Goal: Task Accomplishment & Management: Manage account settings

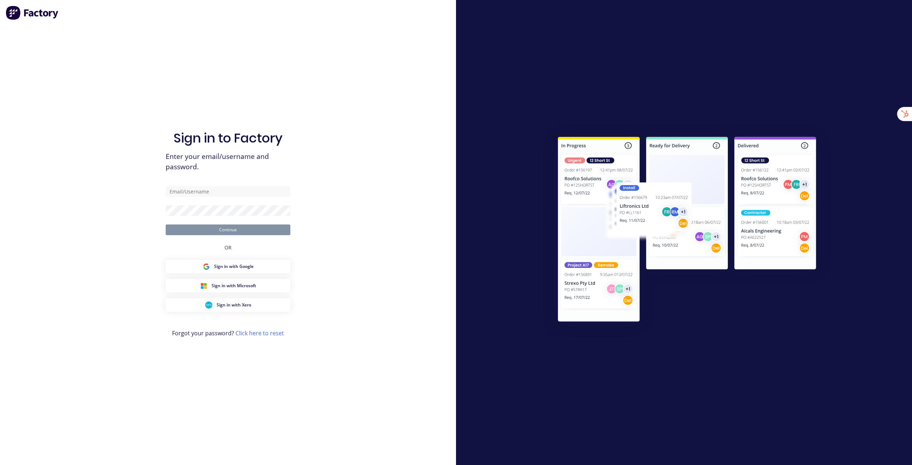
type input "[EMAIL_ADDRESS][DOMAIN_NAME]"
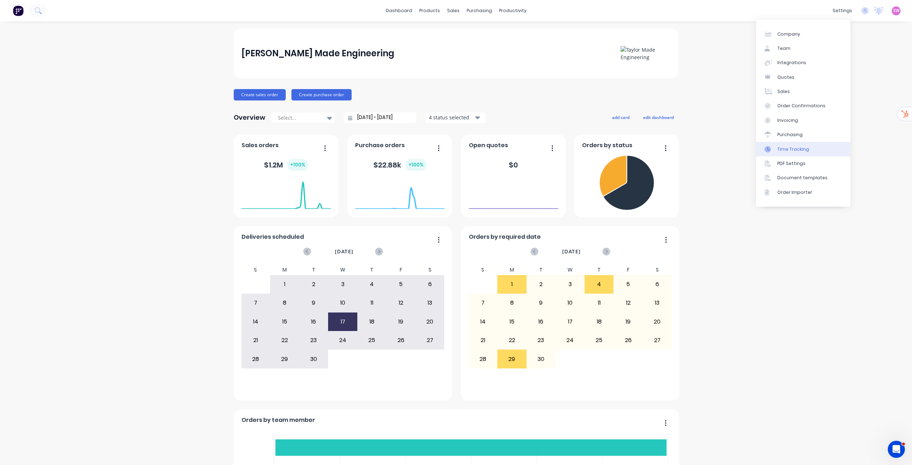
click at [803, 145] on link "Time Tracking" at bounding box center [803, 149] width 94 height 14
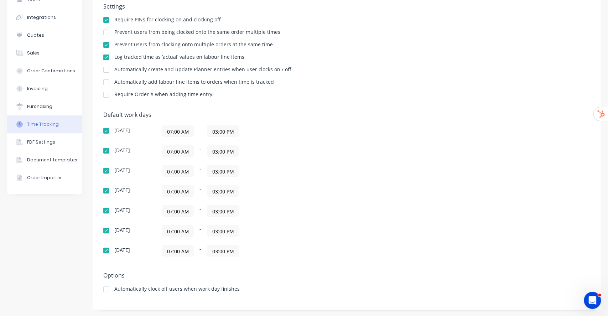
scroll to position [15, 0]
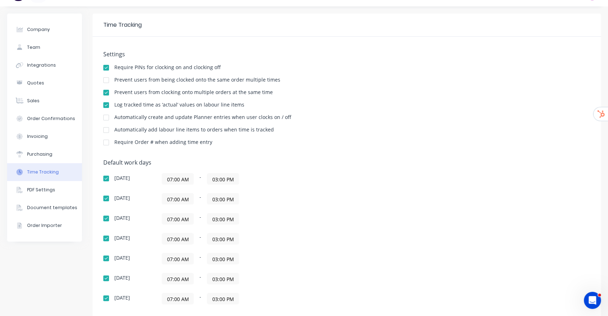
click at [502, 81] on div "Prevent users from being clocked onto the same order multiple times" at bounding box center [346, 80] width 487 height 7
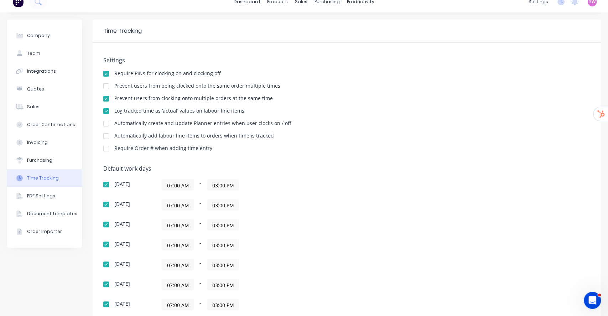
scroll to position [0, 0]
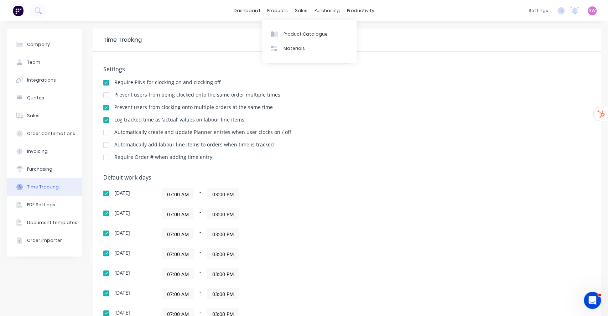
click at [290, 26] on div "Product Catalogue Materials" at bounding box center [309, 41] width 94 height 43
click at [289, 31] on div "Product Catalogue" at bounding box center [306, 34] width 44 height 6
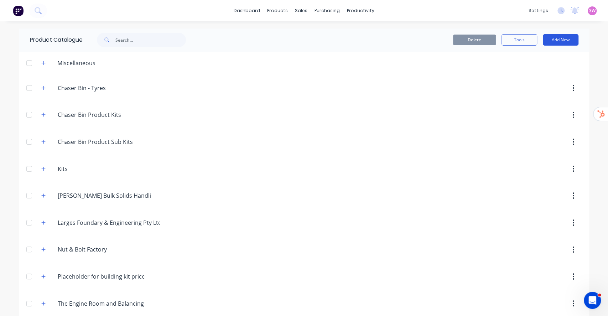
click at [564, 41] on button "Add New" at bounding box center [561, 39] width 36 height 11
click at [538, 59] on div "Category" at bounding box center [544, 58] width 55 height 10
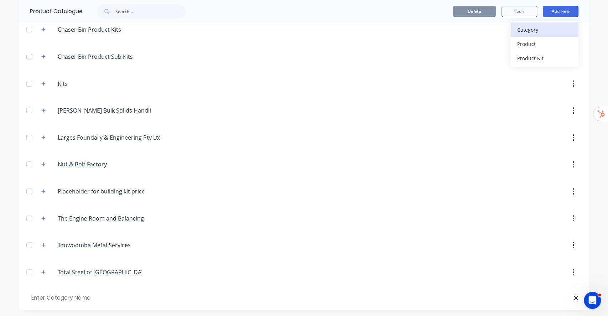
click at [533, 27] on div "Category" at bounding box center [544, 30] width 55 height 10
click at [47, 299] on input "text" at bounding box center [70, 298] width 81 height 10
paste input "Chaser Bin Additional Extras Kits"
type input "Chaser Bin Additional Extras Kits"
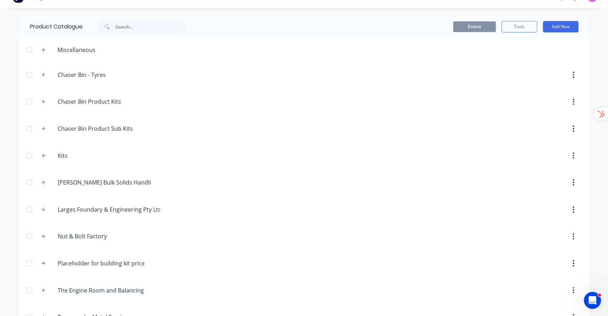
scroll to position [0, 0]
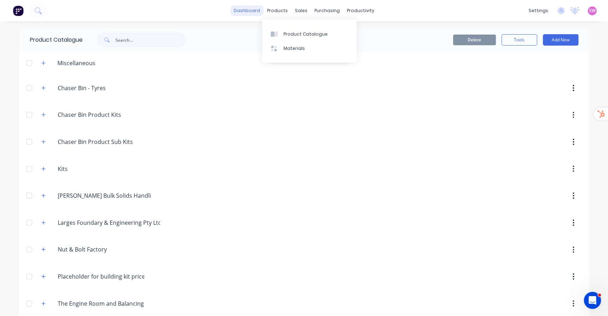
click at [252, 9] on link "dashboard" at bounding box center [246, 10] width 33 height 11
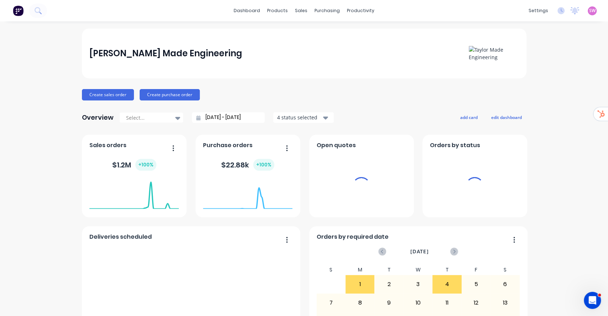
click at [589, 10] on span "SW" at bounding box center [592, 10] width 6 height 6
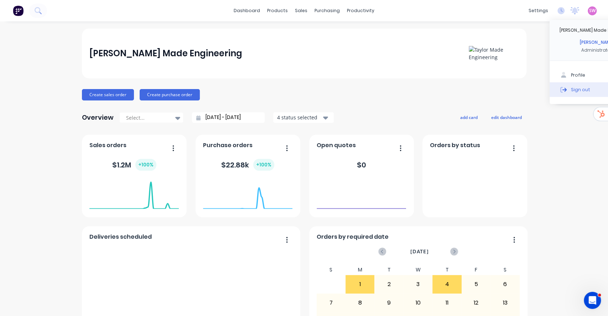
click at [571, 88] on div "Sign out" at bounding box center [580, 89] width 19 height 6
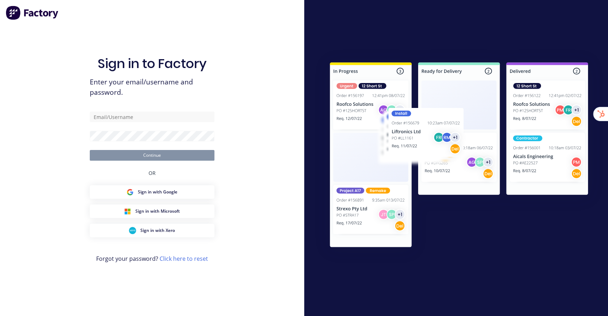
type input "[EMAIL_ADDRESS][DOMAIN_NAME]"
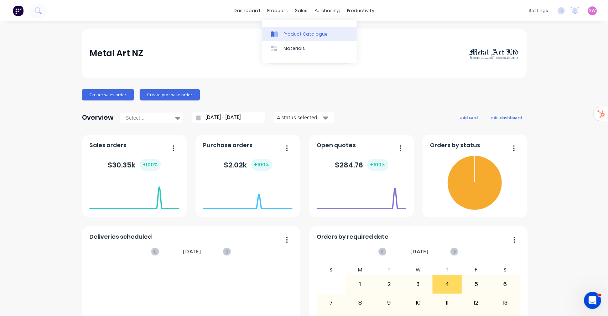
click at [290, 30] on link "Product Catalogue" at bounding box center [309, 34] width 94 height 14
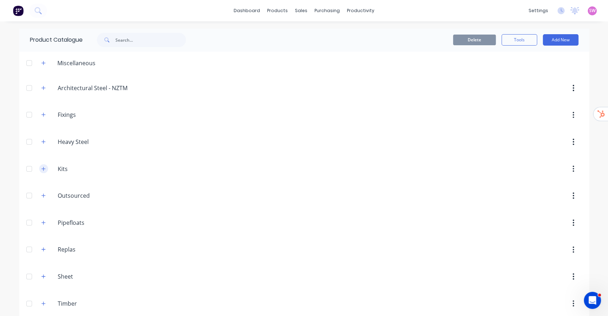
click at [40, 171] on button "button" at bounding box center [43, 168] width 9 height 9
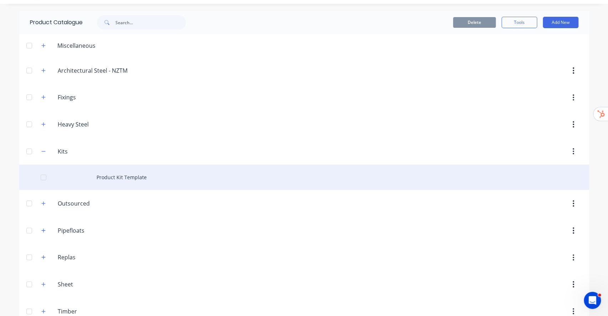
scroll to position [32, 0]
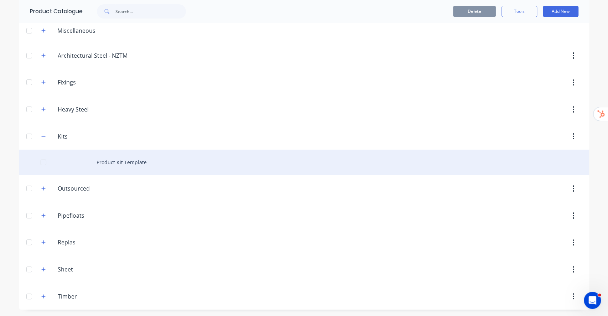
click at [134, 161] on div "Product Kit Template" at bounding box center [304, 162] width 570 height 25
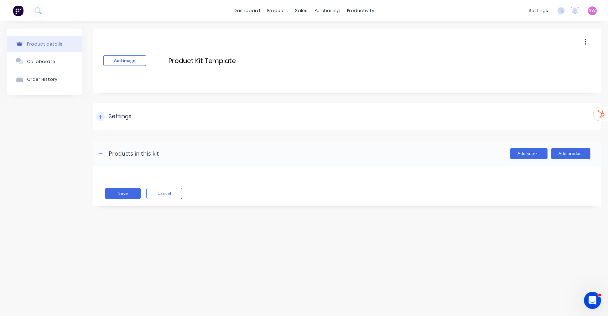
click at [102, 116] on icon at bounding box center [100, 116] width 4 height 5
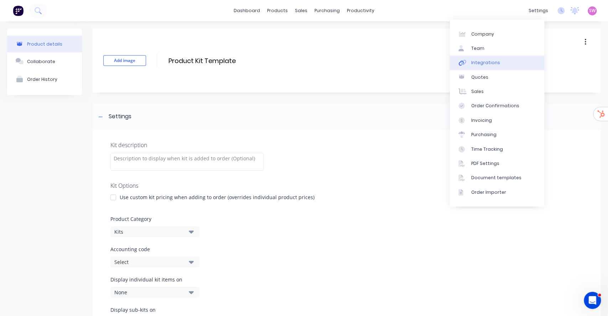
click at [515, 58] on link "Integrations" at bounding box center [497, 63] width 94 height 14
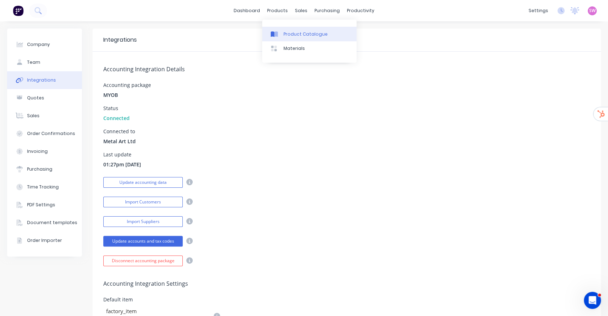
click at [297, 29] on link "Product Catalogue" at bounding box center [309, 34] width 94 height 14
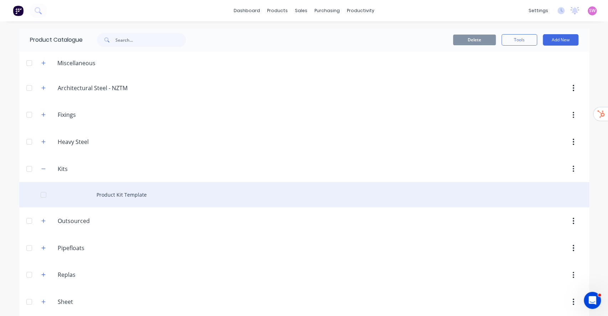
scroll to position [32, 0]
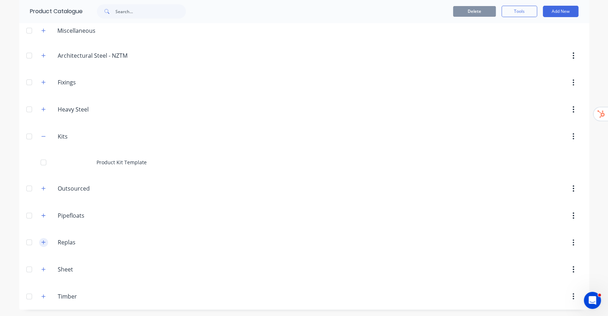
click at [41, 244] on icon "button" at bounding box center [43, 242] width 4 height 5
click at [39, 214] on button "button" at bounding box center [43, 215] width 9 height 9
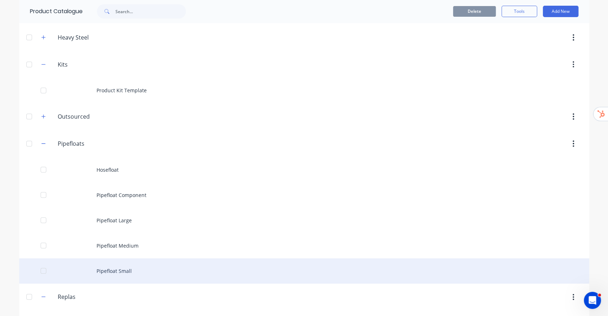
scroll to position [159, 0]
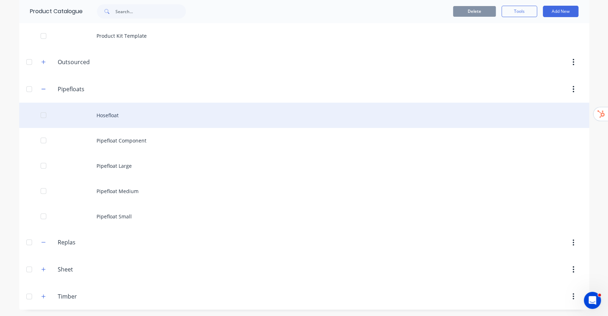
click at [124, 118] on div "Hosefloat" at bounding box center [304, 115] width 570 height 25
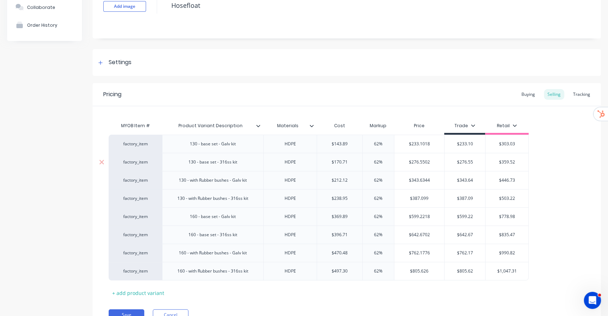
scroll to position [90, 0]
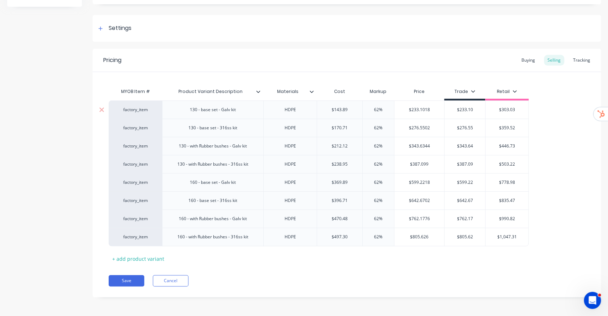
click at [142, 109] on div "factory_item" at bounding box center [135, 110] width 39 height 6
drag, startPoint x: 231, startPoint y: 60, endPoint x: 203, endPoint y: 71, distance: 29.6
click at [231, 60] on div "Pricing Buying Selling Tracking" at bounding box center [347, 60] width 508 height 23
click at [138, 108] on div "factory_item" at bounding box center [135, 110] width 39 height 6
type input "1"
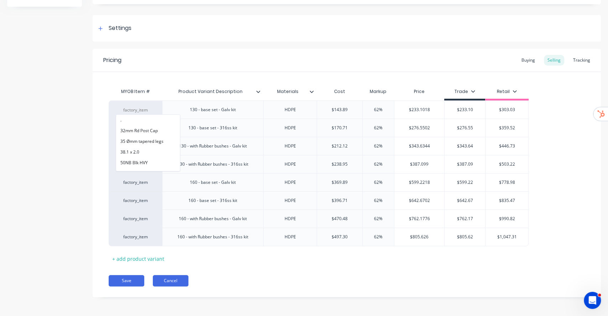
click at [186, 283] on button "Cancel" at bounding box center [171, 280] width 36 height 11
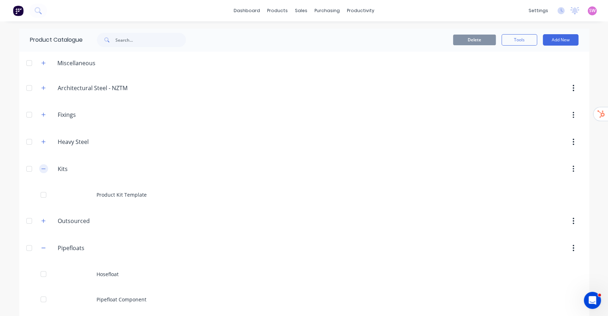
click at [41, 167] on icon "button" at bounding box center [43, 168] width 4 height 5
click at [39, 138] on button "button" at bounding box center [43, 141] width 9 height 9
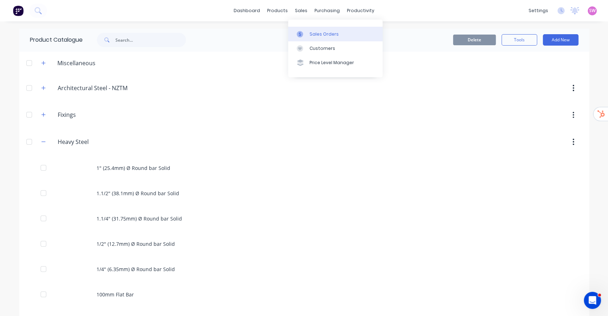
click at [310, 35] on div "Sales Orders" at bounding box center [324, 34] width 29 height 6
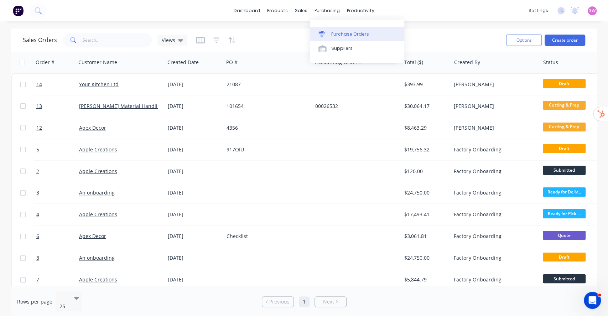
click at [347, 30] on link "Purchase Orders" at bounding box center [357, 34] width 94 height 14
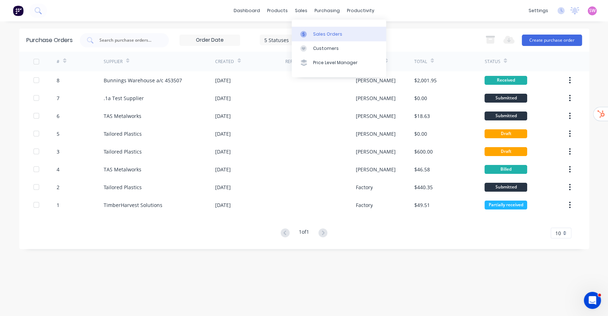
click at [326, 31] on div "Sales Orders" at bounding box center [327, 34] width 29 height 6
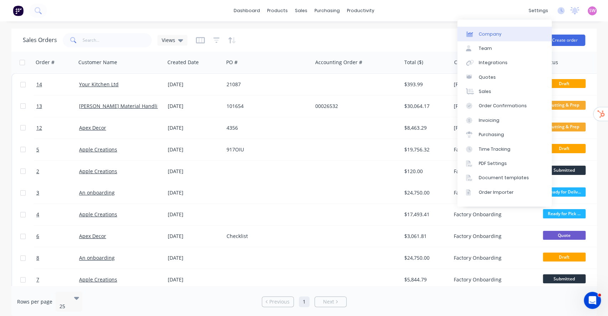
click at [509, 35] on link "Company" at bounding box center [504, 34] width 94 height 14
select select "NZ"
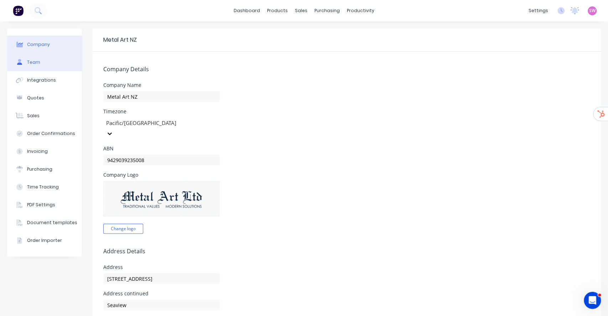
click at [37, 54] on button "Team" at bounding box center [44, 62] width 75 height 18
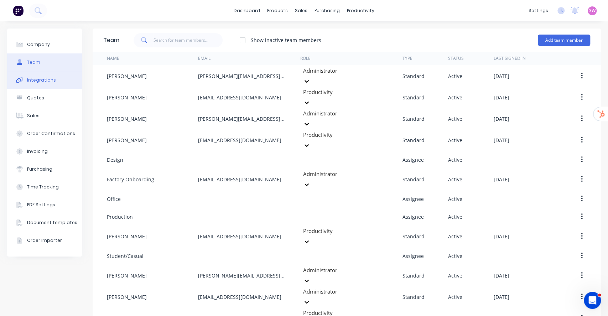
click at [44, 83] on button "Integrations" at bounding box center [44, 80] width 75 height 18
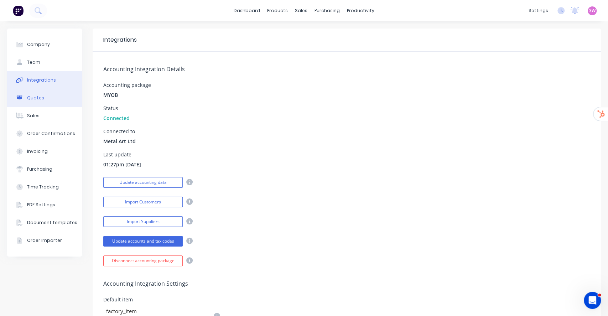
click at [44, 98] on button "Quotes" at bounding box center [44, 98] width 75 height 18
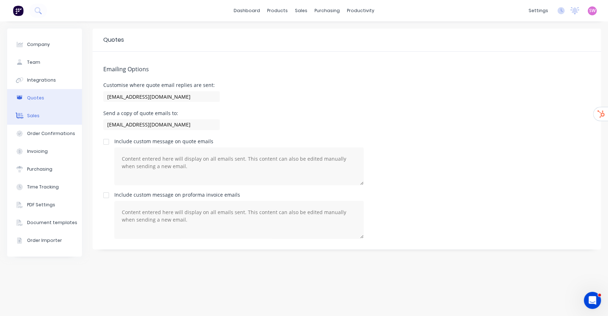
click at [44, 118] on button "Sales" at bounding box center [44, 116] width 75 height 18
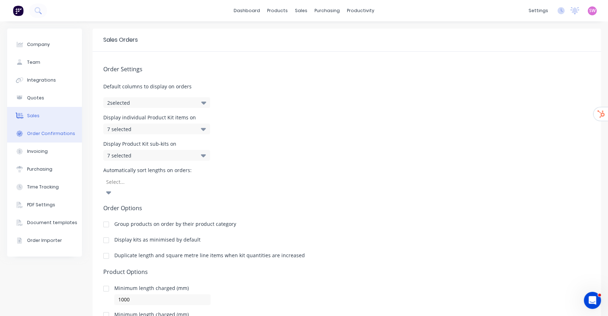
click at [40, 133] on div "Order Confirmations" at bounding box center [51, 133] width 48 height 6
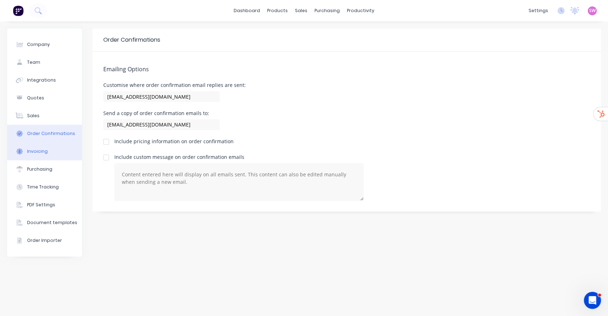
click at [40, 152] on div "Invoicing" at bounding box center [37, 151] width 21 height 6
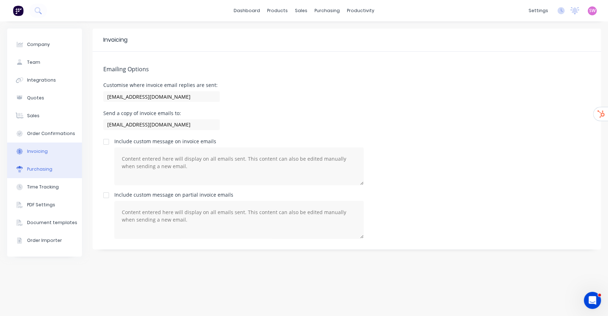
click at [40, 171] on div "Purchasing" at bounding box center [39, 169] width 25 height 6
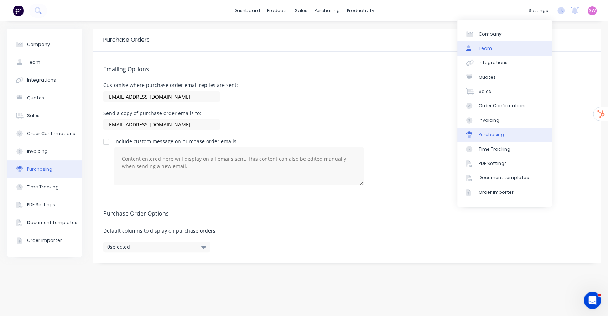
click at [502, 45] on link "Team" at bounding box center [504, 48] width 94 height 14
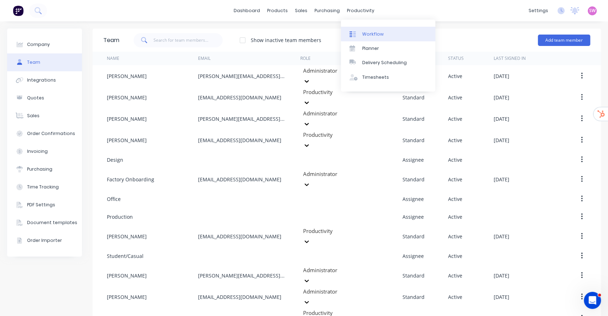
click at [374, 30] on link "Workflow" at bounding box center [388, 34] width 94 height 14
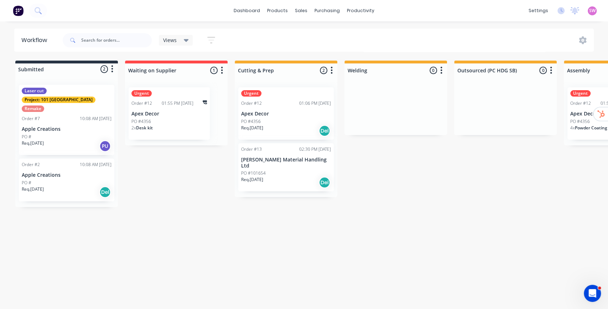
drag, startPoint x: 156, startPoint y: 229, endPoint x: 315, endPoint y: 59, distance: 232.2
click at [158, 229] on div "Workflow Views Save new view None (Default) edit Show/Hide statuses Show line i…" at bounding box center [304, 162] width 608 height 266
click at [241, 6] on link "dashboard" at bounding box center [246, 10] width 33 height 11
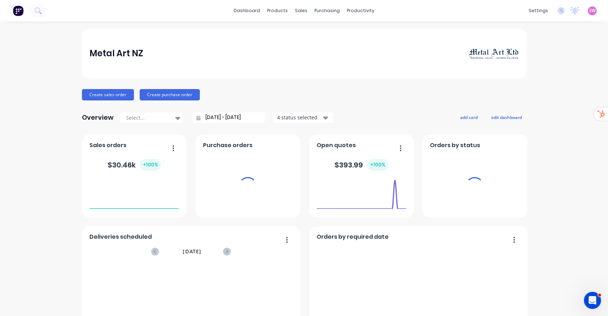
click at [589, 13] on span "SW" at bounding box center [592, 10] width 6 height 6
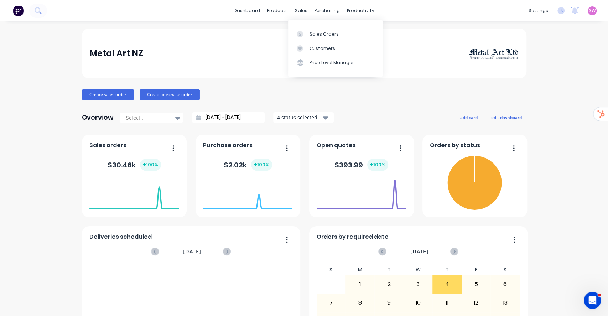
click at [247, 10] on link "dashboard" at bounding box center [246, 10] width 33 height 11
click at [305, 36] on div at bounding box center [302, 34] width 11 height 6
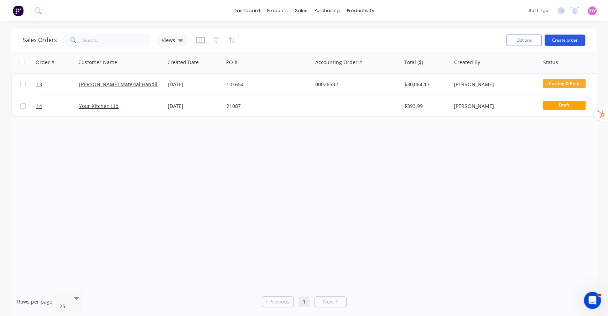
click at [573, 41] on button "Create order" at bounding box center [565, 40] width 41 height 11
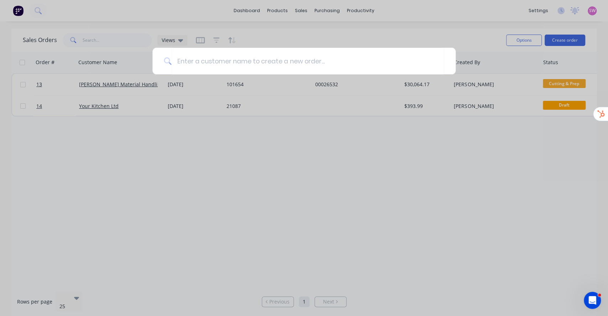
click at [363, 32] on div at bounding box center [304, 158] width 608 height 316
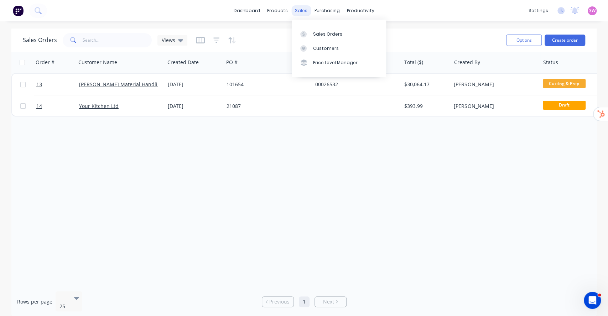
click at [307, 11] on div "sales" at bounding box center [301, 10] width 20 height 11
click at [321, 52] on link "Customers" at bounding box center [339, 48] width 94 height 14
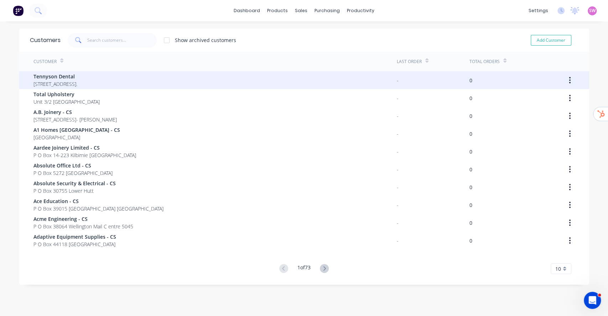
click at [400, 84] on div "-" at bounding box center [433, 80] width 73 height 18
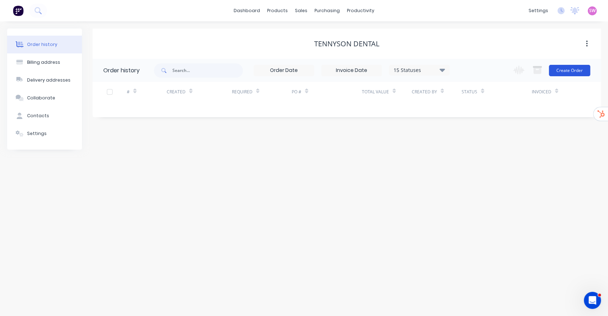
click at [569, 72] on button "Create Order" at bounding box center [569, 70] width 41 height 11
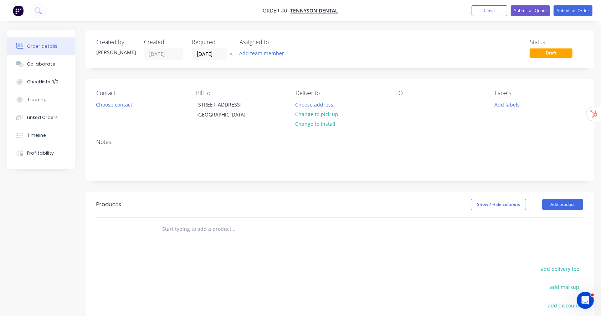
click at [228, 229] on input "text" at bounding box center [233, 229] width 143 height 14
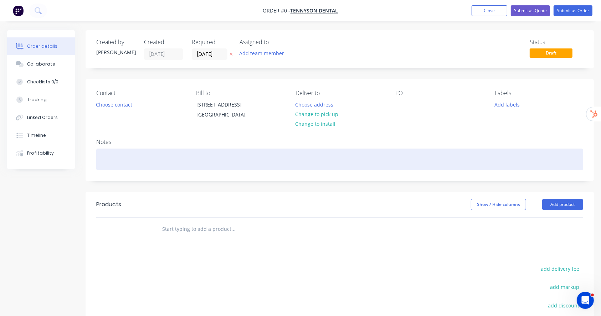
click at [191, 152] on div at bounding box center [339, 160] width 487 height 22
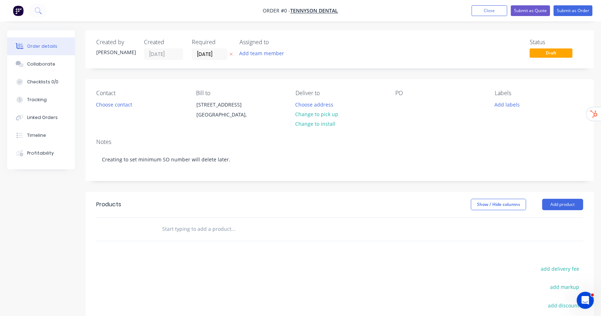
click at [476, 40] on div "Order details Collaborate Checklists 0/0 Tracking Linked Orders Timeline Profit…" at bounding box center [300, 226] width 601 height 393
click at [493, 15] on button "Close" at bounding box center [489, 10] width 36 height 11
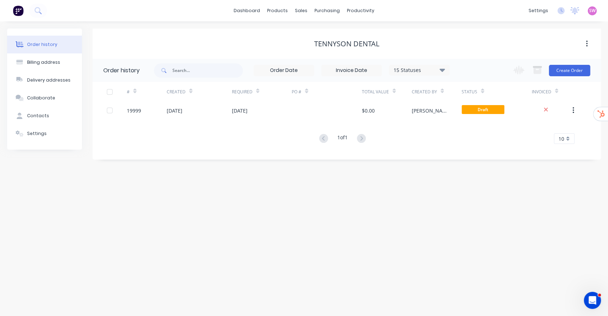
drag, startPoint x: 194, startPoint y: 161, endPoint x: 210, endPoint y: 160, distance: 16.1
click at [194, 161] on div "Order history Billing address Delivery addresses Collaborate Contacts Settings …" at bounding box center [304, 168] width 608 height 295
click at [256, 8] on link "dashboard" at bounding box center [246, 10] width 33 height 11
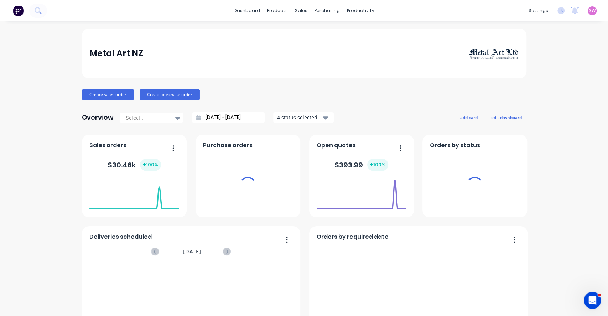
click at [589, 12] on span "SW" at bounding box center [592, 10] width 6 height 6
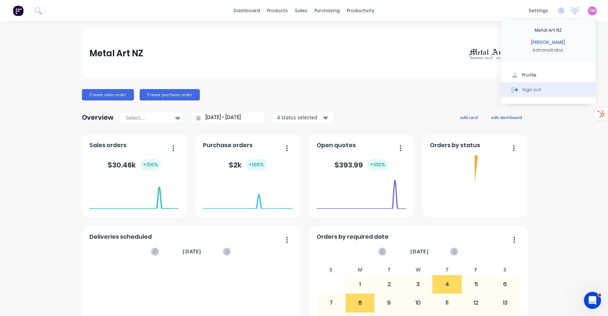
click at [522, 92] on div "Sign out" at bounding box center [531, 89] width 19 height 6
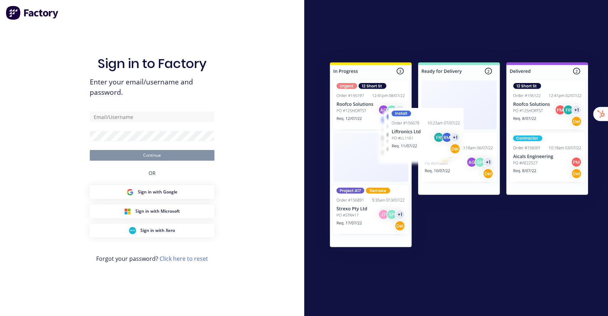
type input "[EMAIL_ADDRESS][DOMAIN_NAME]"
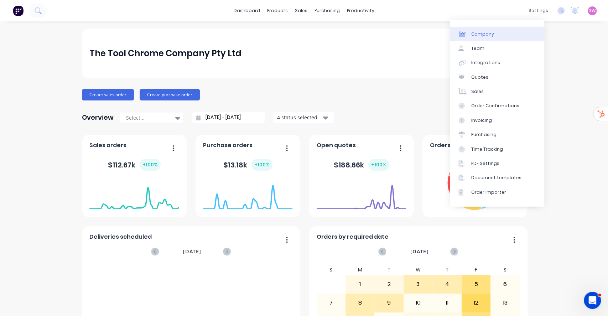
click at [500, 30] on link "Company" at bounding box center [497, 34] width 94 height 14
select select "AU"
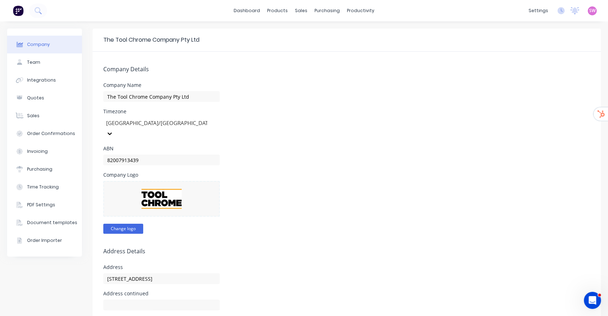
click at [134, 224] on button "Change logo" at bounding box center [123, 229] width 40 height 10
click at [409, 116] on div "Timezone [GEOGRAPHIC_DATA]/[GEOGRAPHIC_DATA]" at bounding box center [346, 124] width 487 height 30
click at [251, 10] on link "dashboard" at bounding box center [246, 10] width 33 height 11
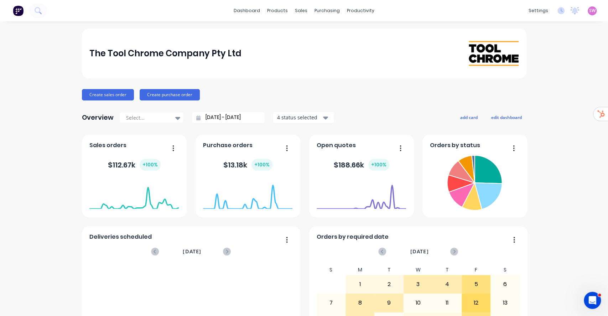
click at [310, 32] on div "Sales Orders" at bounding box center [324, 34] width 29 height 6
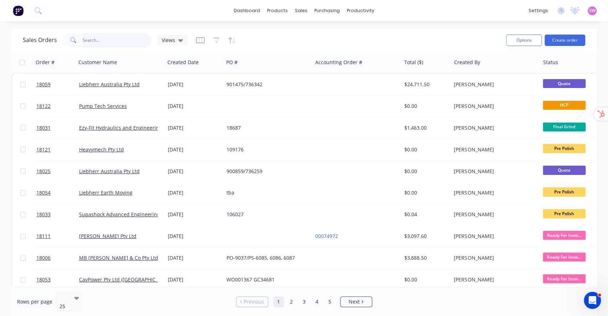
click at [124, 42] on input "text" at bounding box center [117, 40] width 69 height 14
paste input "18059"
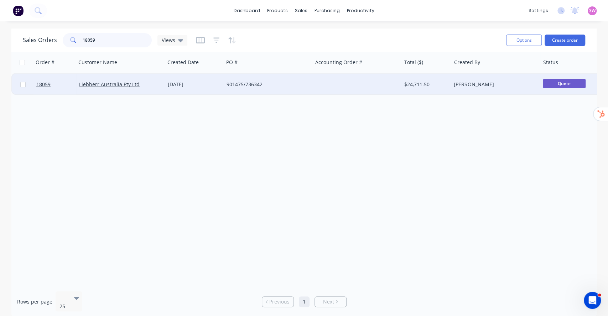
type input "18059"
click at [293, 79] on div "901475/736342" at bounding box center [268, 84] width 89 height 21
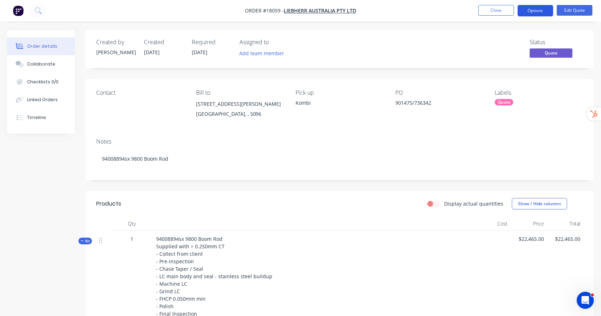
click at [536, 14] on button "Options" at bounding box center [535, 10] width 36 height 11
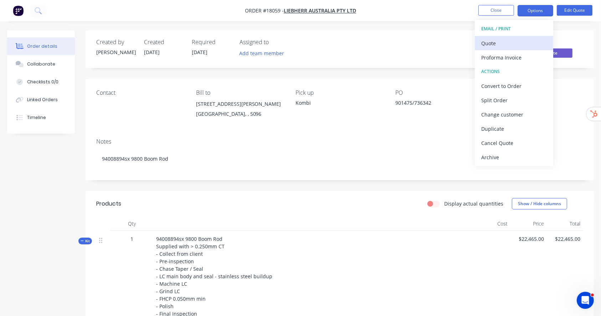
click at [510, 41] on div "Quote" at bounding box center [514, 43] width 66 height 10
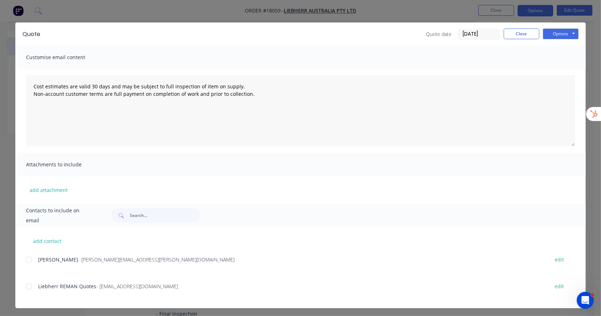
scroll to position [8, 0]
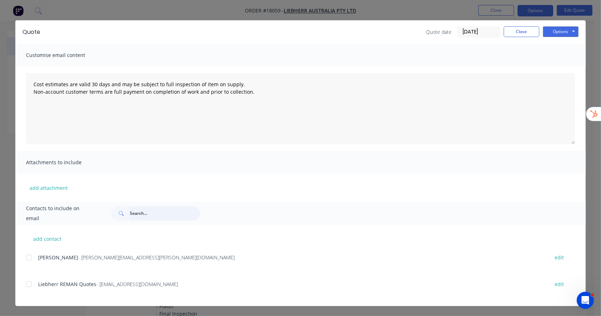
click at [151, 214] on input "text" at bounding box center [165, 213] width 71 height 14
click at [33, 240] on button "add contact" at bounding box center [47, 238] width 43 height 11
select select "AU"
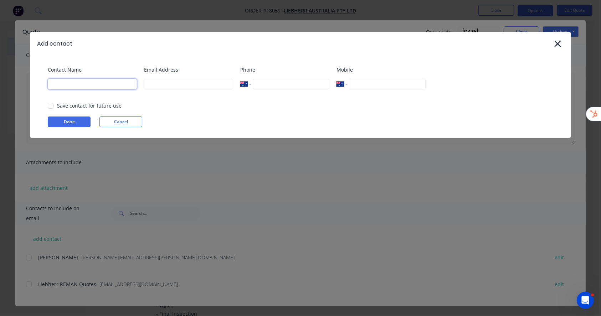
click at [115, 83] on input at bounding box center [92, 84] width 89 height 11
type input "Stuart"
click at [168, 84] on input at bounding box center [188, 84] width 89 height 11
type input "stuart@factory.app"
click at [313, 117] on div "Done Cancel" at bounding box center [304, 122] width 512 height 11
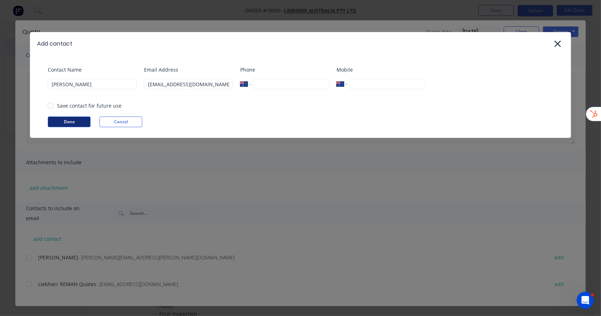
click at [57, 123] on button "Done" at bounding box center [69, 122] width 43 height 11
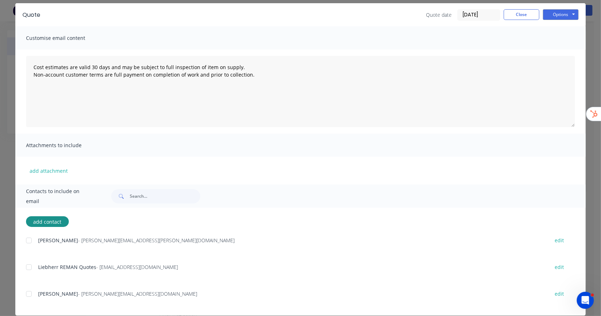
scroll to position [35, 0]
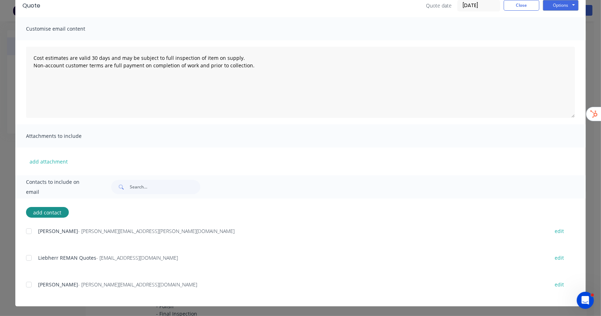
click at [27, 285] on div at bounding box center [29, 285] width 14 height 14
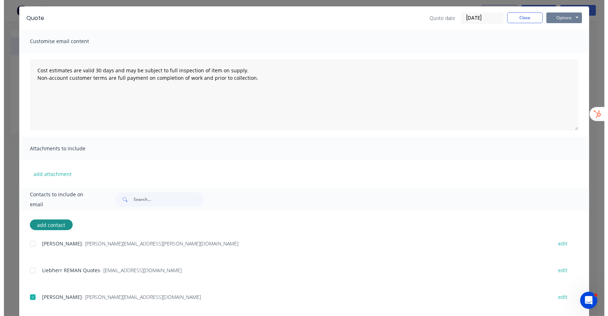
scroll to position [0, 0]
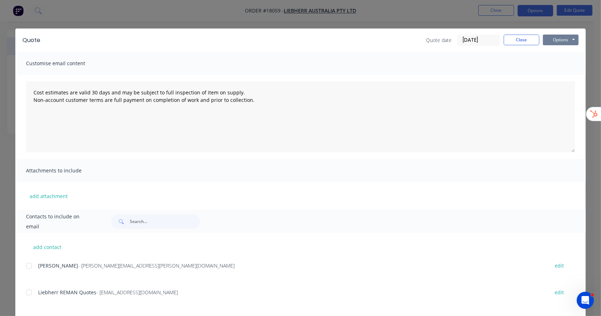
click at [568, 38] on button "Options" at bounding box center [561, 40] width 36 height 11
click at [564, 76] on button "Email" at bounding box center [566, 76] width 46 height 12
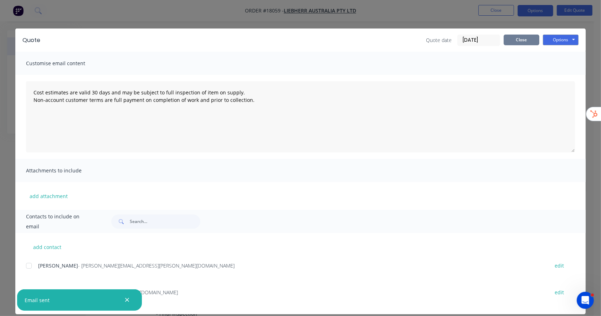
click at [521, 41] on button "Close" at bounding box center [521, 40] width 36 height 11
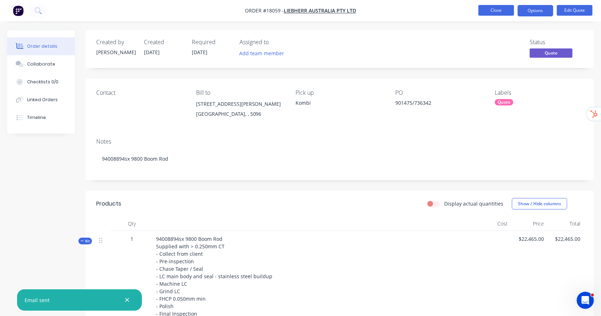
click at [494, 12] on button "Close" at bounding box center [496, 10] width 36 height 11
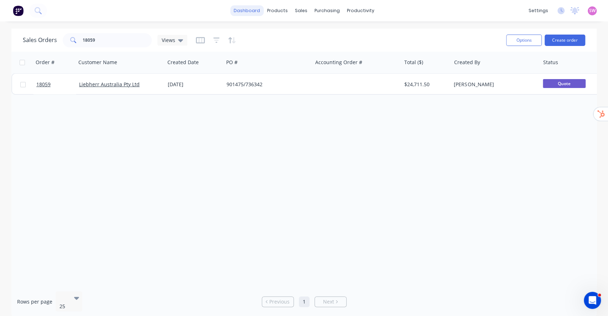
click at [246, 7] on link "dashboard" at bounding box center [246, 10] width 33 height 11
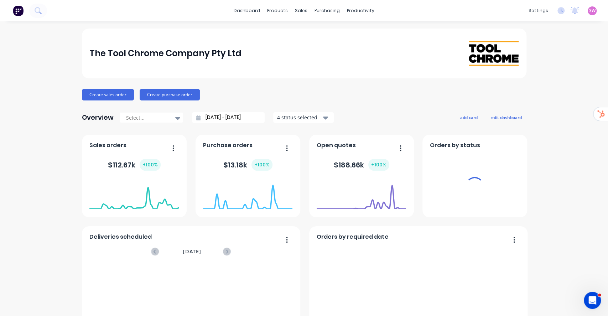
click at [589, 13] on span "SW" at bounding box center [592, 10] width 6 height 6
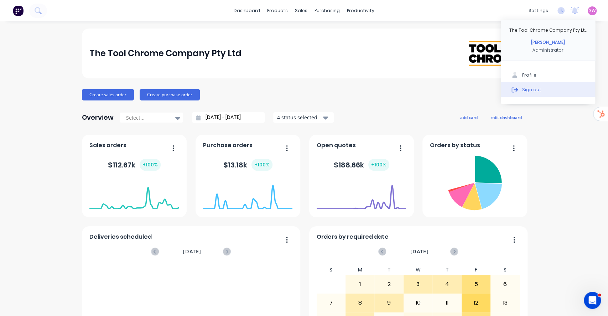
click at [523, 90] on div "Sign out" at bounding box center [531, 89] width 19 height 6
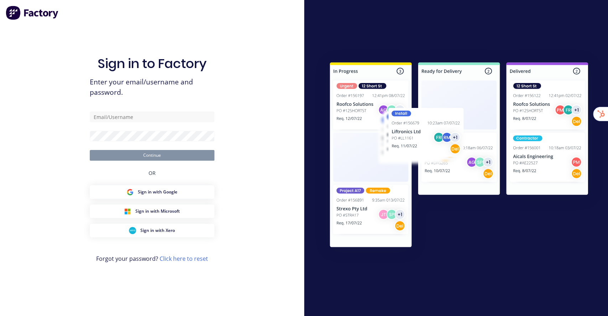
type input "[EMAIL_ADDRESS][DOMAIN_NAME]"
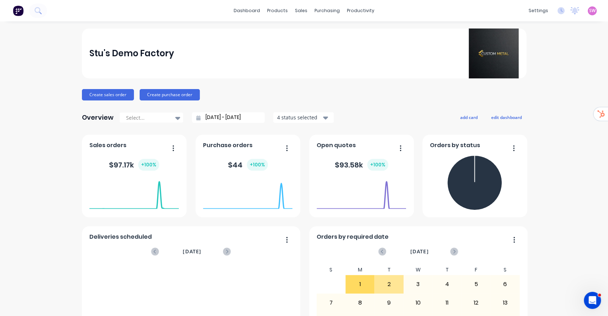
click at [589, 9] on span "SW" at bounding box center [592, 10] width 6 height 6
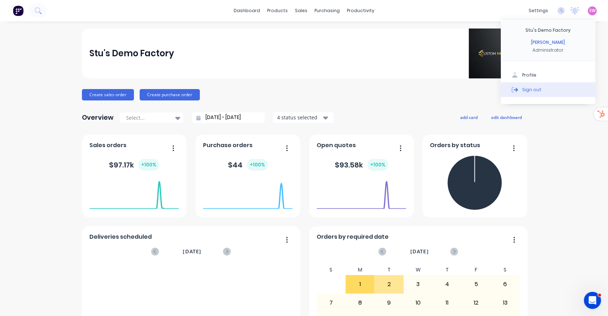
click at [532, 87] on button "Sign out" at bounding box center [548, 89] width 94 height 14
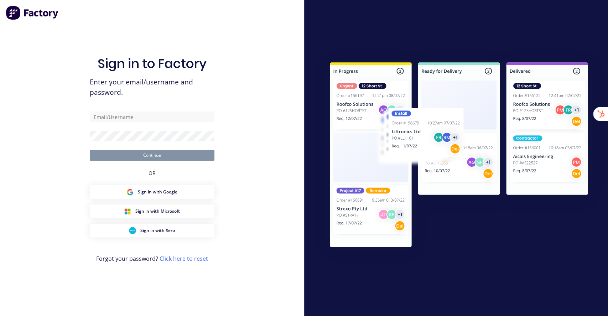
type input "[EMAIL_ADDRESS][DOMAIN_NAME]"
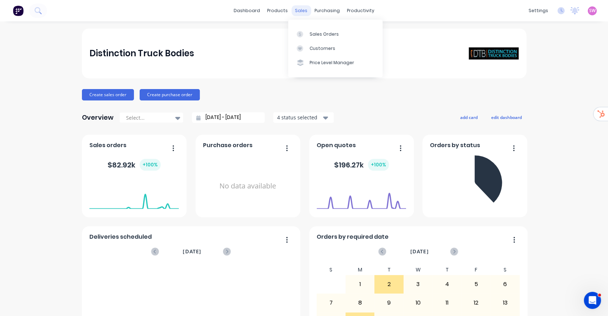
click at [297, 10] on div "sales" at bounding box center [301, 10] width 20 height 11
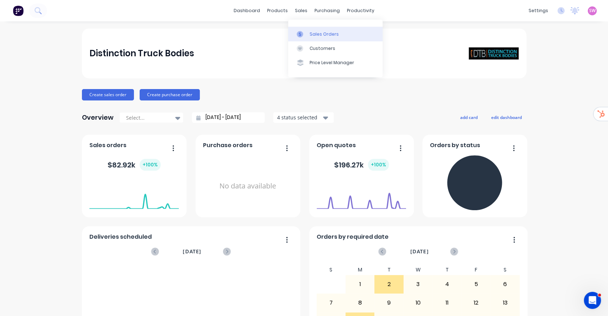
click at [310, 31] on div "Sales Orders" at bounding box center [324, 34] width 29 height 6
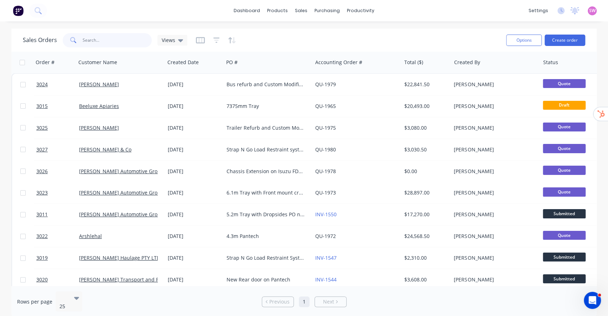
click at [115, 36] on input "text" at bounding box center [117, 40] width 69 height 14
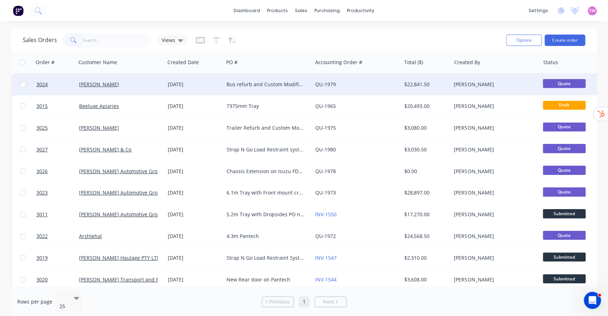
click at [295, 90] on div "Bus refurb and Custom Modification" at bounding box center [268, 84] width 89 height 21
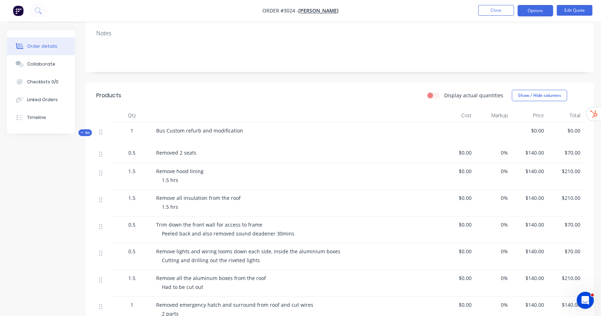
scroll to position [47, 0]
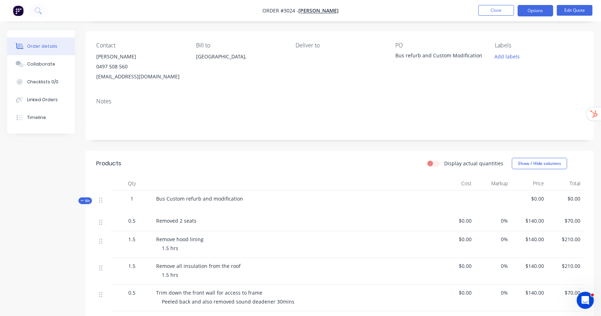
click at [81, 200] on icon at bounding box center [82, 201] width 3 height 4
click at [87, 203] on span "Kit" at bounding box center [85, 200] width 9 height 5
click at [85, 199] on span "Kit" at bounding box center [85, 200] width 9 height 5
click at [87, 201] on span "Kit" at bounding box center [85, 200] width 9 height 5
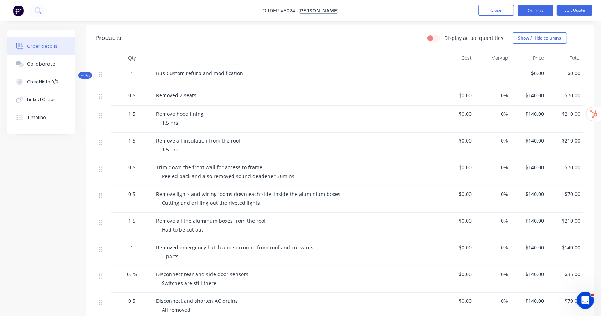
scroll to position [190, 0]
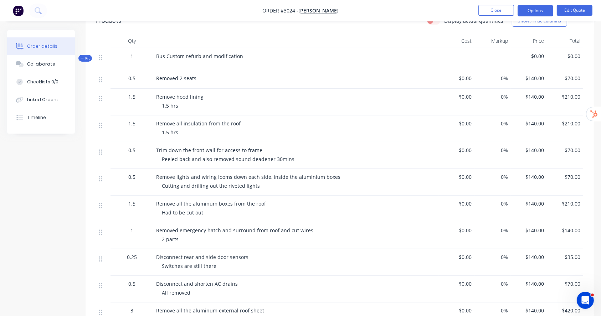
click at [82, 63] on div "Order details Collaborate Checklists 0/0 Linked Orders Timeline" at bounding box center [46, 81] width 78 height 103
click at [85, 60] on span "Kit" at bounding box center [85, 58] width 9 height 5
click at [85, 59] on span "Kit" at bounding box center [85, 58] width 9 height 5
click at [85, 58] on span "Kit" at bounding box center [85, 58] width 9 height 5
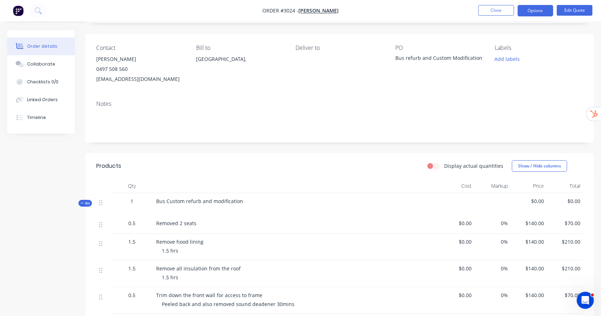
scroll to position [0, 0]
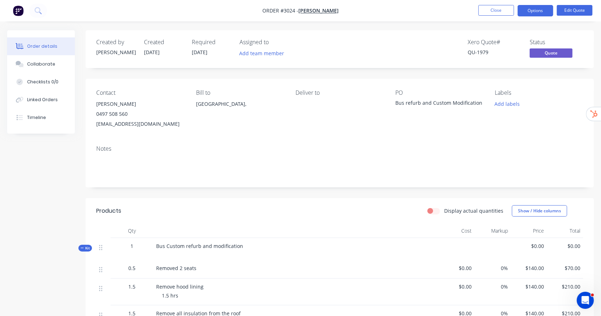
click at [84, 249] on span "Kit" at bounding box center [85, 247] width 9 height 5
click at [83, 249] on icon at bounding box center [82, 248] width 3 height 4
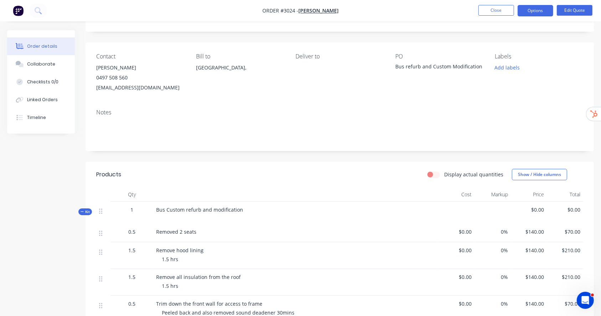
scroll to position [143, 0]
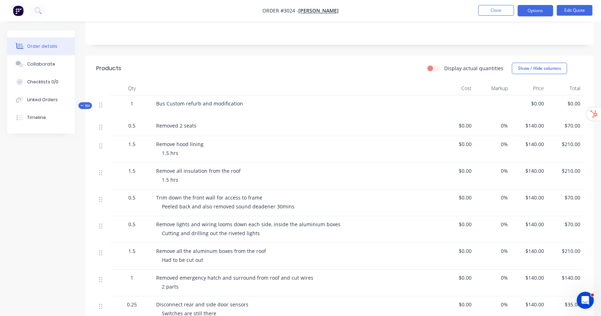
click at [87, 106] on span "Kit" at bounding box center [85, 105] width 9 height 5
click at [85, 105] on span "Kit" at bounding box center [85, 105] width 9 height 5
click at [545, 11] on button "Options" at bounding box center [535, 10] width 36 height 11
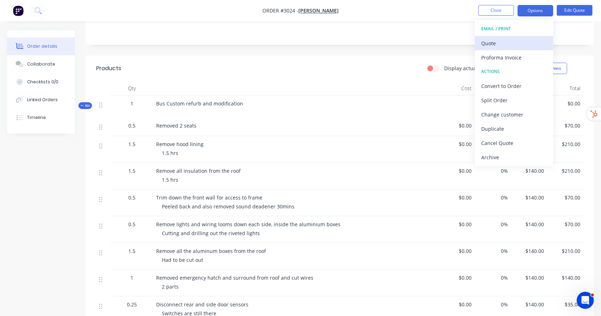
click at [503, 41] on div "Quote" at bounding box center [514, 43] width 66 height 10
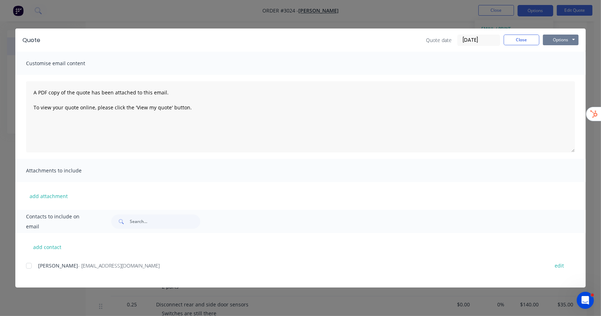
click at [566, 41] on button "Options" at bounding box center [561, 40] width 36 height 11
click at [564, 52] on button "Preview" at bounding box center [566, 53] width 46 height 12
click at [510, 41] on button "Close" at bounding box center [521, 40] width 36 height 11
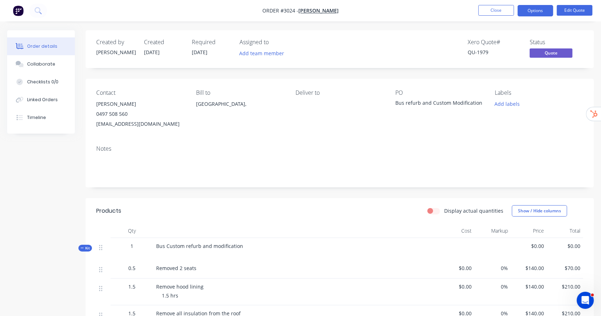
scroll to position [0, 0]
drag, startPoint x: 470, startPoint y: 52, endPoint x: 490, endPoint y: 50, distance: 20.1
click at [490, 50] on div "QU-1979" at bounding box center [493, 51] width 53 height 7
click at [492, 55] on div "QU-1979" at bounding box center [493, 51] width 53 height 7
click at [42, 119] on div "Timeline" at bounding box center [36, 117] width 19 height 6
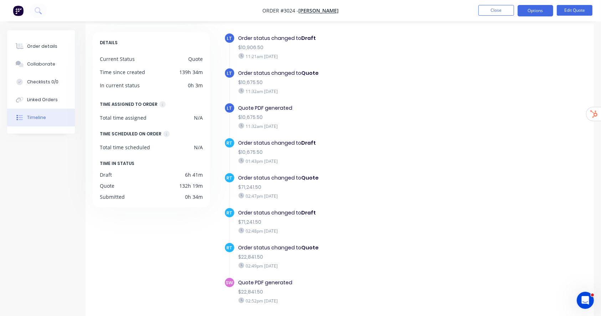
scroll to position [55, 0]
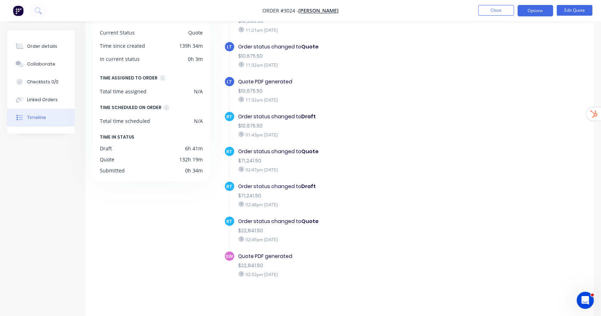
click at [397, 138] on div "Order status changed to Draft $10,675.50 01:43pm Monday 08/09/25" at bounding box center [350, 125] width 231 height 29
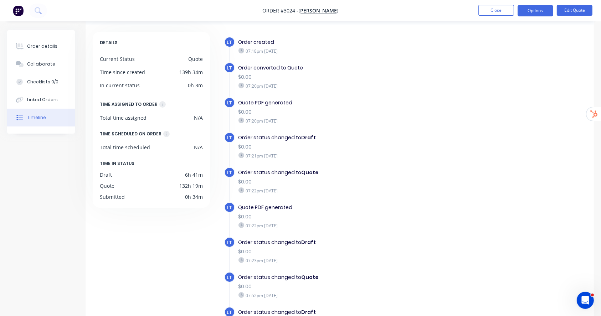
scroll to position [0, 0]
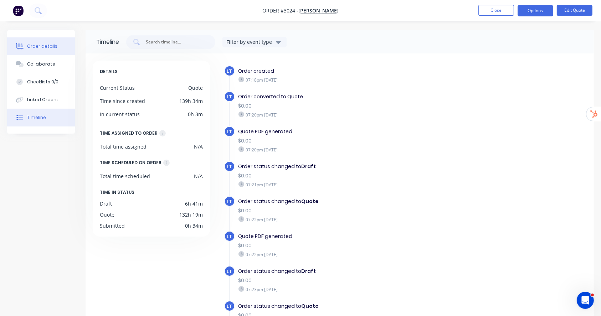
click at [56, 46] on button "Order details" at bounding box center [41, 46] width 68 height 18
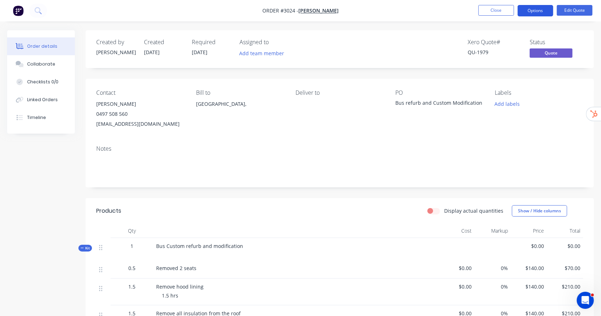
click at [530, 12] on button "Options" at bounding box center [535, 10] width 36 height 11
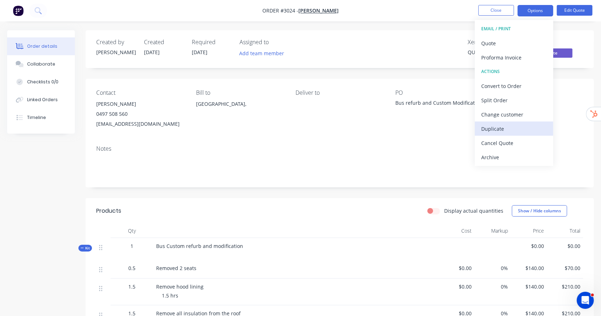
click at [519, 129] on div "Duplicate" at bounding box center [514, 129] width 66 height 10
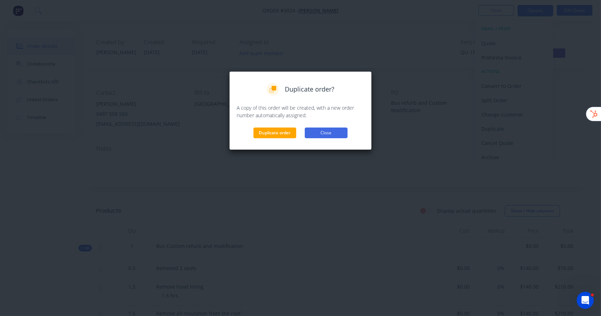
click at [336, 133] on button "Close" at bounding box center [326, 133] width 43 height 11
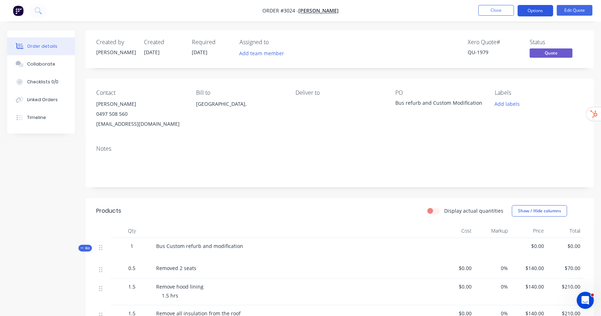
click at [543, 10] on button "Options" at bounding box center [535, 10] width 36 height 11
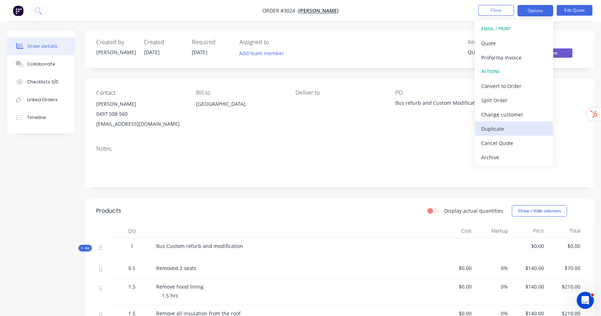
click at [505, 130] on div "Duplicate" at bounding box center [514, 129] width 66 height 10
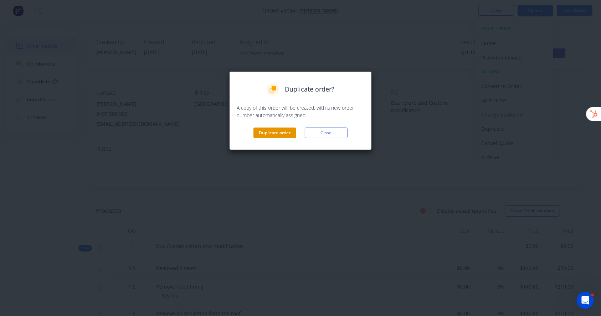
click at [283, 133] on button "Duplicate order" at bounding box center [274, 133] width 43 height 11
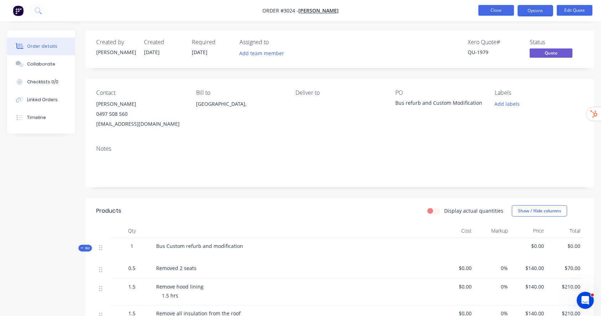
click at [491, 7] on button "Close" at bounding box center [496, 10] width 36 height 11
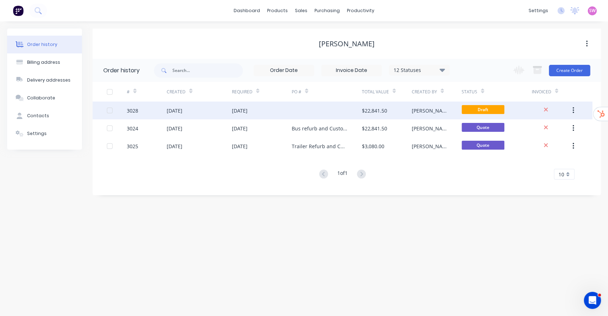
click at [339, 113] on div at bounding box center [327, 111] width 70 height 18
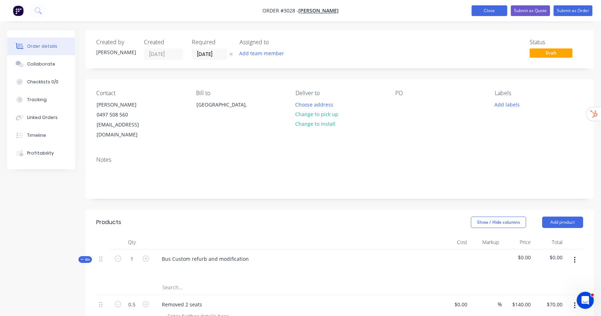
click at [483, 10] on button "Close" at bounding box center [489, 10] width 36 height 11
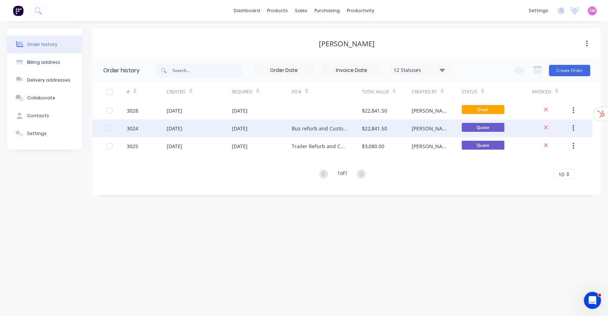
click at [395, 126] on div "$22,841.50" at bounding box center [387, 128] width 50 height 18
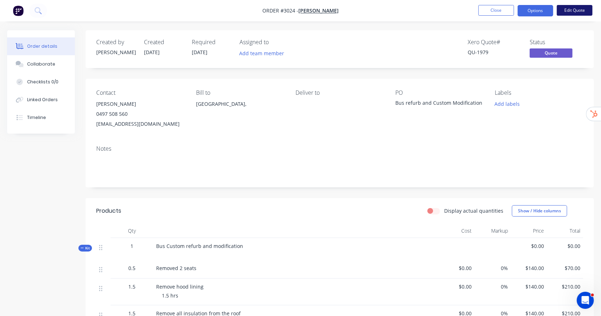
click at [581, 11] on button "Edit Quote" at bounding box center [575, 10] width 36 height 11
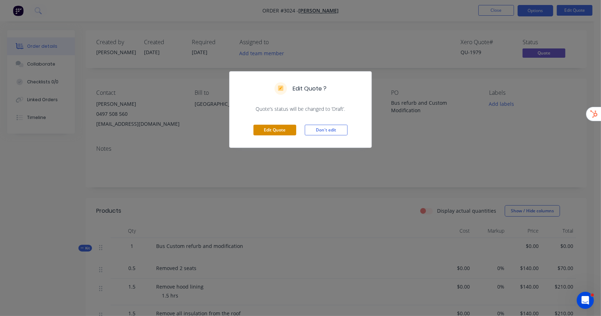
click at [285, 130] on button "Edit Quote" at bounding box center [274, 130] width 43 height 11
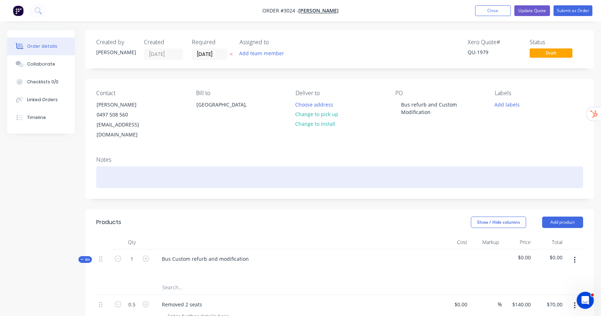
click at [106, 166] on div at bounding box center [339, 177] width 487 height 22
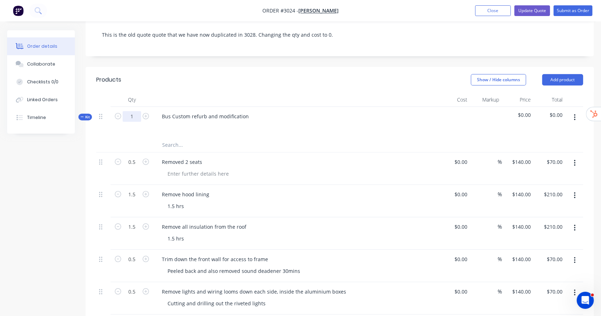
click at [130, 111] on input "1" at bounding box center [132, 116] width 19 height 11
type input "0"
click at [332, 121] on div at bounding box center [295, 126] width 279 height 10
click at [130, 157] on input "0.5" at bounding box center [132, 162] width 19 height 11
type input "0"
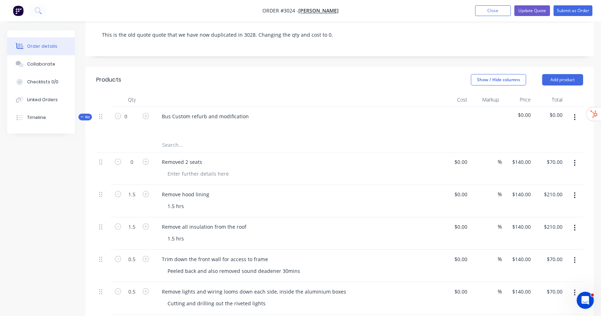
click at [300, 157] on div "Removed 2 seats" at bounding box center [295, 162] width 279 height 10
type input "$0.00"
click at [126, 189] on input "1.5" at bounding box center [132, 194] width 19 height 11
type input "0"
click at [291, 169] on div "Removed 2 seats" at bounding box center [295, 168] width 285 height 32
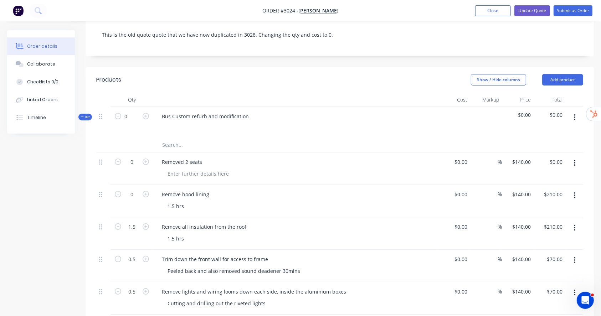
type input "$0.00"
click at [132, 222] on input "1.5" at bounding box center [132, 227] width 19 height 11
type input "0"
click at [266, 205] on div "Remove hood lining 1.5 hrs" at bounding box center [295, 201] width 285 height 32
type input "$0.00"
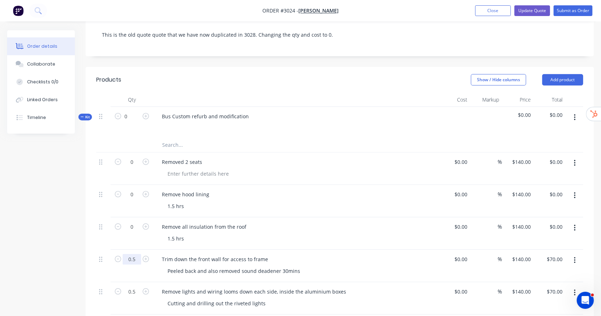
click at [126, 254] on input "0.5" at bounding box center [132, 259] width 19 height 11
type input "0"
click at [315, 222] on div "Remove all insulation from the roof" at bounding box center [295, 227] width 279 height 10
type input "$0.00"
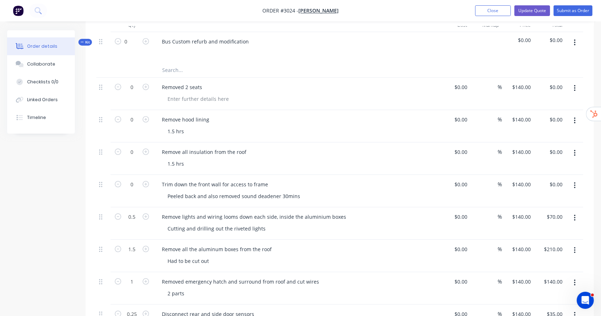
scroll to position [285, 0]
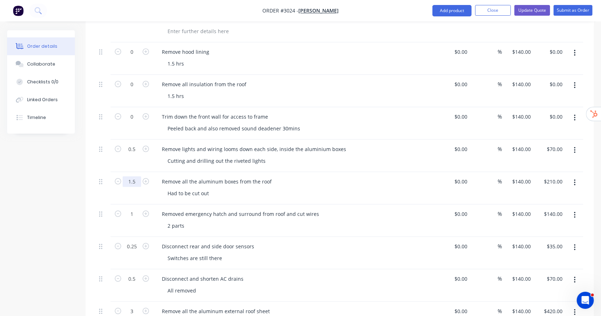
click at [135, 176] on input "1.5" at bounding box center [132, 181] width 19 height 11
type input "0"
drag, startPoint x: 338, startPoint y: 162, endPoint x: 217, endPoint y: 207, distance: 129.2
click at [338, 172] on div "Remove all the aluminum boxes from the roof Had to be cut out" at bounding box center [295, 188] width 285 height 32
type input "$0.00"
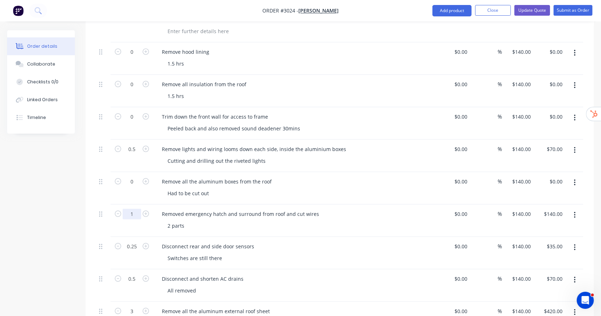
drag, startPoint x: 127, startPoint y: 203, endPoint x: 137, endPoint y: 206, distance: 10.5
click at [127, 209] on input "1" at bounding box center [132, 214] width 19 height 11
type input "0"
click at [326, 209] on div "Removed emergency hatch and surround from roof and cut wires" at bounding box center [295, 214] width 279 height 10
type input "$0.00"
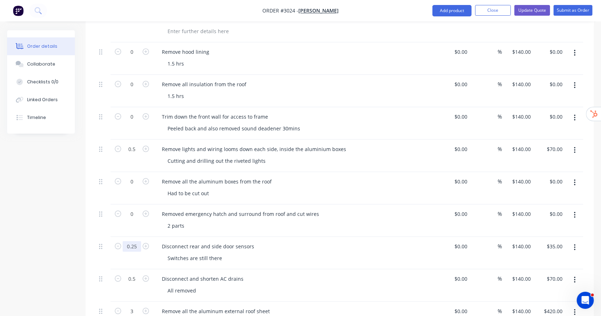
click at [131, 241] on input "0.25" at bounding box center [132, 246] width 19 height 11
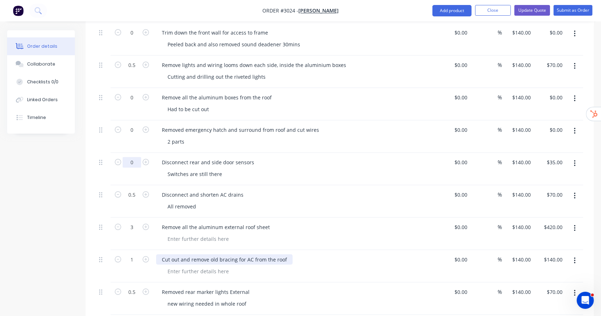
scroll to position [428, 0]
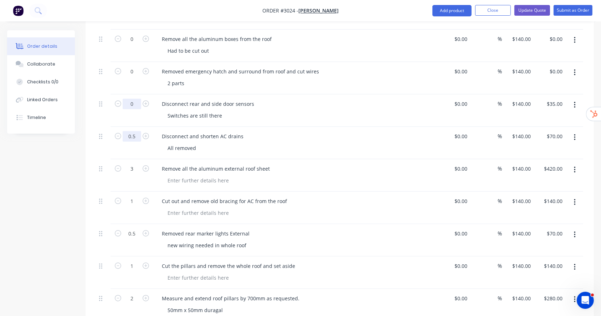
type input "0"
click at [127, 131] on input "0.5" at bounding box center [132, 136] width 19 height 11
type input "$0.00"
type input "0"
type input "$0.00"
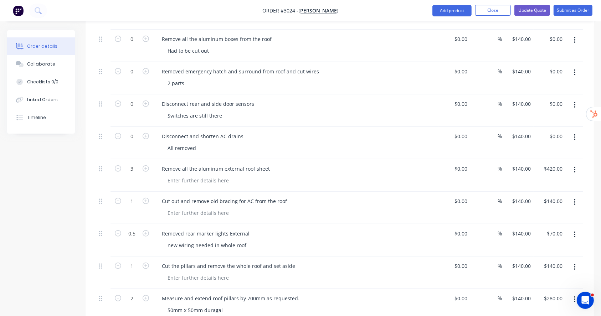
drag, startPoint x: 358, startPoint y: 136, endPoint x: 354, endPoint y: 138, distance: 3.8
click at [358, 143] on div "All removed" at bounding box center [299, 148] width 274 height 10
click at [130, 164] on input "3" at bounding box center [132, 169] width 19 height 11
type input "0"
click at [351, 175] on div at bounding box center [299, 180] width 274 height 10
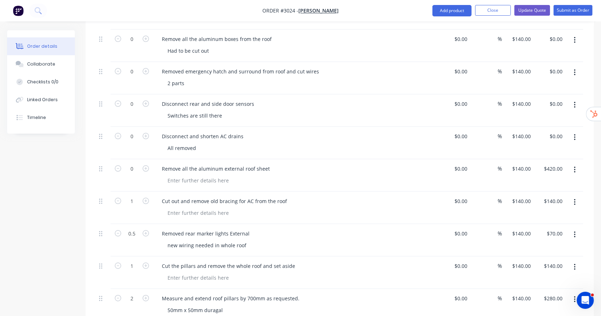
type input "$0.00"
type input "0"
click at [350, 175] on div at bounding box center [299, 180] width 274 height 10
type input "$0.00"
drag, startPoint x: 130, startPoint y: 225, endPoint x: 151, endPoint y: 226, distance: 21.4
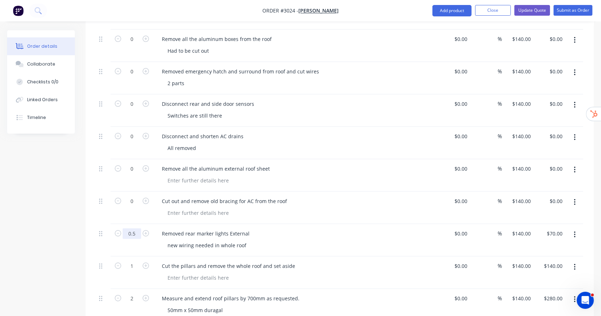
click at [130, 228] on input "0.5" at bounding box center [132, 233] width 19 height 11
type input "0"
click at [374, 208] on div at bounding box center [299, 213] width 274 height 10
type input "$0.00"
click at [133, 261] on input "1" at bounding box center [132, 266] width 19 height 11
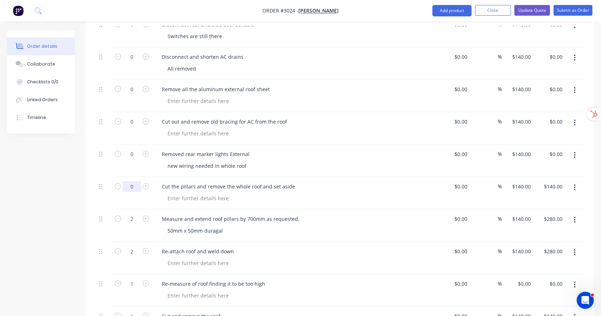
scroll to position [617, 0]
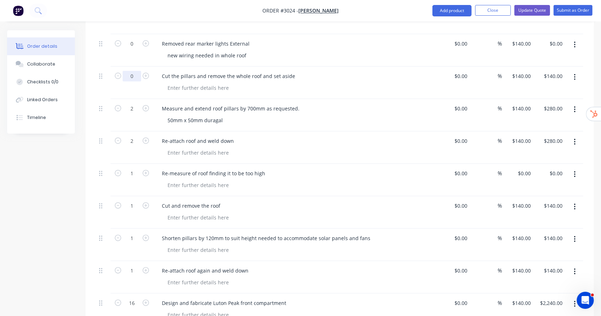
type input "0"
click at [329, 201] on div "Cut and remove the roof" at bounding box center [295, 206] width 279 height 10
type input "$0.00"
drag, startPoint x: 130, startPoint y: 97, endPoint x: 138, endPoint y: 99, distance: 8.6
click at [130, 103] on input "2" at bounding box center [132, 108] width 19 height 11
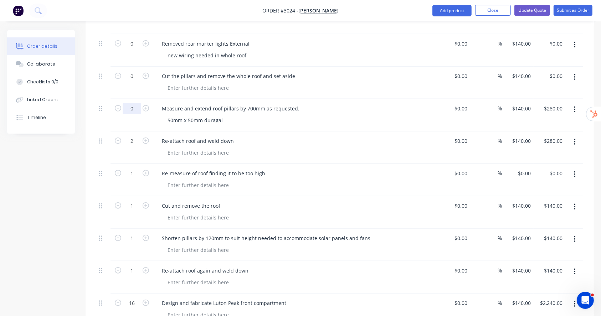
type input "0"
click at [290, 115] on div "50mm x 50mm duragal" at bounding box center [299, 120] width 274 height 10
type input "$0.00"
type input "0"
click at [305, 148] on div at bounding box center [299, 153] width 274 height 10
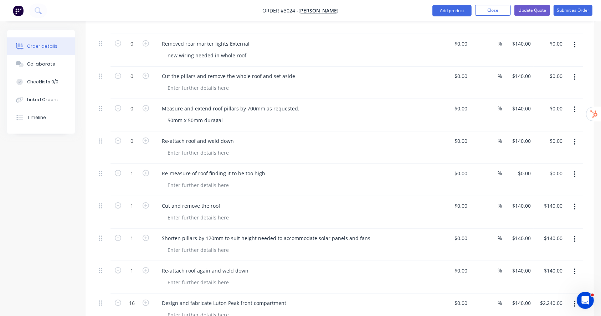
type input "$0.00"
click at [128, 168] on input "1" at bounding box center [132, 173] width 19 height 11
type input "0"
click at [306, 182] on div "Re-measure of roof finding it to be too high" at bounding box center [295, 180] width 285 height 32
click at [133, 201] on input "1" at bounding box center [132, 206] width 19 height 11
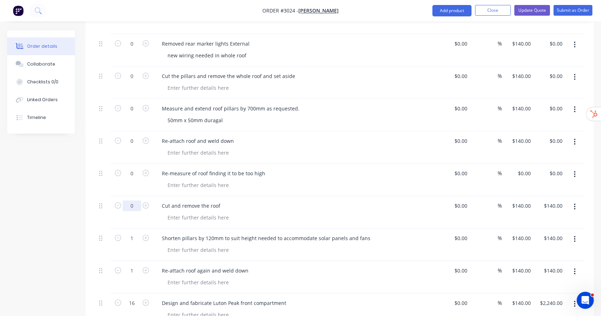
type input "0"
click at [306, 201] on div "Cut and remove the roof" at bounding box center [295, 206] width 279 height 10
type input "$0.00"
drag, startPoint x: 128, startPoint y: 228, endPoint x: 137, endPoint y: 229, distance: 8.9
click at [128, 233] on input "1" at bounding box center [132, 238] width 19 height 11
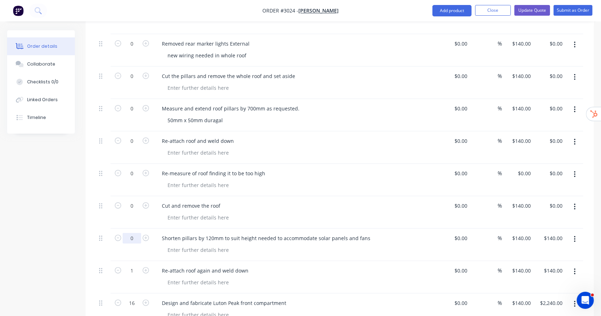
type input "0"
click at [282, 229] on div "Shorten pillars by 120mm to suit height needed to accommodate solar panels and …" at bounding box center [295, 245] width 285 height 32
type input "$0.00"
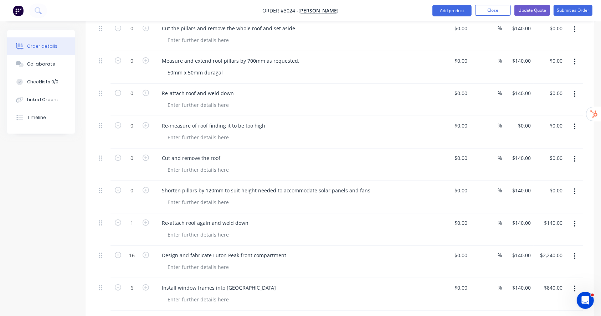
scroll to position [713, 0]
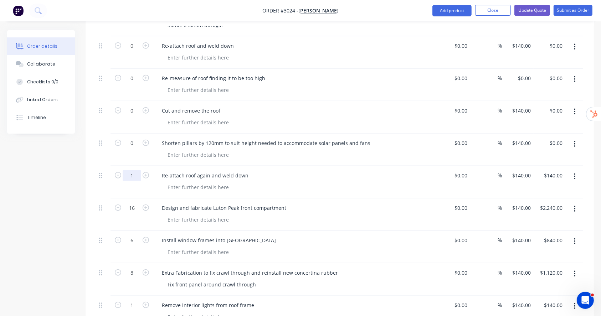
click at [132, 170] on input "1" at bounding box center [132, 175] width 19 height 11
type input "0"
click at [274, 182] on div at bounding box center [299, 187] width 274 height 10
type input "$0.00"
click at [133, 203] on input "16" at bounding box center [132, 208] width 19 height 11
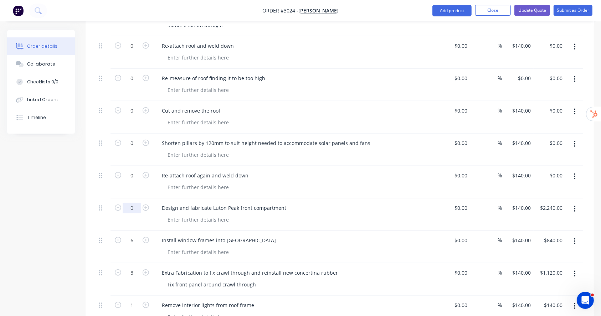
type input "0"
click at [317, 186] on div "Re-attach roof again and weld down" at bounding box center [295, 182] width 285 height 32
type input "$0.00"
click at [138, 235] on input "6" at bounding box center [132, 240] width 19 height 11
type input "0"
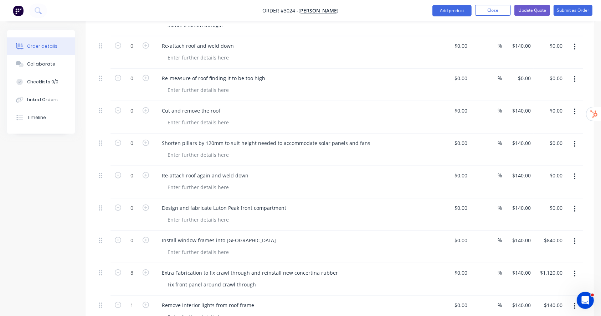
click at [325, 231] on div "Install window frames into Luton peak" at bounding box center [295, 247] width 285 height 32
type input "$0.00"
click at [135, 268] on input "8" at bounding box center [132, 273] width 19 height 11
type input "0"
click at [319, 235] on div "Install window frames into Luton peak" at bounding box center [295, 240] width 279 height 10
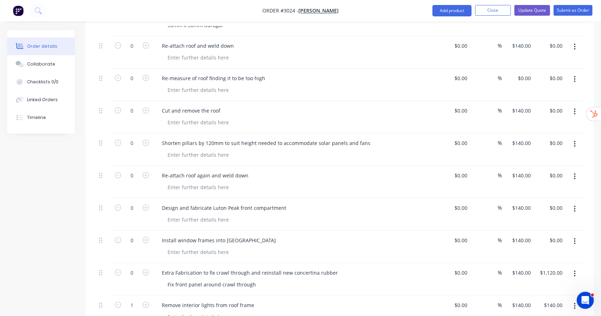
type input "$0.00"
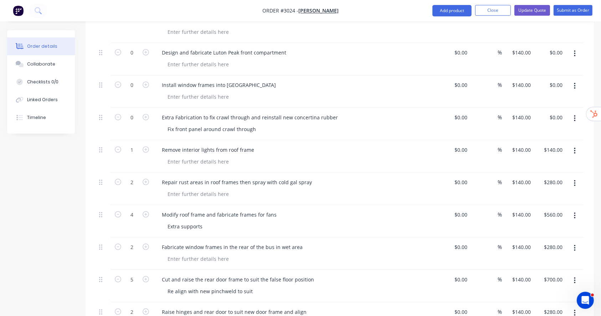
scroll to position [902, 0]
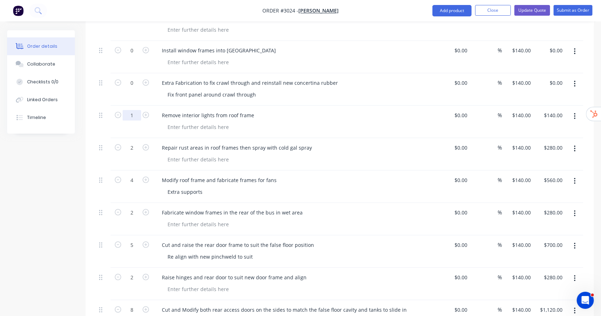
click at [136, 110] on input "1" at bounding box center [132, 115] width 19 height 11
type input "0"
click at [331, 122] on div at bounding box center [299, 127] width 274 height 10
type input "$0.00"
click at [128, 143] on input "2" at bounding box center [132, 148] width 19 height 11
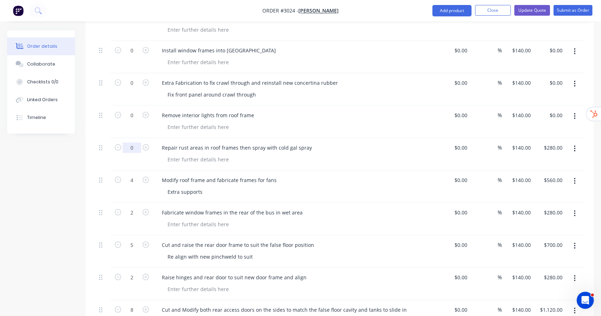
type input "0"
click at [413, 138] on div "Repair rust areas in roof frames then spray with cold gal spray" at bounding box center [295, 154] width 285 height 32
type input "$0.00"
click at [136, 175] on input "4" at bounding box center [132, 180] width 19 height 11
type input "0"
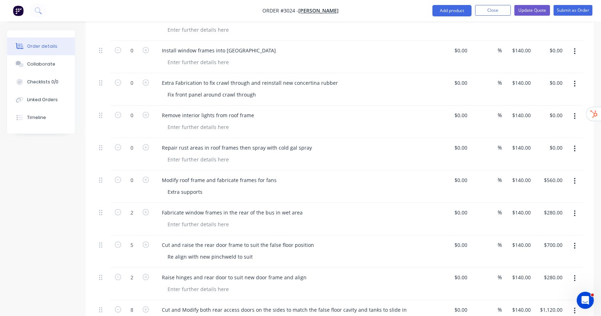
click at [312, 171] on div "Modify roof frame and fabricate frames for fans Extra supports" at bounding box center [295, 187] width 285 height 32
type input "$0.00"
click at [131, 208] on div "2" at bounding box center [131, 219] width 43 height 32
click at [132, 207] on input "2" at bounding box center [132, 212] width 19 height 11
type input "0"
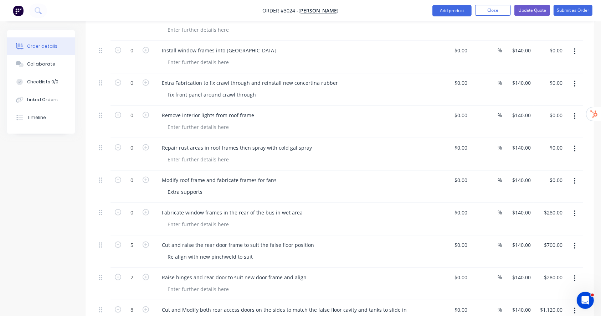
click at [384, 187] on div "Extra supports" at bounding box center [299, 192] width 274 height 10
type input "$0.00"
click at [133, 240] on input "5" at bounding box center [132, 245] width 19 height 11
type input "0"
click at [294, 207] on div "Fabricate window frames in the rear of the bus in wet area" at bounding box center [232, 212] width 152 height 10
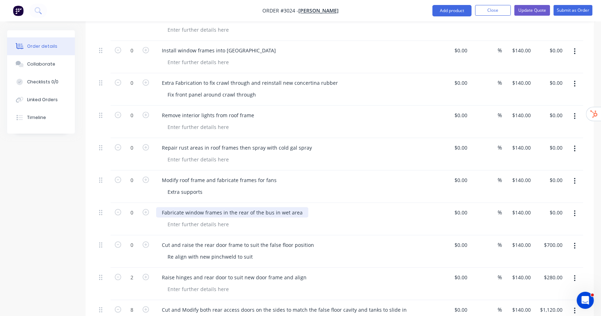
type input "$0.00"
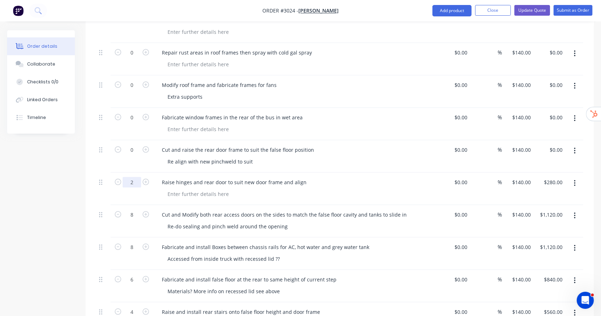
click at [131, 177] on input "2" at bounding box center [132, 182] width 19 height 11
type input "0"
click at [250, 176] on div "Raise hinges and rear door to suit new door frame and align" at bounding box center [295, 189] width 285 height 32
type input "$0.00"
click at [133, 209] on input "8" at bounding box center [132, 214] width 19 height 11
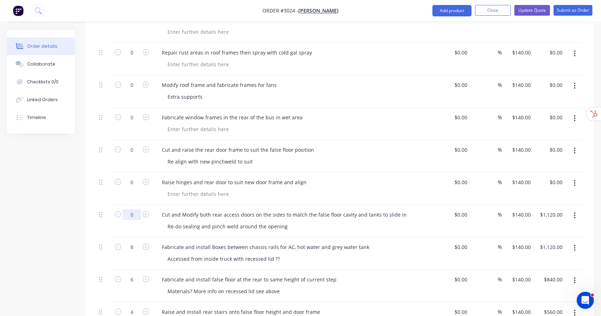
type input "0"
click at [382, 188] on div "Raise hinges and rear door to suit new door frame and align" at bounding box center [295, 189] width 285 height 32
type input "$0.00"
click at [138, 242] on input "8" at bounding box center [132, 247] width 19 height 11
type input "0"
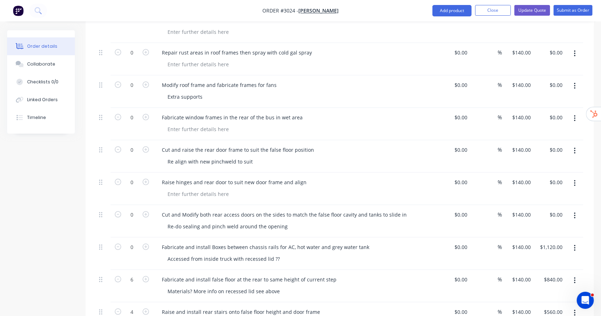
click at [372, 189] on div at bounding box center [299, 194] width 274 height 10
type input "$0.00"
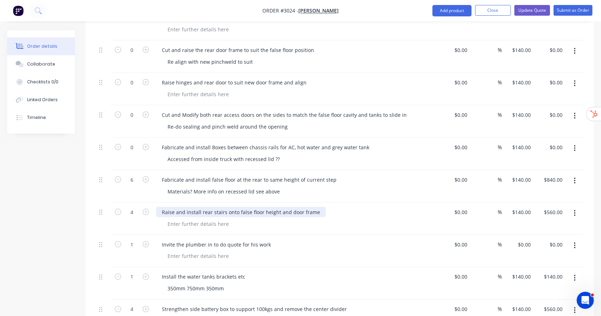
scroll to position [1140, 0]
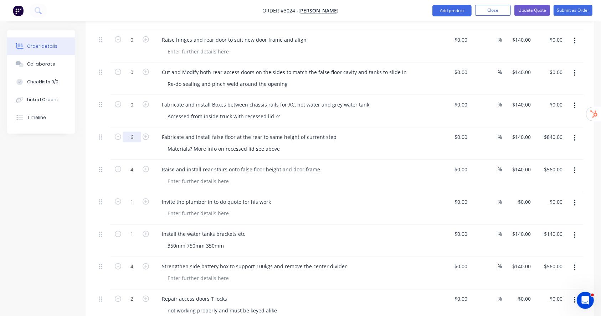
click at [131, 132] on input "6" at bounding box center [132, 137] width 19 height 11
type input "0"
click at [305, 132] on div "Fabricate and install false floor at the rear to same height of current step" at bounding box center [249, 137] width 186 height 10
type input "$0.00"
click at [136, 164] on input "4" at bounding box center [132, 169] width 19 height 11
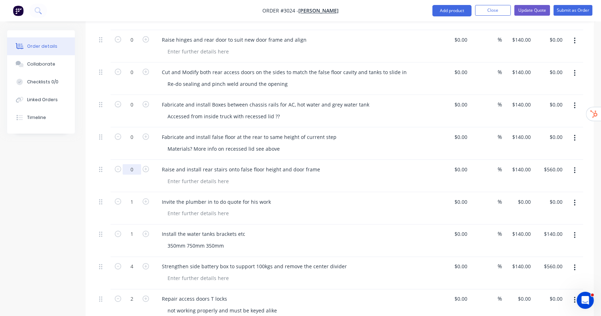
type input "0"
click at [324, 164] on div "Raise and install rear stairs onto false floor height and door frame" at bounding box center [295, 169] width 279 height 10
type input "$0.00"
click at [129, 197] on input "1" at bounding box center [132, 202] width 19 height 11
type input "0"
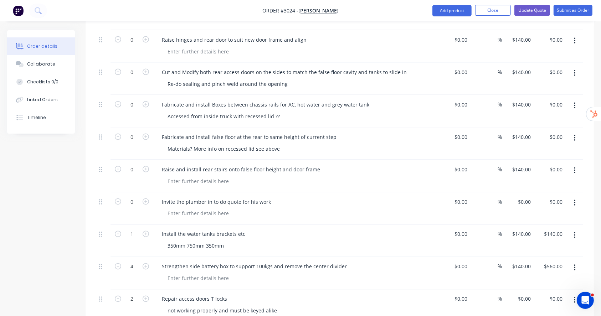
click at [313, 208] on div "Invite the plumber in to do quote for his work" at bounding box center [295, 208] width 285 height 32
drag, startPoint x: 136, startPoint y: 225, endPoint x: 144, endPoint y: 225, distance: 7.5
click at [136, 229] on input "1" at bounding box center [132, 234] width 19 height 11
type input "0"
click at [341, 229] on div "Install the water tanks brackets etc" at bounding box center [295, 234] width 279 height 10
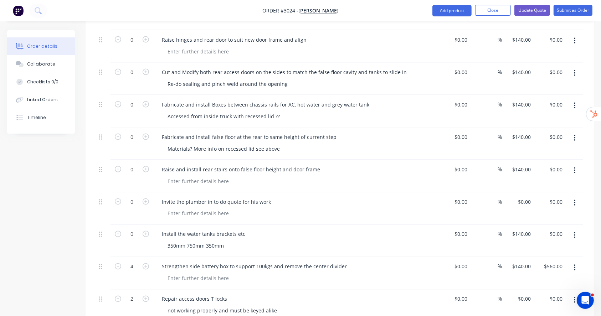
type input "$0.00"
click at [136, 261] on div "4" at bounding box center [132, 266] width 19 height 11
click at [134, 262] on input "4" at bounding box center [132, 267] width 19 height 11
type input "0"
type input "$0.00"
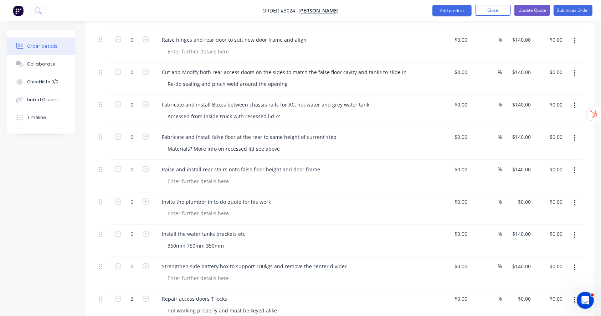
click at [333, 257] on div "Strengthen side battery box to support 100kgs and remove the center divider" at bounding box center [295, 273] width 285 height 32
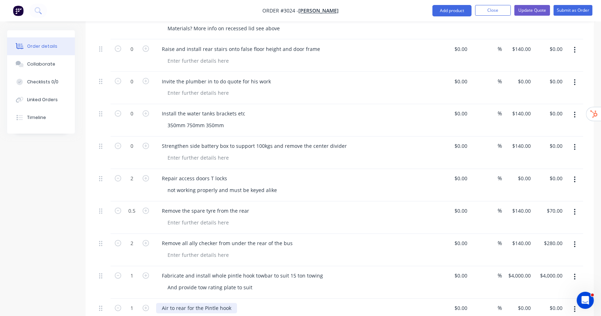
scroll to position [1330, 0]
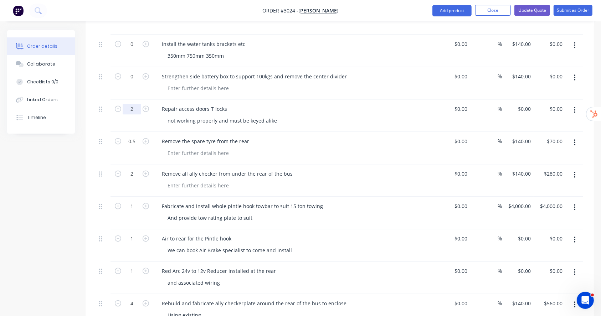
click at [134, 104] on input "2" at bounding box center [132, 109] width 19 height 11
type input "0"
click at [334, 104] on div "Repair access doors T locks" at bounding box center [295, 109] width 279 height 10
click at [132, 136] on input "0.5" at bounding box center [132, 141] width 19 height 11
type input "0"
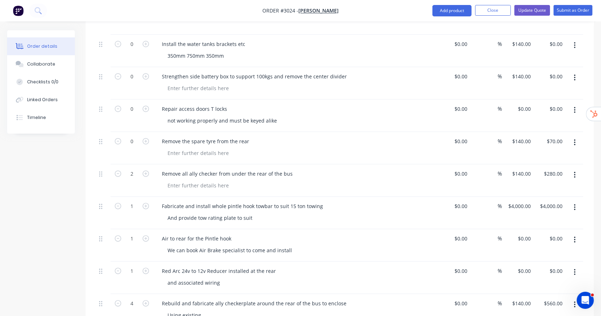
click at [342, 136] on div "Remove the spare tyre from the rear" at bounding box center [295, 141] width 279 height 10
type input "$0.00"
click at [137, 169] on input "2" at bounding box center [132, 174] width 19 height 11
type input "0"
click at [343, 149] on div "Remove the spare tyre from the rear" at bounding box center [295, 148] width 285 height 32
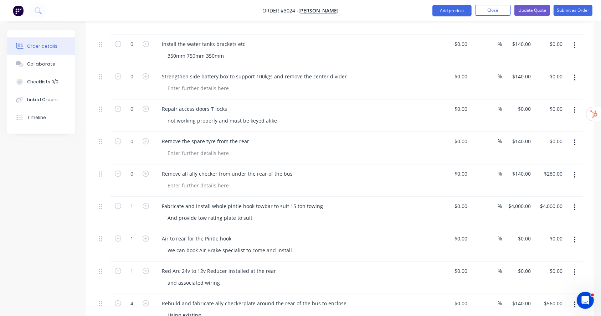
type input "$0.00"
click at [138, 201] on input "1" at bounding box center [132, 206] width 19 height 11
type input "0"
type input "$0.00"
click at [342, 201] on div "Fabricate and install whole pintle hook towbar to suit 15 ton towing" at bounding box center [295, 206] width 279 height 10
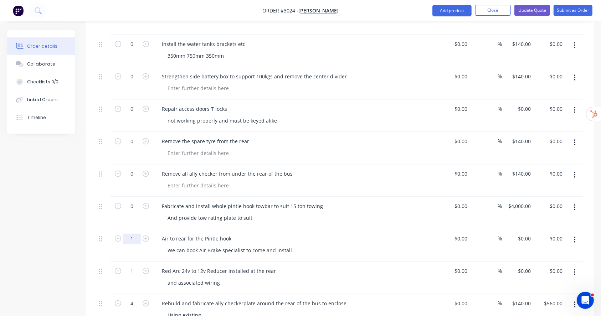
click at [138, 234] on input "1" at bounding box center [132, 239] width 19 height 11
type input "0"
click at [430, 201] on div "Fabricate and install whole pintle hook towbar to suit 15 ton towing" at bounding box center [295, 206] width 279 height 10
click at [138, 266] on input "1" at bounding box center [132, 271] width 19 height 11
type input "0"
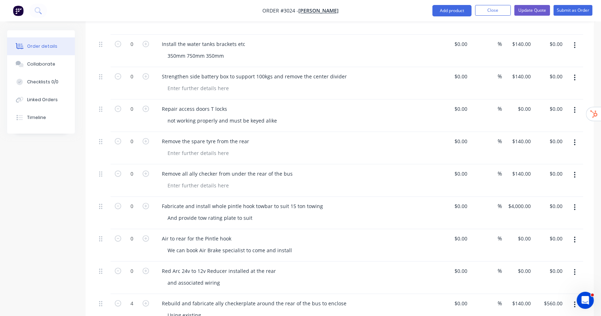
click at [309, 232] on div "Air to rear for the Pintle hook We can book Air Brake specialist to come and in…" at bounding box center [295, 245] width 285 height 32
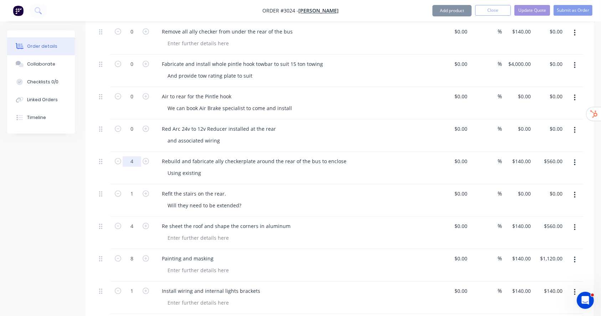
click at [140, 156] on input "4" at bounding box center [132, 161] width 19 height 11
type input "0"
type input "$0.00"
drag, startPoint x: 298, startPoint y: 155, endPoint x: 238, endPoint y: 167, distance: 60.6
click at [298, 155] on div "Rebuild and fabricate ally checkerplate around the rear of the bus to enclose U…" at bounding box center [295, 168] width 285 height 32
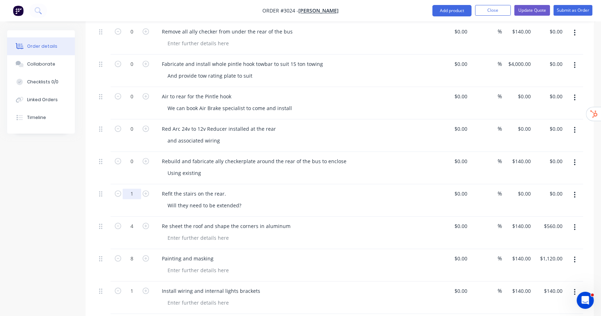
click at [130, 188] on input "1" at bounding box center [132, 193] width 19 height 11
type input "0"
click at [288, 188] on div "Refit the stairs on the rear." at bounding box center [295, 193] width 279 height 10
click at [132, 221] on input "4" at bounding box center [132, 226] width 19 height 11
type input "0"
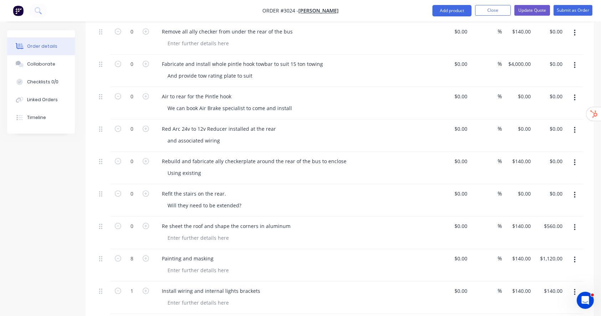
drag, startPoint x: 271, startPoint y: 199, endPoint x: 233, endPoint y: 219, distance: 44.0
click at [271, 199] on div "Refit the stairs on the rear. Will they need to be extended?" at bounding box center [295, 200] width 285 height 32
type input "$0.00"
click at [132, 253] on input "8" at bounding box center [132, 258] width 19 height 11
type input "0"
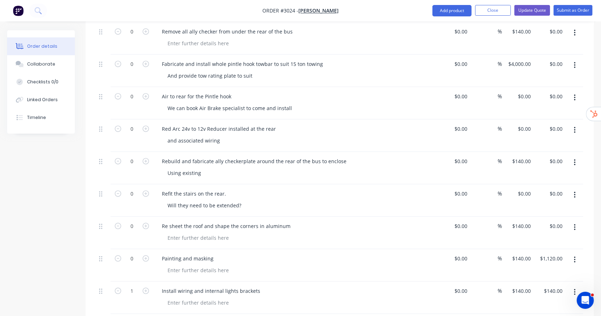
click at [342, 201] on div "Refit the stairs on the rear. Will they need to be extended?" at bounding box center [295, 200] width 285 height 32
type input "$0.00"
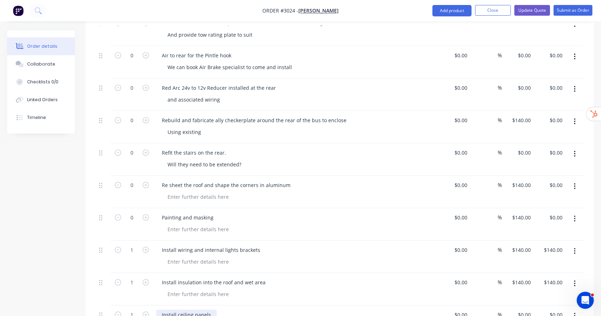
scroll to position [1568, 0]
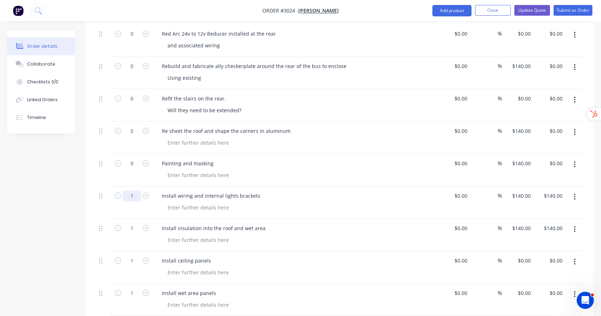
click at [134, 191] on input "1" at bounding box center [132, 196] width 19 height 11
type input "0"
click at [265, 186] on div "Install wiring and internal lights brackets" at bounding box center [295, 202] width 285 height 32
type input "$0.00"
click at [136, 223] on input "1" at bounding box center [132, 228] width 19 height 11
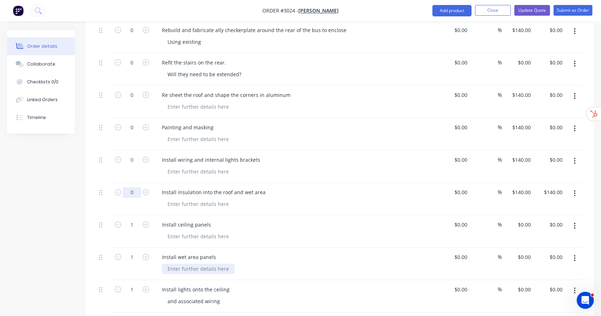
scroll to position [1662, 0]
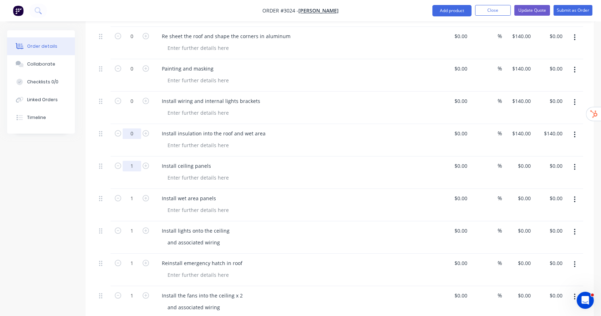
type input "0"
click at [135, 161] on input "1" at bounding box center [132, 166] width 19 height 11
type input "0"
type input "$0.00"
type input "0"
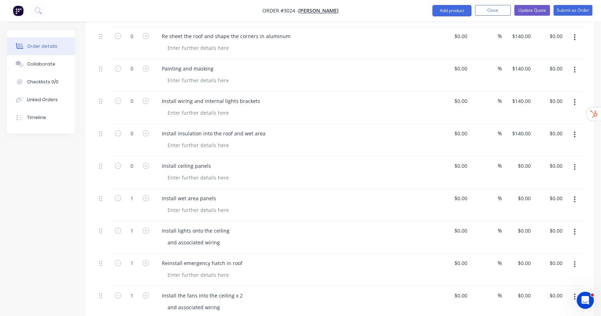
click at [297, 172] on div at bounding box center [299, 177] width 274 height 10
click at [131, 193] on input "1" at bounding box center [132, 198] width 19 height 11
type input "0"
click at [276, 189] on div "Install wet area panels" at bounding box center [295, 205] width 285 height 32
click at [134, 221] on div "1" at bounding box center [131, 237] width 43 height 32
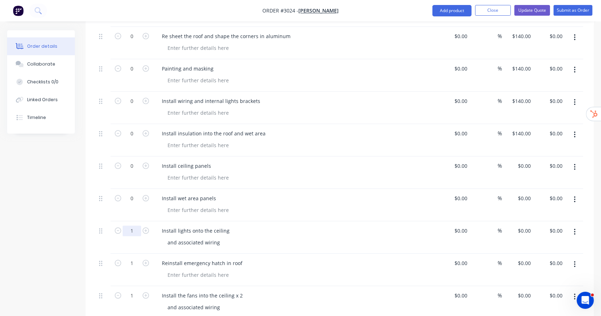
click at [134, 226] on input "1" at bounding box center [132, 231] width 19 height 11
type input "0"
click at [283, 205] on div at bounding box center [299, 210] width 274 height 10
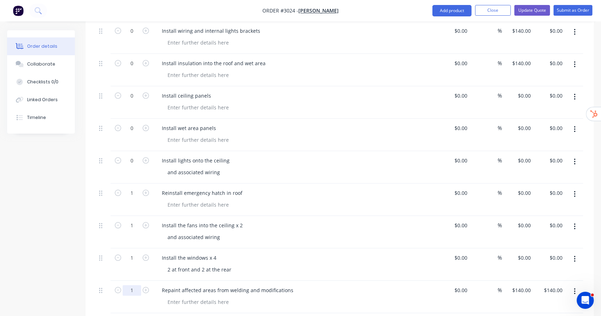
scroll to position [1853, 0]
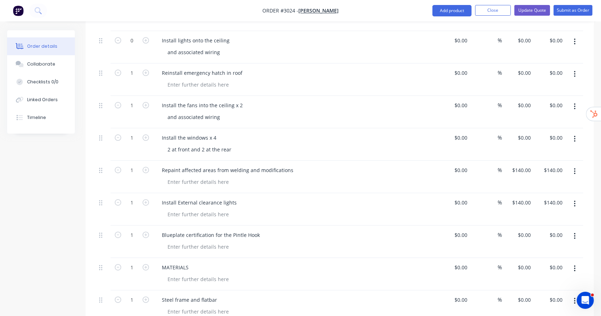
click at [134, 67] on div "1" at bounding box center [131, 79] width 43 height 32
click at [135, 68] on input "1" at bounding box center [132, 73] width 19 height 11
type input "0"
click at [282, 79] on div at bounding box center [299, 84] width 274 height 10
click at [137, 100] on input "1" at bounding box center [132, 105] width 19 height 11
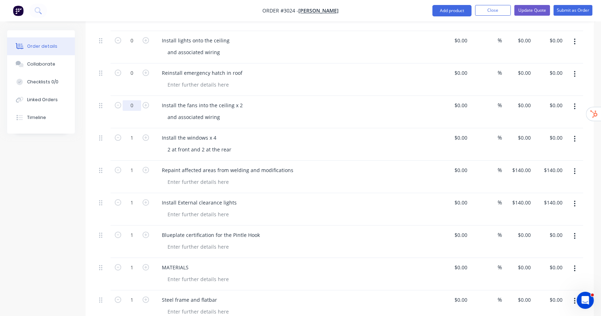
type input "0"
click at [296, 112] on div "and associated wiring" at bounding box center [299, 117] width 274 height 10
drag, startPoint x: 134, startPoint y: 127, endPoint x: 172, endPoint y: 131, distance: 38.3
click at [134, 133] on input "1" at bounding box center [132, 138] width 19 height 11
type input "0"
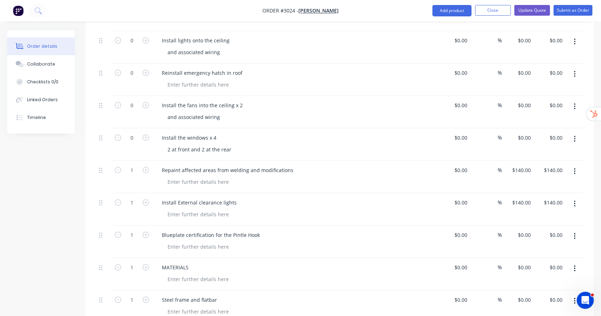
click at [320, 114] on div "Install the fans into the ceiling x 2 and associated wiring" at bounding box center [295, 112] width 285 height 32
click at [139, 165] on input "1" at bounding box center [132, 170] width 19 height 11
type input "0"
click at [352, 133] on div "Install the windows x 4" at bounding box center [295, 138] width 279 height 10
type input "$0.00"
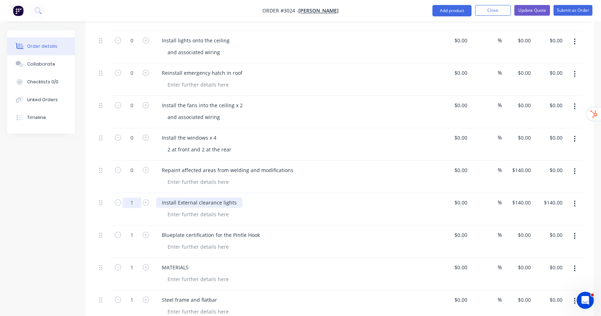
drag, startPoint x: 133, startPoint y: 190, endPoint x: 165, endPoint y: 188, distance: 31.4
click at [133, 197] on input "1" at bounding box center [132, 202] width 19 height 11
type input "0"
click at [319, 165] on div "Repaint affected areas from welding and modifications" at bounding box center [295, 170] width 279 height 10
type input "$0.00"
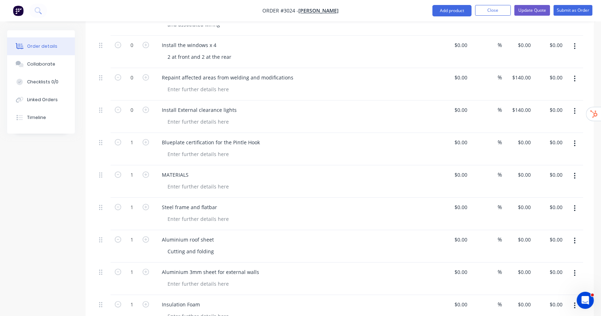
scroll to position [1947, 0]
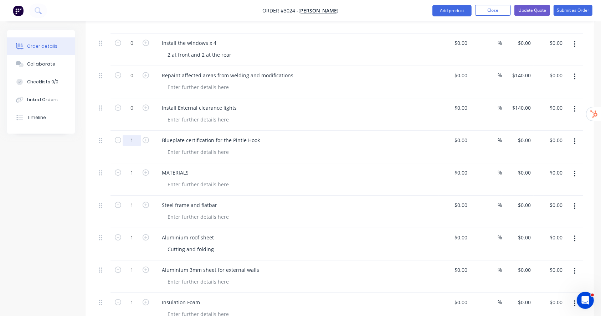
drag, startPoint x: 136, startPoint y: 128, endPoint x: 155, endPoint y: 130, distance: 18.6
click at [136, 135] on input "1" at bounding box center [132, 140] width 19 height 11
type input "0"
click at [314, 114] on div at bounding box center [299, 119] width 274 height 10
click at [134, 167] on input "1" at bounding box center [132, 172] width 19 height 11
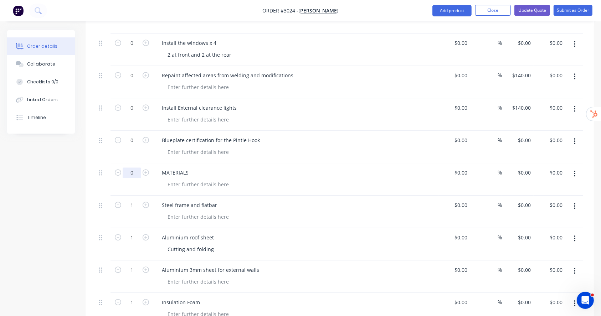
type input "0"
drag, startPoint x: 322, startPoint y: 150, endPoint x: 313, endPoint y: 150, distance: 8.9
click at [322, 150] on div "Blueplate certification for the Pintle Hook" at bounding box center [295, 147] width 285 height 32
click at [136, 200] on input "1" at bounding box center [132, 205] width 19 height 11
type input "0"
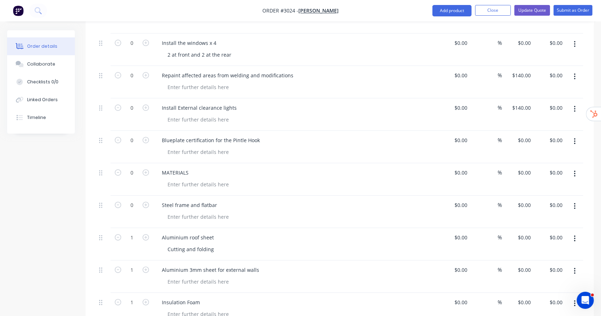
click at [315, 167] on div "MATERIALS" at bounding box center [295, 172] width 279 height 10
drag, startPoint x: 132, startPoint y: 224, endPoint x: 167, endPoint y: 223, distance: 34.6
click at [132, 232] on input "1" at bounding box center [132, 237] width 19 height 11
type input "0"
click at [306, 200] on div "Steel frame and flatbar" at bounding box center [295, 205] width 279 height 10
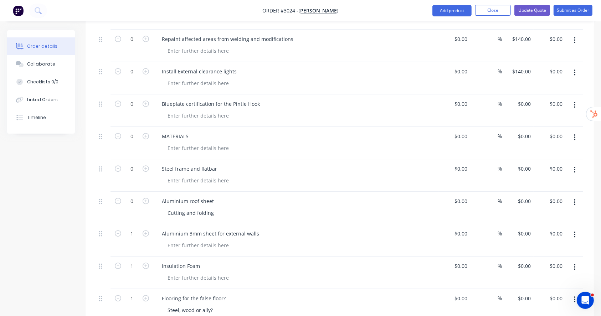
scroll to position [2090, 0]
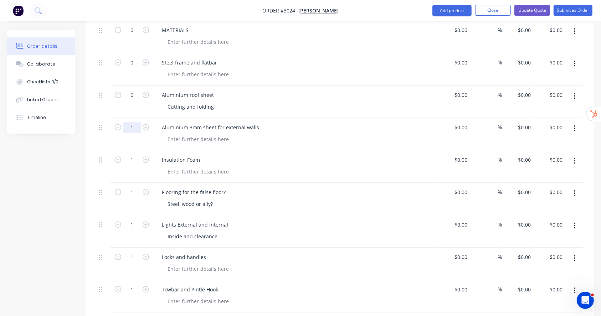
click at [132, 122] on input "1" at bounding box center [132, 127] width 19 height 11
type input "0"
click at [264, 122] on div "Aluminium 3mm sheet for external walls" at bounding box center [295, 127] width 279 height 10
drag, startPoint x: 135, startPoint y: 147, endPoint x: 168, endPoint y: 148, distance: 32.4
click at [135, 155] on input "1" at bounding box center [132, 160] width 19 height 11
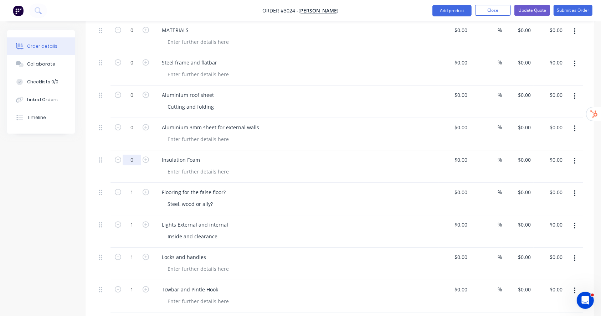
type input "0"
click at [337, 150] on div "Insulation Foam" at bounding box center [295, 166] width 285 height 32
click at [133, 187] on input "1" at bounding box center [132, 192] width 19 height 11
type input "0"
click at [377, 166] on div at bounding box center [299, 171] width 274 height 10
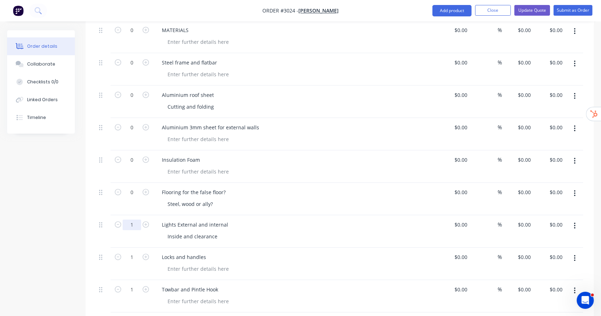
drag, startPoint x: 135, startPoint y: 216, endPoint x: 260, endPoint y: 204, distance: 126.4
click at [135, 219] on input "1" at bounding box center [132, 224] width 19 height 11
type input "0"
click at [419, 183] on div "Flooring for the false floor? Steel, wood or ally?" at bounding box center [295, 199] width 285 height 32
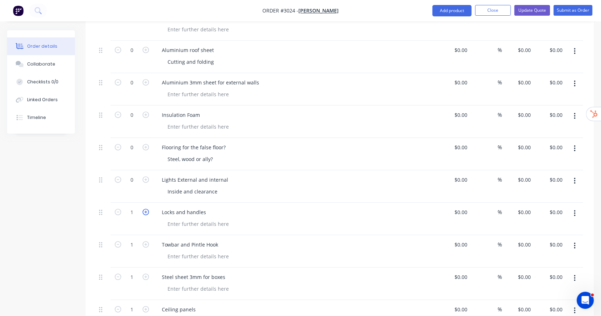
scroll to position [2185, 0]
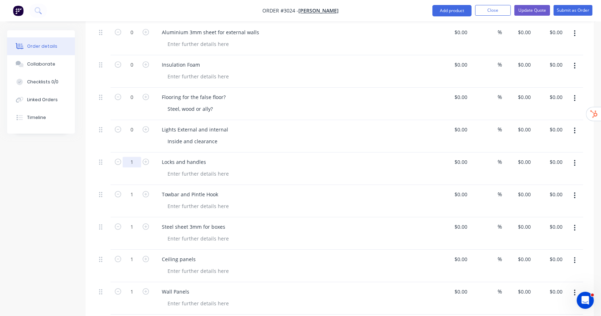
click at [135, 157] on input "1" at bounding box center [132, 162] width 19 height 11
type input "0"
click at [351, 138] on div "Lights External and internal Inside and clearance" at bounding box center [295, 136] width 285 height 32
drag, startPoint x: 135, startPoint y: 183, endPoint x: 143, endPoint y: 184, distance: 8.2
click at [135, 189] on input "1" at bounding box center [132, 194] width 19 height 11
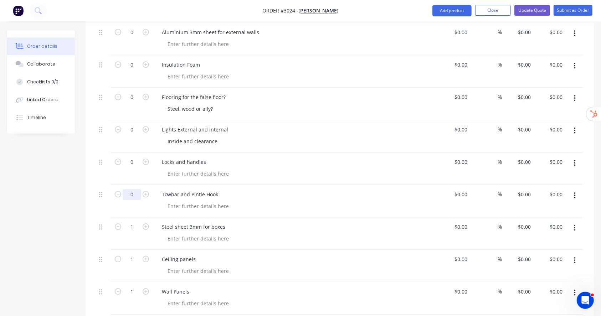
type input "0"
click at [319, 169] on div at bounding box center [299, 174] width 274 height 10
click at [135, 221] on div "1" at bounding box center [132, 226] width 19 height 11
click at [135, 222] on input "1" at bounding box center [132, 227] width 19 height 11
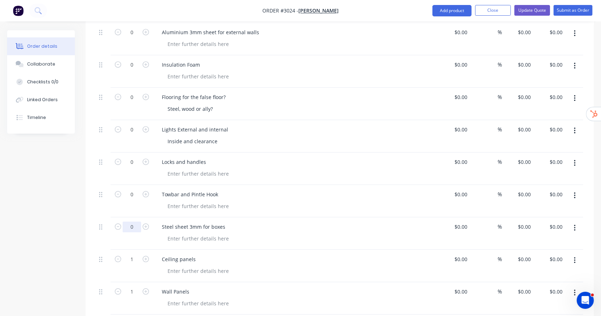
type input "0"
click at [291, 201] on div at bounding box center [299, 206] width 274 height 10
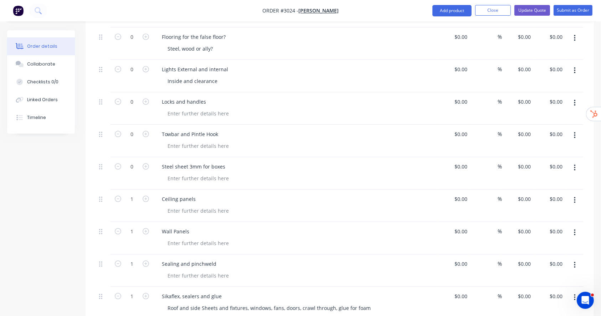
scroll to position [2280, 0]
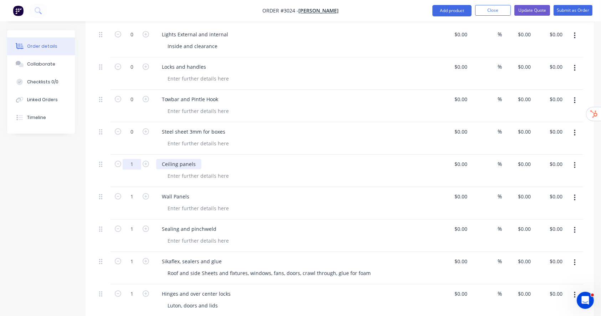
drag, startPoint x: 131, startPoint y: 150, endPoint x: 164, endPoint y: 152, distance: 33.2
click at [131, 159] on input "1" at bounding box center [132, 164] width 19 height 11
type input "0"
click at [315, 155] on div "Ceiling panels" at bounding box center [295, 171] width 285 height 32
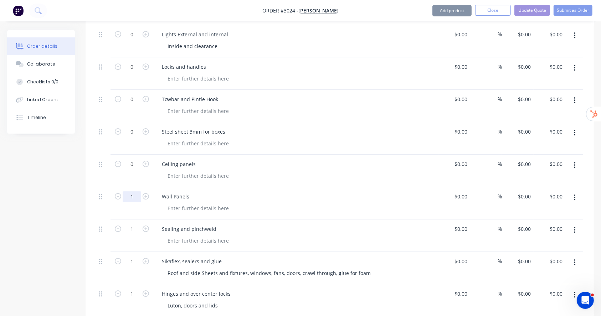
click at [134, 191] on input "1" at bounding box center [132, 196] width 19 height 11
type input "0"
drag, startPoint x: 282, startPoint y: 168, endPoint x: 232, endPoint y: 184, distance: 52.3
click at [282, 168] on div "Ceiling panels" at bounding box center [295, 171] width 285 height 32
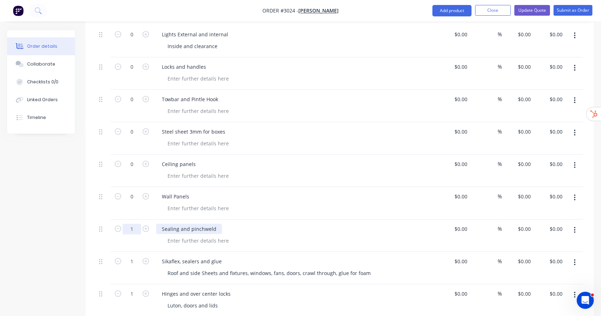
drag, startPoint x: 136, startPoint y: 216, endPoint x: 161, endPoint y: 217, distance: 25.3
click at [136, 224] on input "1" at bounding box center [132, 229] width 19 height 11
type input "0"
click at [317, 203] on div at bounding box center [299, 208] width 274 height 10
click at [133, 256] on input "1" at bounding box center [132, 261] width 19 height 11
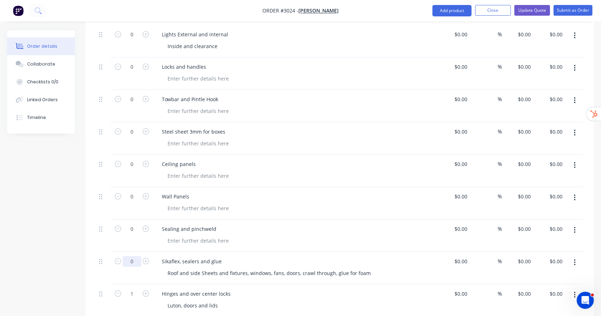
type input "0"
click at [280, 224] on div "Sealing and pinchweld" at bounding box center [295, 229] width 279 height 10
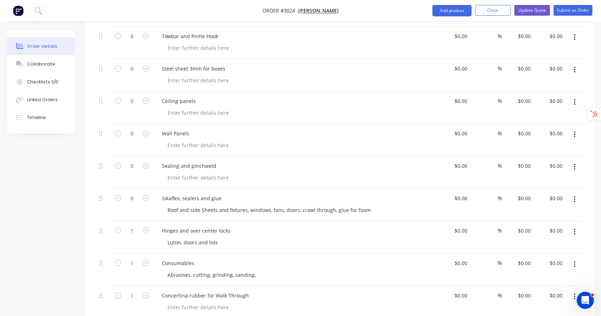
scroll to position [2375, 0]
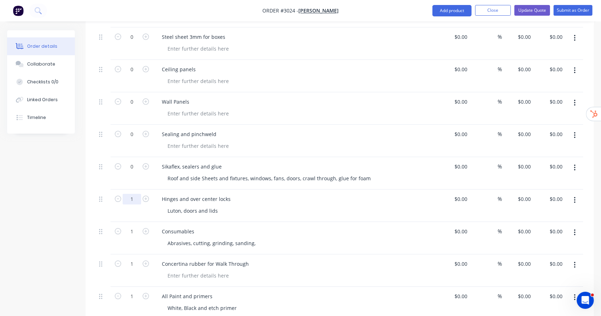
click at [131, 194] on input "1" at bounding box center [132, 199] width 19 height 11
type input "0"
click at [284, 173] on div "Roof and side Sheets and fixtures, windows, fans, doors, crawl through, glue fo…" at bounding box center [269, 178] width 214 height 10
click at [133, 226] on input "1" at bounding box center [132, 231] width 19 height 11
type input "0"
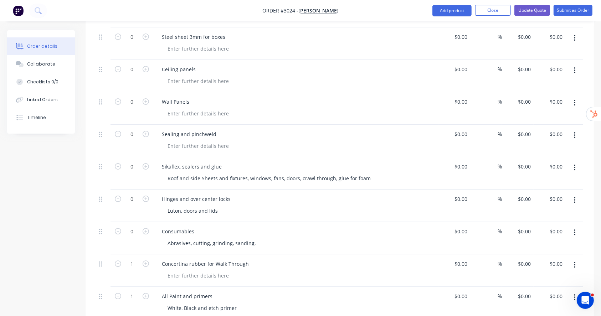
click at [318, 206] on div "Luton, doors and lids" at bounding box center [299, 211] width 274 height 10
click at [134, 259] on input "1" at bounding box center [132, 264] width 19 height 11
type input "0"
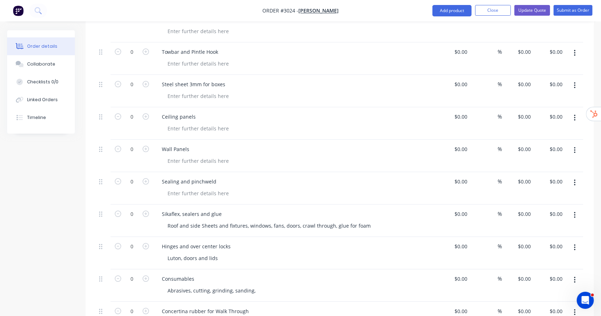
scroll to position [2517, 0]
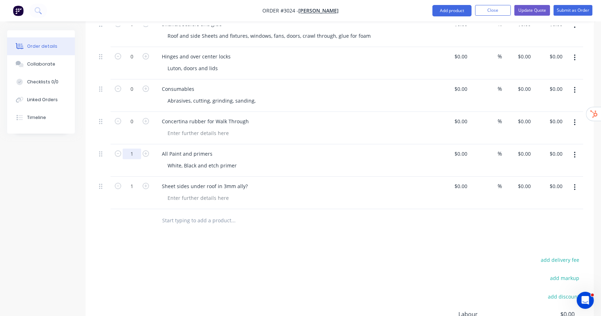
click at [138, 149] on input "1" at bounding box center [132, 154] width 19 height 11
type input "0"
drag, startPoint x: 388, startPoint y: 141, endPoint x: 384, endPoint y: 141, distance: 4.7
click at [388, 149] on div "All Paint and primers" at bounding box center [295, 154] width 279 height 10
click at [136, 181] on input "1" at bounding box center [132, 186] width 19 height 11
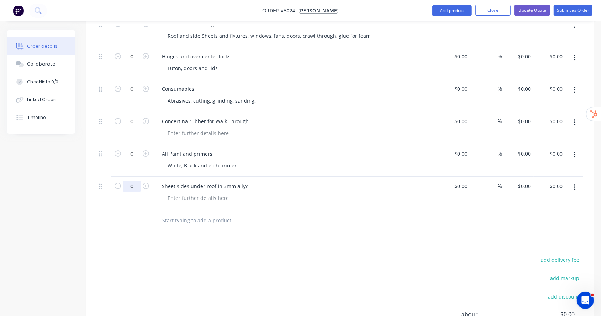
type input "0"
click at [379, 144] on div "All Paint and primers White, Black and etch primer" at bounding box center [295, 160] width 285 height 32
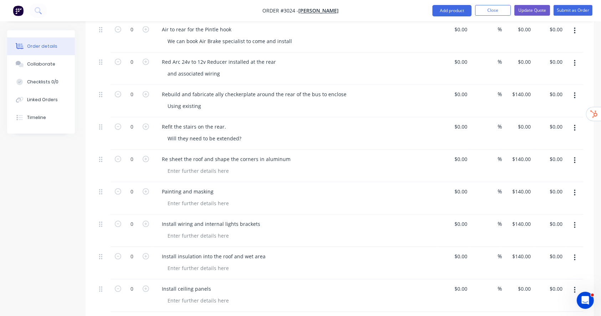
scroll to position [1615, 0]
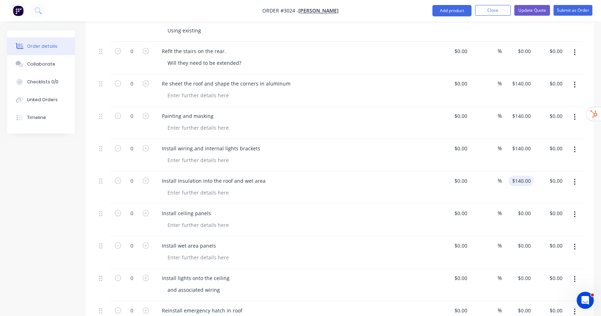
click at [526, 176] on input "$140.00" at bounding box center [522, 181] width 22 height 10
type input "0"
click at [519, 139] on div "$140.00 $140.00" at bounding box center [518, 155] width 32 height 32
type input "140"
type input "$0.00"
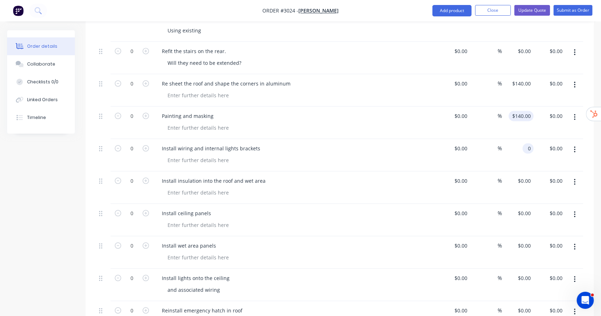
type input "0"
drag, startPoint x: 524, startPoint y: 102, endPoint x: 532, endPoint y: 78, distance: 24.2
click at [524, 111] on input "$140.00" at bounding box center [522, 116] width 22 height 10
type input "140"
type input "$0.00"
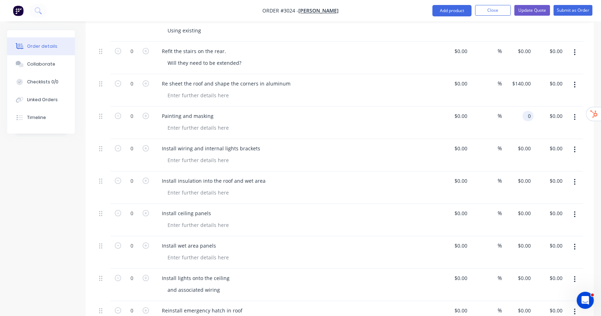
type input "0"
click at [525, 78] on input "$140.00" at bounding box center [522, 83] width 22 height 10
type input "140"
type input "$0.00"
click at [528, 47] on div "$0.00 $0.00" at bounding box center [518, 58] width 32 height 32
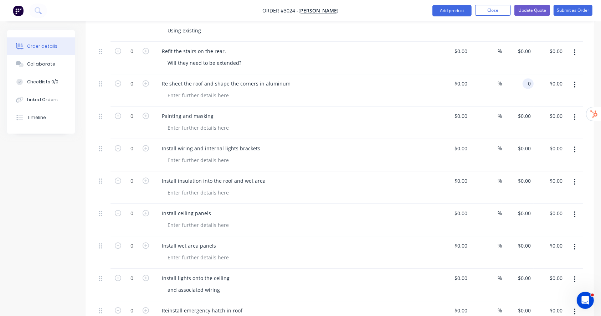
type input "$0.00"
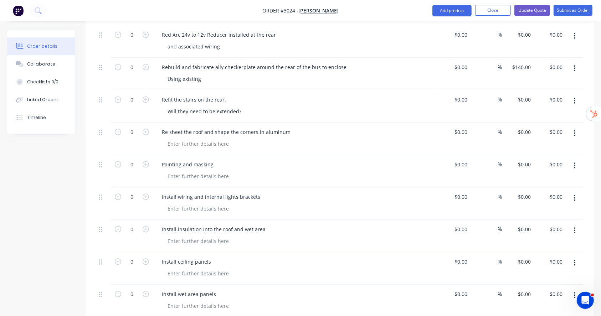
scroll to position [1473, 0]
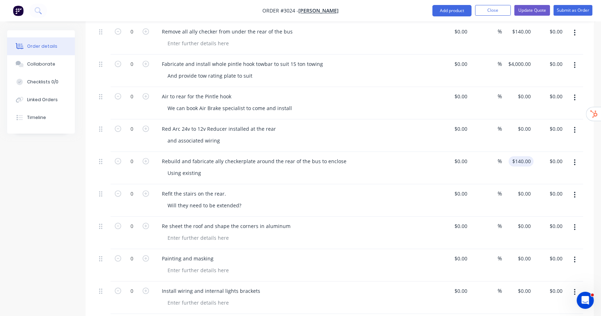
click at [527, 156] on input "$140.00" at bounding box center [522, 161] width 22 height 10
type input "0"
click at [526, 59] on input "$4,000.00" at bounding box center [520, 64] width 26 height 10
type input "4000"
type input "$0.00"
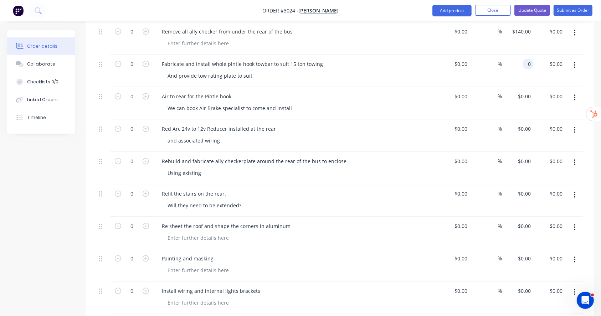
click at [584, 70] on div "Qty Cost Markup Price Total Kit 0 Bus Custom refurb and modification $0.00 $0.0…" at bounding box center [340, 20] width 508 height 2515
type input "$0.00"
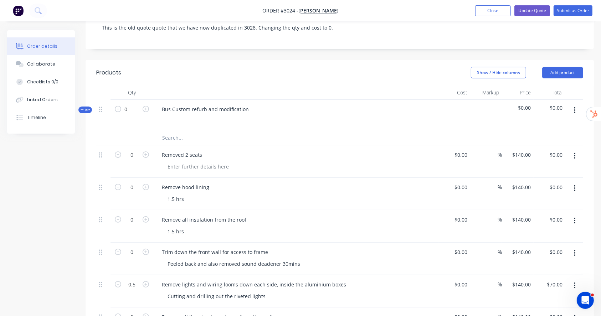
scroll to position [190, 0]
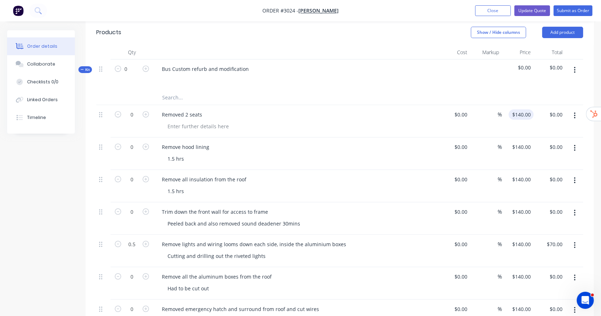
drag, startPoint x: 521, startPoint y: 104, endPoint x: 522, endPoint y: 108, distance: 4.1
click at [521, 109] on input "$140.00" at bounding box center [522, 114] width 22 height 10
click at [526, 142] on input "$140.00" at bounding box center [522, 147] width 22 height 10
type input "$0.00"
click at [521, 174] on div "$140.00 $140.00" at bounding box center [520, 179] width 25 height 10
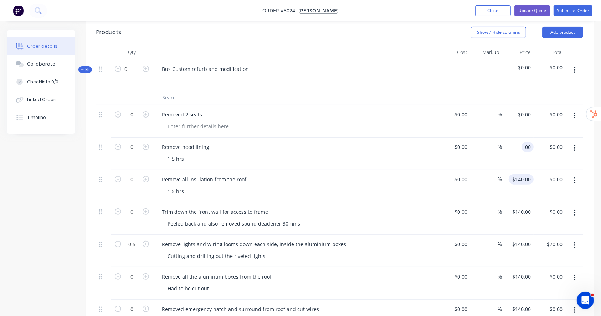
type input "$0.00"
click at [526, 174] on input "140" at bounding box center [527, 179] width 12 height 10
click at [527, 174] on input "140" at bounding box center [527, 179] width 12 height 10
click at [524, 207] on input "$140.00" at bounding box center [522, 212] width 22 height 10
type input "$0.00"
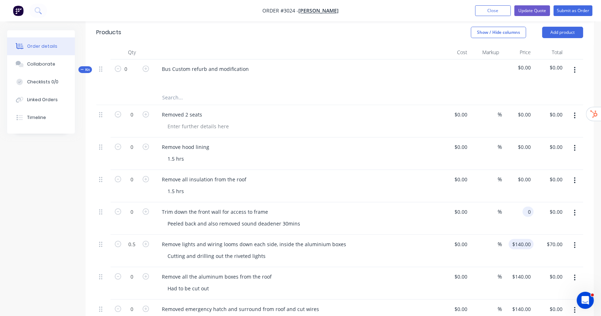
click at [528, 239] on input "$140.00" at bounding box center [522, 244] width 22 height 10
click at [527, 239] on input "$140.00" at bounding box center [522, 244] width 22 height 10
type input "$0.00"
click at [527, 271] on input "$140.00" at bounding box center [522, 276] width 22 height 10
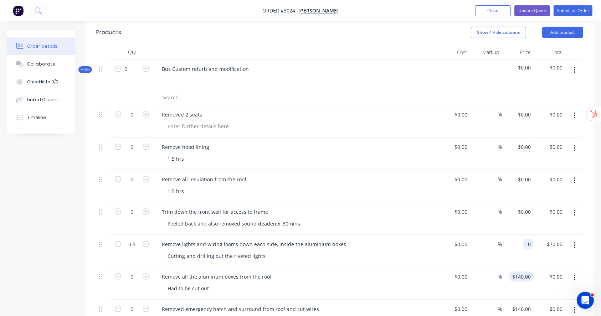
type input "$0.00"
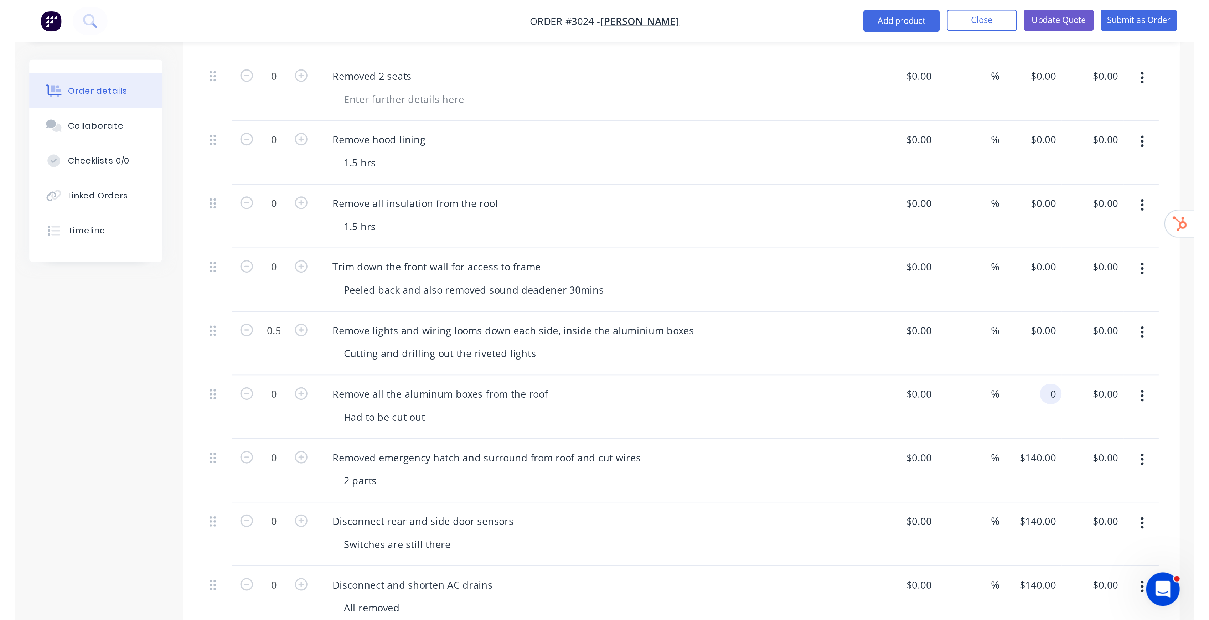
scroll to position [332, 0]
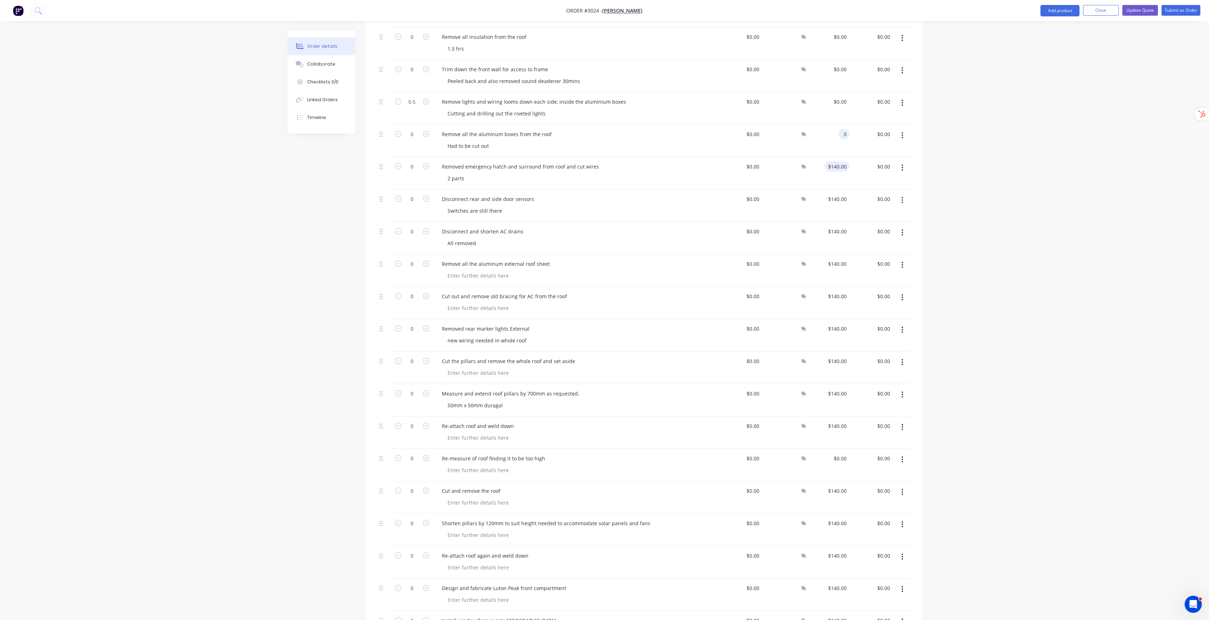
click at [608, 161] on div "$140.00 $140.00" at bounding box center [836, 166] width 25 height 10
type input "$0.00"
click at [608, 194] on input "$140.00" at bounding box center [838, 199] width 22 height 10
type input "$0.00"
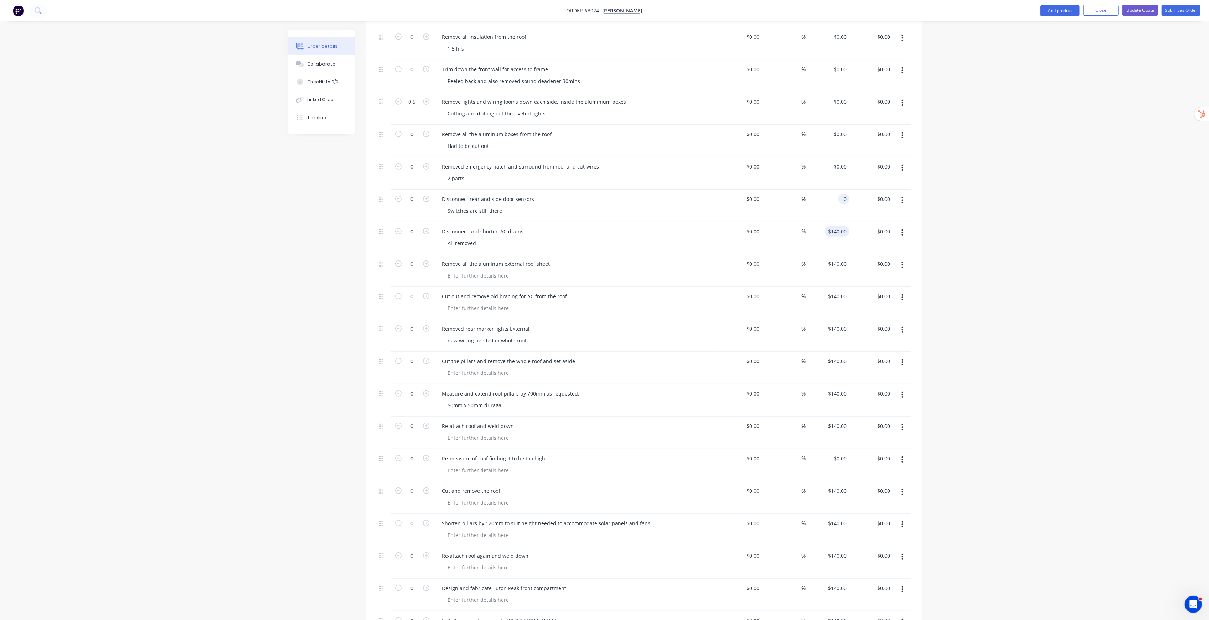
click at [608, 226] on input "$140.00" at bounding box center [838, 231] width 22 height 10
type input "$0.00"
click at [608, 259] on input "$140.00" at bounding box center [838, 264] width 22 height 10
type input "$0.00"
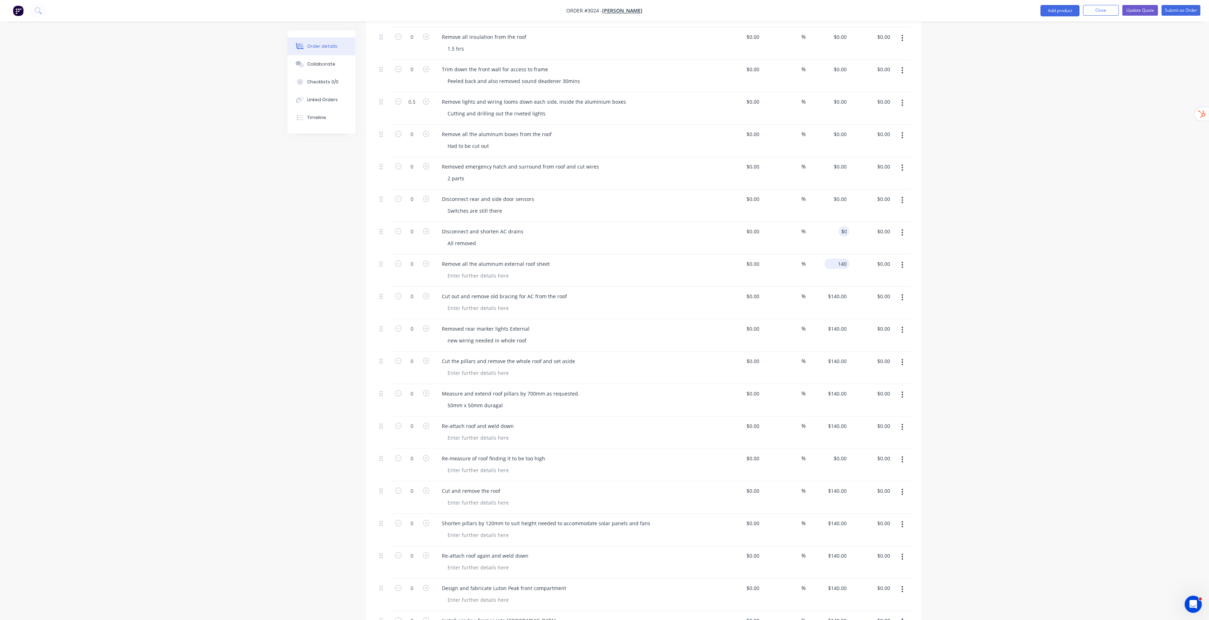
click at [608, 259] on input "140" at bounding box center [838, 264] width 22 height 10
click at [608, 291] on input "$140.00" at bounding box center [838, 296] width 22 height 10
type input "$0.00"
click at [608, 291] on input "140" at bounding box center [838, 296] width 22 height 10
click at [608, 316] on input "$140.00" at bounding box center [838, 329] width 22 height 10
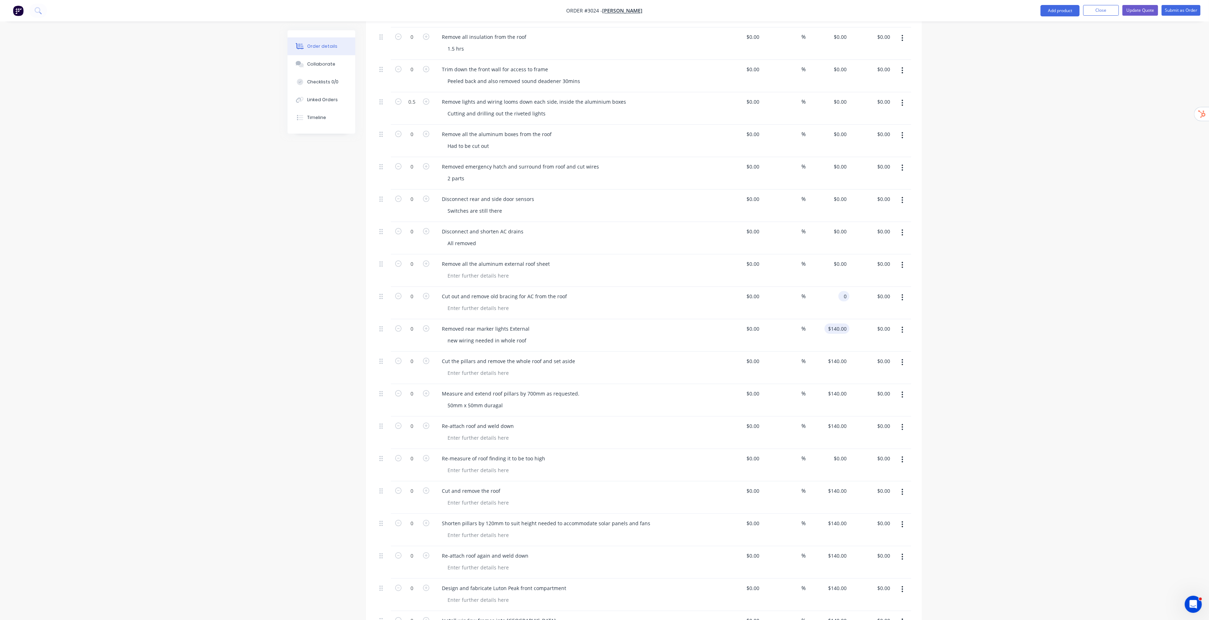
type input "$0.00"
click at [608, 316] on input "140" at bounding box center [838, 329] width 22 height 10
click at [608, 316] on input "$140.00" at bounding box center [838, 361] width 22 height 10
type input "$0.00"
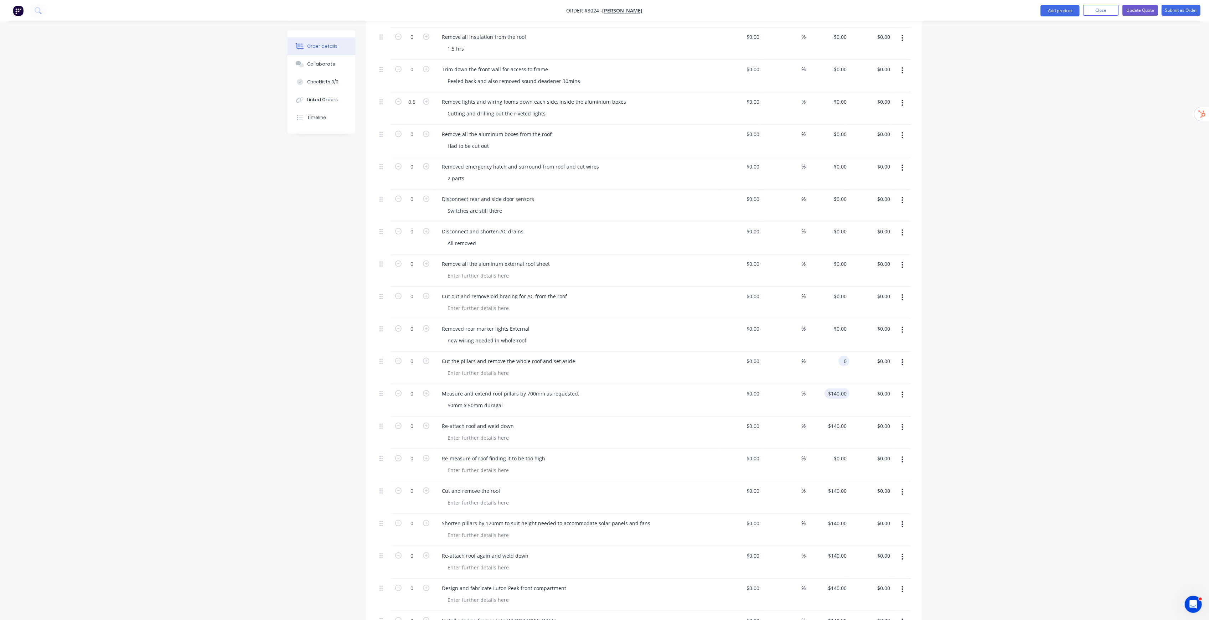
click at [608, 316] on input "$140.00" at bounding box center [838, 393] width 22 height 10
type input "$0.00"
click at [608, 316] on input "$140.00" at bounding box center [838, 426] width 22 height 10
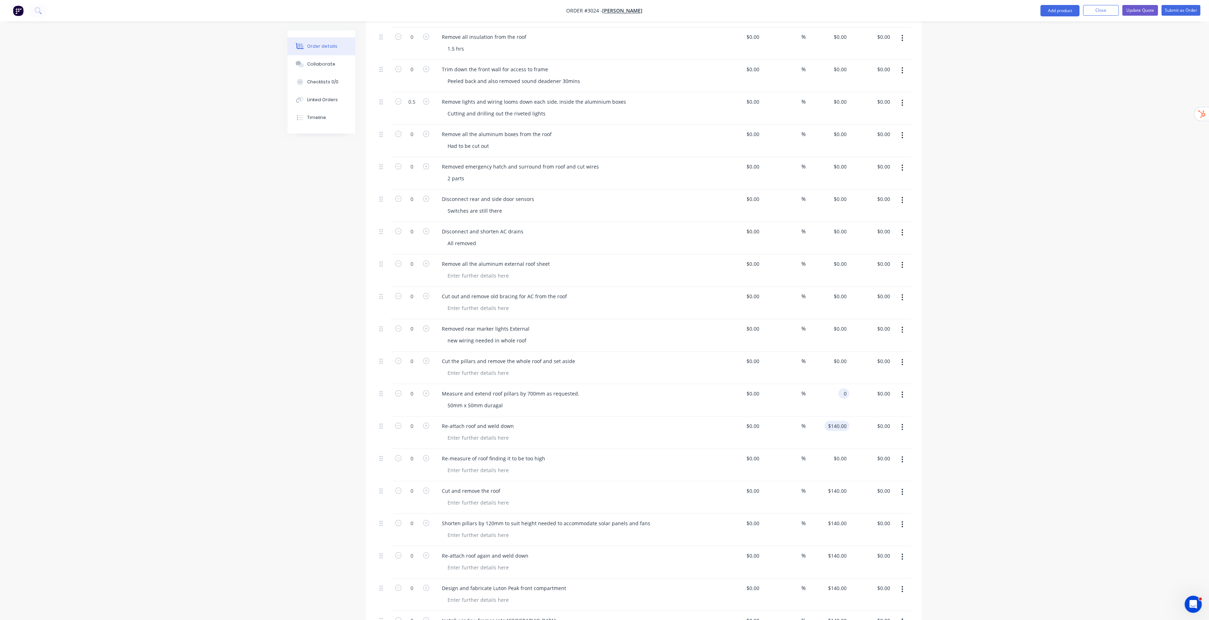
type input "$0.00"
click at [608, 316] on input "$140.00" at bounding box center [838, 491] width 22 height 10
type input "$0.00"
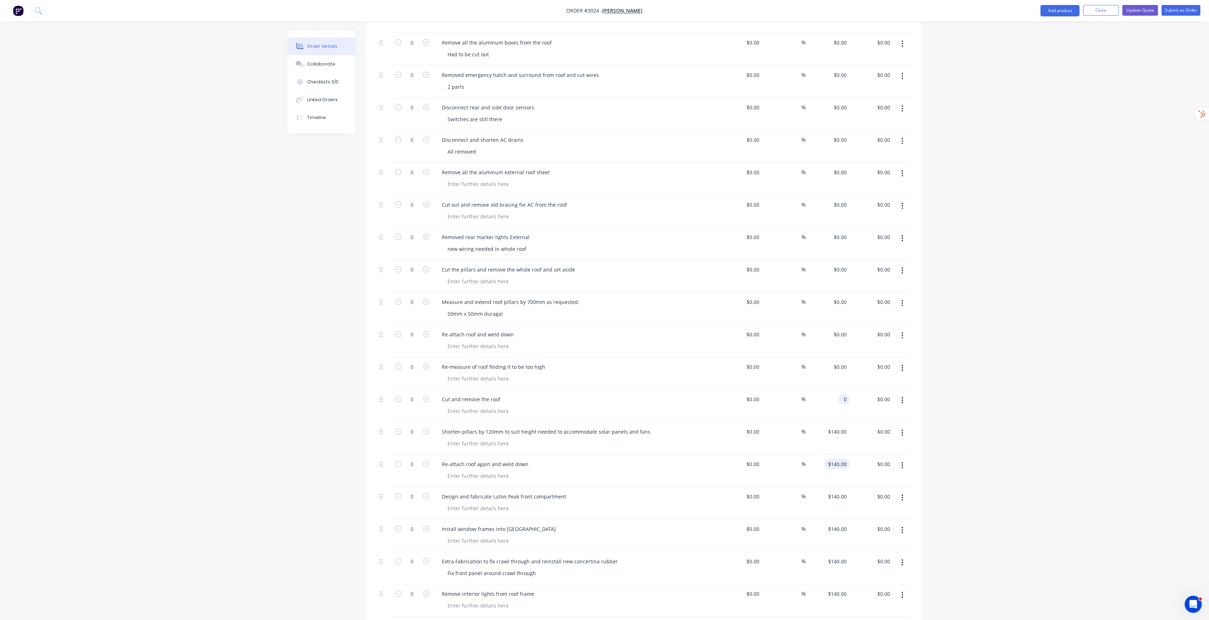
scroll to position [428, 0]
click at [608, 316] on input "$140.00" at bounding box center [838, 428] width 22 height 10
type input "$0.00"
click at [608, 316] on input "$140.00" at bounding box center [838, 460] width 22 height 10
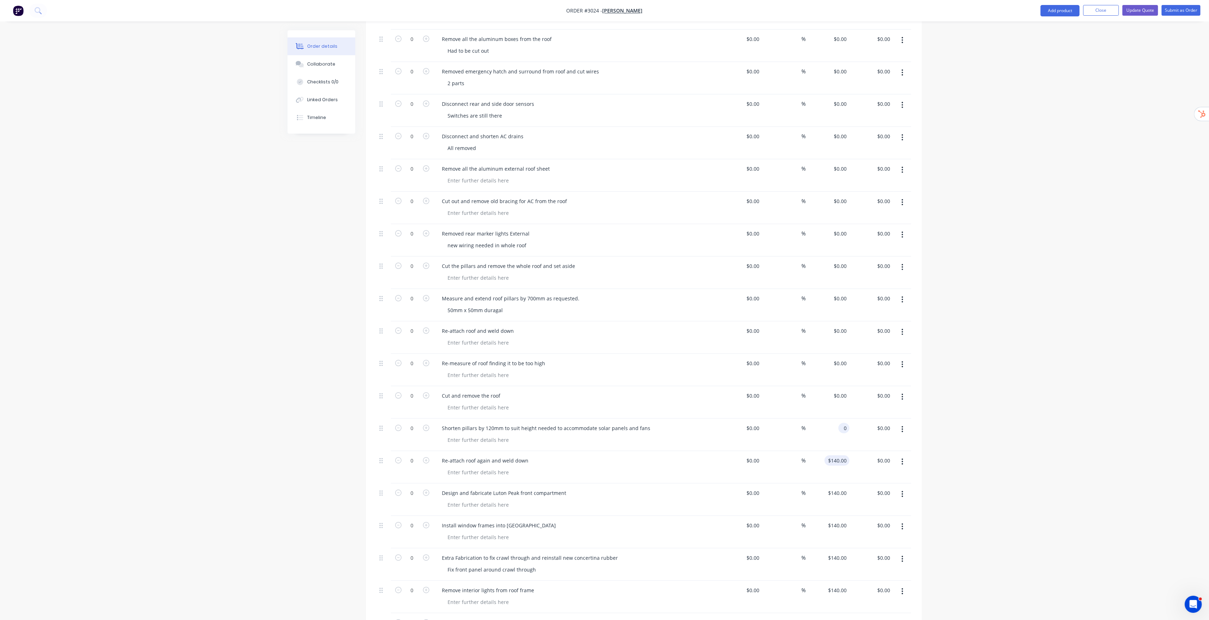
click at [608, 316] on input "$140.00" at bounding box center [838, 460] width 22 height 10
type input "$0.00"
click at [608, 316] on input "$140.00" at bounding box center [838, 493] width 22 height 10
type input "$0.00"
click at [608, 316] on input "140" at bounding box center [838, 493] width 22 height 10
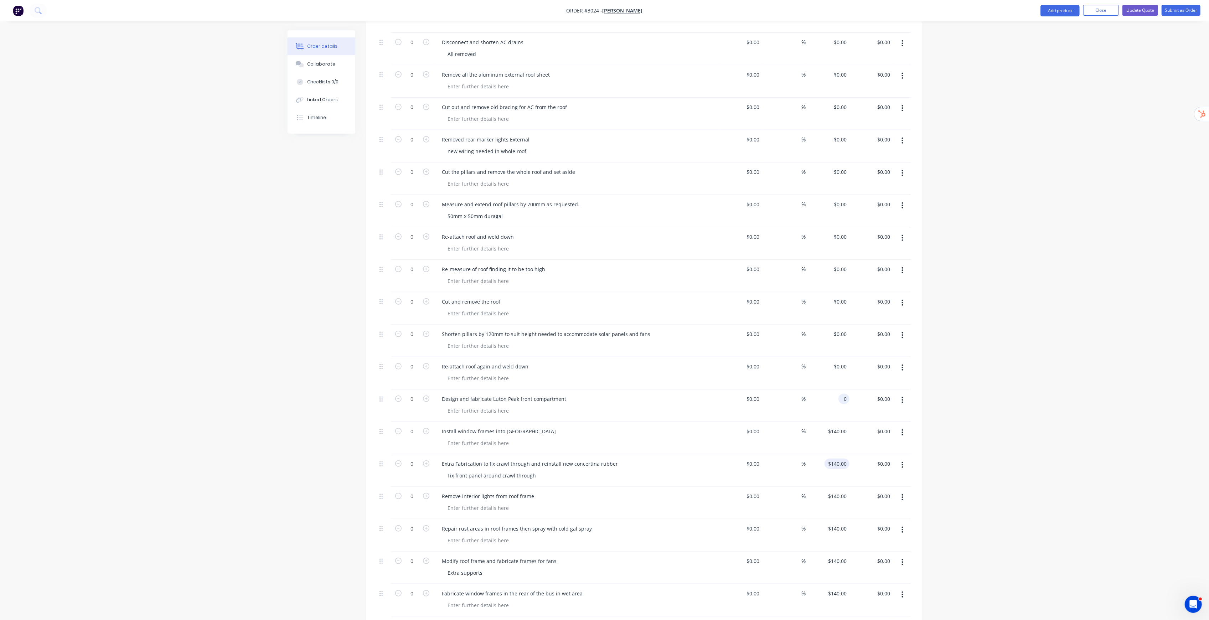
scroll to position [522, 0]
click at [608, 316] on input "$140.00" at bounding box center [838, 430] width 22 height 10
type input "$0.00"
click at [608, 316] on input "$140.00" at bounding box center [838, 463] width 22 height 10
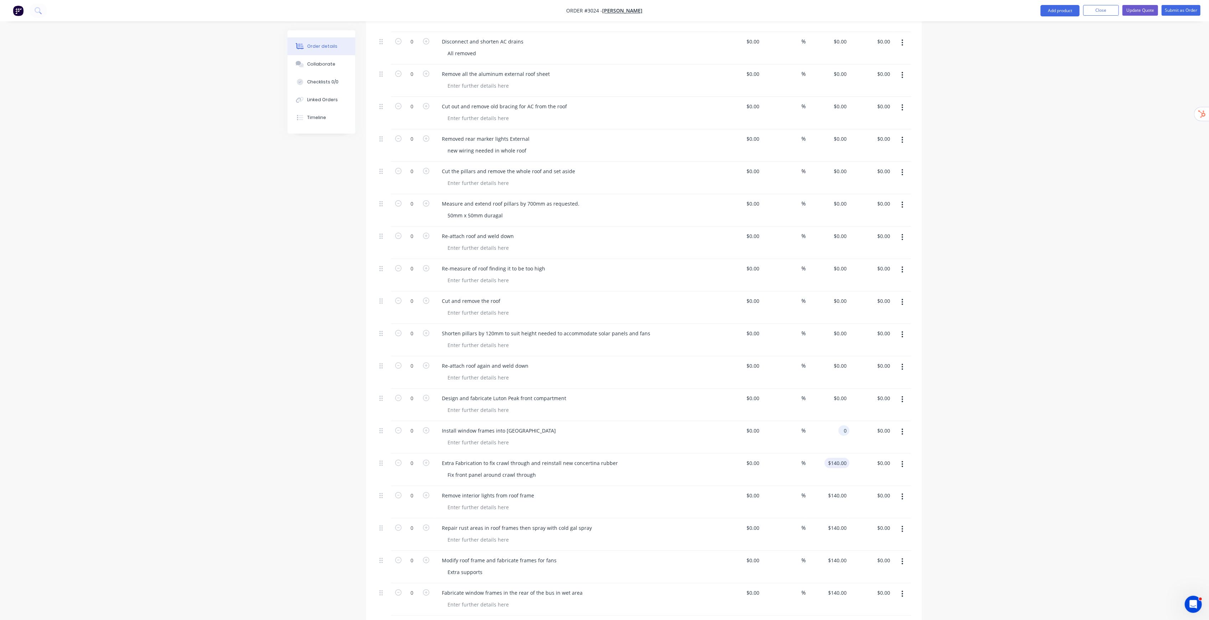
click at [608, 316] on input "$140.00" at bounding box center [838, 463] width 22 height 10
type input "$0.00"
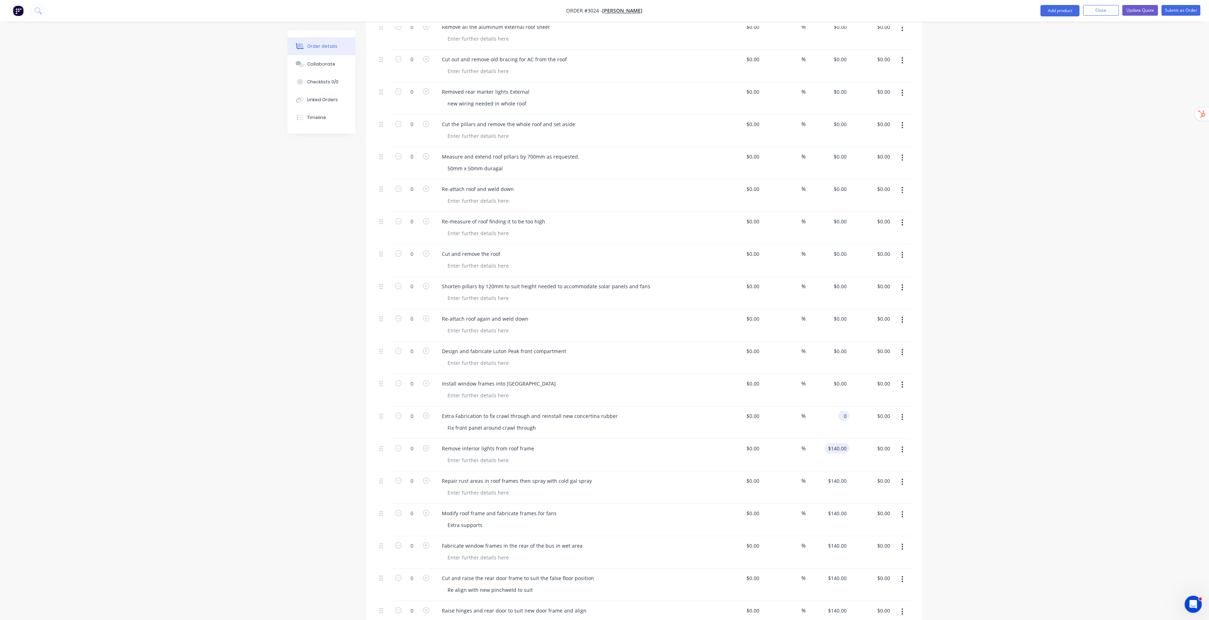
scroll to position [570, 0]
click at [608, 316] on input "$140.00" at bounding box center [838, 448] width 22 height 10
type input "$0.00"
click at [608, 316] on input "$140.00" at bounding box center [838, 480] width 22 height 10
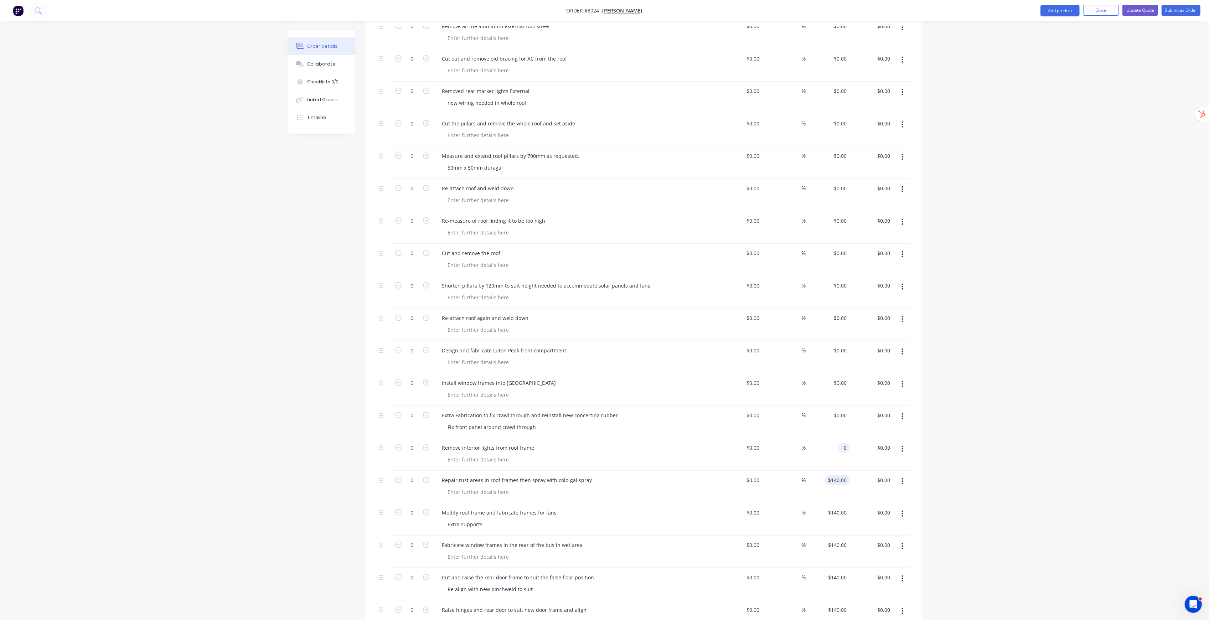
type input "$0.00"
click at [608, 316] on input "140" at bounding box center [843, 480] width 12 height 10
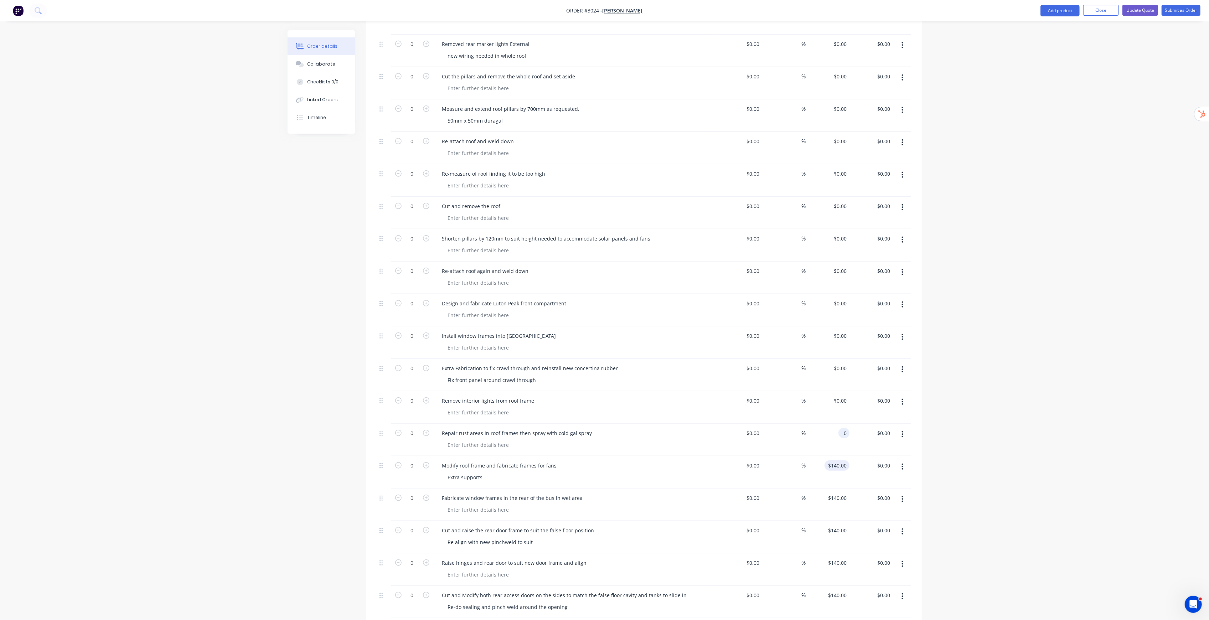
scroll to position [617, 0]
click at [608, 316] on input "$140.00" at bounding box center [838, 465] width 22 height 10
type input "$0.00"
click at [608, 316] on input "$140.00" at bounding box center [838, 497] width 22 height 10
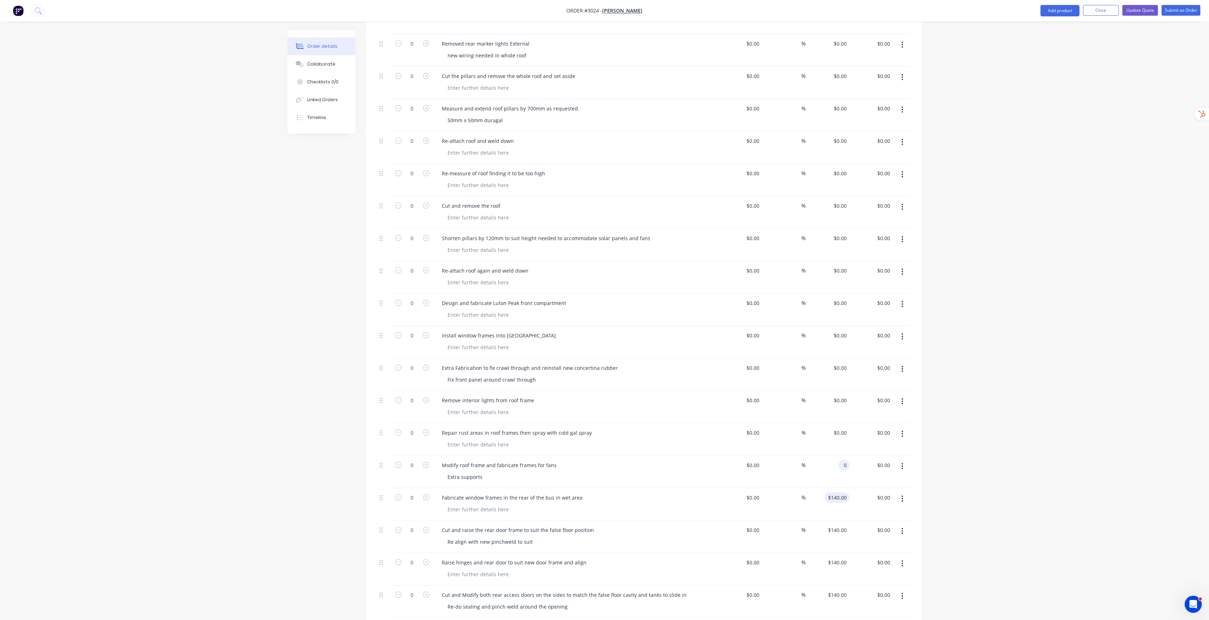
click at [608, 316] on input "$140.00" at bounding box center [838, 497] width 22 height 10
type input "$0.00"
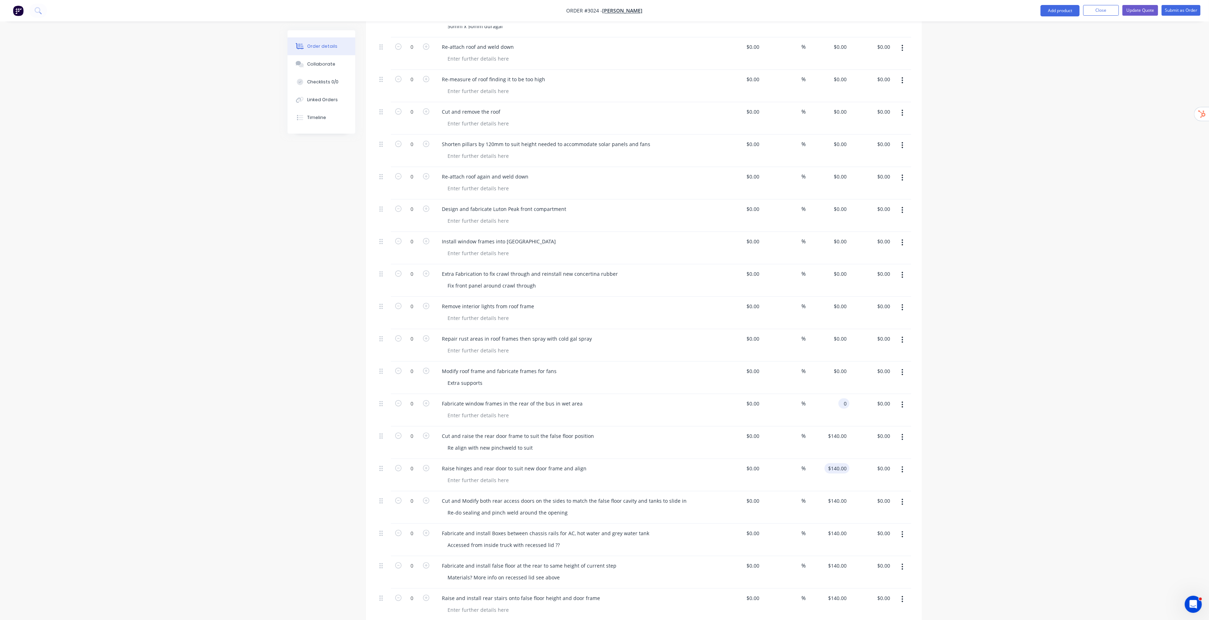
scroll to position [713, 0]
click at [608, 316] on div "$140.00 $140.00" at bounding box center [838, 435] width 22 height 10
type input "$0.00"
click at [608, 316] on input "$140.00" at bounding box center [838, 467] width 22 height 10
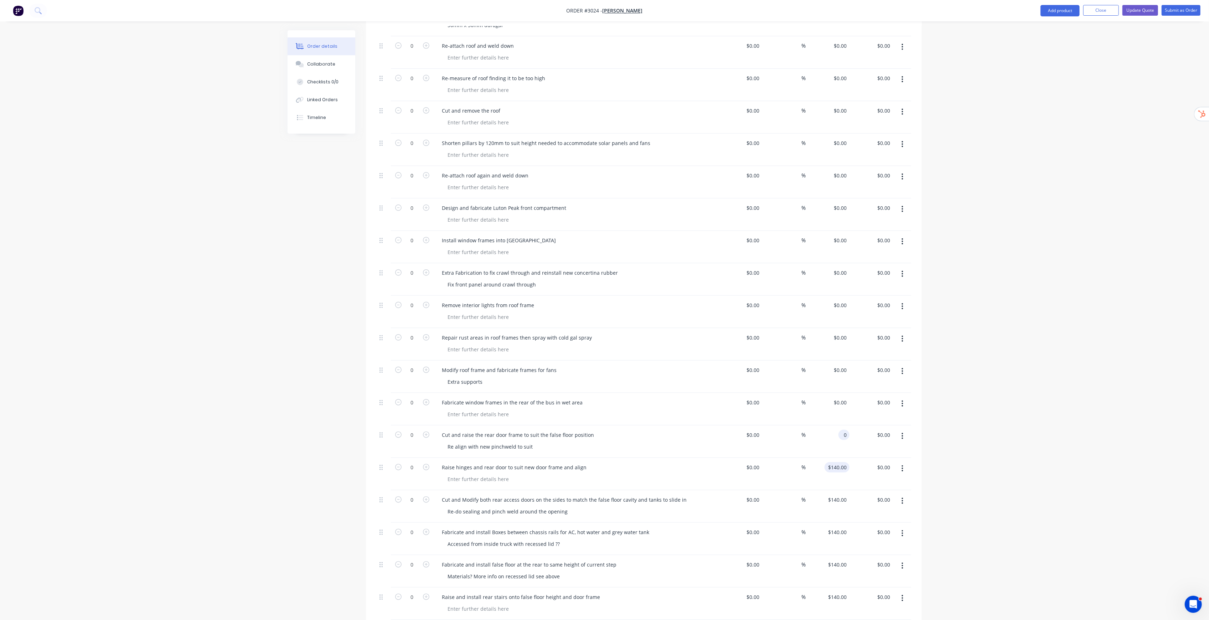
click at [608, 316] on input "$140.00" at bounding box center [838, 467] width 22 height 10
type input "$0.00"
click at [608, 316] on input "$140.00" at bounding box center [838, 500] width 22 height 10
type input "$0.00"
click at [608, 316] on input "140" at bounding box center [838, 500] width 22 height 10
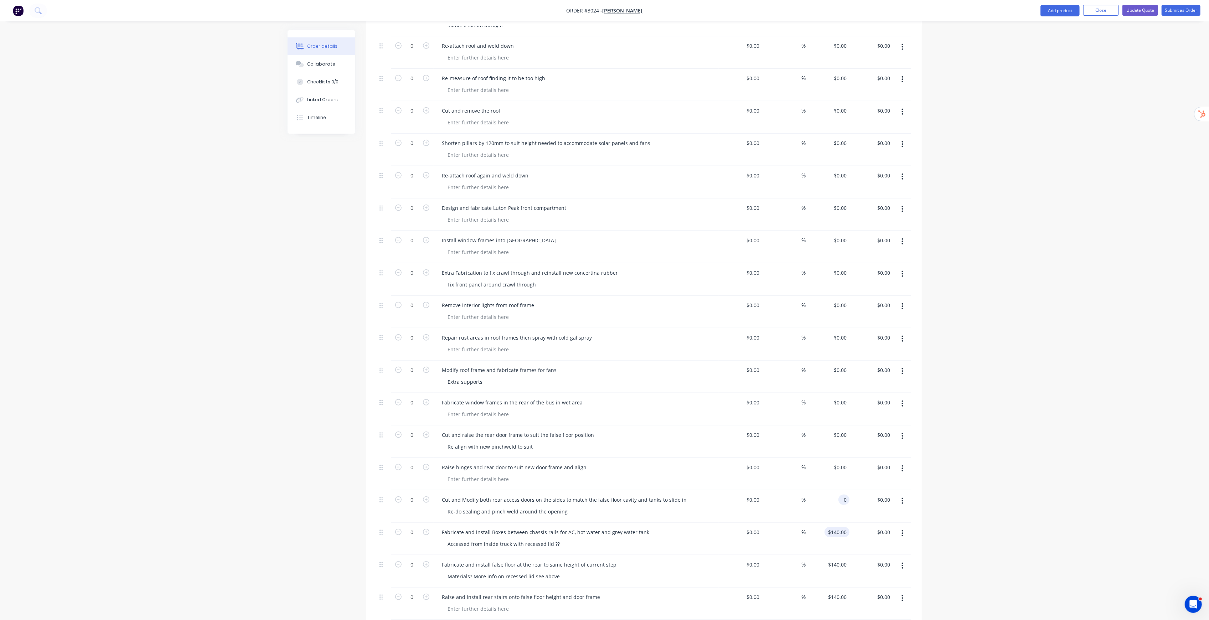
click at [608, 316] on input "$140.00" at bounding box center [838, 532] width 22 height 10
type input "$0.00"
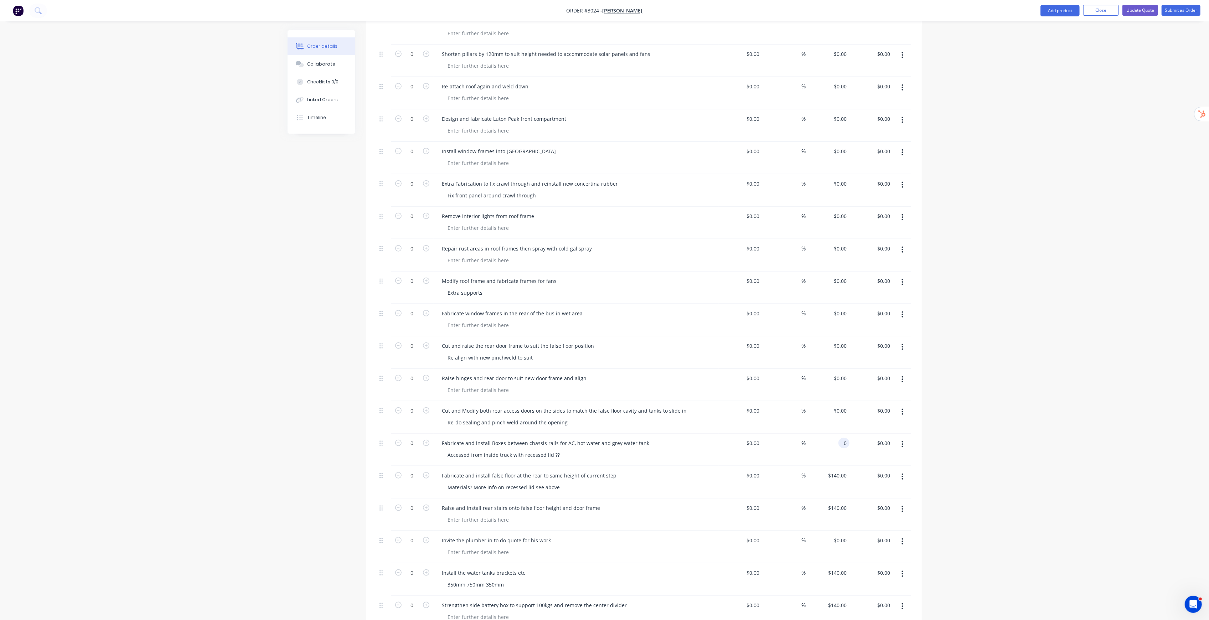
scroll to position [807, 0]
click at [608, 316] on input "$140.00" at bounding box center [838, 470] width 22 height 10
type input "$0.00"
click at [608, 316] on input "$140.00" at bounding box center [838, 502] width 22 height 10
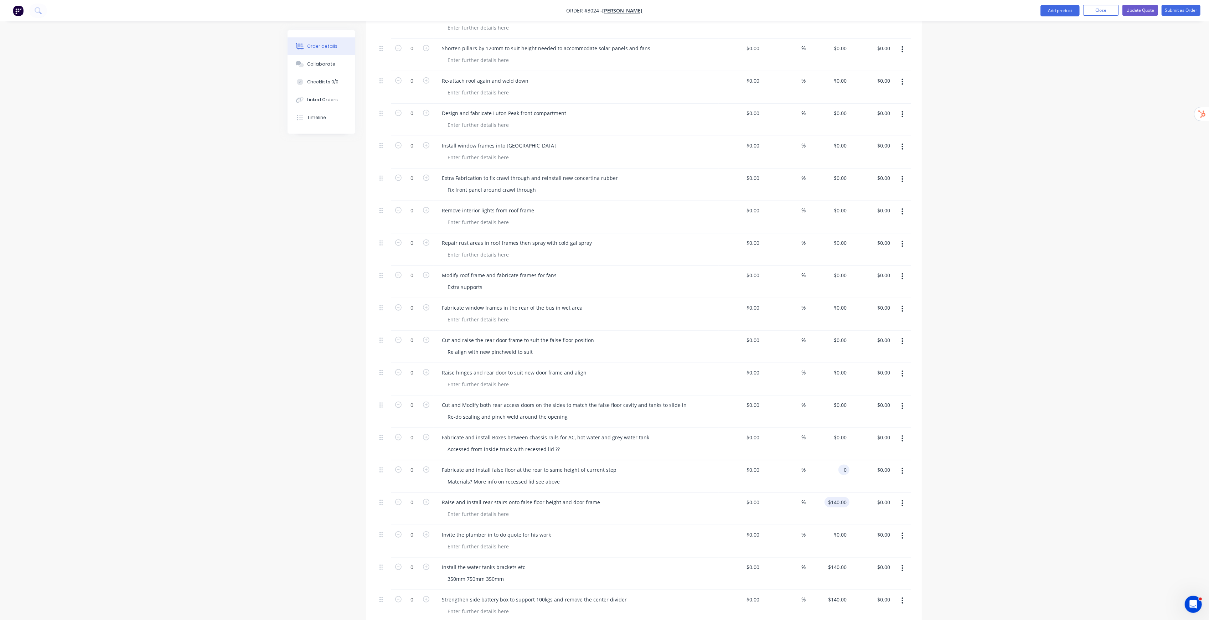
click at [608, 316] on input "$140.00" at bounding box center [838, 502] width 22 height 10
type input "$0.00"
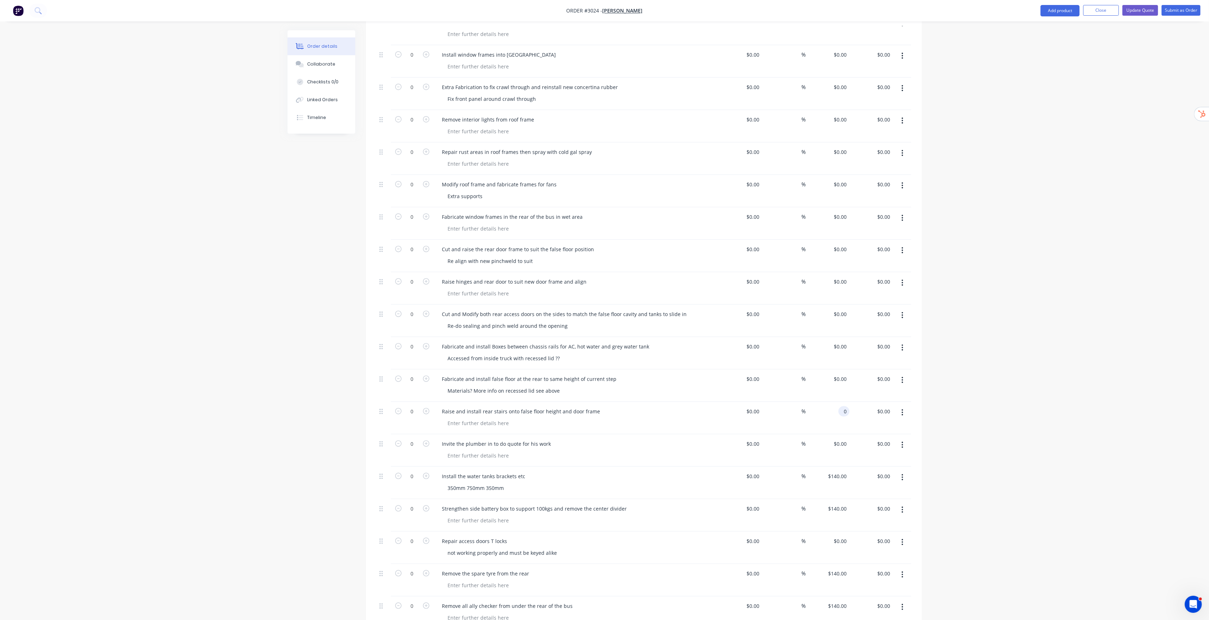
scroll to position [902, 0]
click at [608, 316] on input "$140.00" at bounding box center [838, 472] width 22 height 10
type input "$0.00"
click at [608, 316] on input "$140.00" at bounding box center [838, 504] width 22 height 10
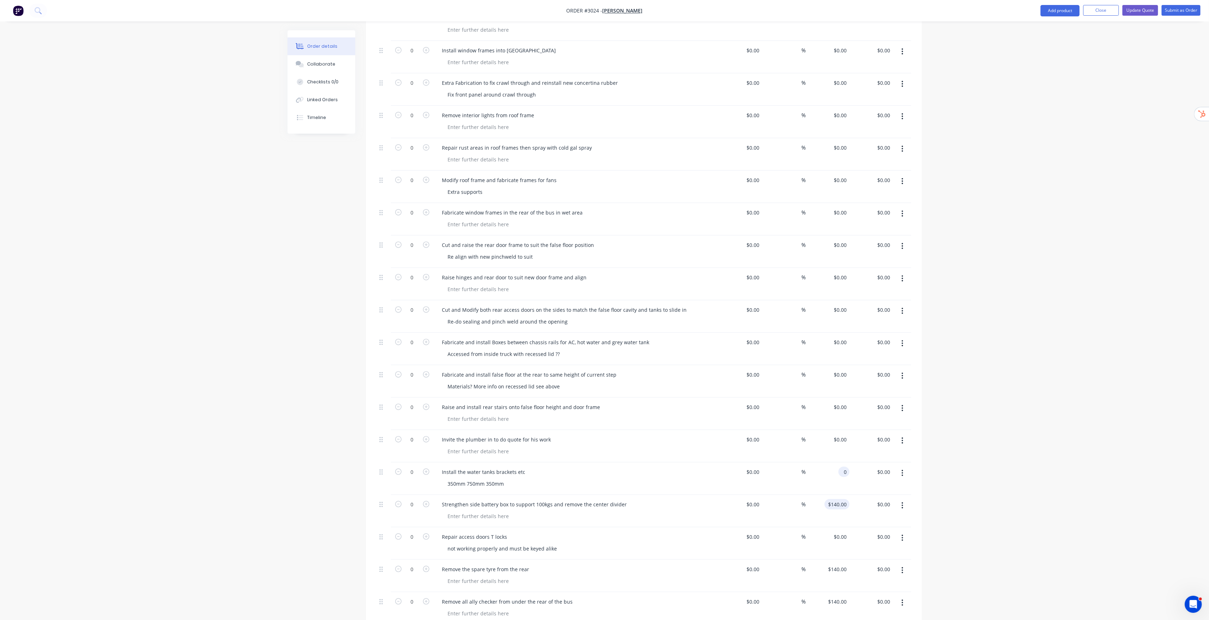
type input "$0.00"
click at [608, 316] on input "140" at bounding box center [838, 504] width 22 height 10
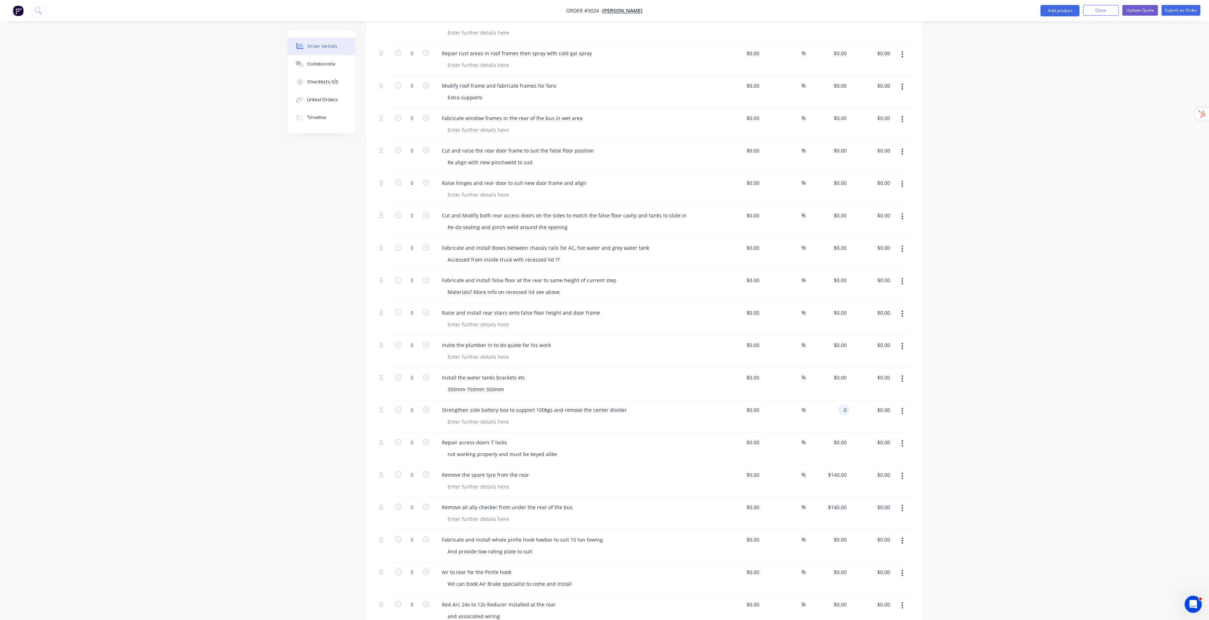
scroll to position [998, 0]
click at [608, 316] on input "$140.00" at bounding box center [838, 474] width 22 height 10
type input "$0.00"
click at [608, 316] on input "140" at bounding box center [838, 474] width 22 height 10
click at [608, 316] on input "$140.00" at bounding box center [838, 506] width 22 height 10
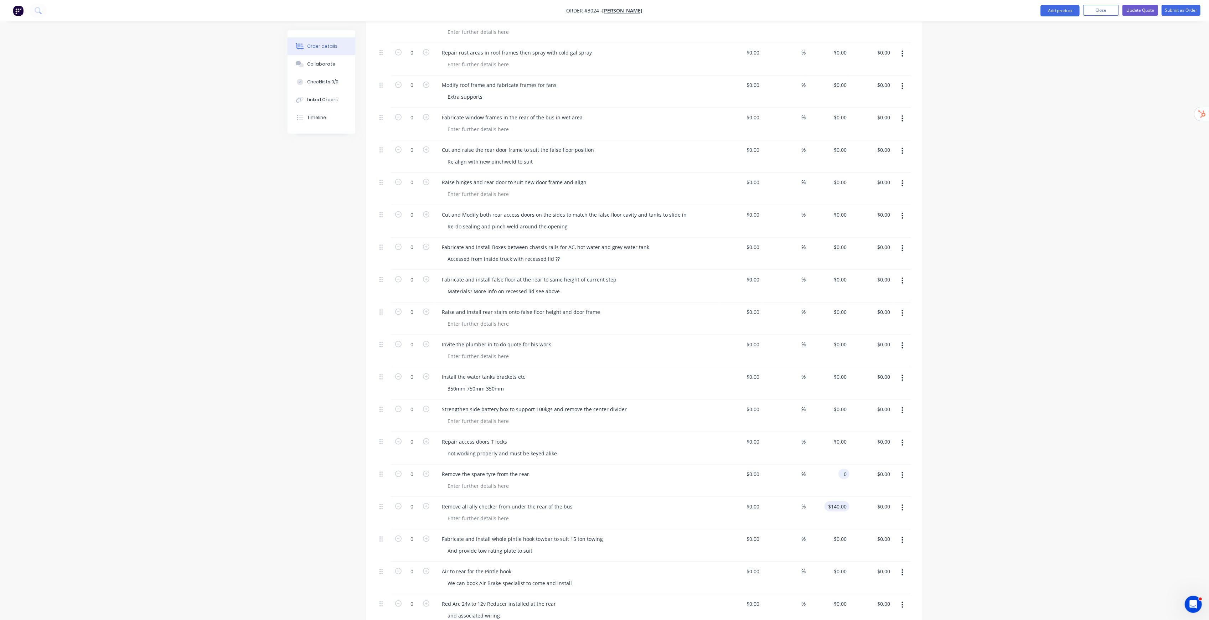
click at [608, 316] on input "$140.00" at bounding box center [838, 506] width 22 height 10
type input "$0.00"
click at [608, 316] on div "$0.00 $0.00" at bounding box center [871, 481] width 44 height 32
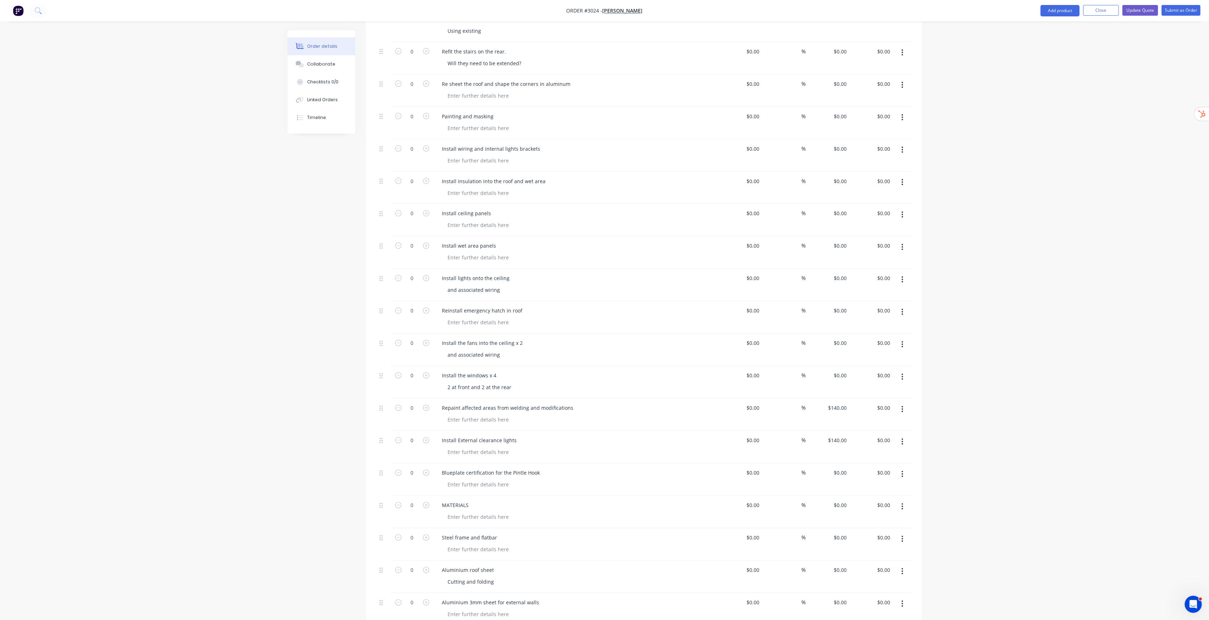
scroll to position [1758, 0]
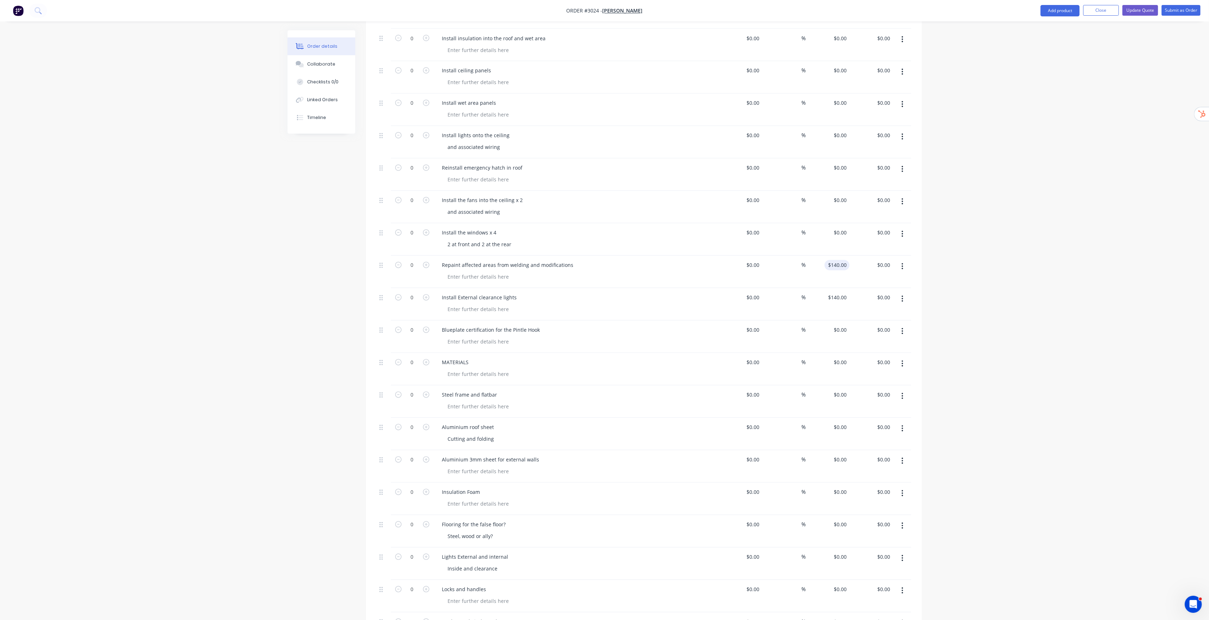
click at [608, 262] on input "$140.00" at bounding box center [838, 265] width 22 height 10
click at [608, 262] on input "140" at bounding box center [838, 265] width 22 height 10
click at [608, 293] on input "$140.00" at bounding box center [838, 298] width 22 height 10
type input "$0.00"
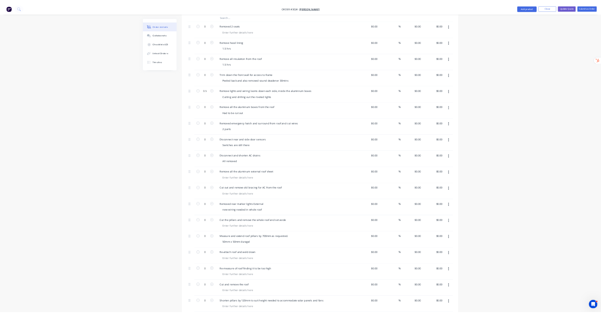
scroll to position [0, 0]
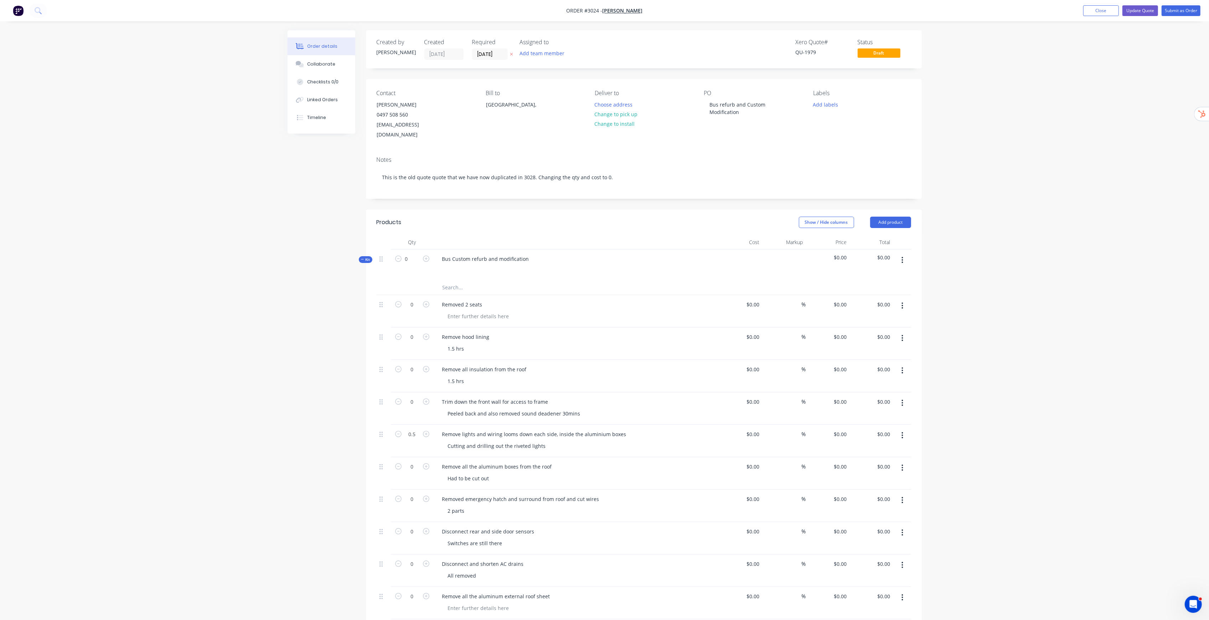
type input "$0.00"
click at [608, 12] on button "Update Quote" at bounding box center [1140, 10] width 36 height 11
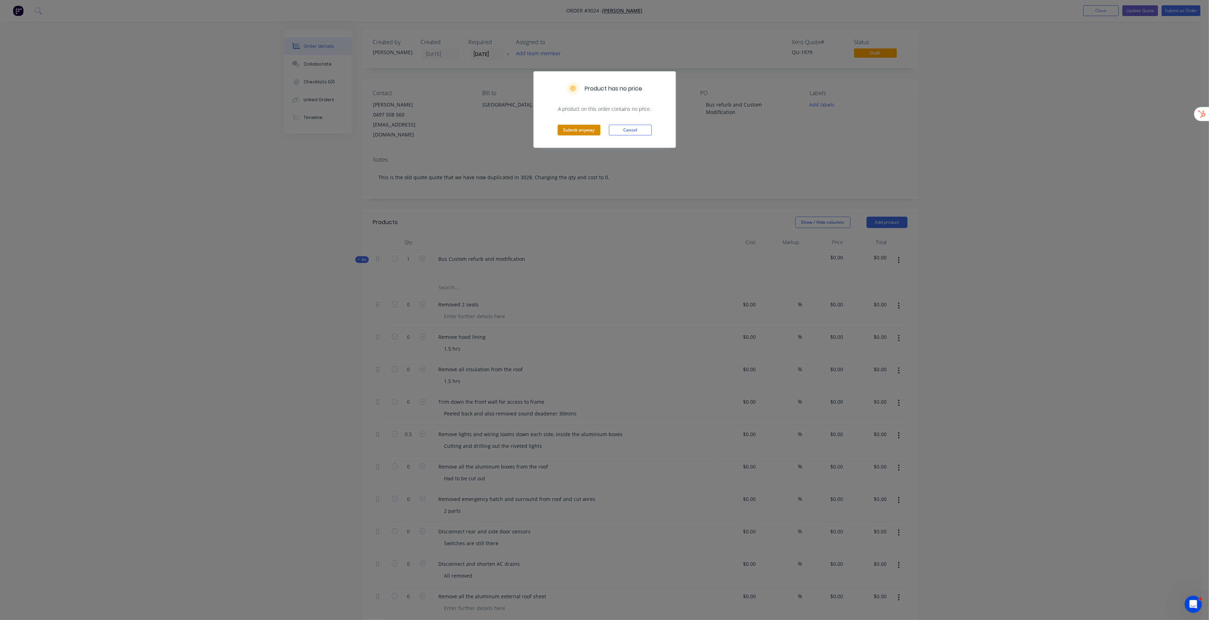
click at [566, 130] on button "Submit anyway" at bounding box center [579, 130] width 43 height 11
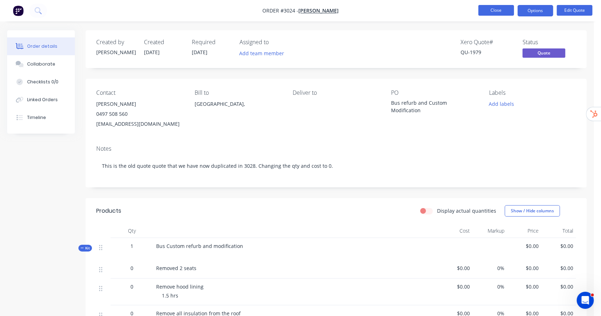
click at [503, 9] on button "Close" at bounding box center [496, 10] width 36 height 11
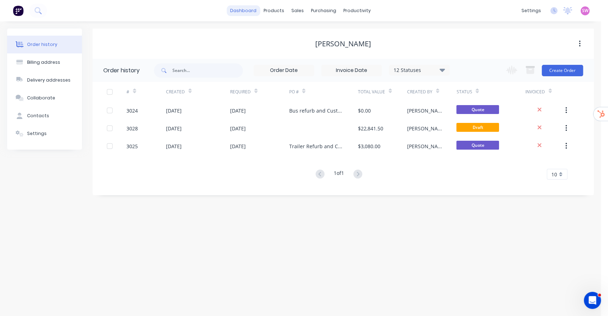
click at [251, 11] on link "dashboard" at bounding box center [243, 10] width 33 height 11
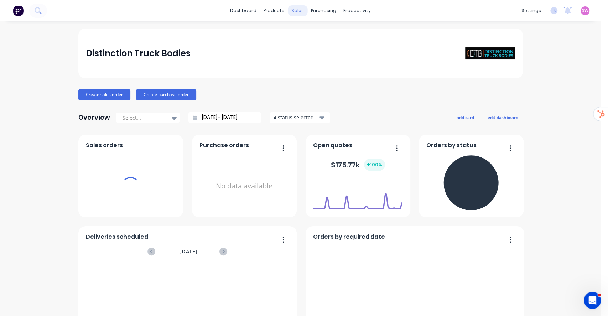
click at [294, 10] on div "sales" at bounding box center [298, 10] width 20 height 11
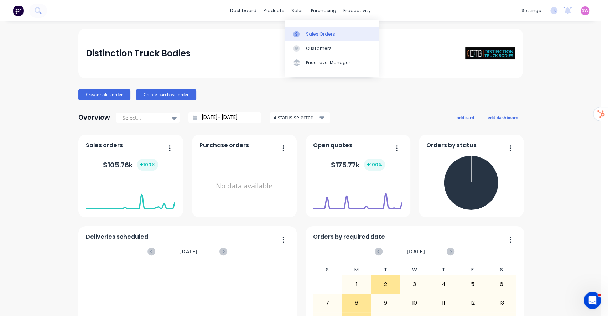
click at [311, 31] on div "Sales Orders" at bounding box center [320, 34] width 29 height 6
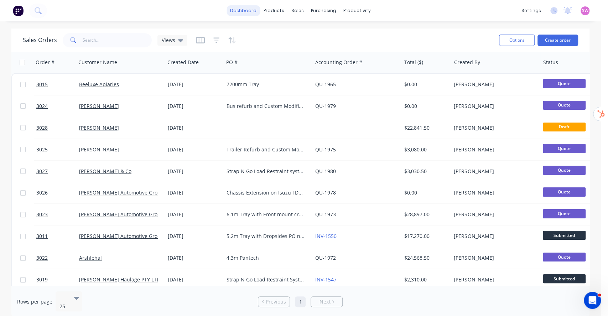
click at [242, 8] on link "dashboard" at bounding box center [243, 10] width 33 height 11
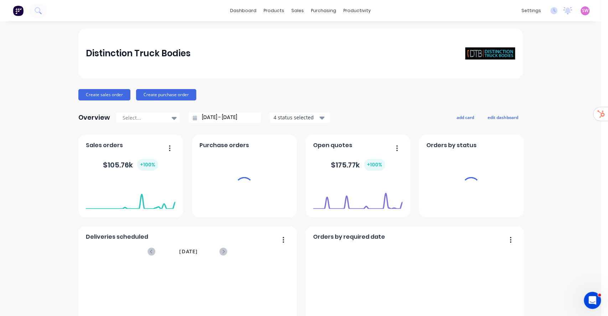
click at [582, 11] on span "SW" at bounding box center [585, 10] width 6 height 6
click at [564, 89] on button "Sign out" at bounding box center [590, 89] width 94 height 14
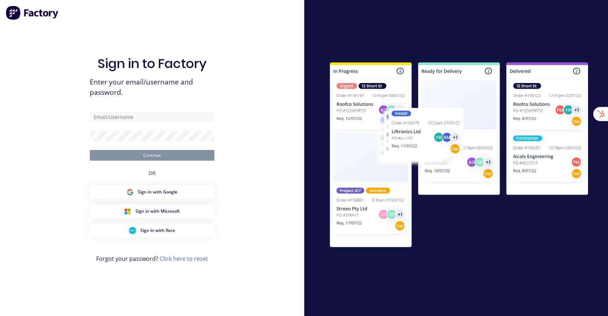
type input "[EMAIL_ADDRESS][DOMAIN_NAME]"
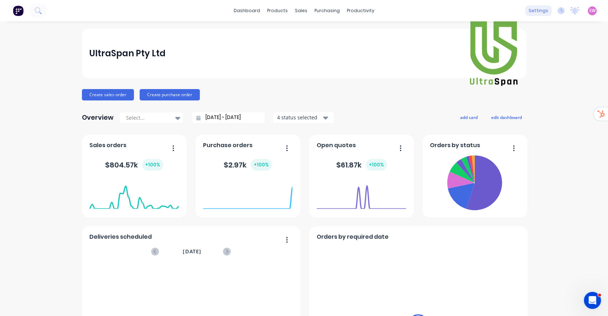
click at [533, 10] on div "settings" at bounding box center [538, 10] width 27 height 11
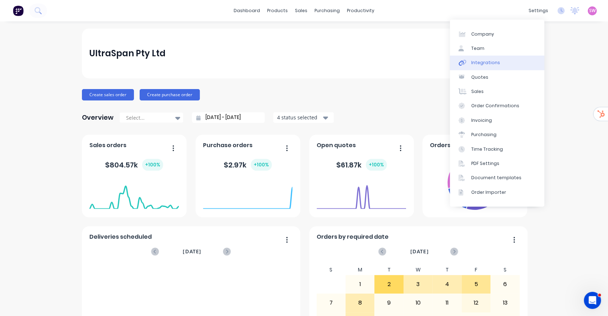
click at [480, 58] on link "Integrations" at bounding box center [497, 63] width 94 height 14
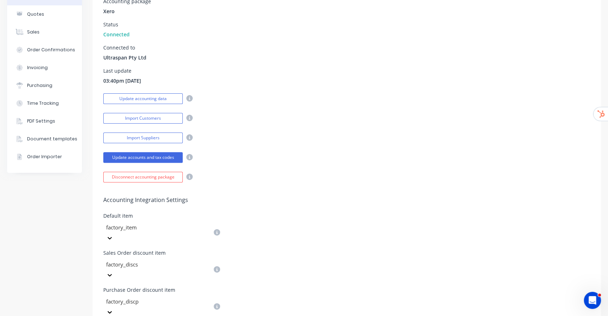
scroll to position [285, 0]
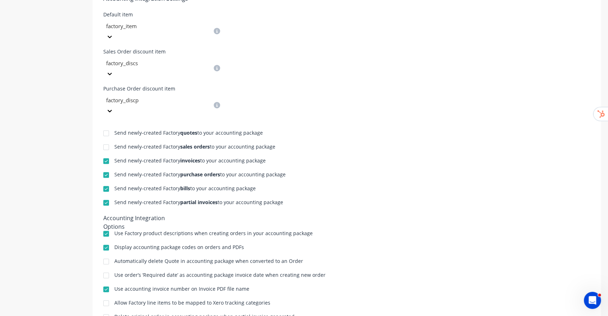
click at [108, 168] on div at bounding box center [106, 175] width 14 height 14
click at [108, 182] on div at bounding box center [106, 189] width 14 height 14
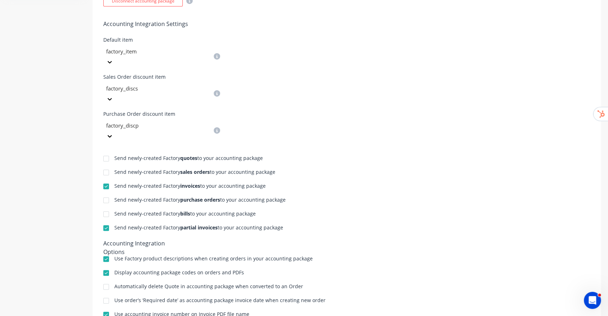
scroll to position [286, 0]
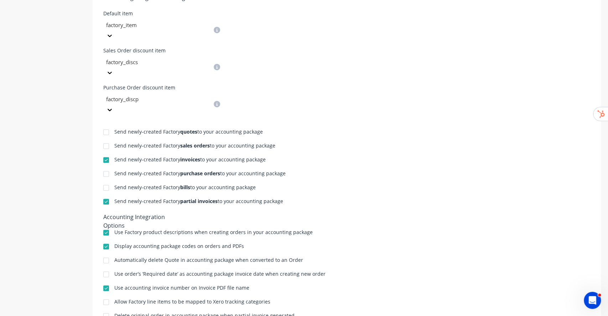
click at [106, 167] on div at bounding box center [106, 174] width 14 height 14
click at [106, 181] on div at bounding box center [106, 188] width 14 height 14
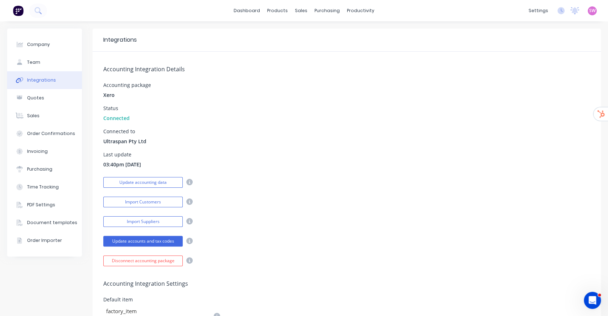
scroll to position [0, 0]
click at [243, 7] on link "dashboard" at bounding box center [246, 10] width 33 height 11
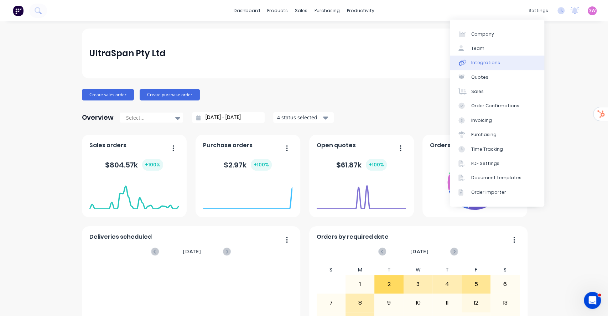
click at [518, 64] on link "Integrations" at bounding box center [497, 63] width 94 height 14
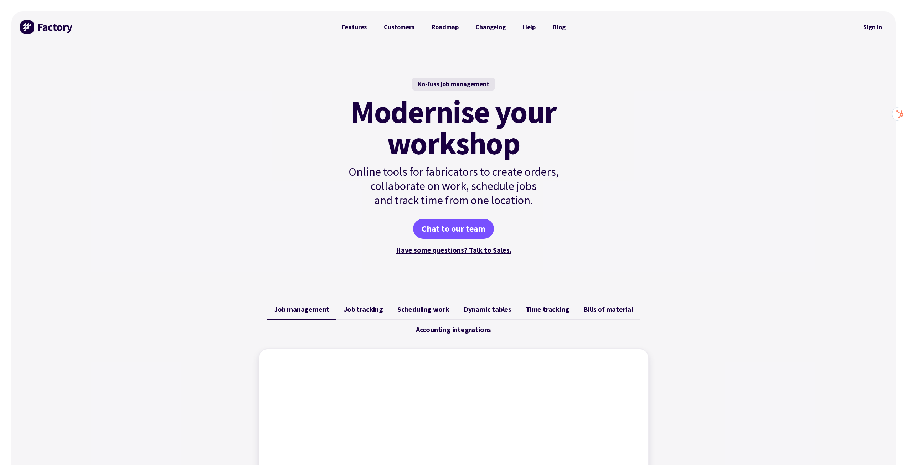
click at [873, 31] on link "Sign in" at bounding box center [872, 27] width 29 height 16
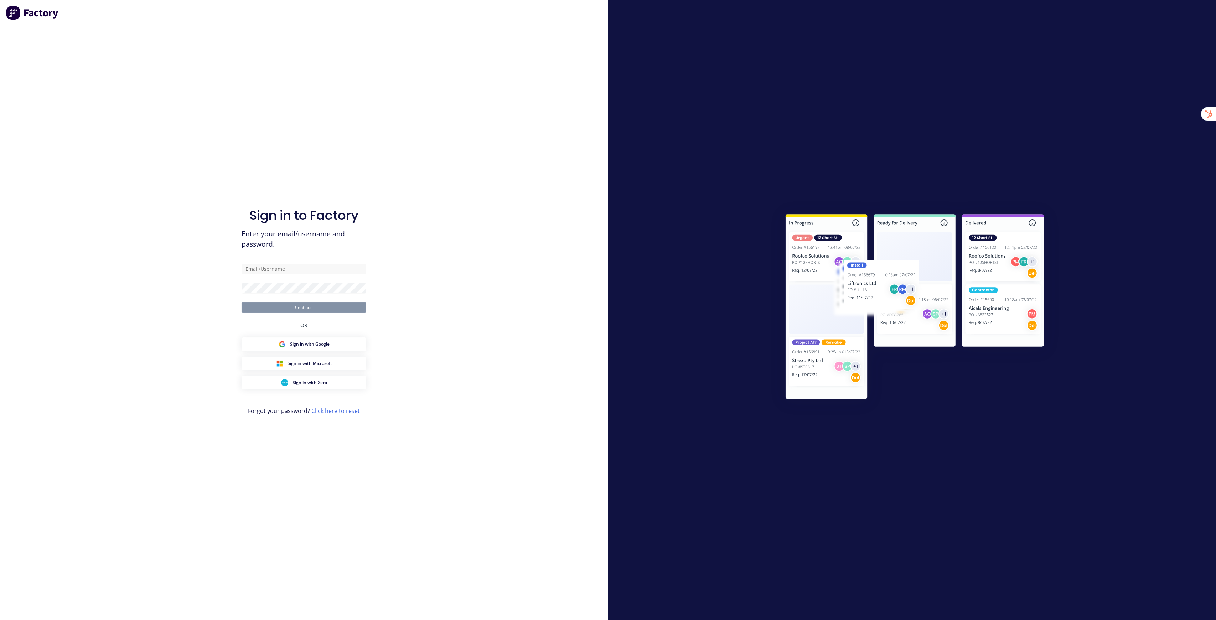
type input "[EMAIL_ADDRESS][DOMAIN_NAME]"
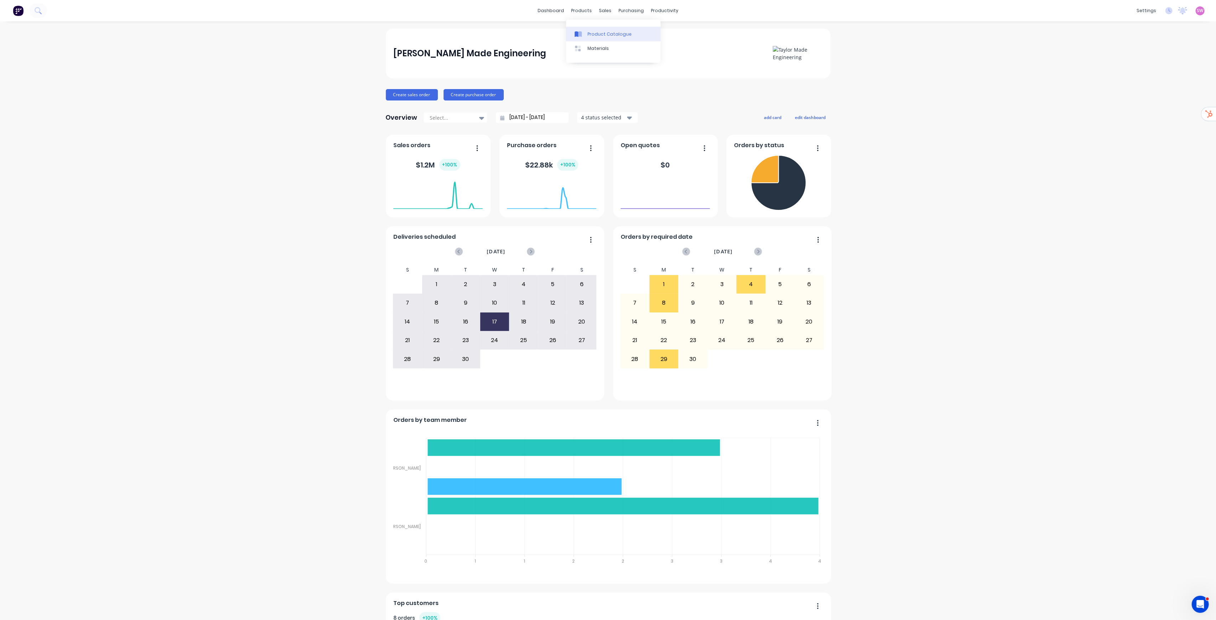
click at [596, 31] on div "Product Catalogue" at bounding box center [610, 34] width 44 height 6
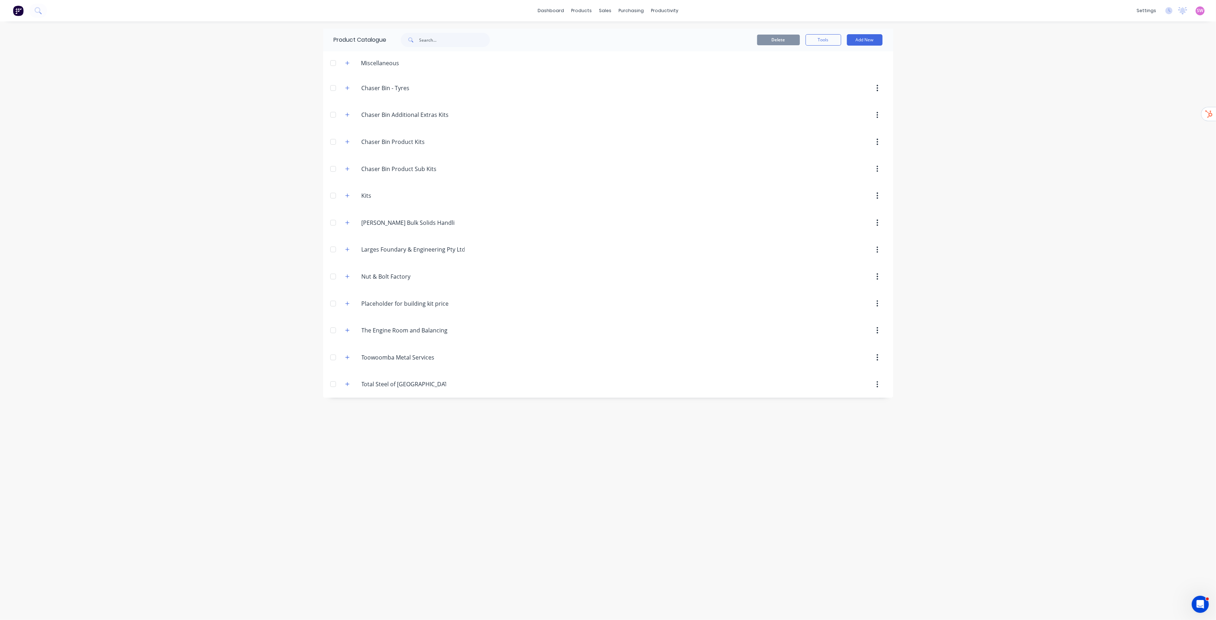
click at [1062, 182] on div "dashboard products sales purchasing productivity dashboard products Product Cat…" at bounding box center [608, 310] width 1216 height 620
click at [349, 171] on icon "button" at bounding box center [347, 168] width 4 height 5
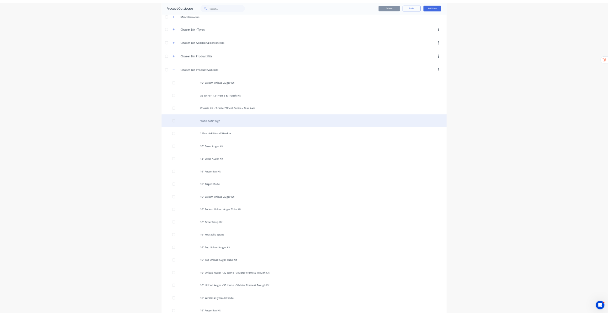
scroll to position [95, 0]
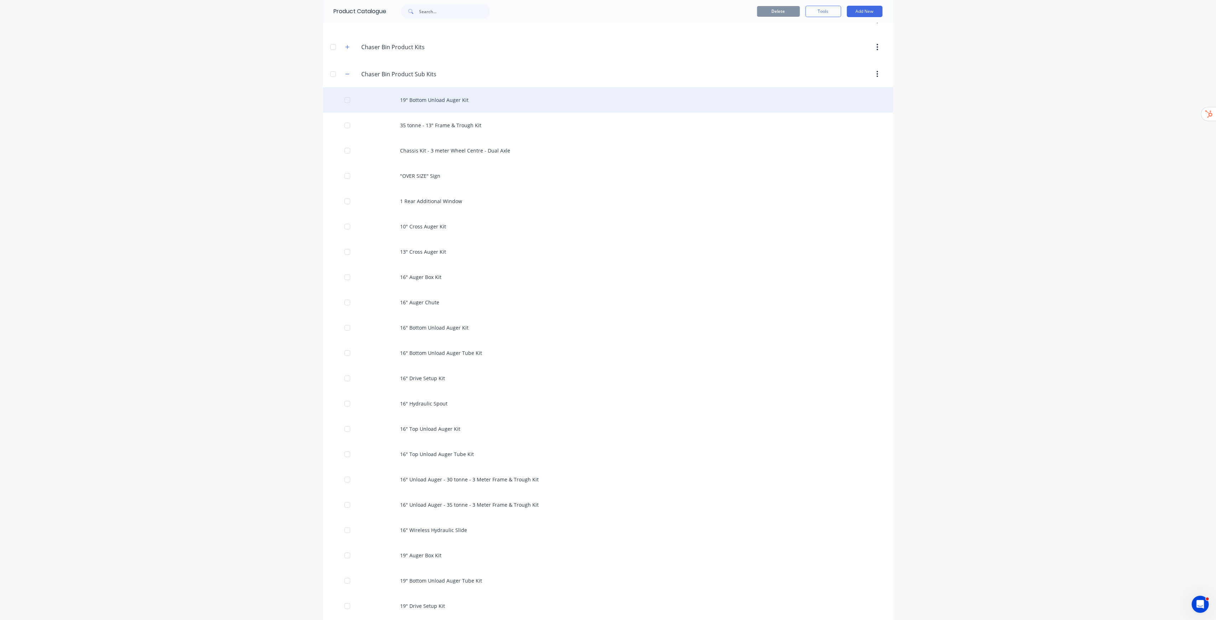
click at [434, 107] on div "19" Bottom Unload Auger Kit" at bounding box center [608, 99] width 570 height 25
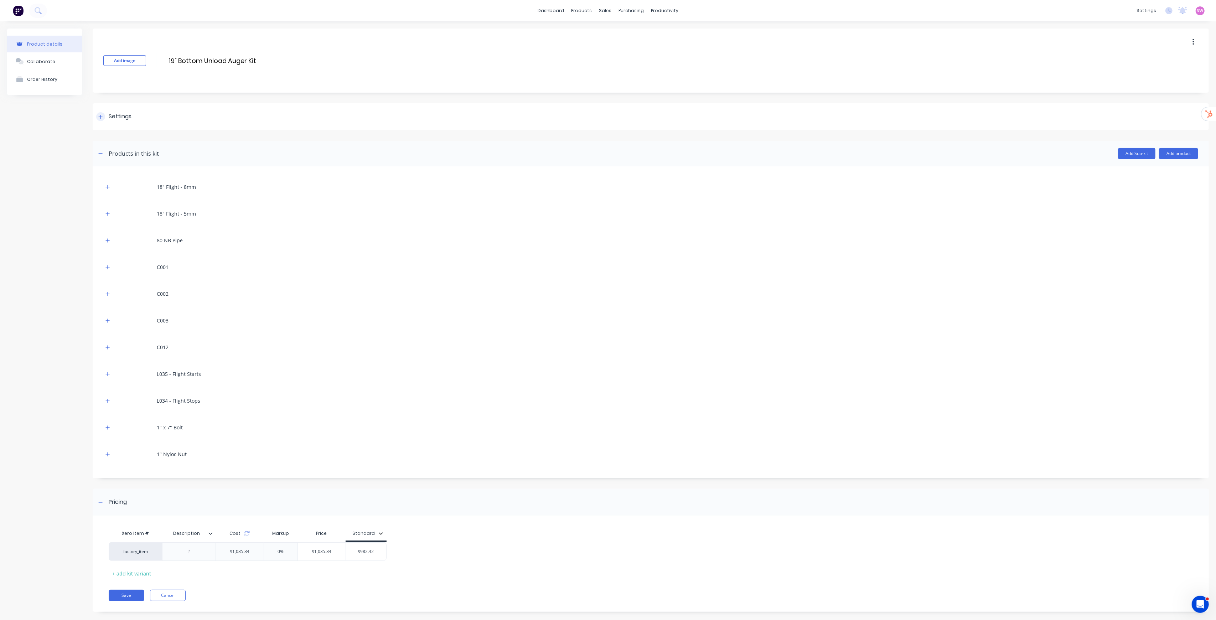
click at [97, 116] on div at bounding box center [100, 116] width 9 height 9
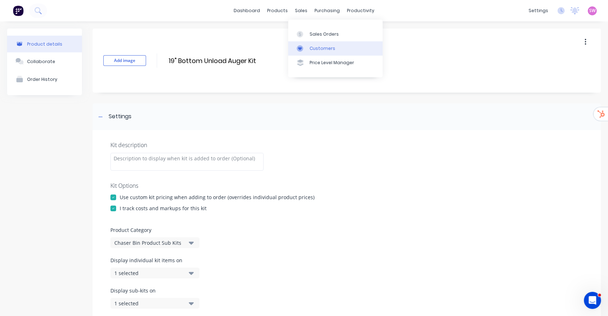
click at [332, 46] on div "Customers" at bounding box center [323, 48] width 26 height 6
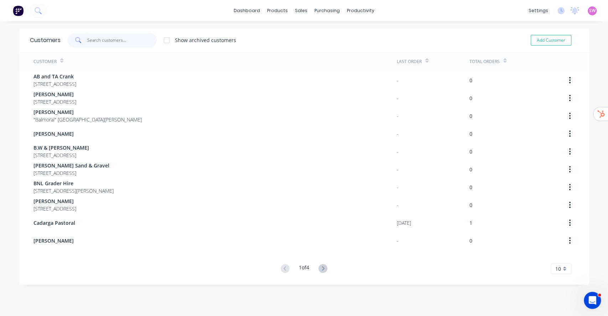
click at [128, 41] on input "text" at bounding box center [121, 40] width 69 height 14
paste input "Workshop Misc"
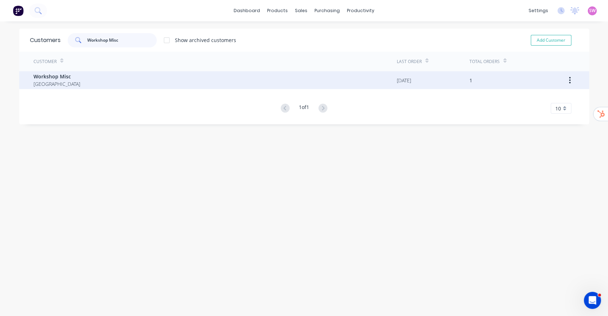
type input "Workshop Misc"
click at [107, 78] on div "Workshop Misc Australia" at bounding box center [214, 80] width 363 height 18
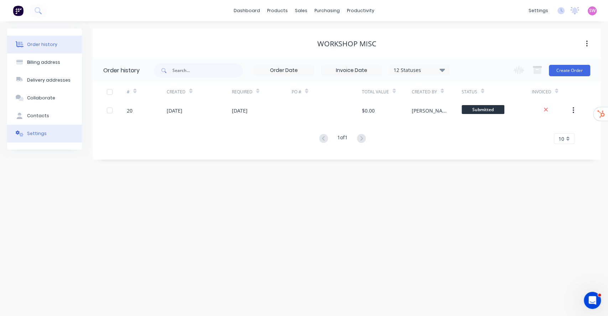
click at [42, 134] on div "Settings" at bounding box center [37, 133] width 20 height 6
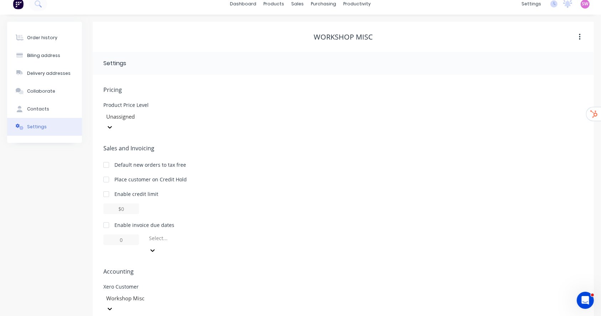
scroll to position [9, 0]
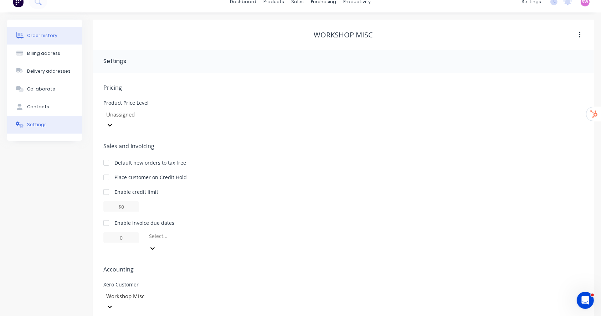
click at [43, 40] on button "Order history" at bounding box center [44, 36] width 75 height 18
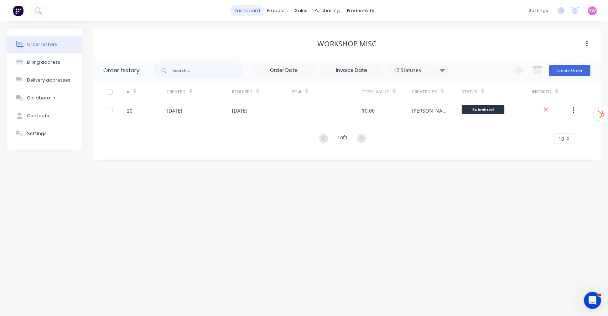
click at [253, 10] on link "dashboard" at bounding box center [246, 10] width 33 height 11
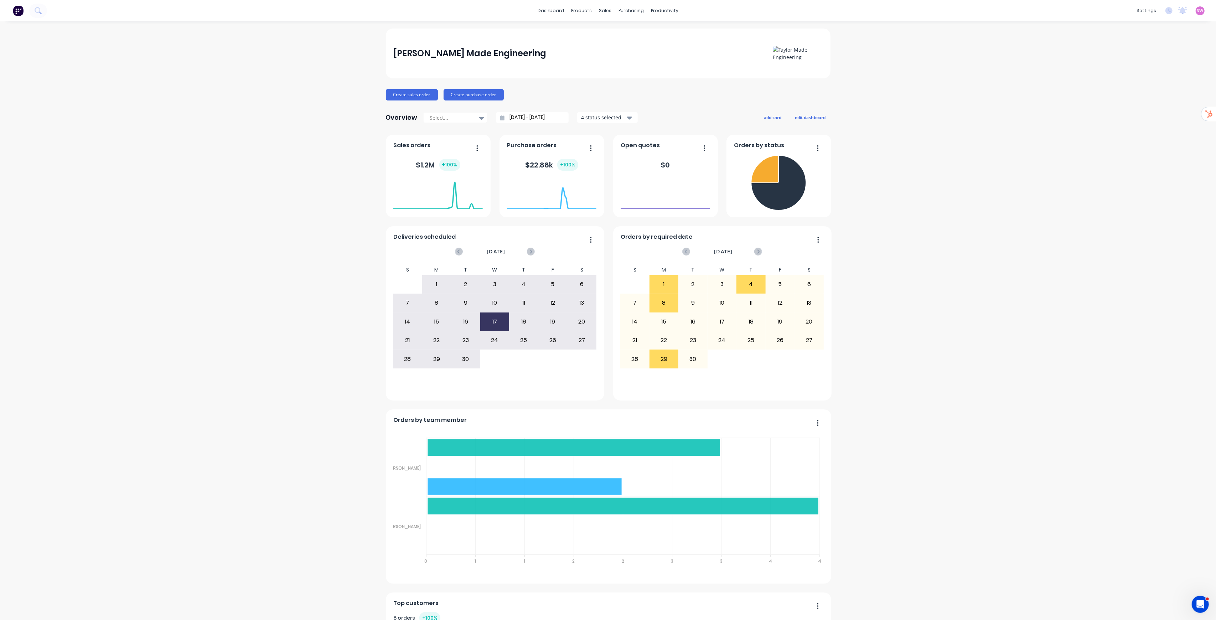
click at [1197, 12] on span "SW" at bounding box center [1200, 10] width 6 height 6
click at [1130, 90] on div "Sign out" at bounding box center [1139, 89] width 19 height 6
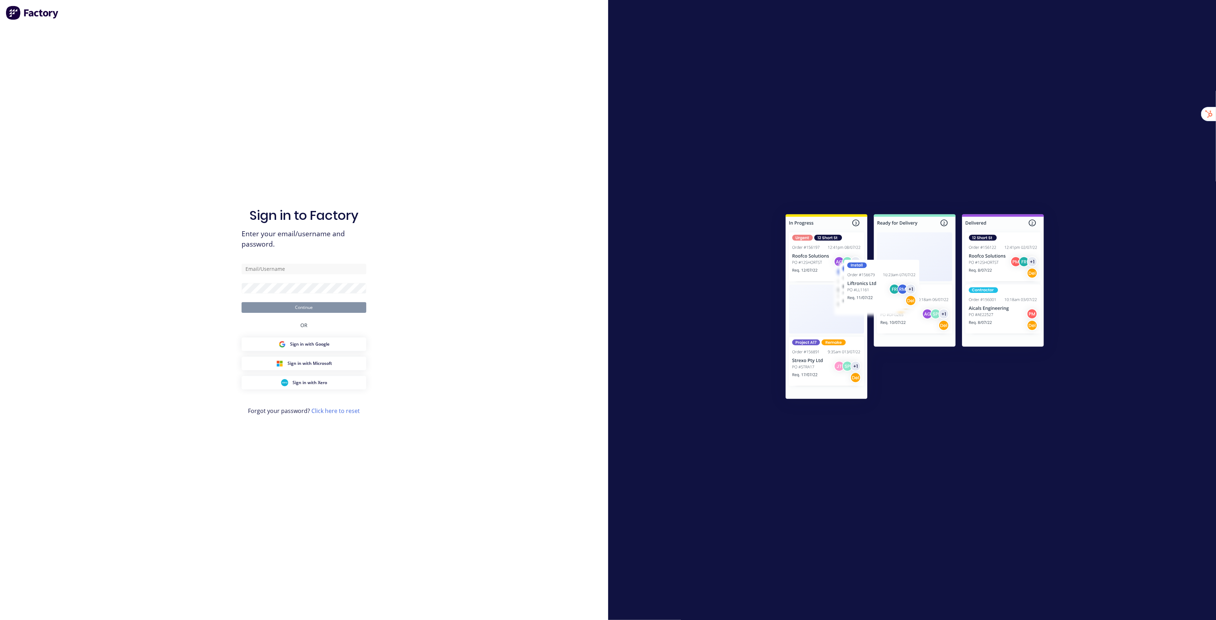
type input "[EMAIL_ADDRESS][DOMAIN_NAME]"
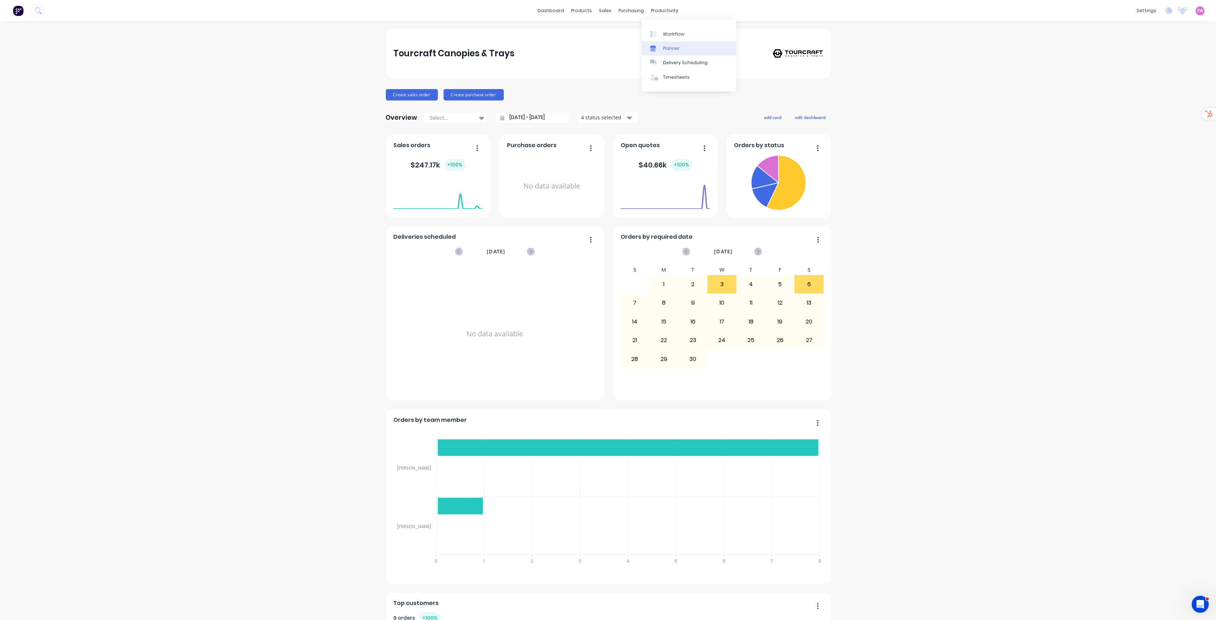
click at [680, 49] on link "Planner" at bounding box center [689, 48] width 94 height 14
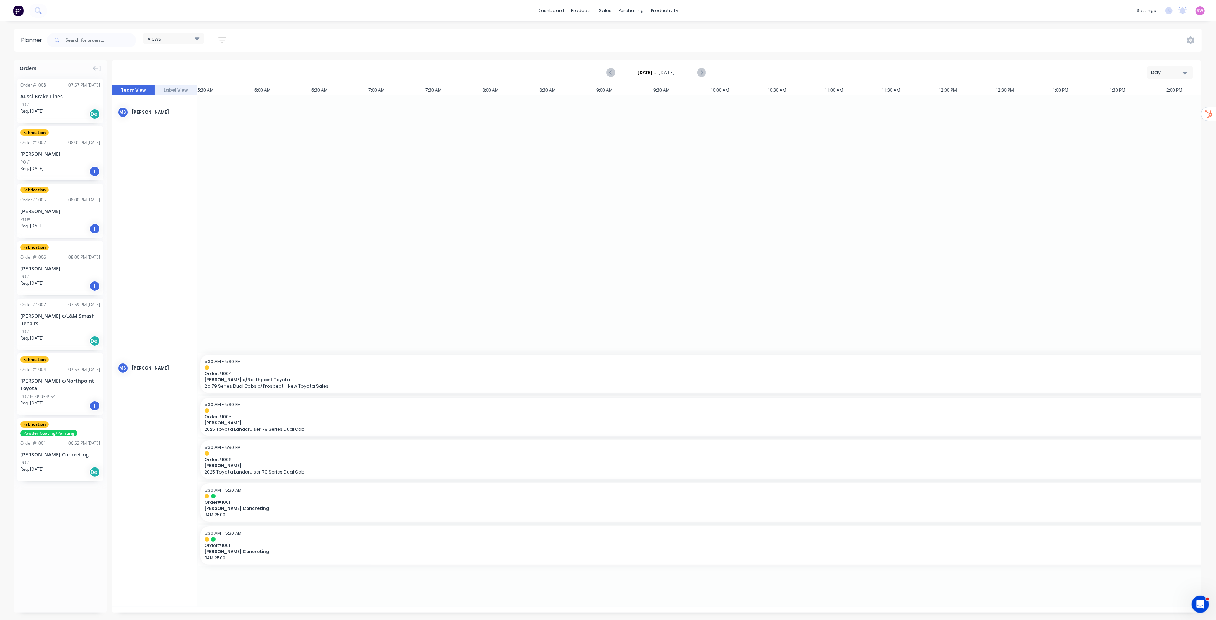
scroll to position [0, 364]
click at [1177, 69] on div "Day" at bounding box center [1167, 72] width 33 height 7
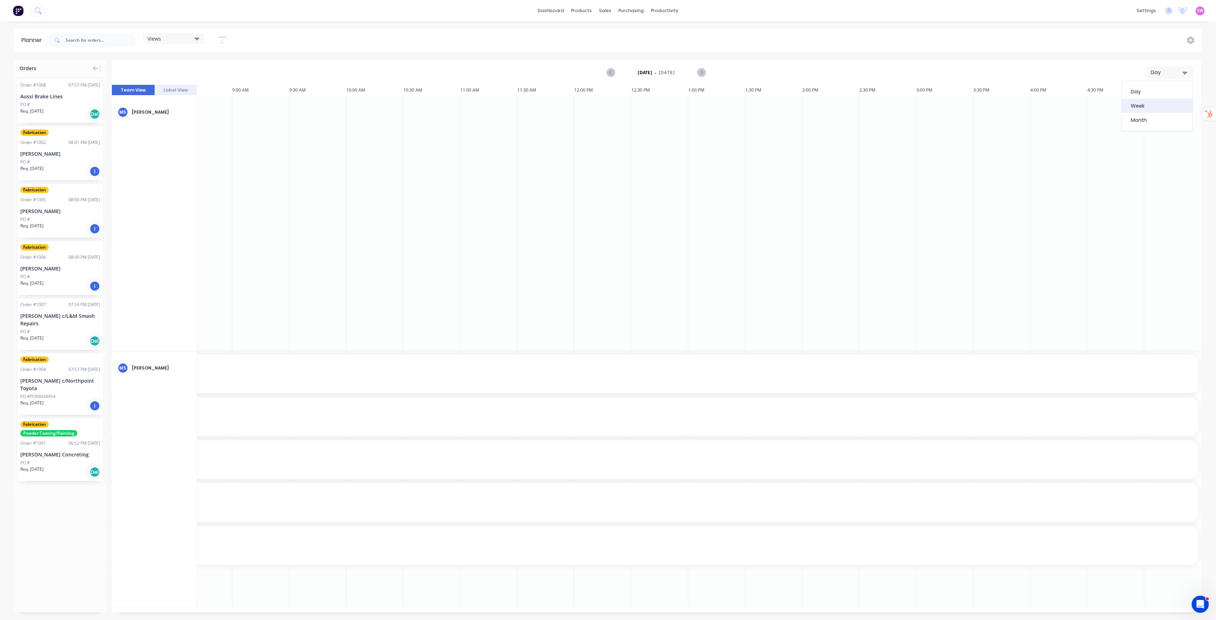
click at [1162, 105] on div "Week" at bounding box center [1157, 106] width 71 height 14
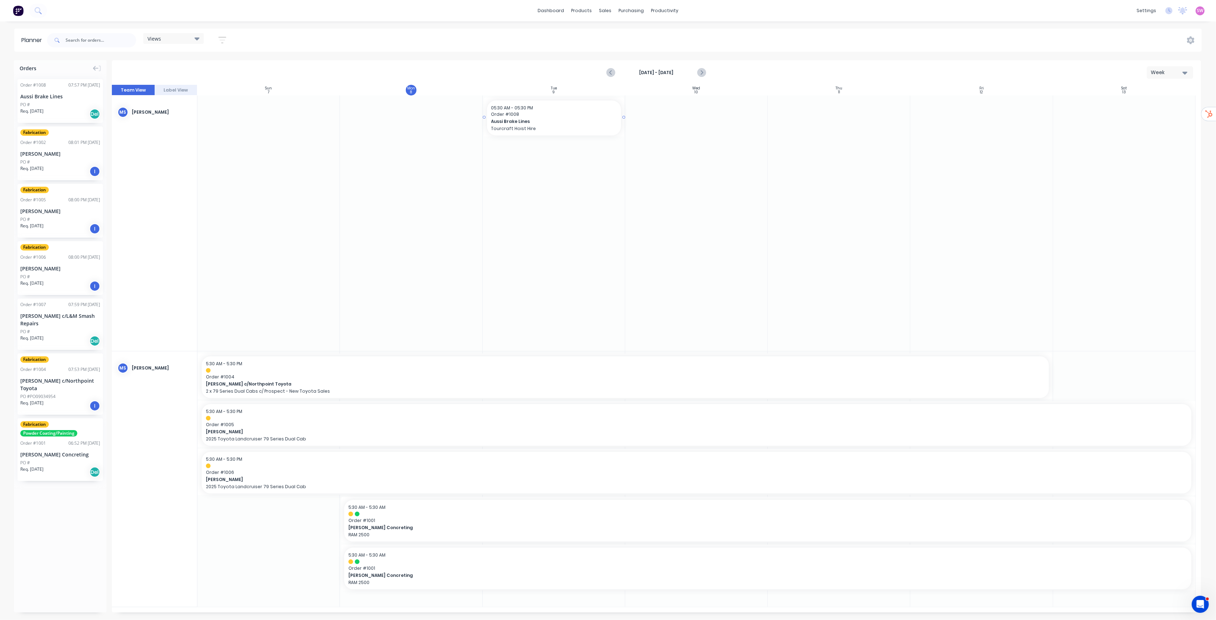
drag, startPoint x: 63, startPoint y: 106, endPoint x: 552, endPoint y: 217, distance: 501.5
click at [178, 87] on button "Label View" at bounding box center [176, 90] width 43 height 11
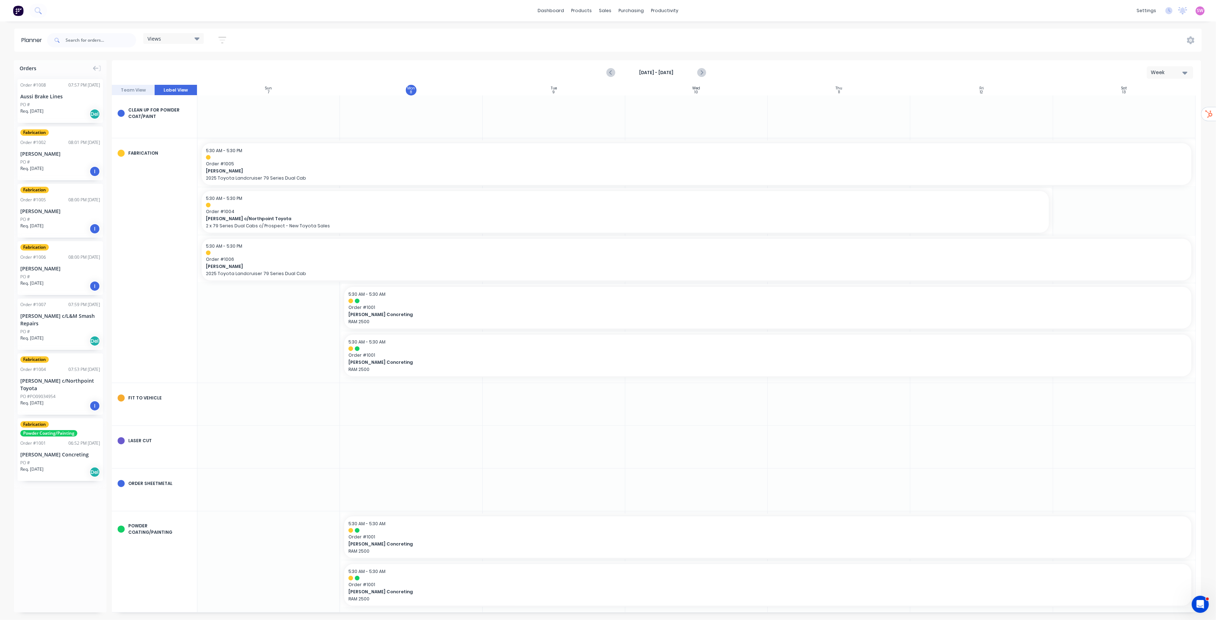
drag, startPoint x: 69, startPoint y: 103, endPoint x: 74, endPoint y: 109, distance: 8.1
click at [74, 109] on div "Order # 1008 07:57 PM 03/09/25 Aussi Brake Lines PO # Req. 03/09/25 Del" at bounding box center [60, 101] width 86 height 44
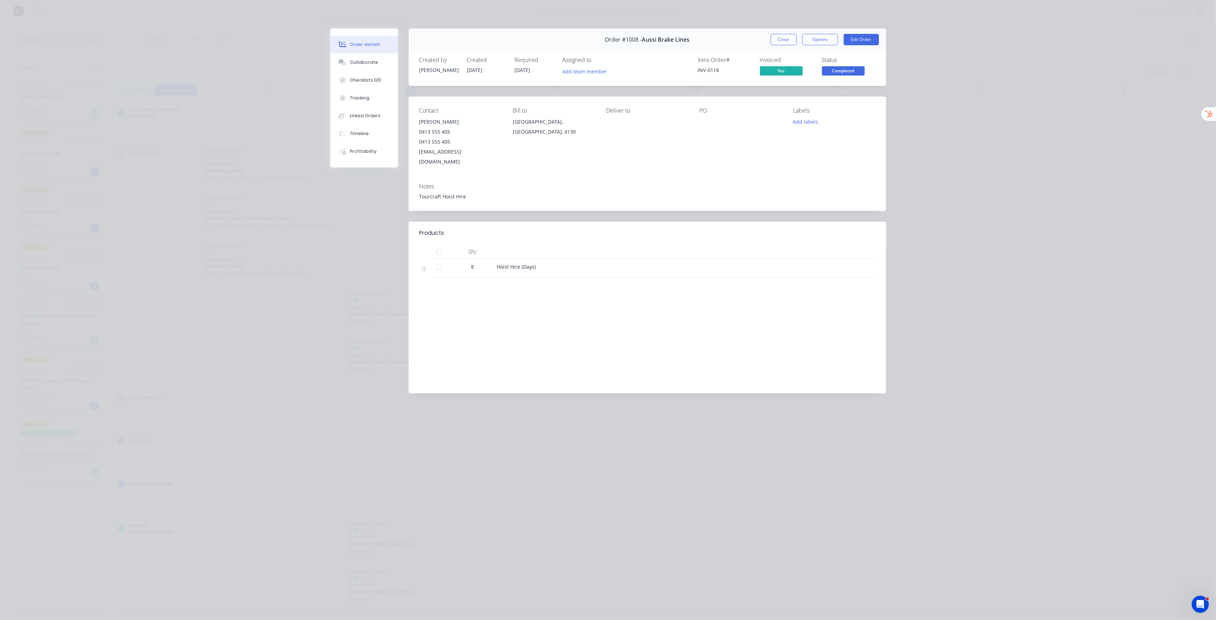
click at [787, 39] on button "Close" at bounding box center [784, 39] width 26 height 11
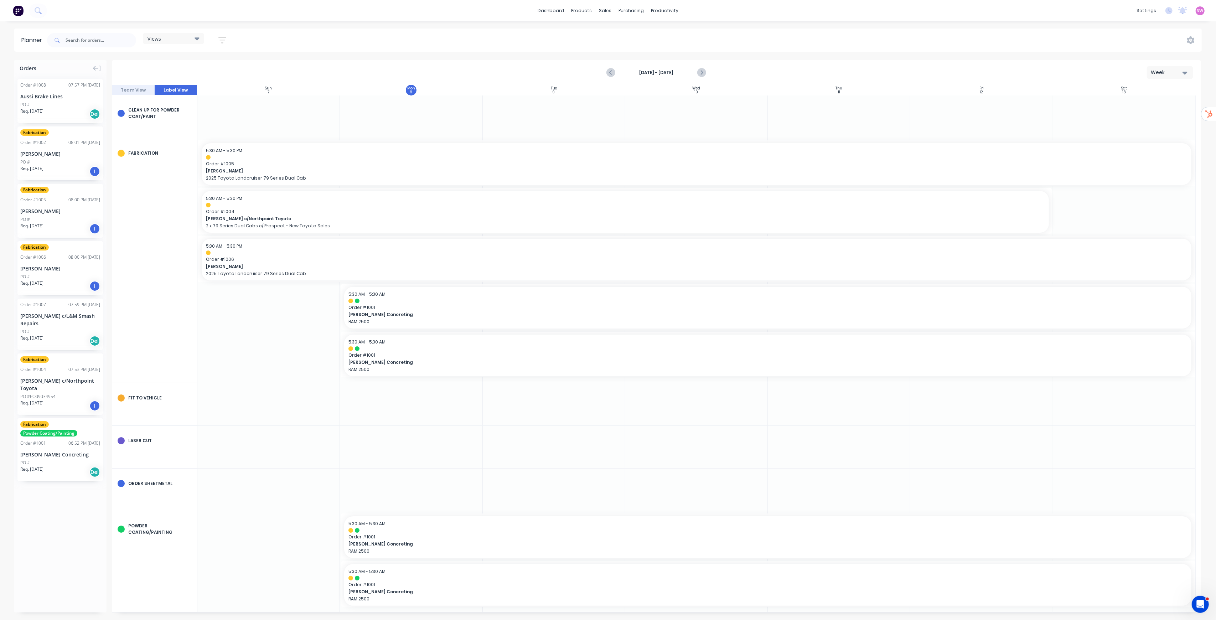
drag, startPoint x: 76, startPoint y: 106, endPoint x: 287, endPoint y: 327, distance: 305.7
click at [287, 327] on div "Orders Order # 1008 07:57 PM 03/09/25 Aussi Brake Lines PO # Req. 03/09/25 Del …" at bounding box center [608, 339] width 1216 height 559
drag, startPoint x: 75, startPoint y: 102, endPoint x: 486, endPoint y: 384, distance: 498.7
click at [486, 384] on div "Orders Order # 1008 07:57 PM 03/09/25 Aussi Brake Lines PO # Req. 03/09/25 Del …" at bounding box center [608, 339] width 1216 height 559
drag, startPoint x: 58, startPoint y: 333, endPoint x: 492, endPoint y: 438, distance: 446.5
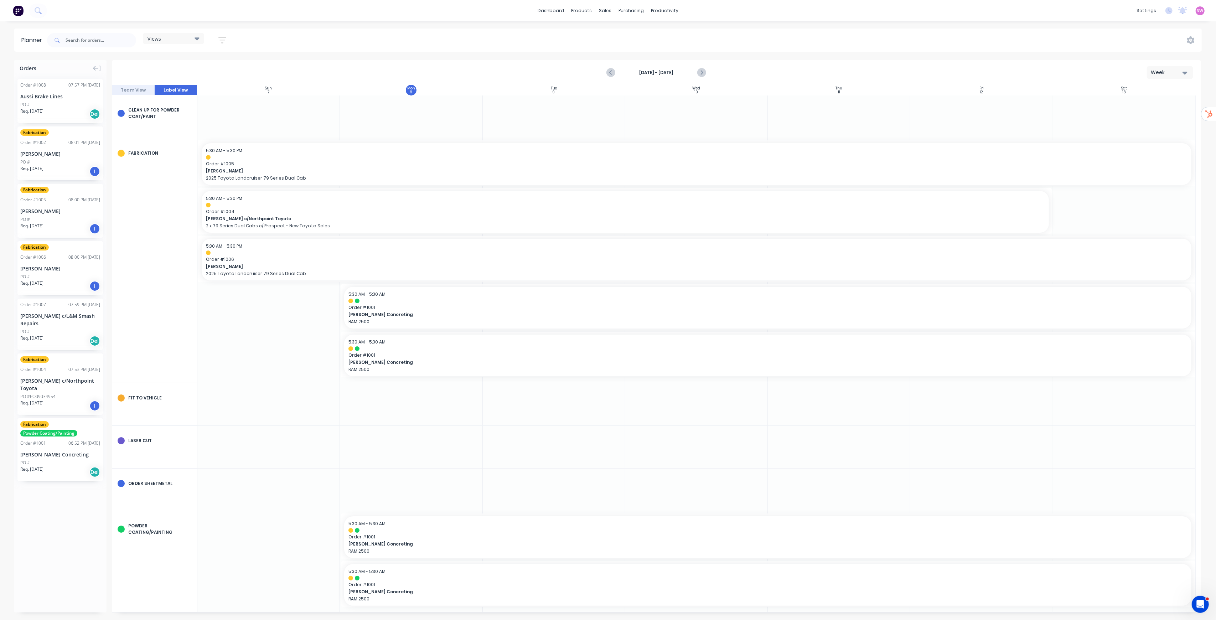
click at [492, 438] on div "Orders Order # 1008 07:57 PM 03/09/25 Aussi Brake Lines PO # Req. 03/09/25 Del …" at bounding box center [608, 339] width 1216 height 559
click at [140, 90] on button "Team View" at bounding box center [133, 90] width 43 height 11
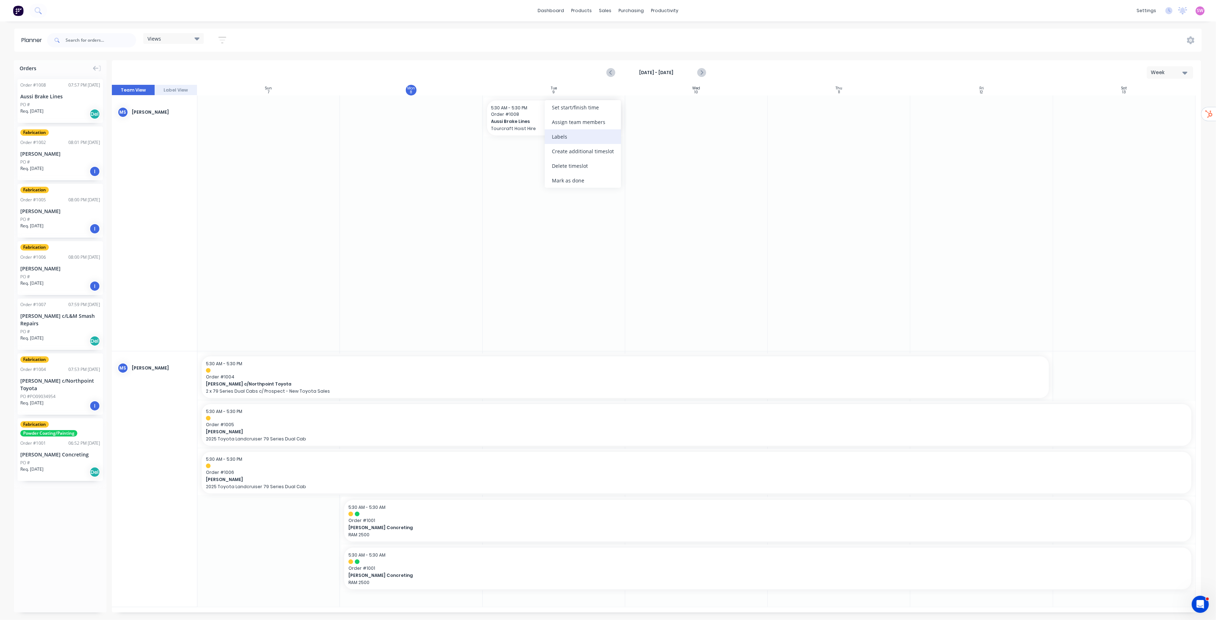
click at [579, 134] on div "Labels" at bounding box center [583, 136] width 76 height 15
click at [558, 185] on div at bounding box center [558, 185] width 14 height 14
click at [752, 166] on div at bounding box center [696, 222] width 143 height 255
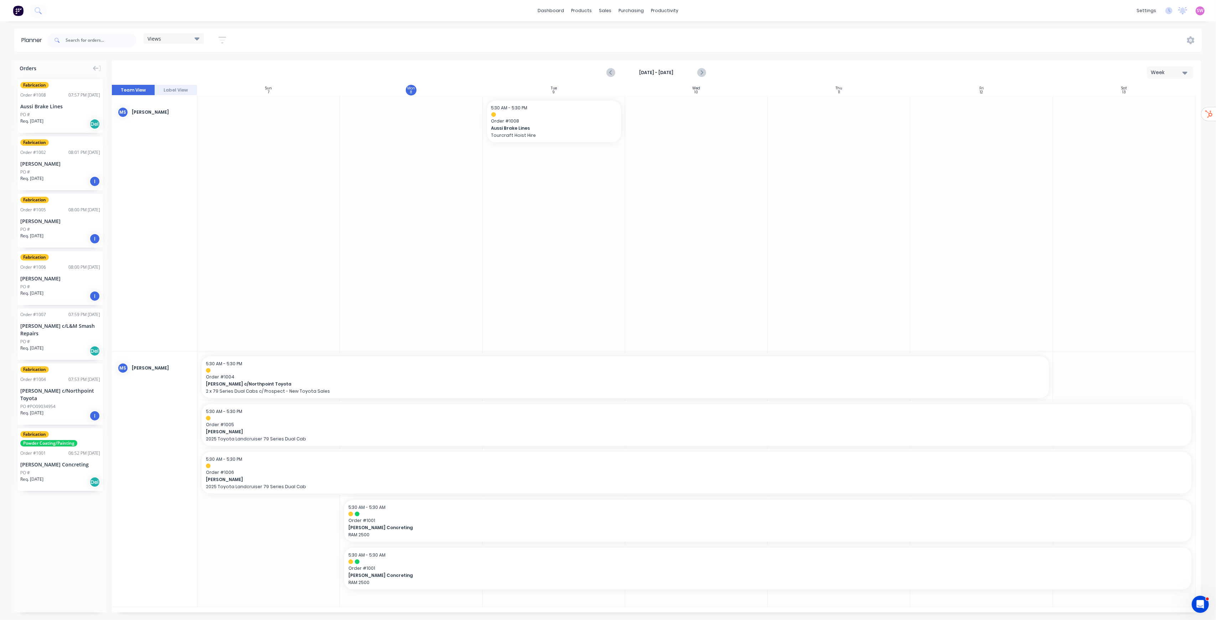
click at [171, 90] on button "Label View" at bounding box center [176, 90] width 43 height 11
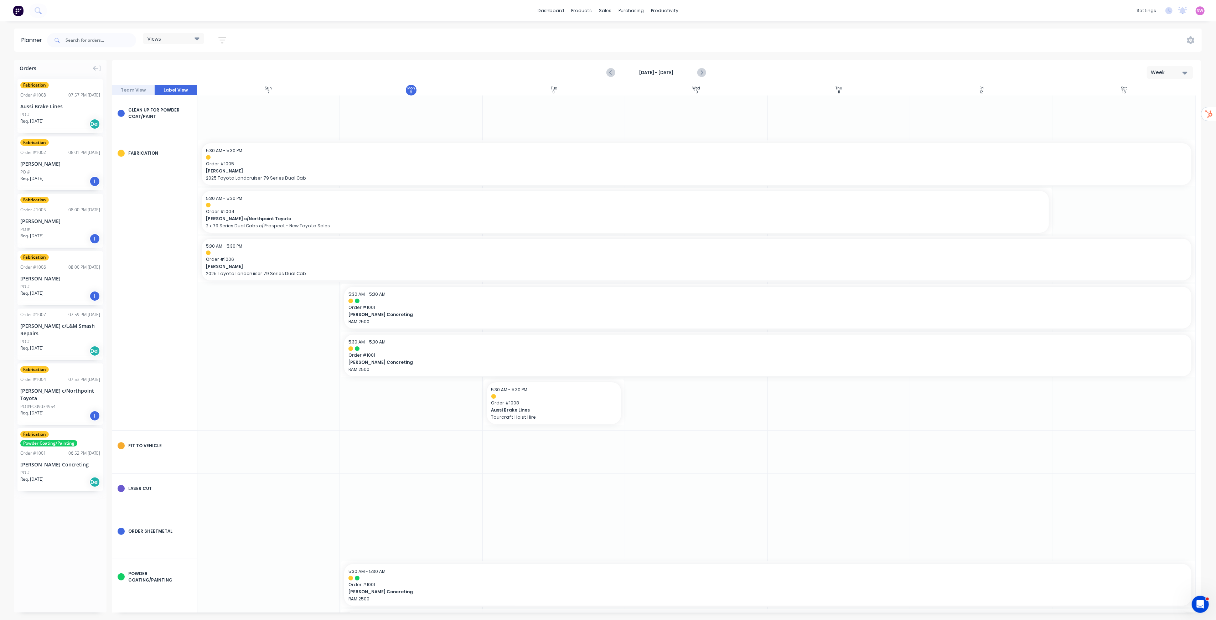
click at [135, 89] on button "Team View" at bounding box center [133, 90] width 43 height 11
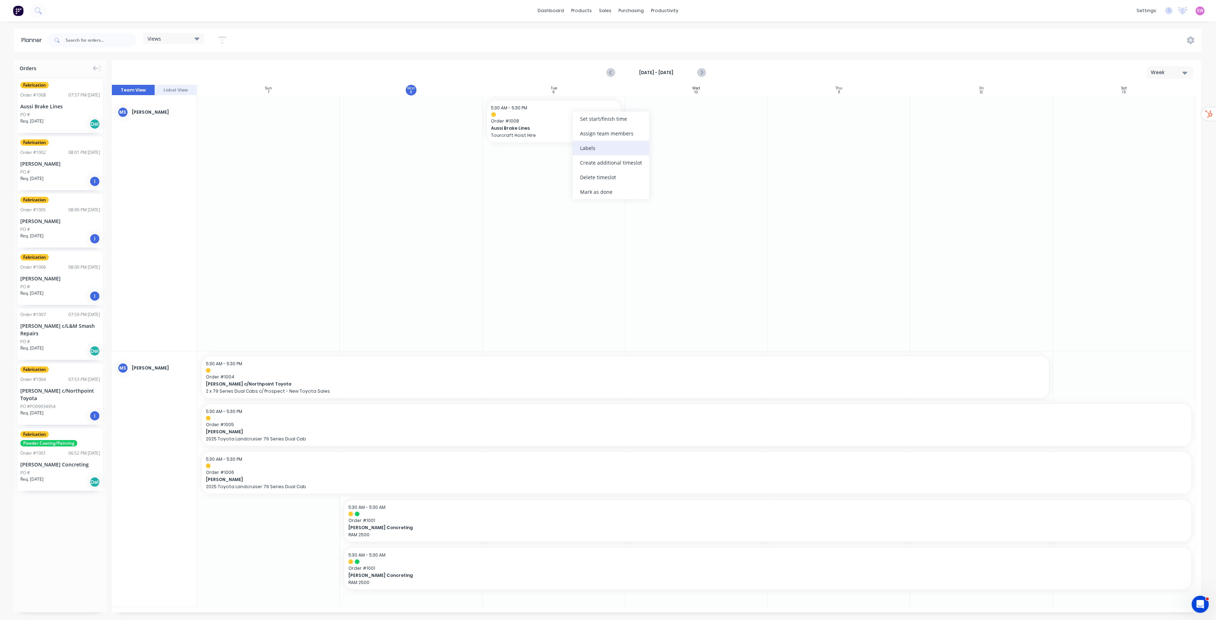
click at [620, 151] on div "Labels" at bounding box center [611, 148] width 76 height 15
click at [389, 236] on div at bounding box center [411, 222] width 143 height 255
drag, startPoint x: 63, startPoint y: 112, endPoint x: 572, endPoint y: 183, distance: 514.0
click at [616, 140] on div "Labels" at bounding box center [609, 141] width 76 height 15
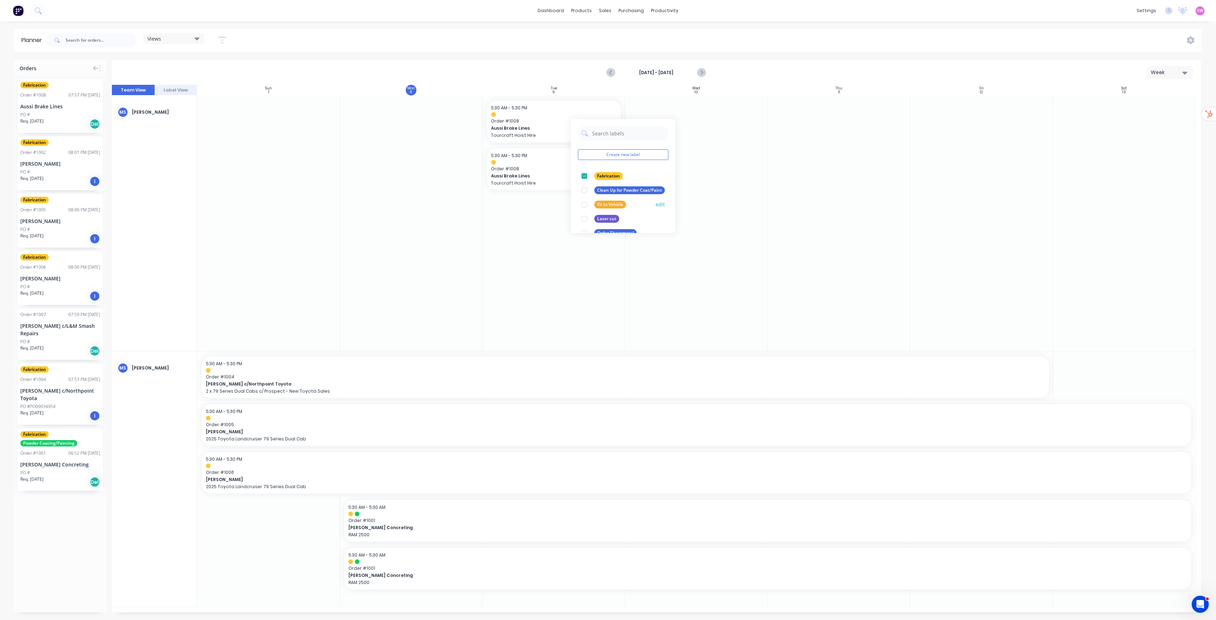
click at [584, 204] on div at bounding box center [584, 204] width 14 height 14
click at [536, 253] on div at bounding box center [554, 222] width 143 height 255
click at [172, 86] on button "Label View" at bounding box center [176, 90] width 43 height 11
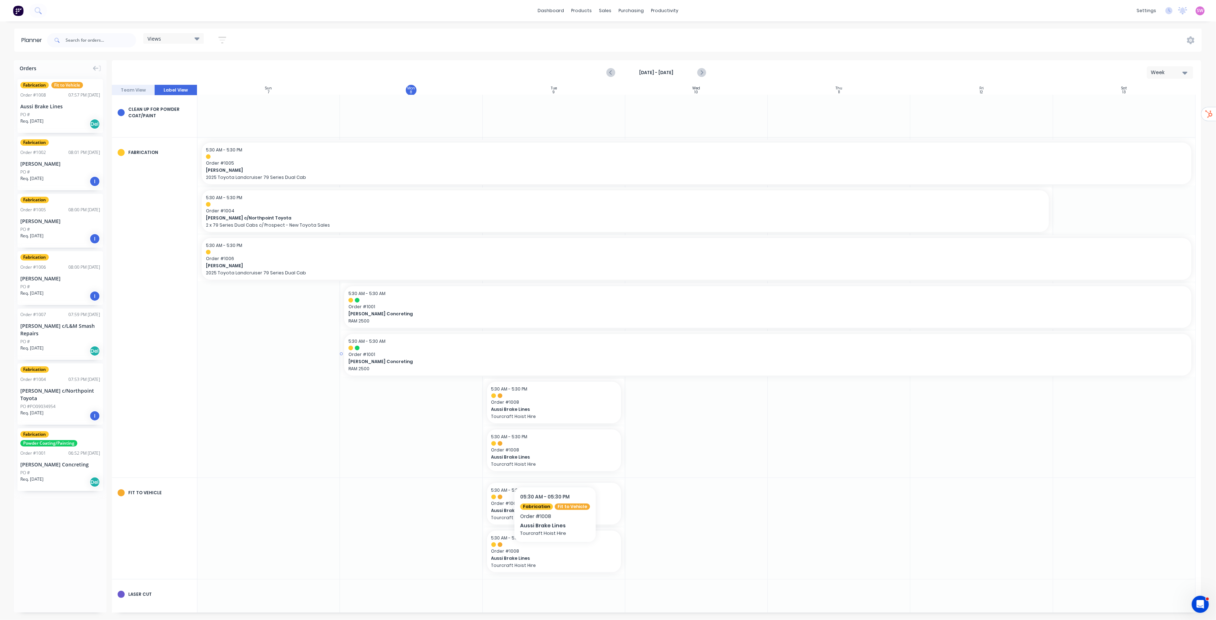
scroll to position [0, 0]
click at [143, 89] on button "Team View" at bounding box center [133, 90] width 43 height 11
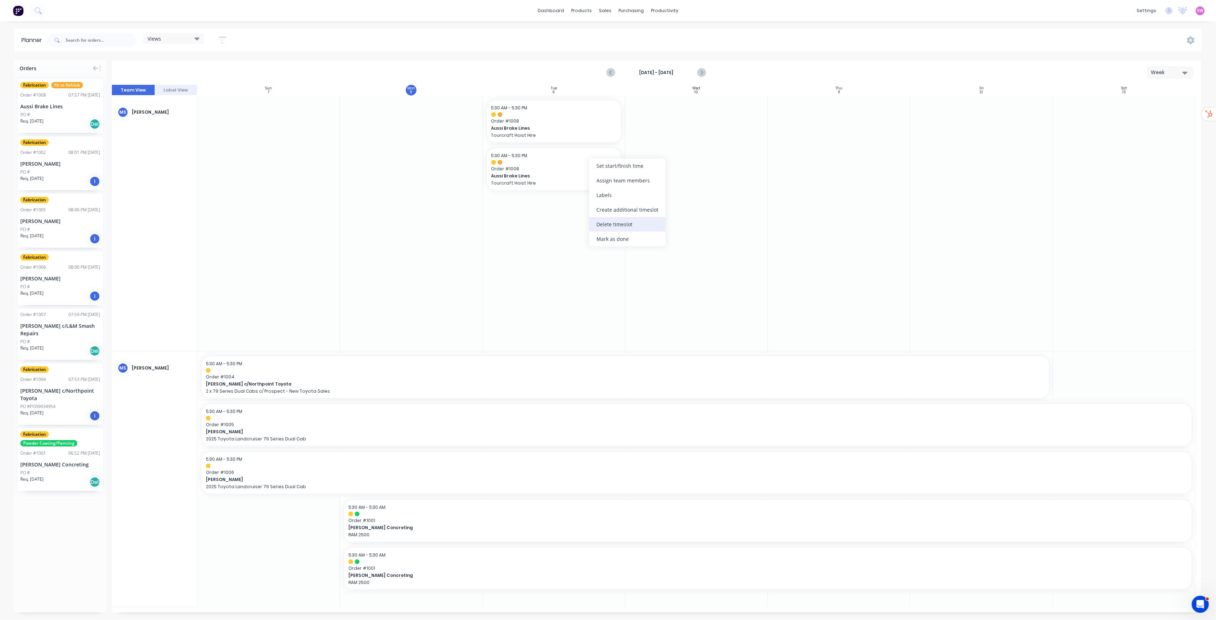
click at [642, 226] on div "Delete timeslot" at bounding box center [627, 224] width 76 height 15
click at [627, 189] on div at bounding box center [696, 222] width 143 height 255
click at [552, 120] on span "Order # 1008" at bounding box center [553, 121] width 125 height 6
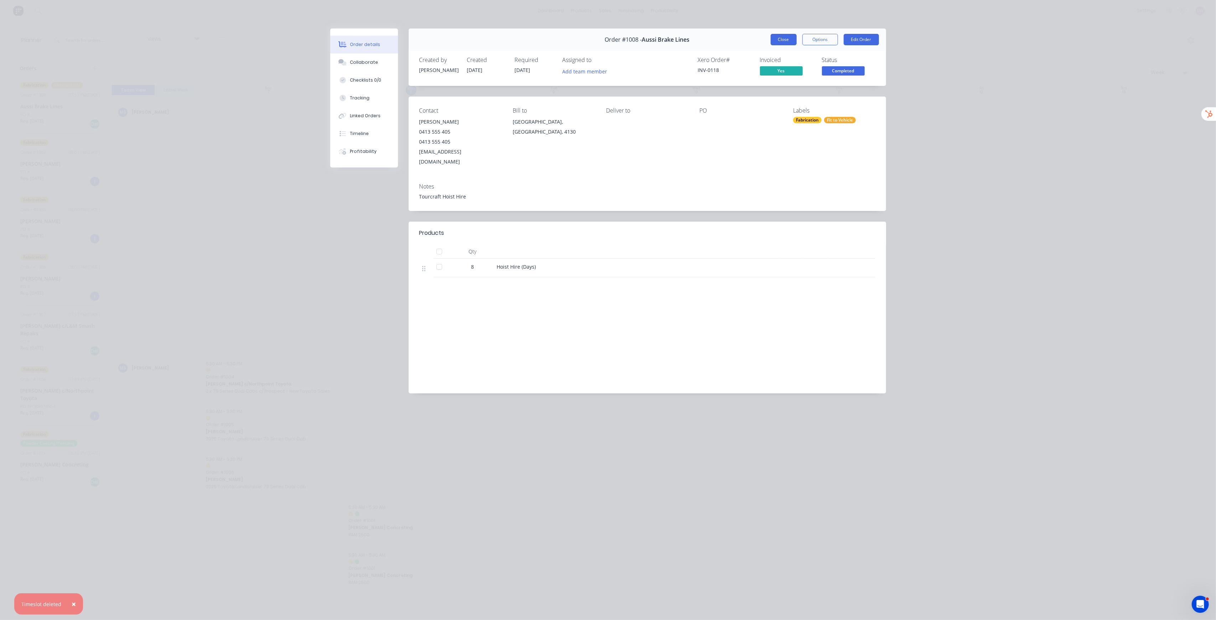
click at [786, 42] on button "Close" at bounding box center [784, 39] width 26 height 11
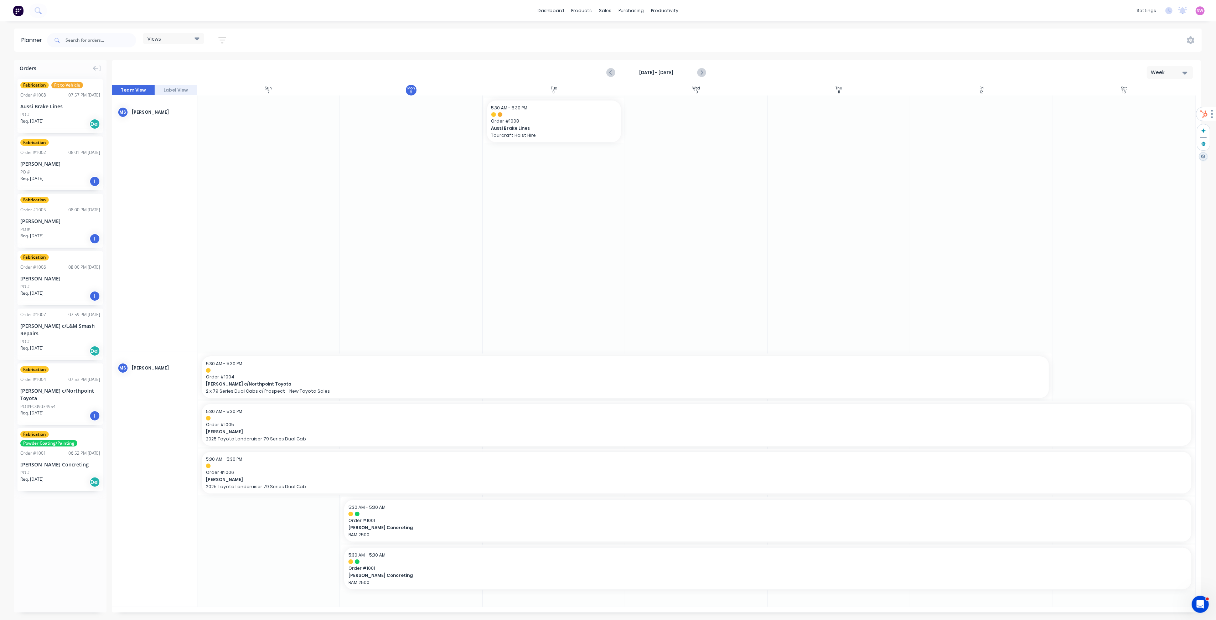
click at [1181, 73] on div "Week" at bounding box center [1167, 72] width 33 height 7
click at [1164, 118] on div "Month" at bounding box center [1157, 120] width 71 height 14
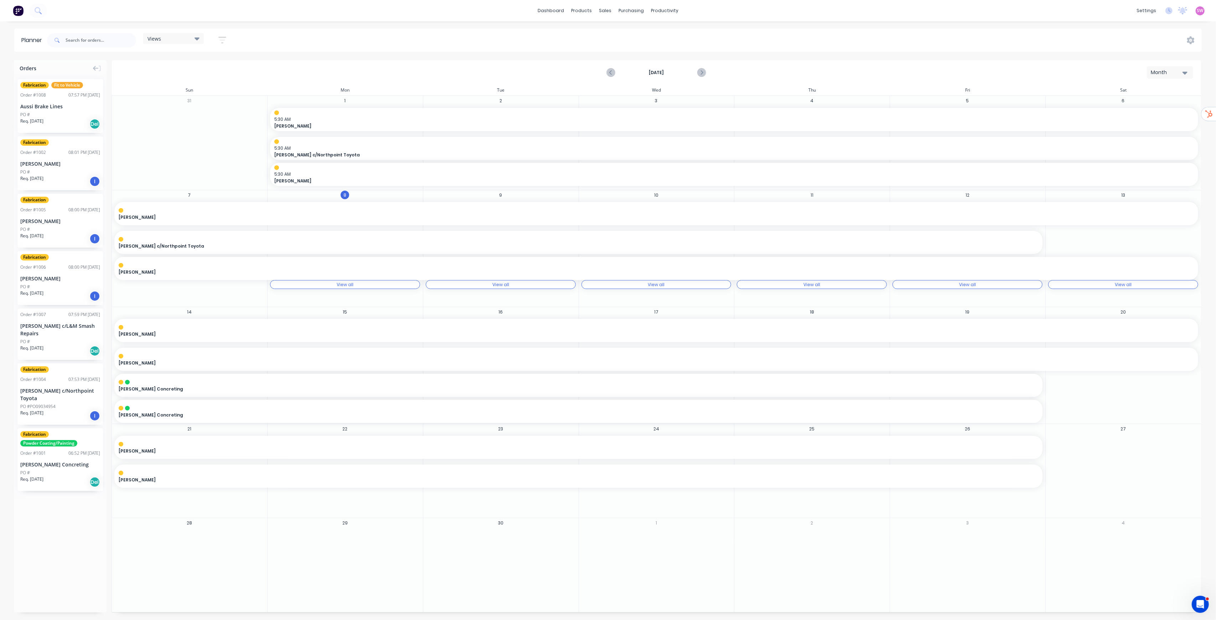
click at [1181, 70] on div "Month" at bounding box center [1167, 72] width 33 height 7
click at [1156, 100] on div "Week" at bounding box center [1157, 106] width 71 height 14
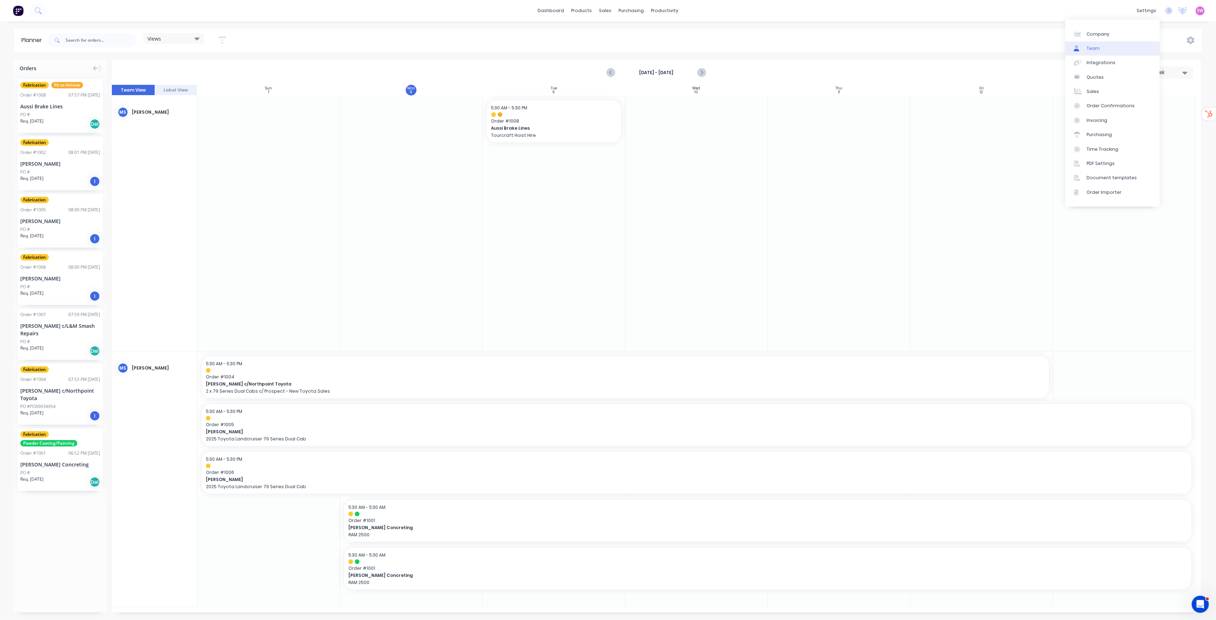
click at [1105, 51] on link "Team" at bounding box center [1112, 48] width 94 height 14
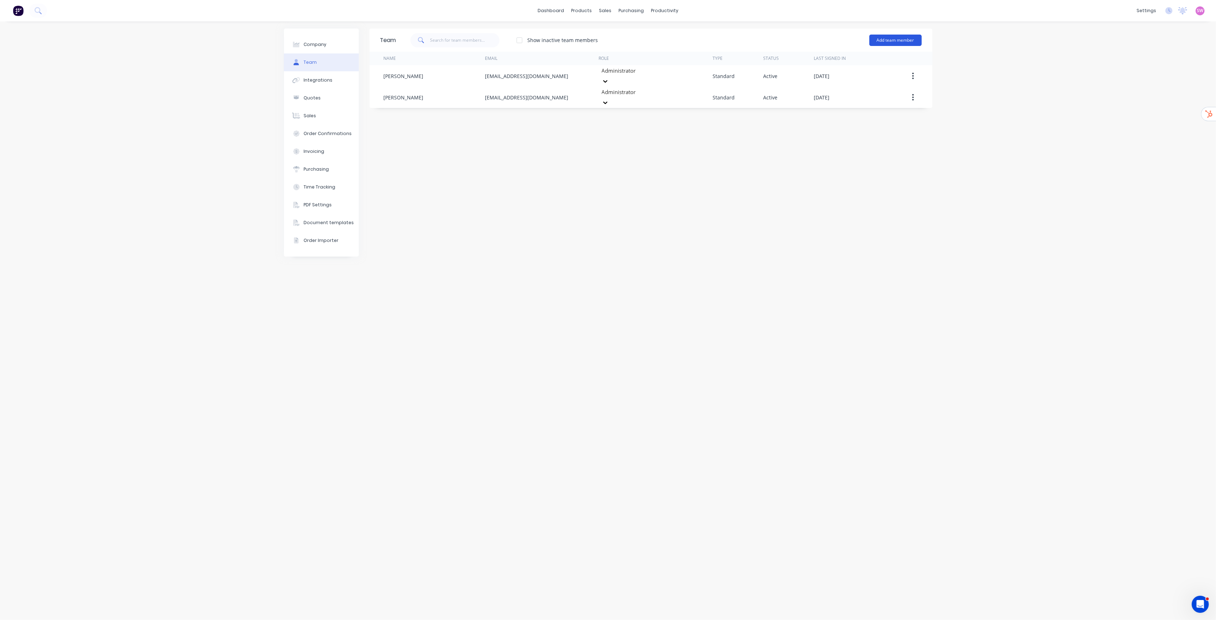
click at [894, 35] on button "Add team member" at bounding box center [895, 40] width 52 height 11
click at [875, 87] on span "A team member that can be assigned to orders, but cannot login to Factory" at bounding box center [864, 88] width 101 height 13
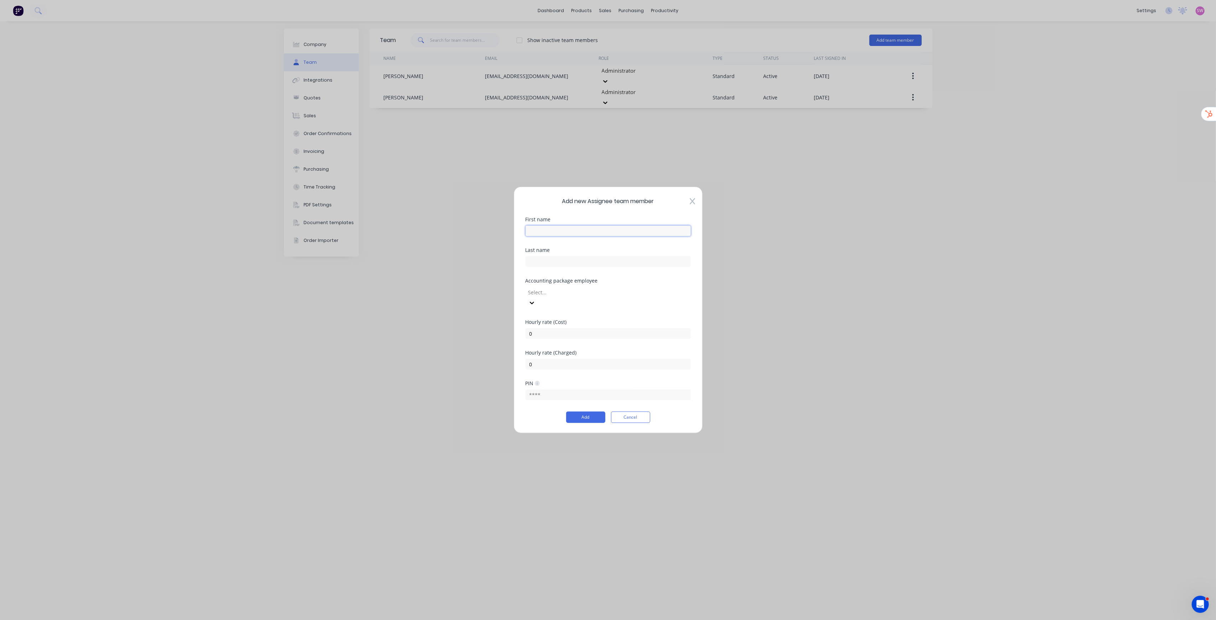
click at [566, 236] on input "text" at bounding box center [608, 231] width 165 height 11
type input "Fabrication"
click at [593, 413] on button "Add" at bounding box center [585, 417] width 39 height 11
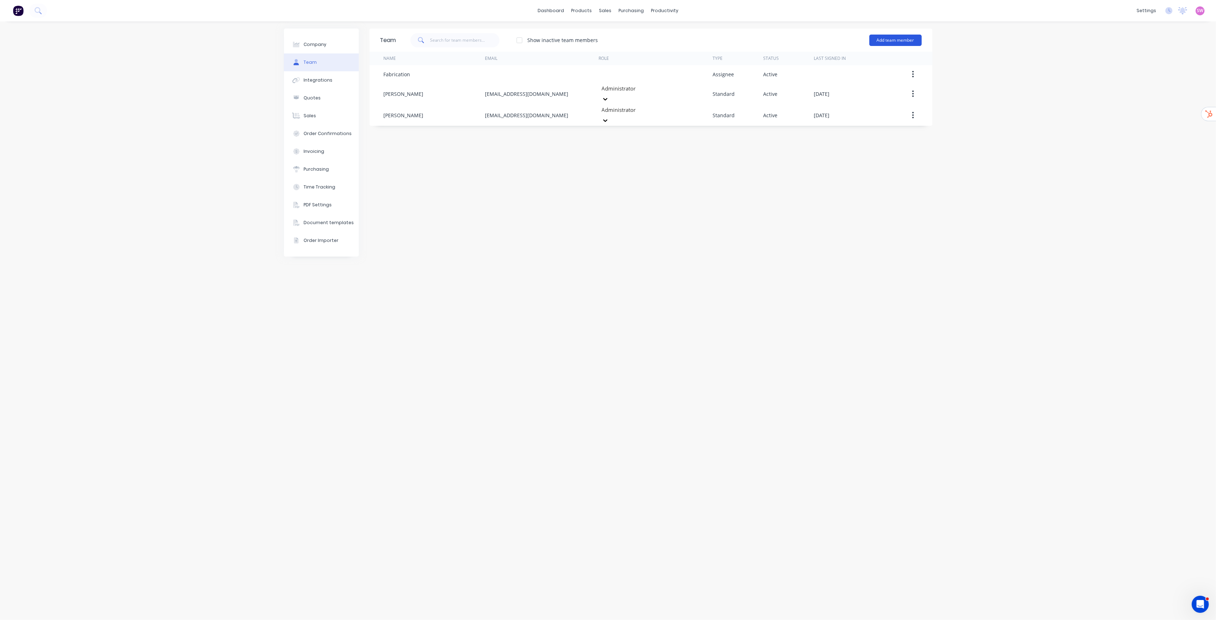
click at [908, 43] on button "Add team member" at bounding box center [895, 40] width 52 height 11
click at [872, 81] on div "Assignee team member A team member that can be assigned to orders, but cannot l…" at bounding box center [864, 85] width 101 height 27
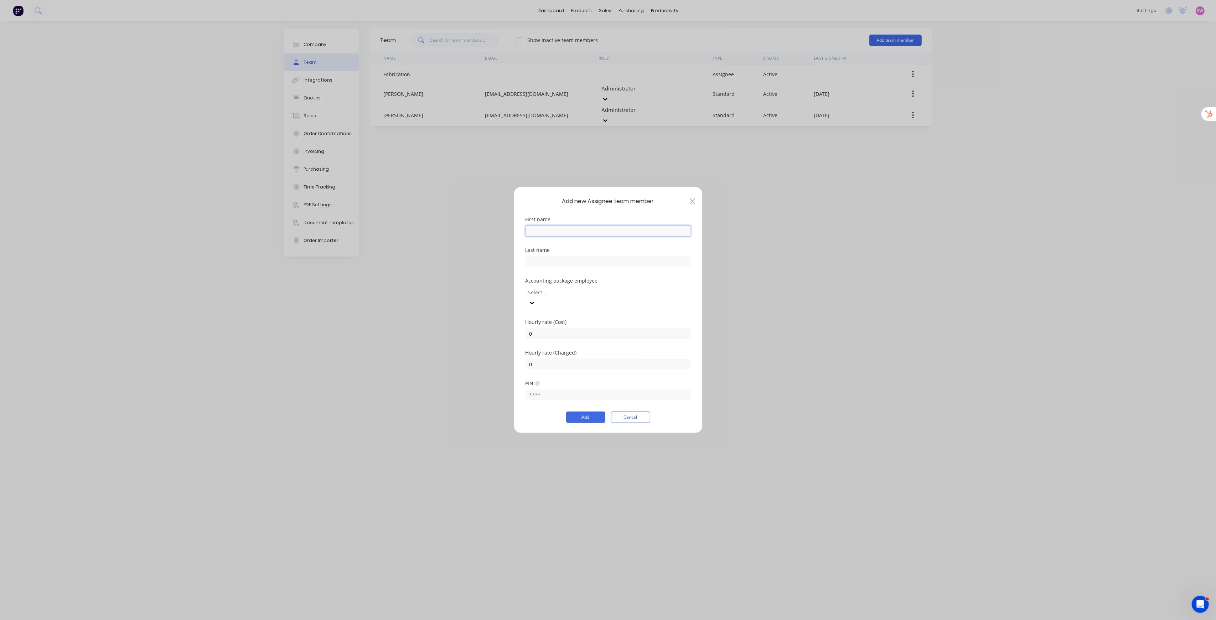
click at [580, 236] on input "text" at bounding box center [608, 231] width 165 height 11
type input "Powdercoat/Paint"
click at [593, 414] on button "Add" at bounding box center [585, 417] width 39 height 11
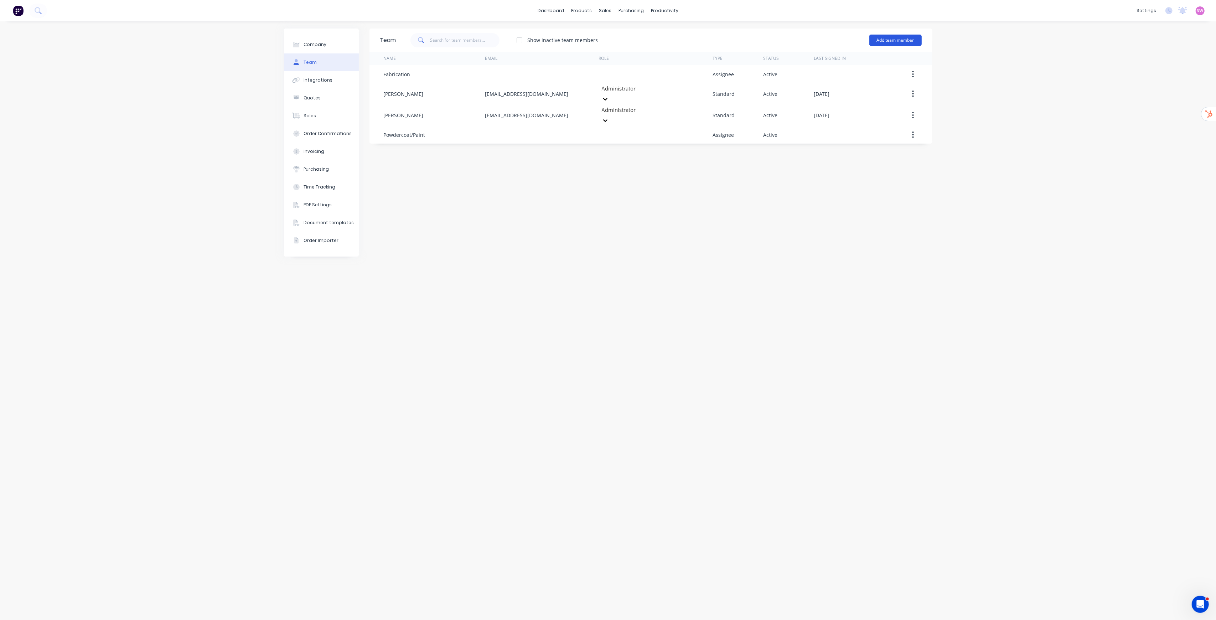
click at [891, 38] on button "Add team member" at bounding box center [895, 40] width 52 height 11
click at [871, 93] on span "A team member that can be assigned to orders, but cannot login to Factory" at bounding box center [864, 88] width 101 height 13
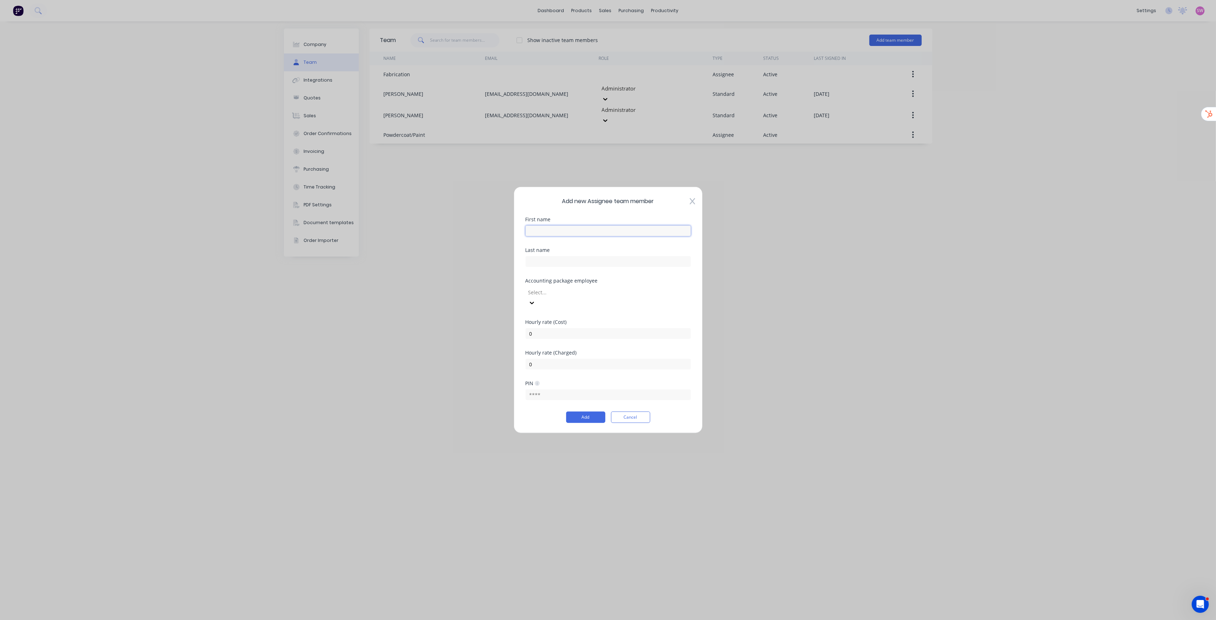
click at [586, 236] on input "text" at bounding box center [608, 231] width 165 height 11
type input "Fitout"
click at [595, 412] on button "Add" at bounding box center [585, 417] width 39 height 11
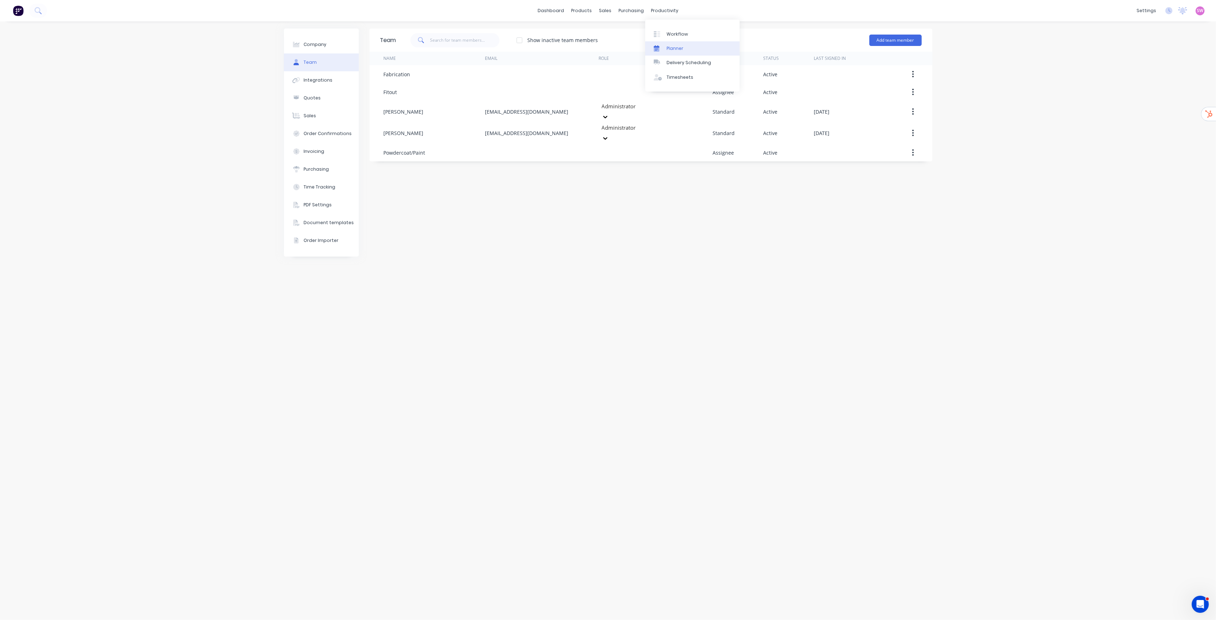
click at [680, 49] on div "Planner" at bounding box center [675, 48] width 17 height 6
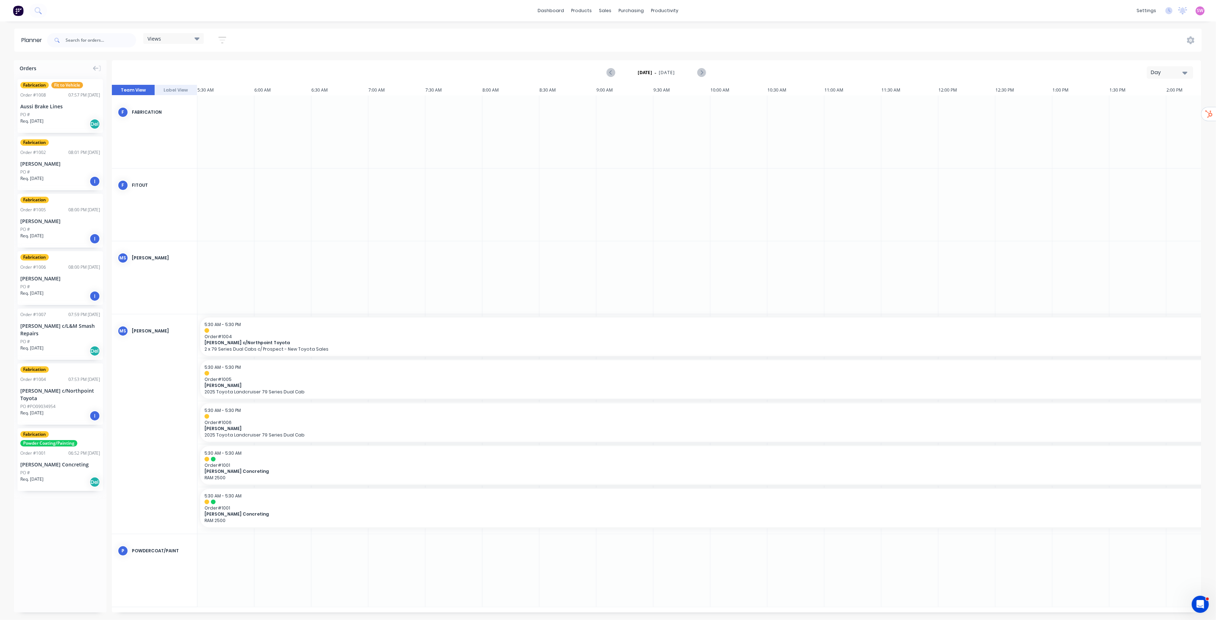
scroll to position [0, 364]
click at [224, 38] on icon "button" at bounding box center [222, 40] width 8 height 9
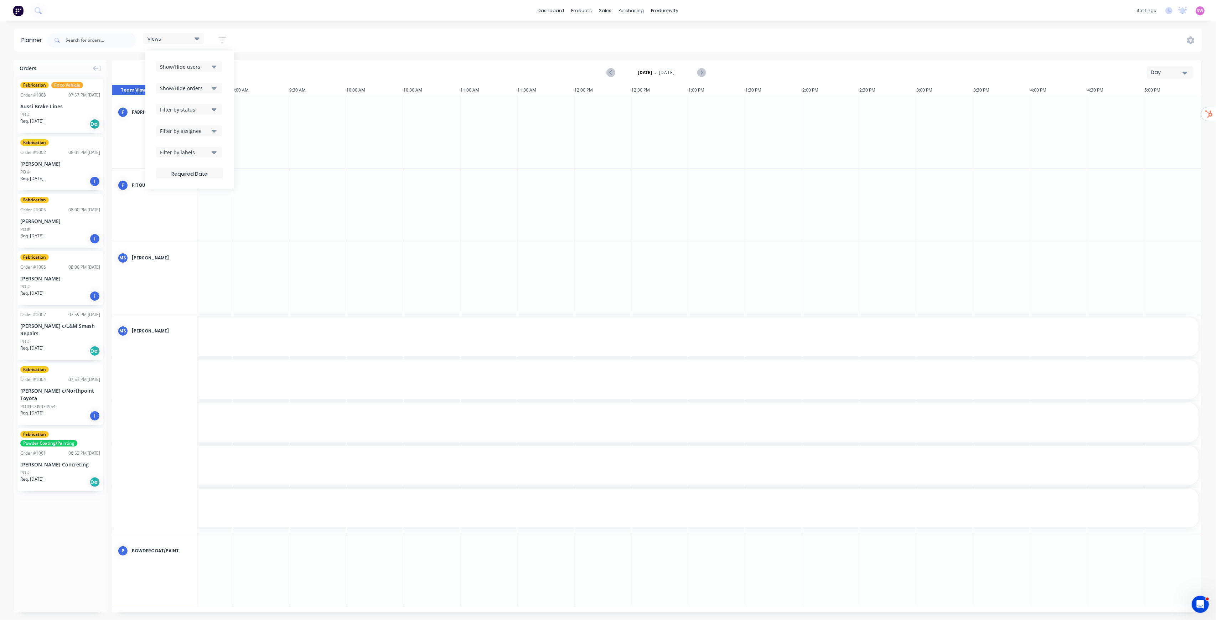
click at [211, 66] on button "Show/Hide users" at bounding box center [189, 66] width 66 height 11
click at [170, 110] on div "button" at bounding box center [168, 106] width 14 height 14
click at [171, 120] on div "button" at bounding box center [168, 120] width 14 height 14
click at [172, 135] on div "button" at bounding box center [168, 134] width 14 height 14
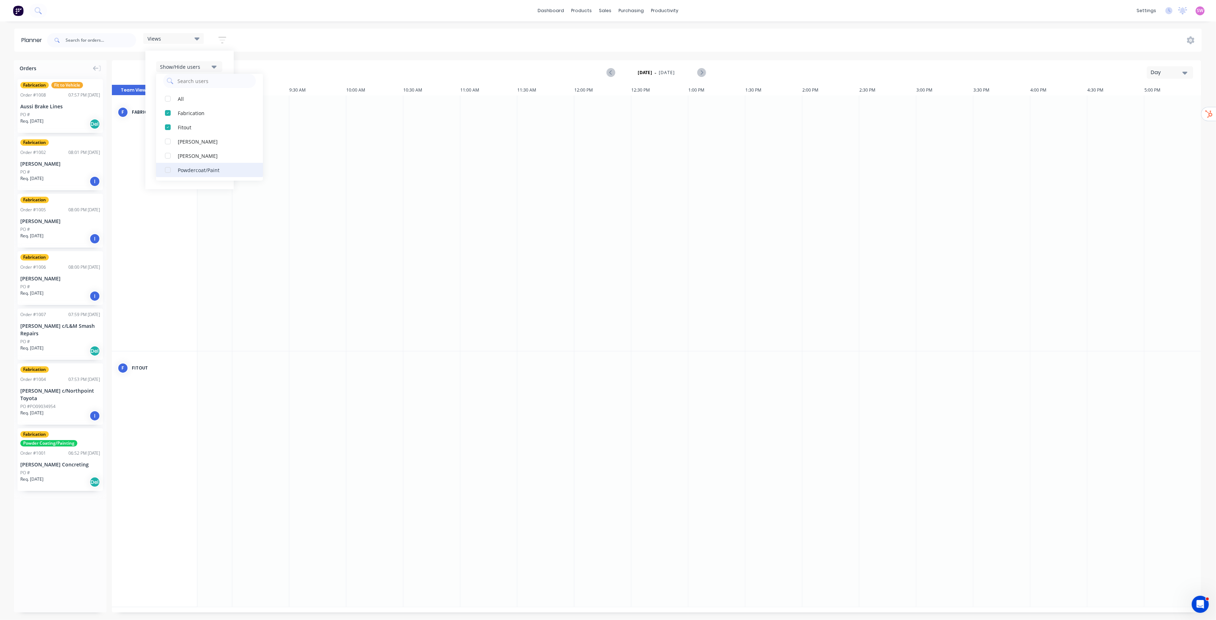
click at [168, 171] on div "button" at bounding box center [168, 170] width 14 height 14
click at [297, 39] on div "Views Save new view None (Default) edit Show/Hide users All Fabrication Fitout …" at bounding box center [624, 40] width 1156 height 21
click at [203, 39] on div "Views" at bounding box center [173, 38] width 61 height 11
click at [192, 77] on button "Save new view" at bounding box center [193, 76] width 89 height 11
click at [268, 57] on input "text" at bounding box center [297, 59] width 78 height 14
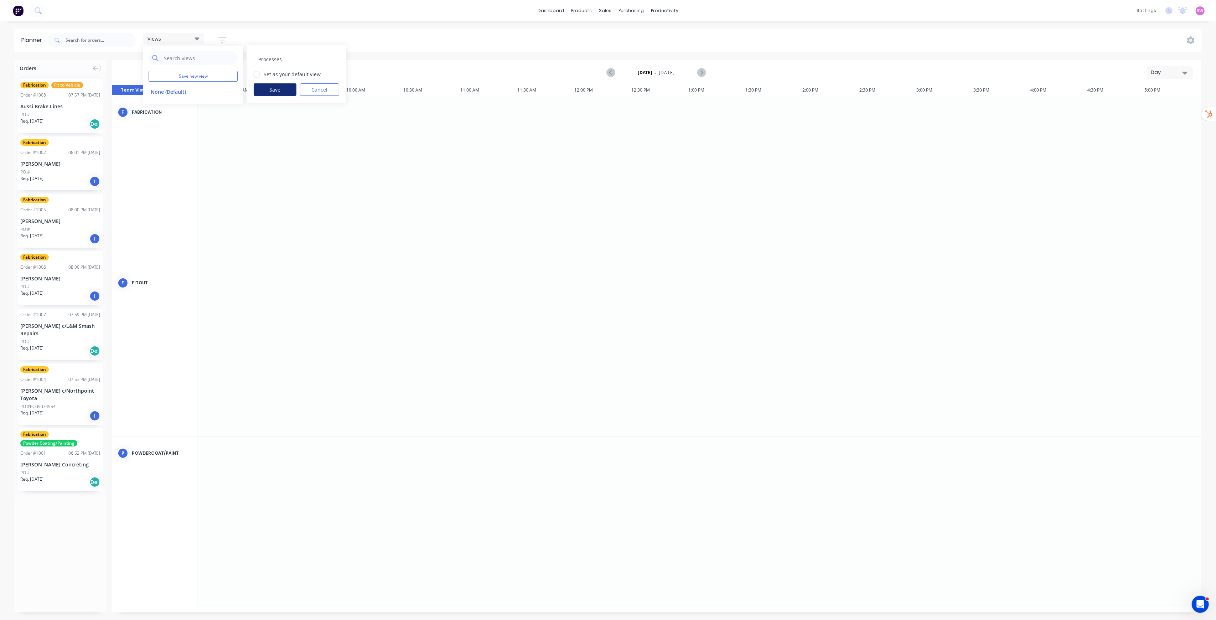
type input "Processes"
click at [289, 90] on button "Save" at bounding box center [275, 89] width 43 height 12
click at [323, 36] on div "Views Save new view None (Default) edit Processes edit Show/Hide users Show/Hid…" at bounding box center [624, 40] width 1156 height 21
click at [1176, 69] on div "Day" at bounding box center [1167, 72] width 33 height 7
click at [1142, 112] on div "Week" at bounding box center [1157, 106] width 71 height 14
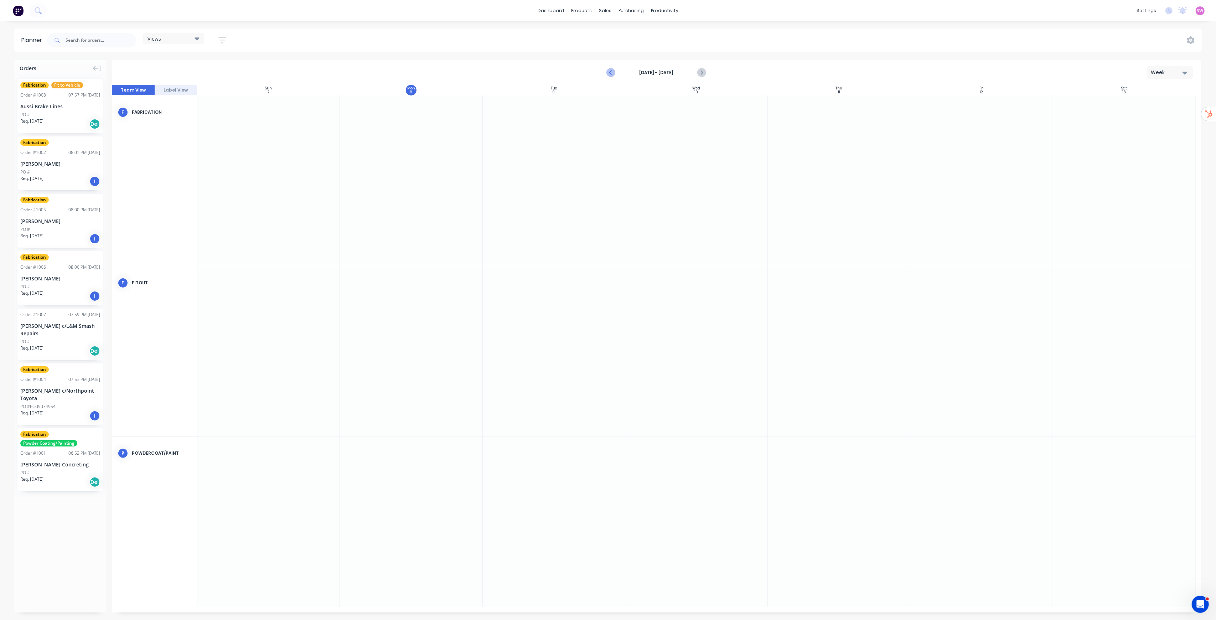
click at [611, 72] on icon "Previous page" at bounding box center [611, 73] width 3 height 6
drag, startPoint x: 61, startPoint y: 469, endPoint x: 444, endPoint y: 160, distance: 492.0
click at [504, 108] on div "Set start/finish time" at bounding box center [496, 114] width 76 height 15
click at [546, 141] on div "09/01/2025 5:30 PM" at bounding box center [556, 140] width 52 height 9
click at [528, 141] on input "End 09/01/2025 5:30 PM" at bounding box center [528, 136] width 0 height 17
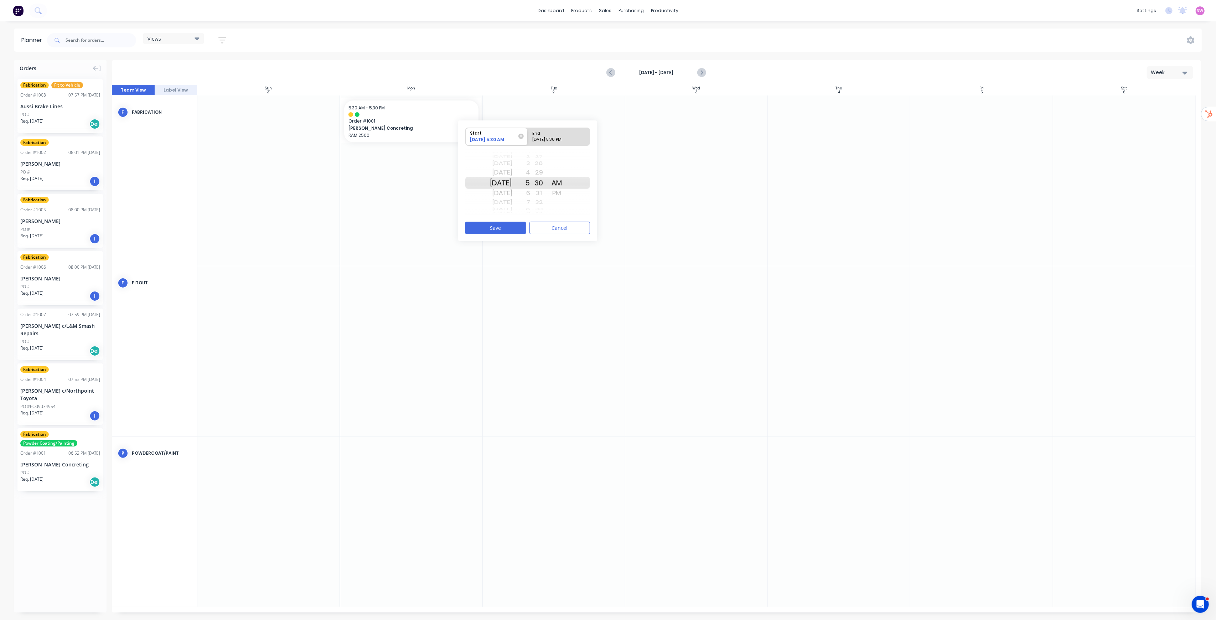
radio input "true"
click at [509, 226] on button "Save" at bounding box center [495, 228] width 61 height 12
click at [705, 71] on icon "Next page" at bounding box center [701, 72] width 9 height 9
drag, startPoint x: 56, startPoint y: 466, endPoint x: 425, endPoint y: 489, distance: 370.2
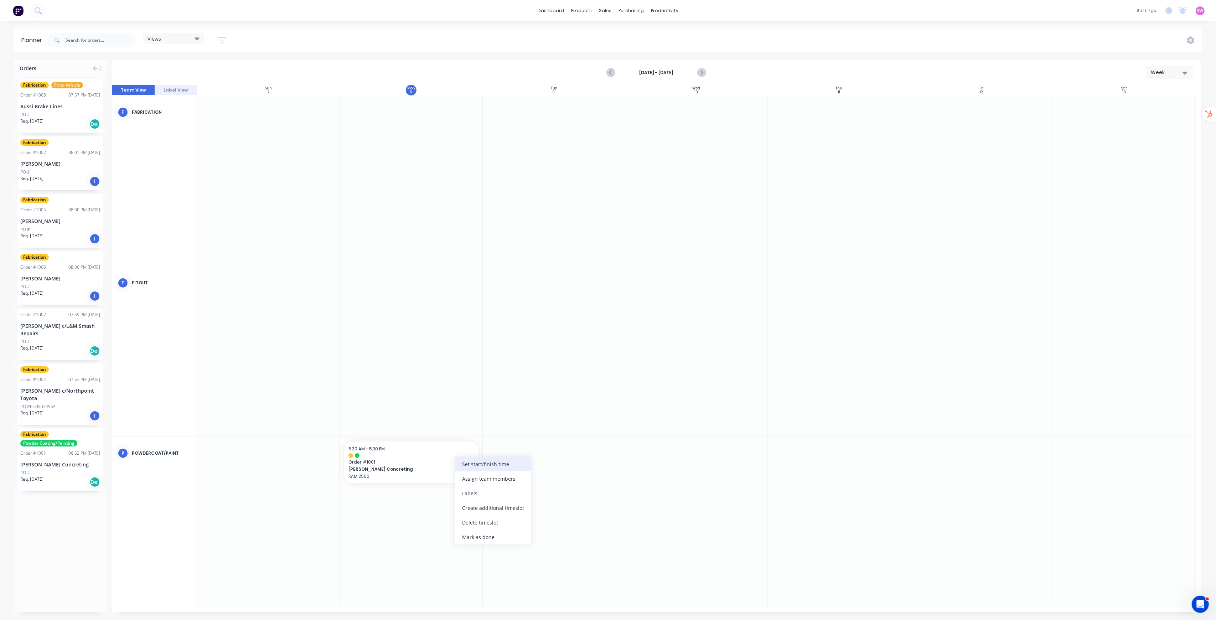
click at [503, 464] on div "Set start/finish time" at bounding box center [493, 464] width 76 height 15
click at [549, 486] on div "End" at bounding box center [553, 482] width 52 height 9
click at [525, 486] on input "End 09/08/2025 5:30 PM" at bounding box center [524, 486] width 0 height 17
radio input "true"
click at [505, 580] on button "Save" at bounding box center [492, 578] width 61 height 12
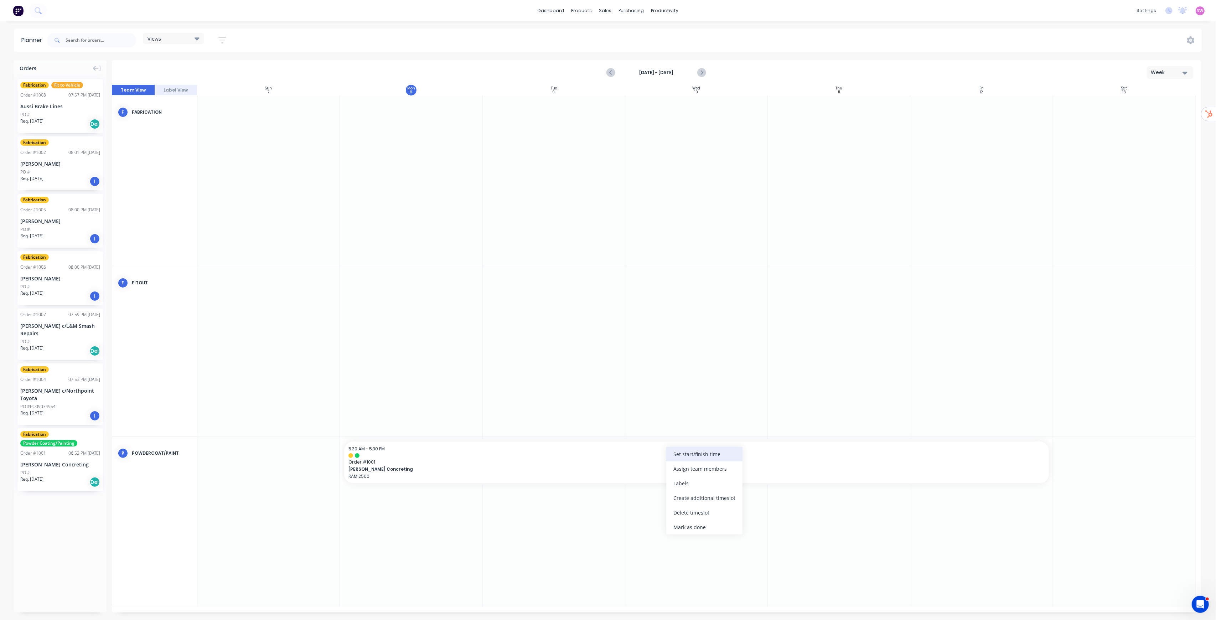
click at [729, 455] on div "Set start/finish time" at bounding box center [704, 454] width 76 height 15
drag, startPoint x: 756, startPoint y: 480, endPoint x: 753, endPoint y: 483, distance: 4.6
click at [756, 480] on div "09/12/2025 5:30 PM" at bounding box center [764, 481] width 52 height 9
click at [736, 480] on input "End 09/12/2025 5:30 PM" at bounding box center [736, 476] width 0 height 17
radio input "true"
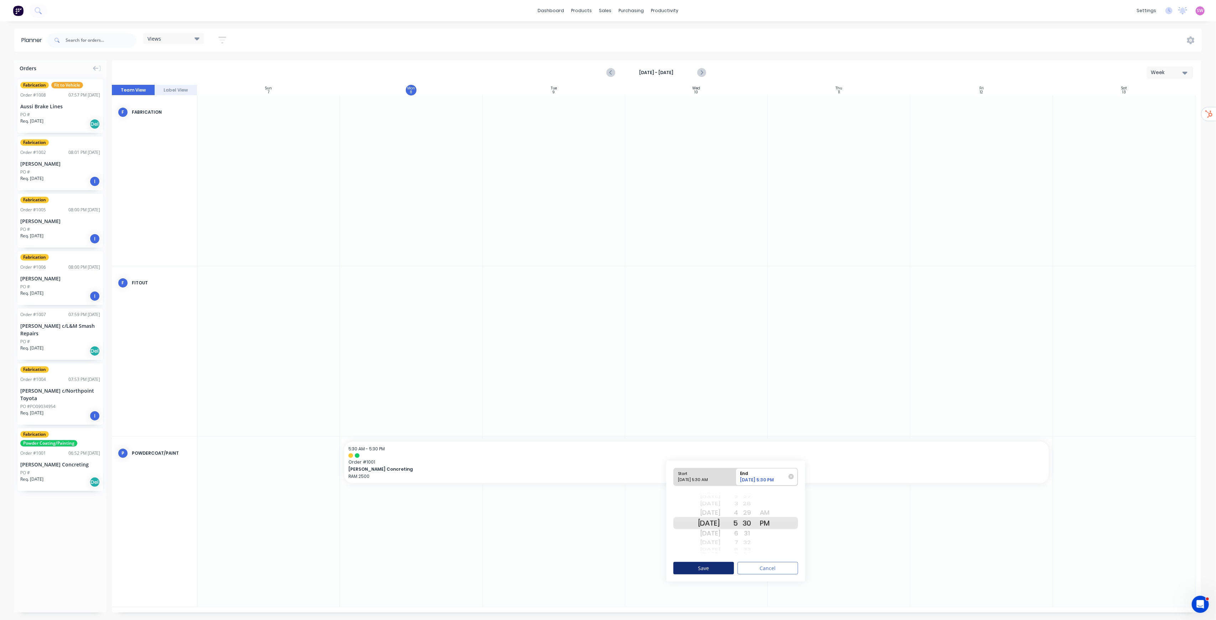
click at [721, 569] on button "Save" at bounding box center [703, 568] width 61 height 12
click at [702, 70] on icon "Next page" at bounding box center [701, 72] width 9 height 9
drag, startPoint x: 63, startPoint y: 476, endPoint x: 435, endPoint y: 340, distance: 396.3
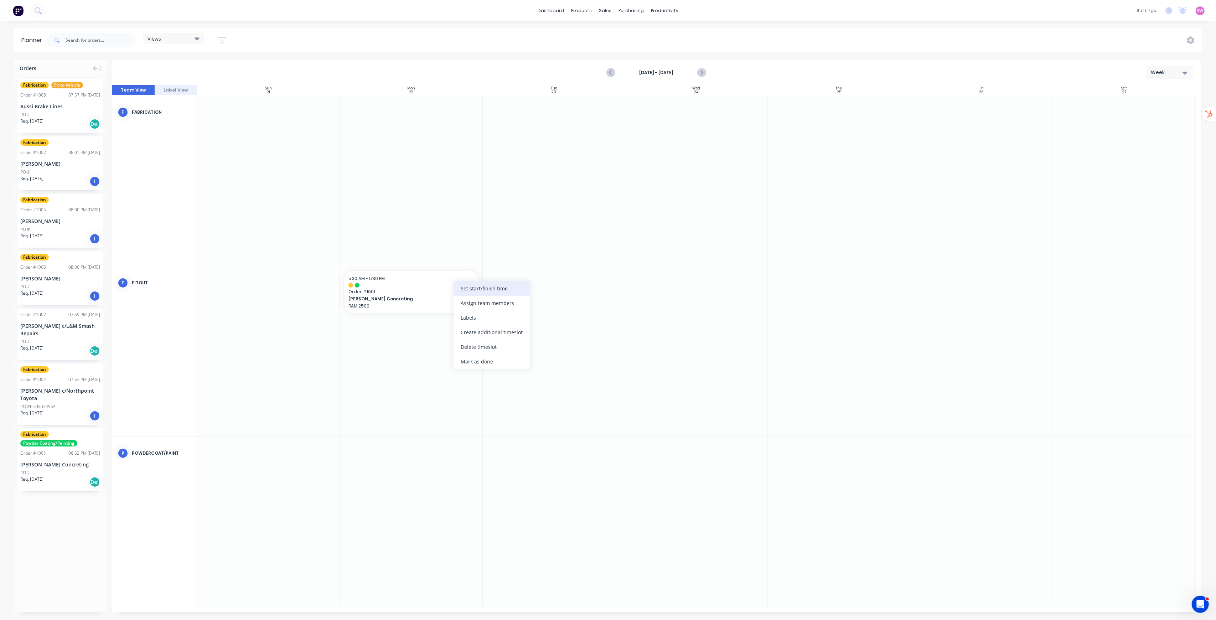
click at [503, 291] on div "Set start/finish time" at bounding box center [492, 288] width 76 height 15
click at [544, 312] on div "09/22/2025 5:30 PM" at bounding box center [551, 315] width 52 height 9
click at [523, 312] on input "End 09/22/2025 5:30 PM" at bounding box center [523, 310] width 0 height 17
radio input "true"
click at [502, 399] on button "Save" at bounding box center [491, 402] width 61 height 12
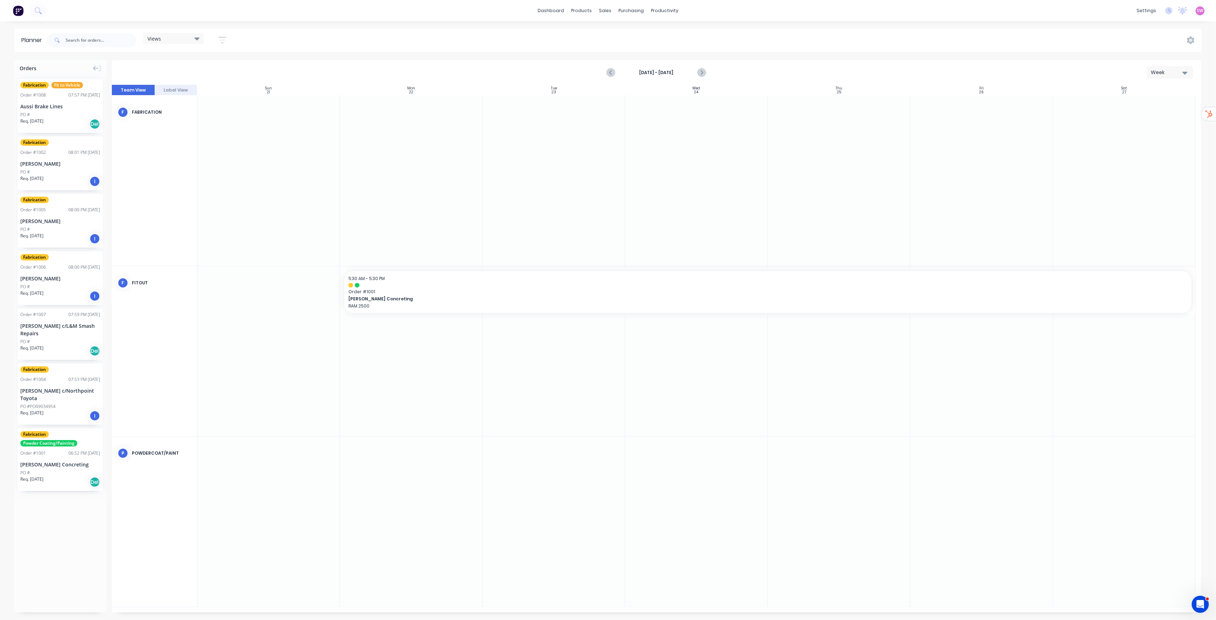
click at [1013, 55] on div "Planner Views Save new view None (Default) edit Processes edit Show/Hide users …" at bounding box center [608, 324] width 1216 height 591
click at [1174, 73] on div "Week" at bounding box center [1167, 72] width 33 height 7
click at [1159, 121] on div "Month" at bounding box center [1157, 120] width 71 height 14
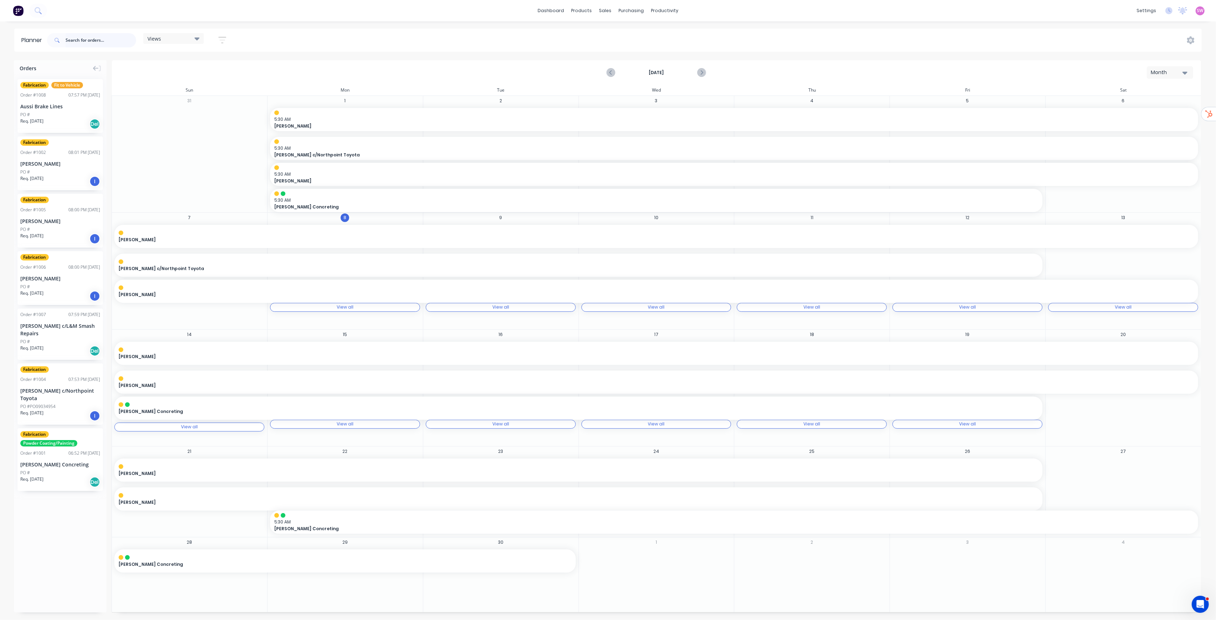
click at [109, 39] on input "text" at bounding box center [101, 40] width 71 height 14
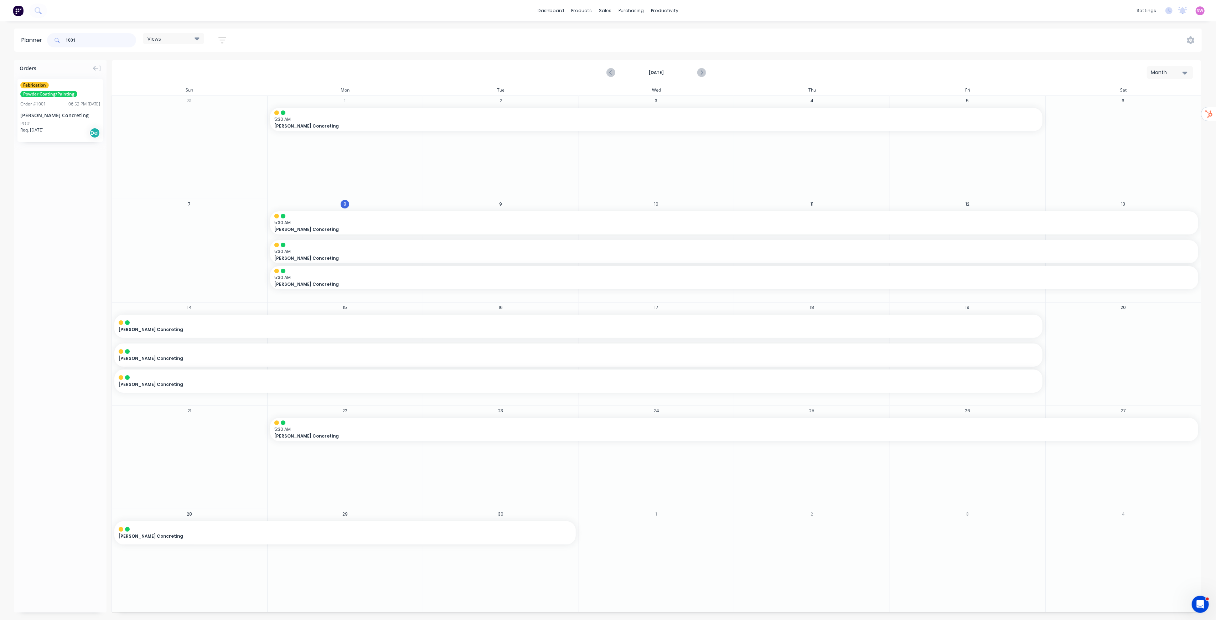
type input "1001"
click at [1191, 73] on button "Month" at bounding box center [1170, 72] width 46 height 12
click at [1167, 103] on div "Week" at bounding box center [1157, 106] width 71 height 14
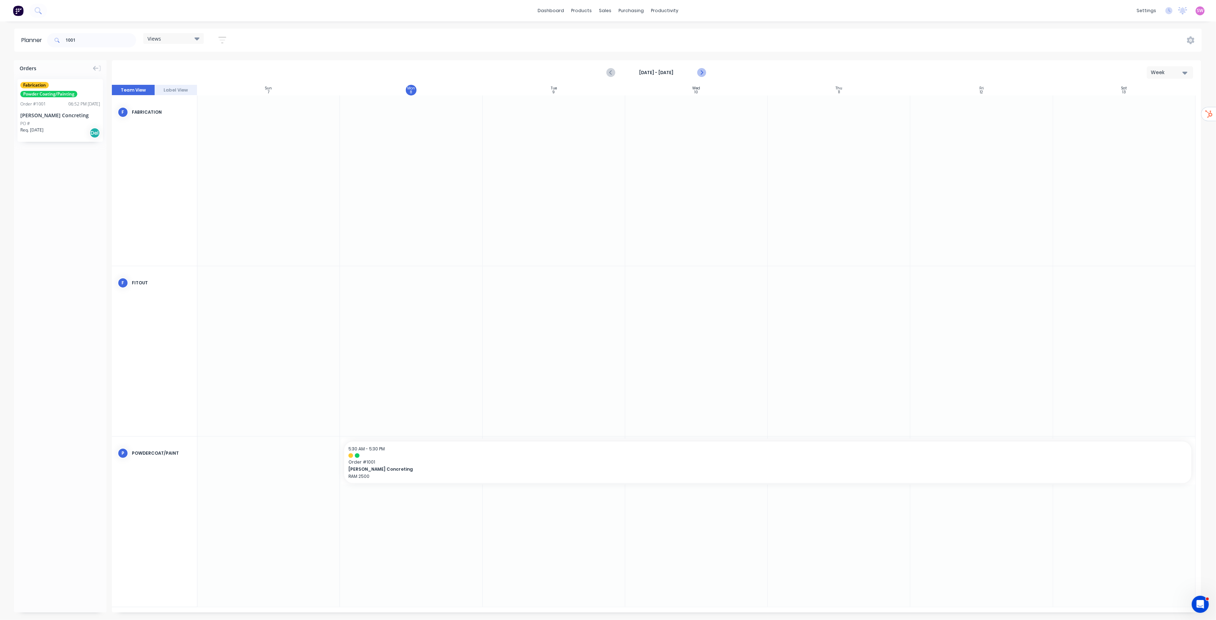
click at [702, 71] on icon "Next page" at bounding box center [701, 72] width 9 height 9
click at [703, 71] on icon "Next page" at bounding box center [701, 72] width 9 height 9
click at [612, 72] on icon "Previous page" at bounding box center [611, 72] width 9 height 9
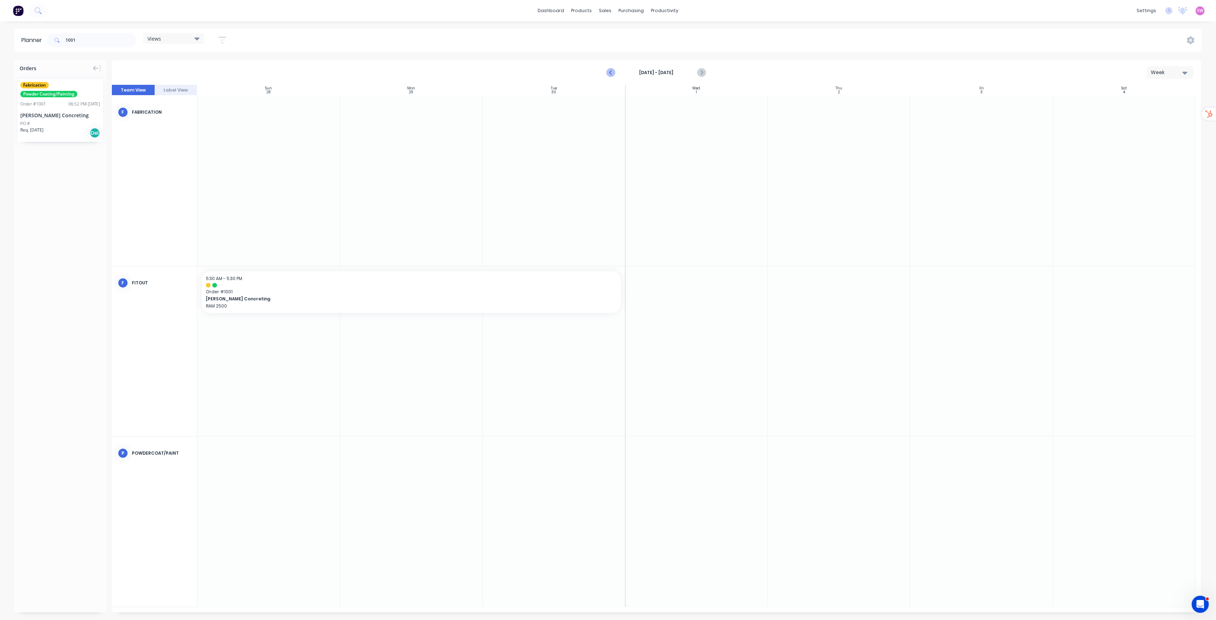
click at [612, 72] on icon "Previous page" at bounding box center [611, 72] width 9 height 9
click at [611, 72] on icon "Previous page" at bounding box center [611, 72] width 9 height 9
click at [610, 72] on icon "Previous page" at bounding box center [611, 72] width 9 height 9
click at [612, 70] on icon "Previous page" at bounding box center [611, 73] width 3 height 6
drag, startPoint x: 70, startPoint y: 42, endPoint x: 0, endPoint y: 44, distance: 70.2
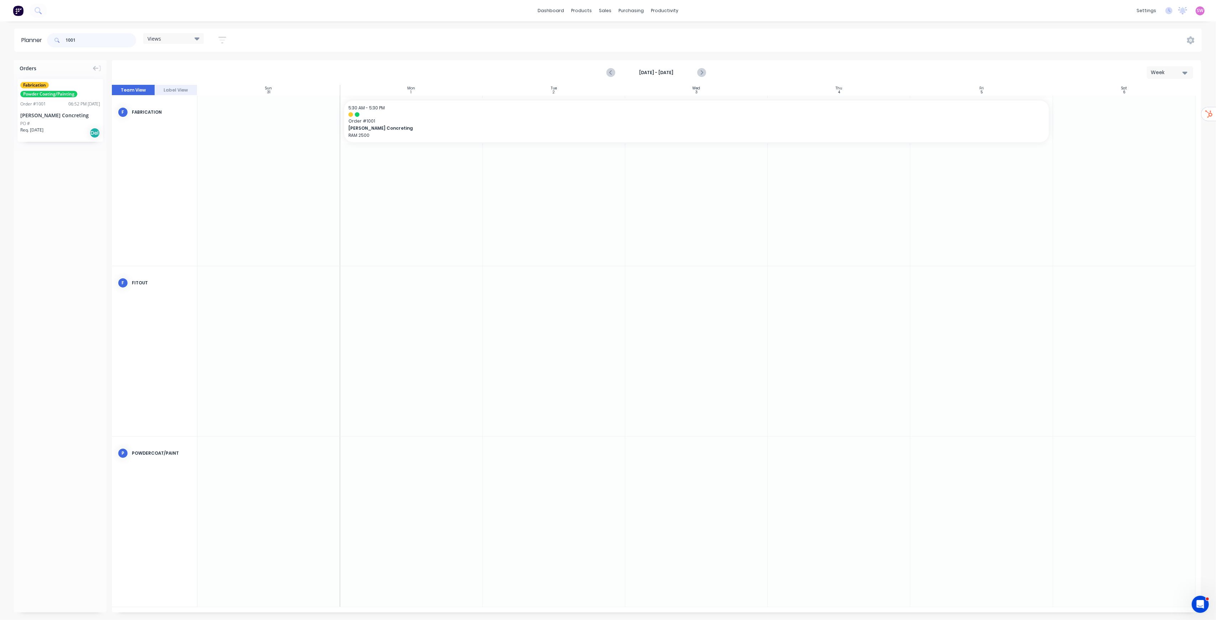
click at [0, 45] on div "Planner 1001 Views Save new view None (Default) edit Processes edit Show/Hide u…" at bounding box center [608, 40] width 1216 height 23
click at [454, 45] on div "Views Save new view None (Default) edit Processes edit Show/Hide users Show/Hid…" at bounding box center [624, 40] width 1156 height 21
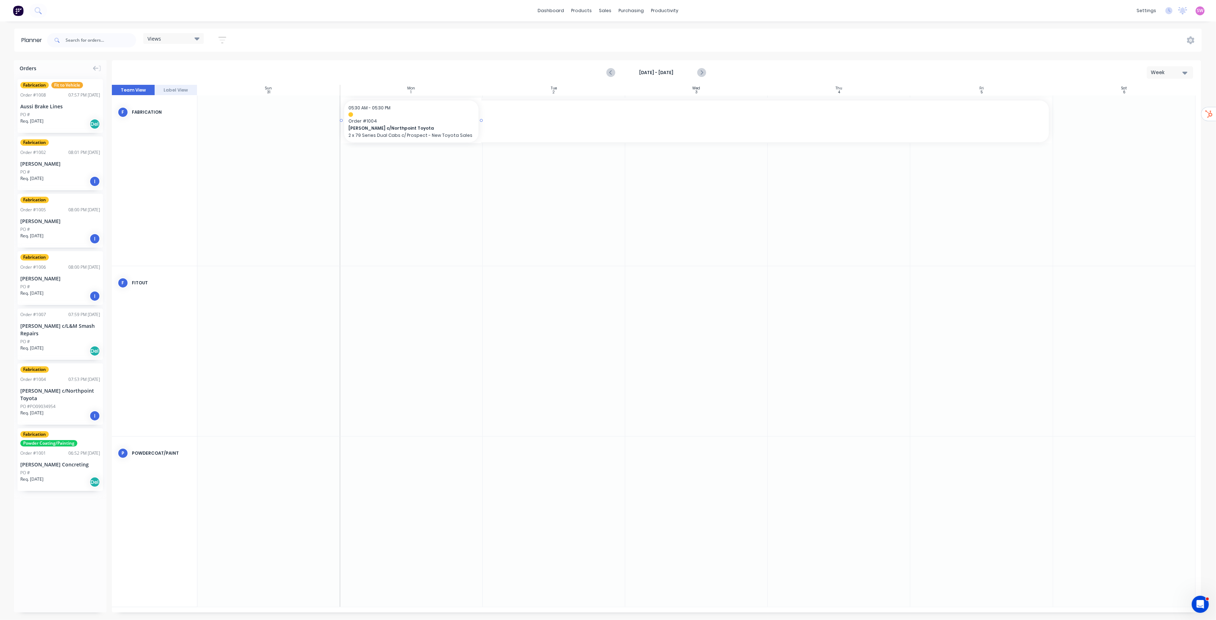
drag, startPoint x: 66, startPoint y: 395, endPoint x: 454, endPoint y: 227, distance: 422.9
click at [486, 117] on div "Set start/finish time" at bounding box center [482, 113] width 76 height 15
click at [561, 134] on div "End" at bounding box center [542, 131] width 52 height 9
click at [514, 134] on input "End 09/01/2025 5:30 PM" at bounding box center [513, 135] width 0 height 17
radio input "true"
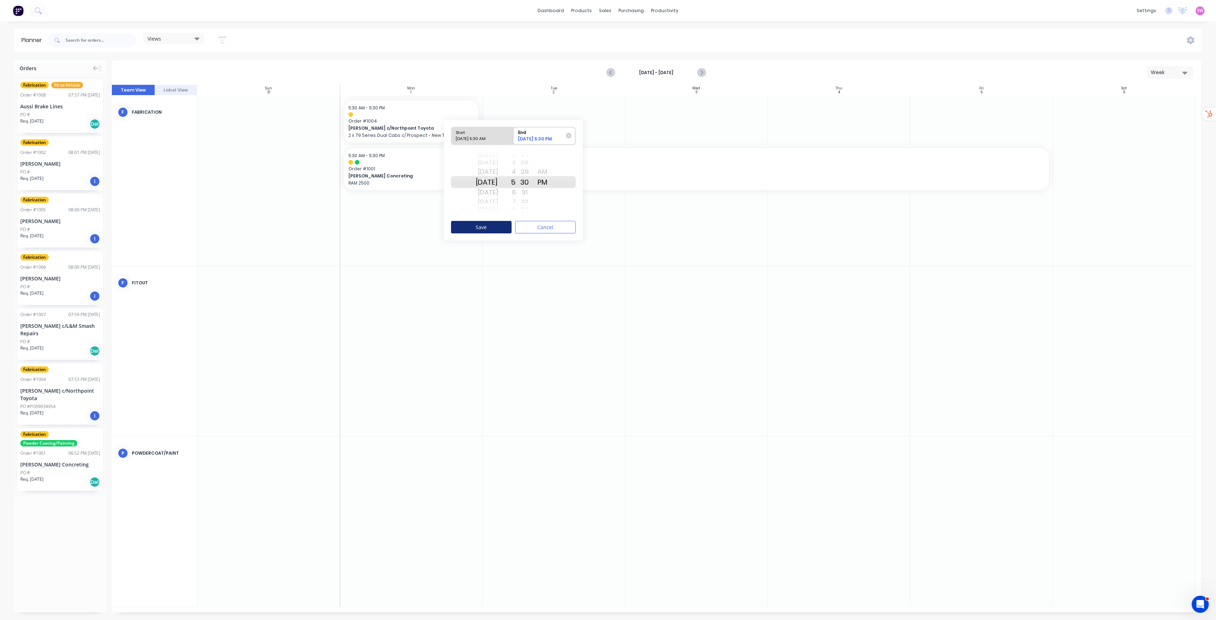
click at [496, 226] on button "Save" at bounding box center [481, 227] width 61 height 12
click at [703, 71] on icon "Next page" at bounding box center [701, 72] width 9 height 9
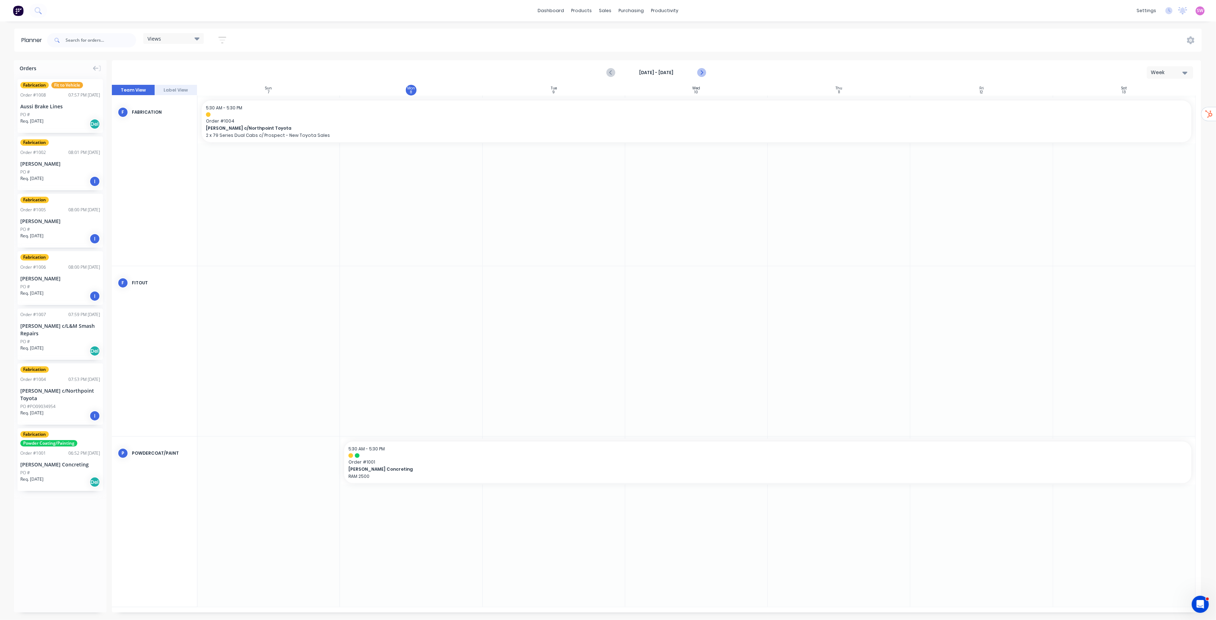
click at [703, 71] on icon "Next page" at bounding box center [701, 72] width 9 height 9
click at [606, 73] on button "Previous page" at bounding box center [611, 73] width 14 height 14
drag, startPoint x: 63, startPoint y: 401, endPoint x: 585, endPoint y: 534, distance: 538.6
click at [619, 508] on div "Set start/finish time" at bounding box center [617, 509] width 76 height 15
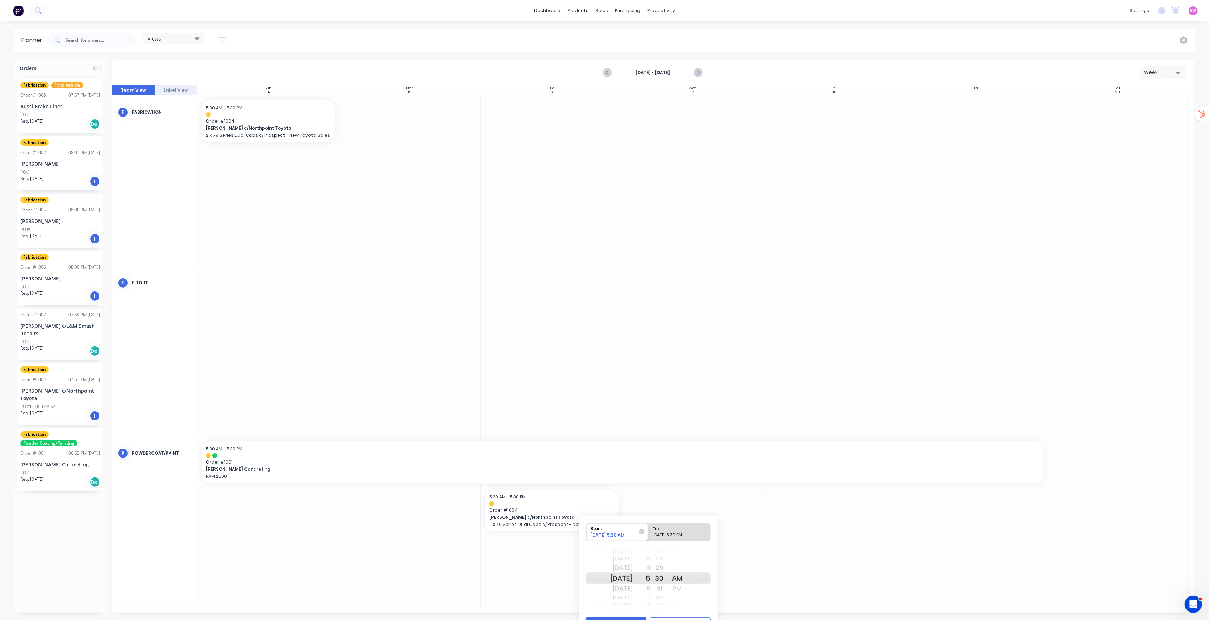
click at [692, 529] on div "End" at bounding box center [676, 527] width 52 height 9
click at [648, 529] on input "End 09/16/2025 5:30 PM" at bounding box center [648, 531] width 0 height 17
radio input "true"
click at [631, 617] on div "Start 09/16/2025 5:30 AM End 09/28/2025 5:30 PM Tue Sep 16 Wed Sep 17 Thu Sep 1…" at bounding box center [648, 576] width 139 height 121
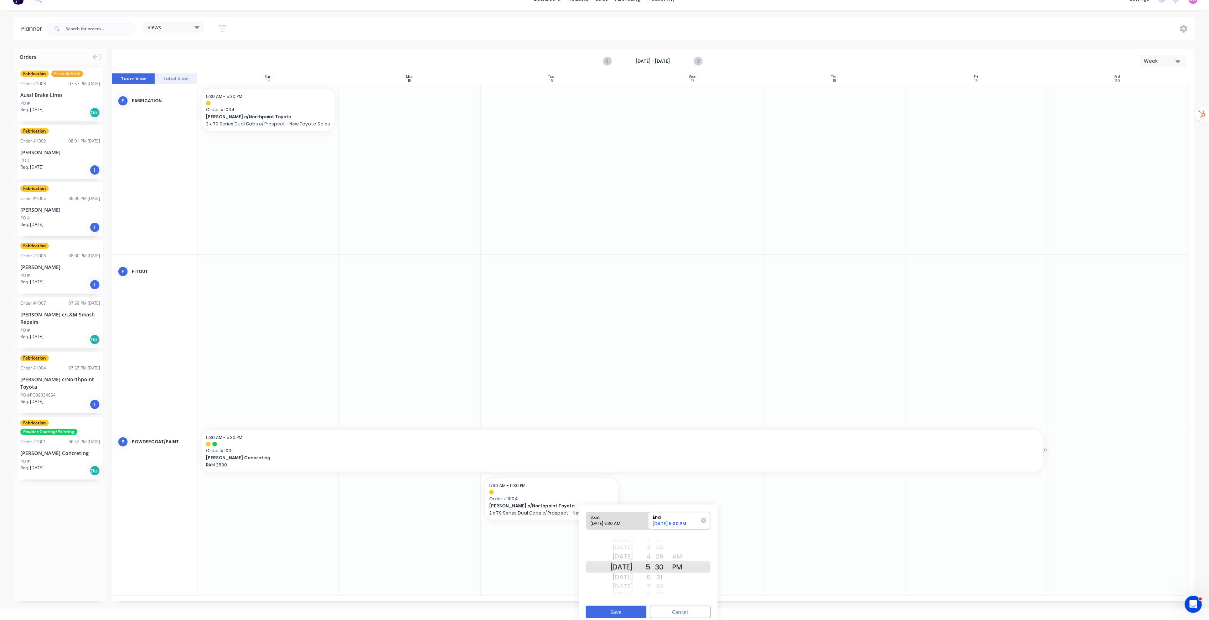
scroll to position [17, 0]
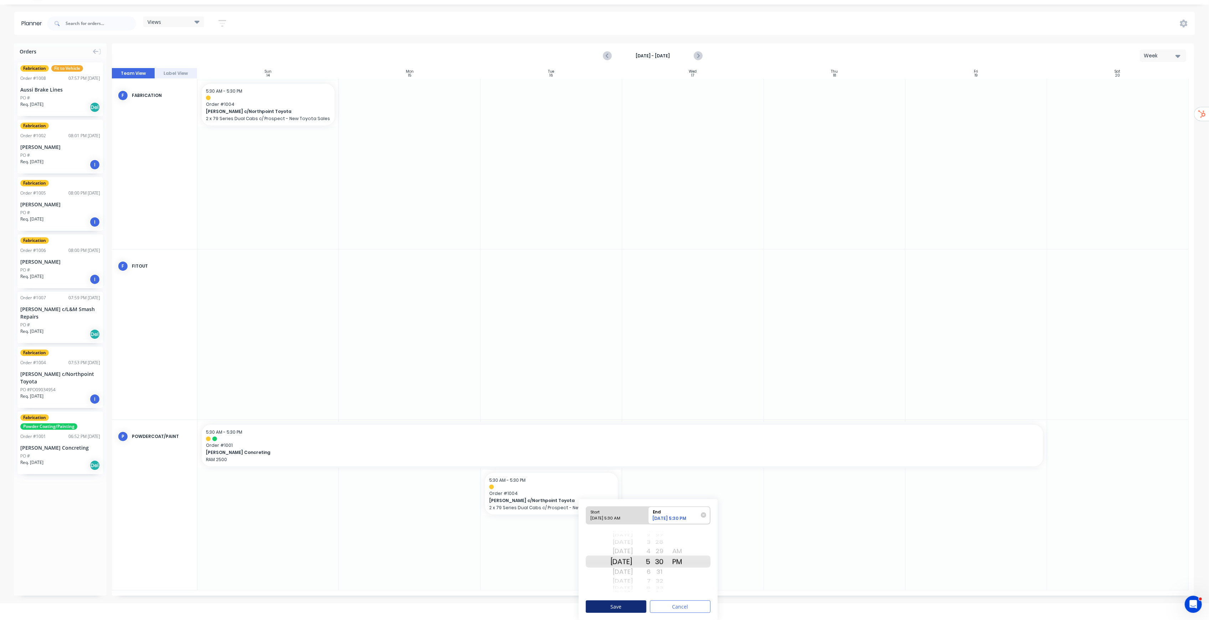
click at [626, 606] on button "Save" at bounding box center [616, 606] width 61 height 12
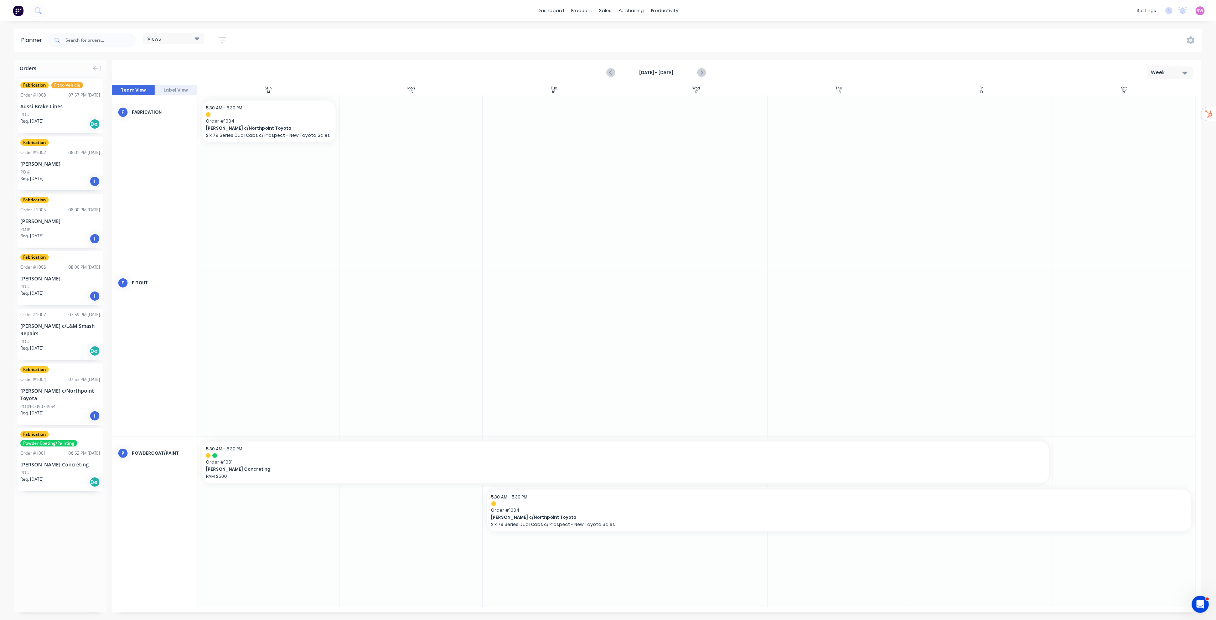
click at [641, 44] on div "Views Save new view None (Default) edit Processes edit Show/Hide users Show/Hid…" at bounding box center [624, 40] width 1156 height 21
click at [1106, 52] on link "Team" at bounding box center [1112, 48] width 94 height 14
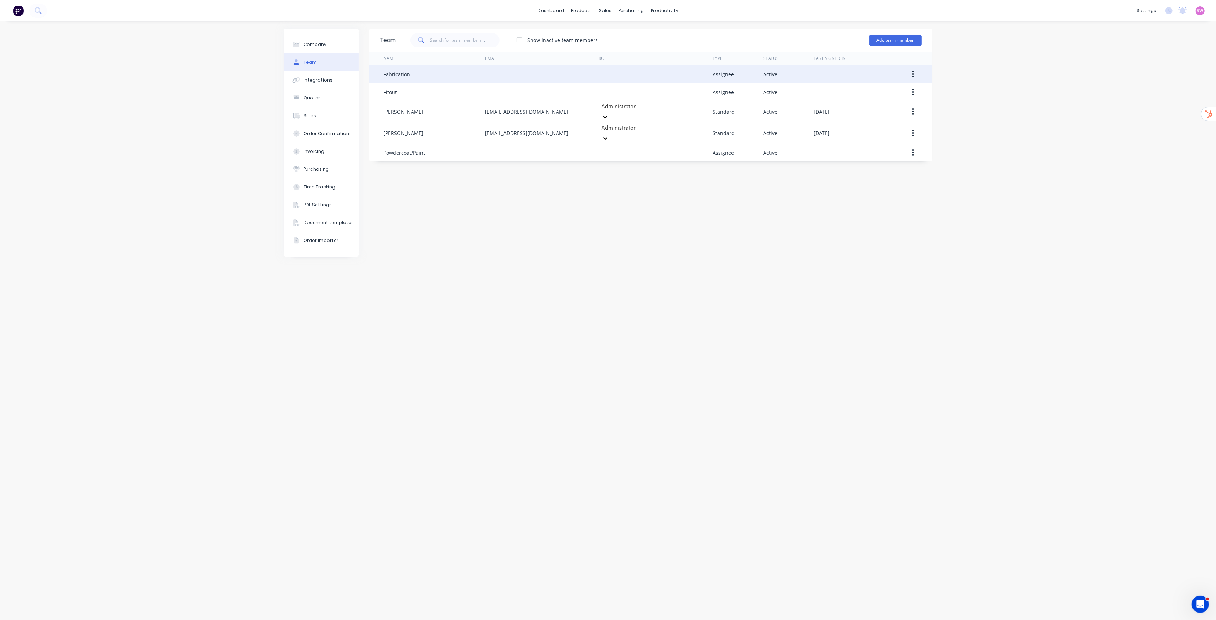
click at [916, 76] on button "button" at bounding box center [913, 74] width 17 height 13
click at [891, 94] on div "Edit" at bounding box center [887, 93] width 55 height 10
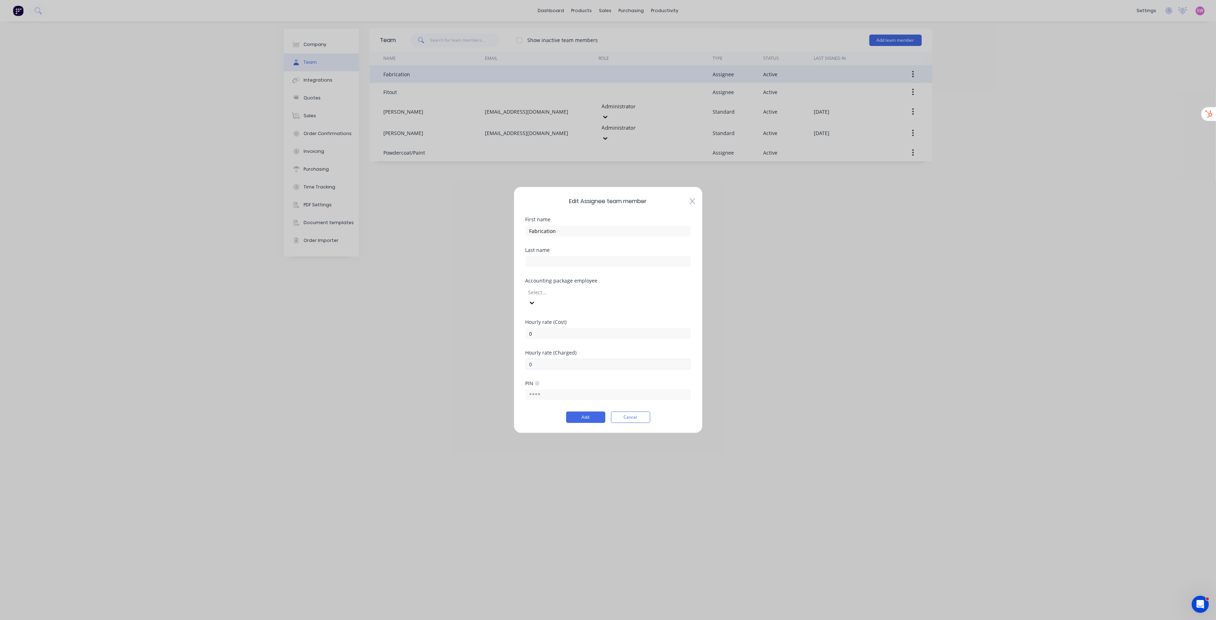
click at [579, 361] on form "First name Fabrication Last name Accounting package employee Select... Hourly r…" at bounding box center [608, 320] width 165 height 206
click at [638, 412] on button "Cancel" at bounding box center [630, 417] width 39 height 11
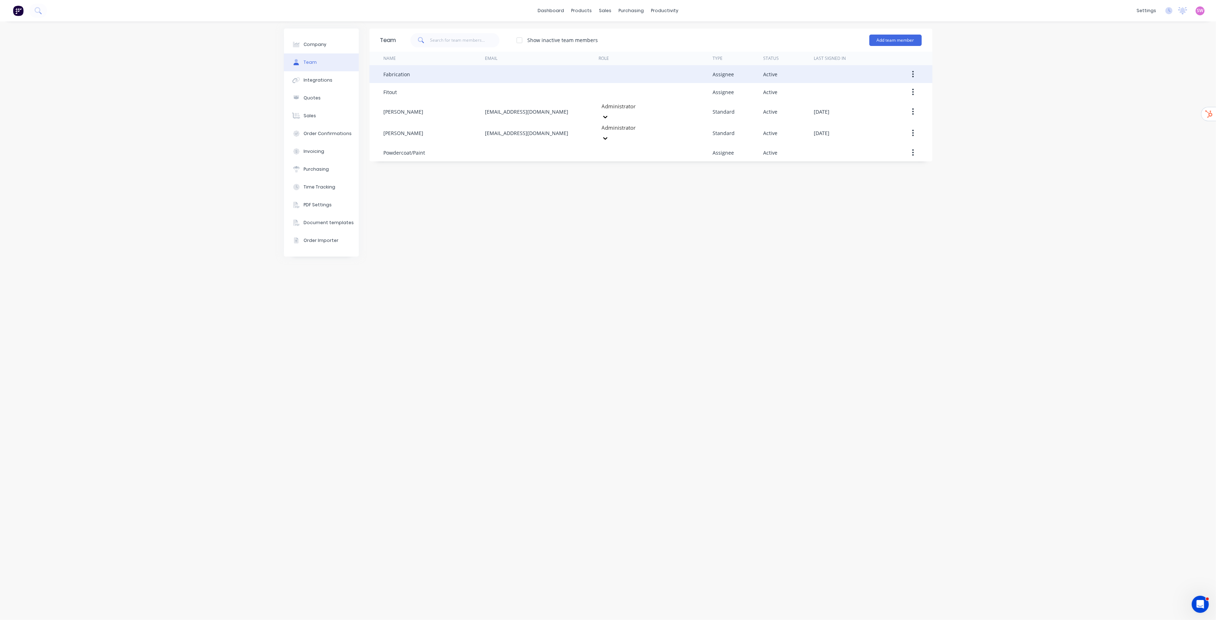
click at [732, 301] on div "Team Show inactive team members Add team member Name Email Role Type Status Las…" at bounding box center [650, 321] width 563 height 584
click at [676, 45] on link "Planner" at bounding box center [692, 48] width 94 height 14
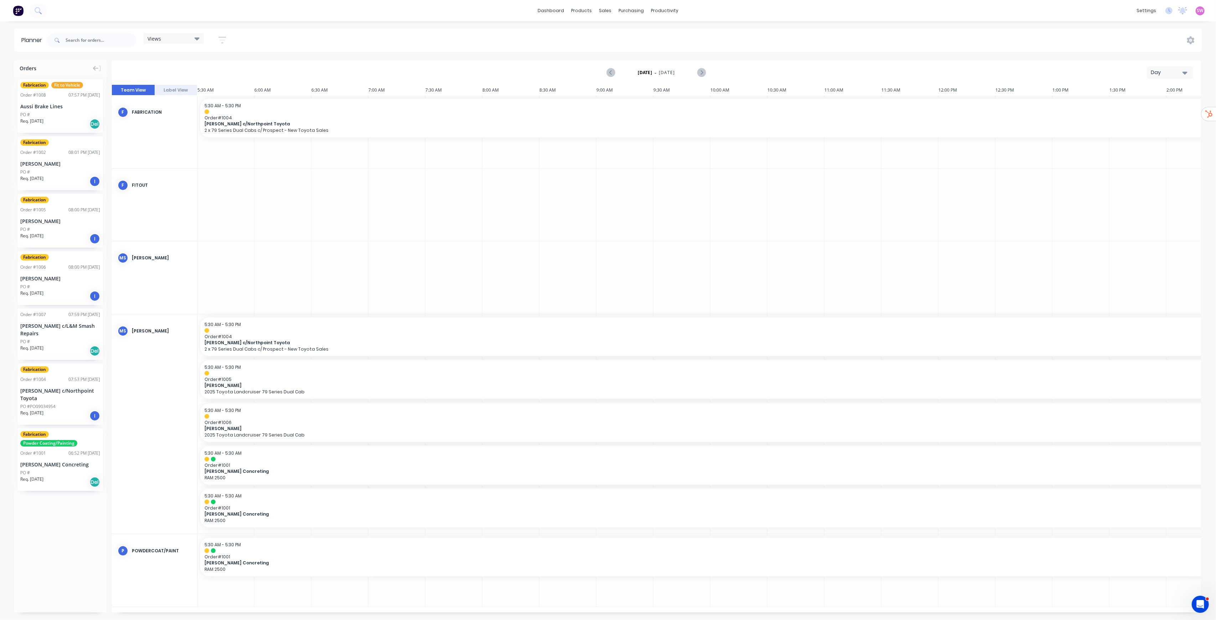
scroll to position [0, 364]
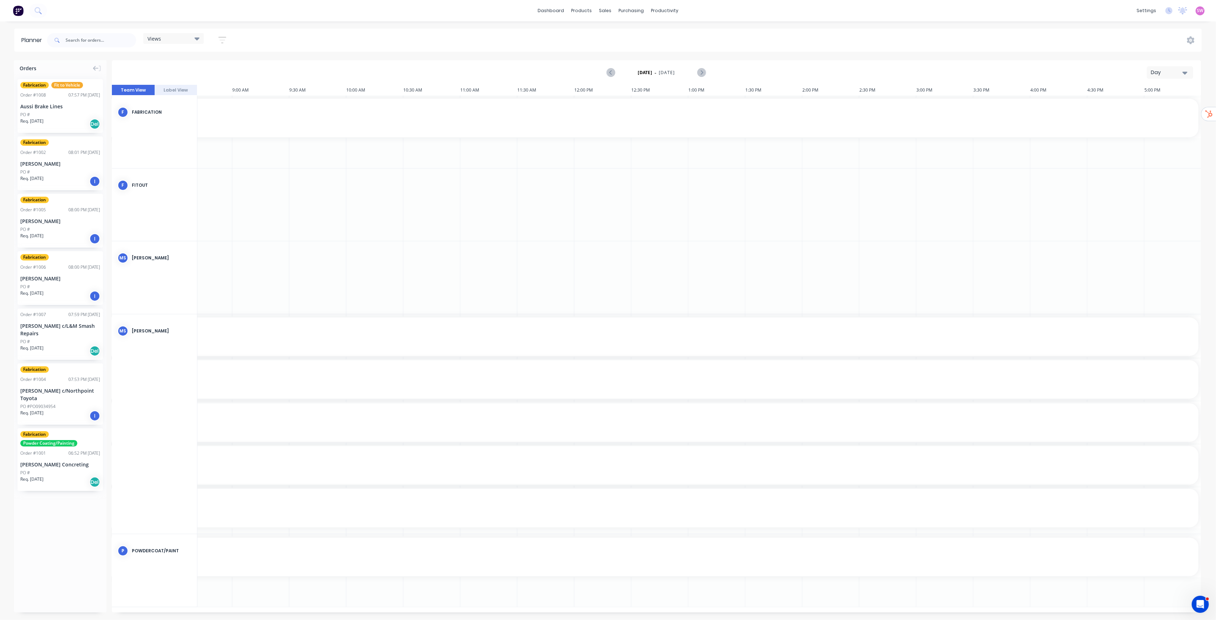
click at [1186, 73] on icon "button" at bounding box center [1184, 73] width 5 height 3
click at [1149, 108] on div "Week" at bounding box center [1157, 106] width 71 height 14
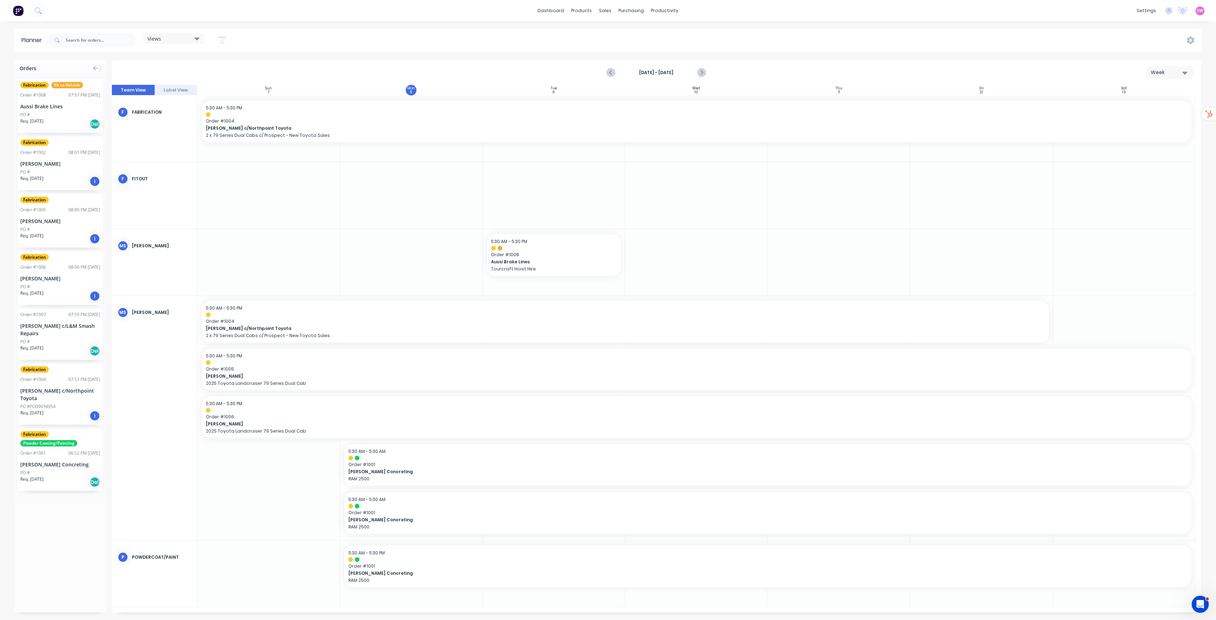
click at [186, 43] on div "Views" at bounding box center [173, 38] width 61 height 11
click at [165, 106] on button "Processes" at bounding box center [187, 106] width 76 height 8
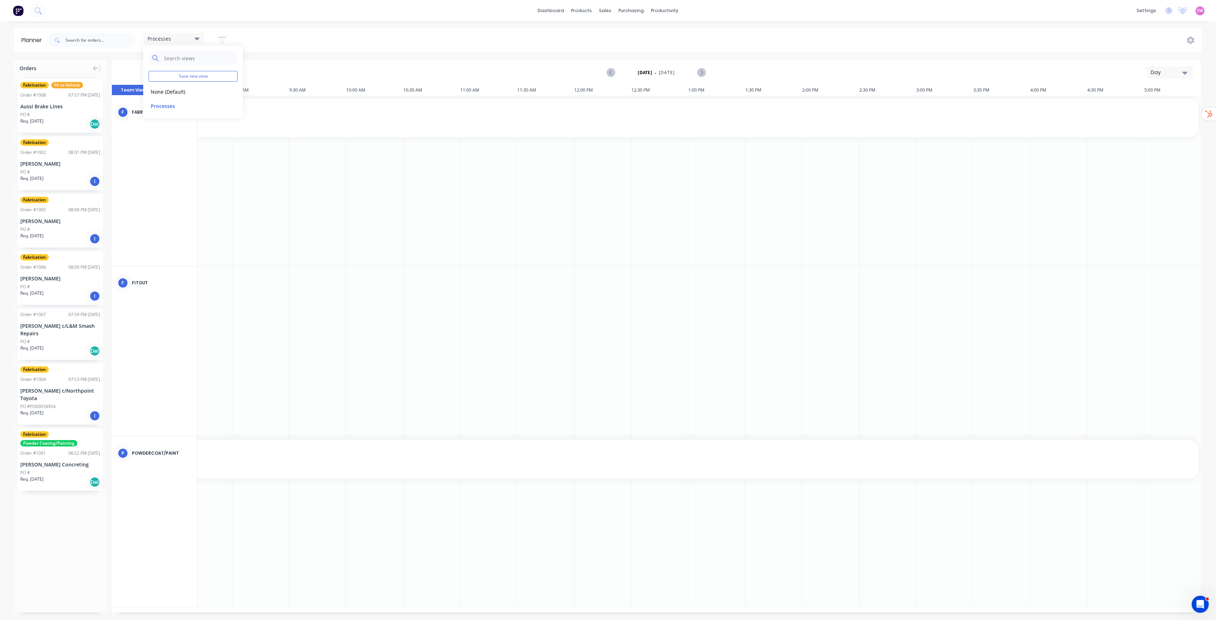
click at [373, 43] on div "Processes Save new view None (Default) edit Processes edit Show/Hide users Show…" at bounding box center [624, 40] width 1156 height 21
click at [1187, 72] on button "Day" at bounding box center [1170, 72] width 46 height 12
click at [1169, 101] on div "Week" at bounding box center [1157, 106] width 71 height 14
click at [70, 119] on div "Req. 03/09/25 Del" at bounding box center [60, 124] width 80 height 12
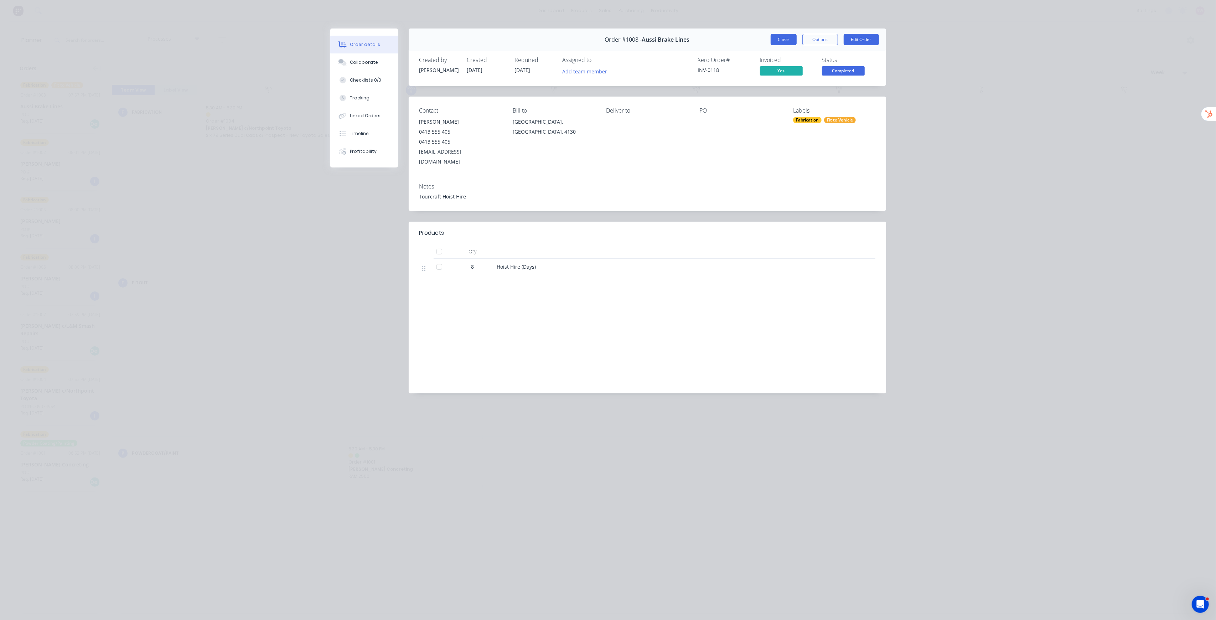
click at [785, 37] on button "Close" at bounding box center [784, 39] width 26 height 11
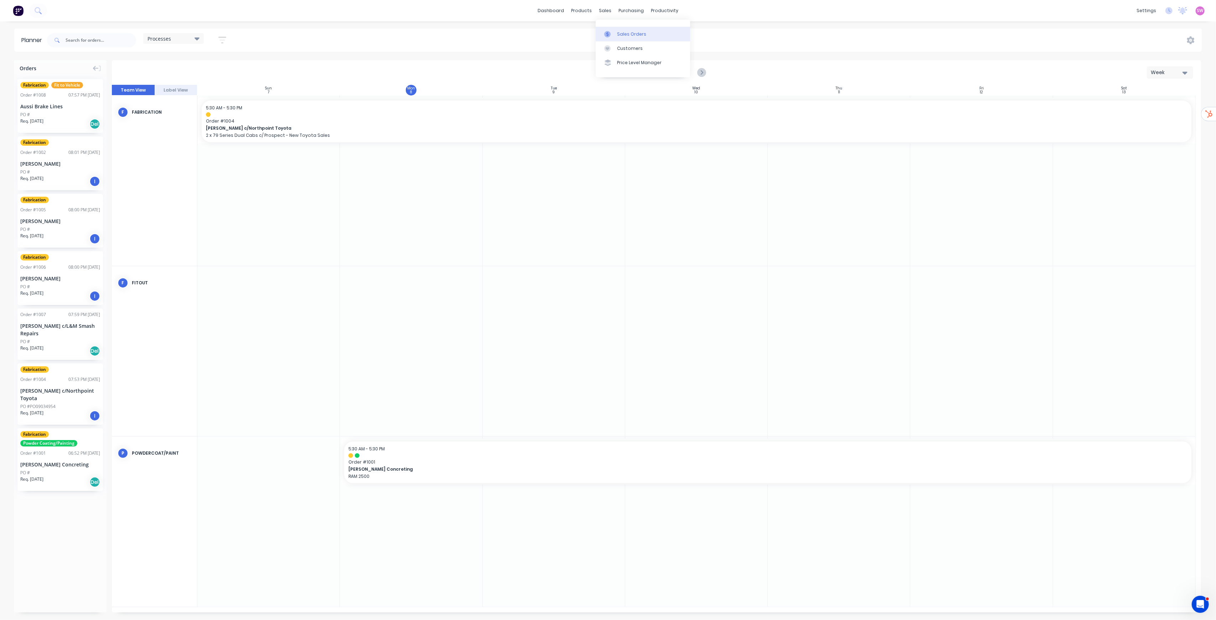
click at [626, 33] on div "Sales Orders" at bounding box center [631, 34] width 29 height 6
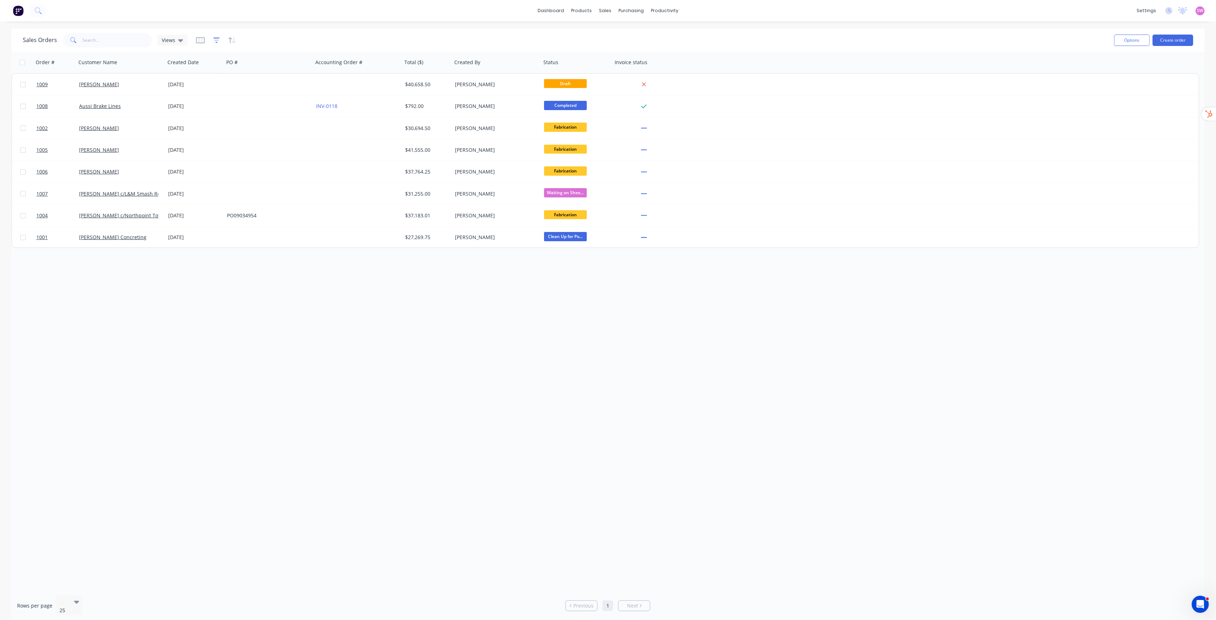
click at [214, 43] on icon "button" at bounding box center [216, 40] width 6 height 7
click at [223, 73] on button "add" at bounding box center [228, 74] width 18 height 6
click at [270, 77] on div at bounding box center [295, 76] width 103 height 9
type input "status"
click at [264, 620] on div "Status" at bounding box center [608, 630] width 1216 height 7
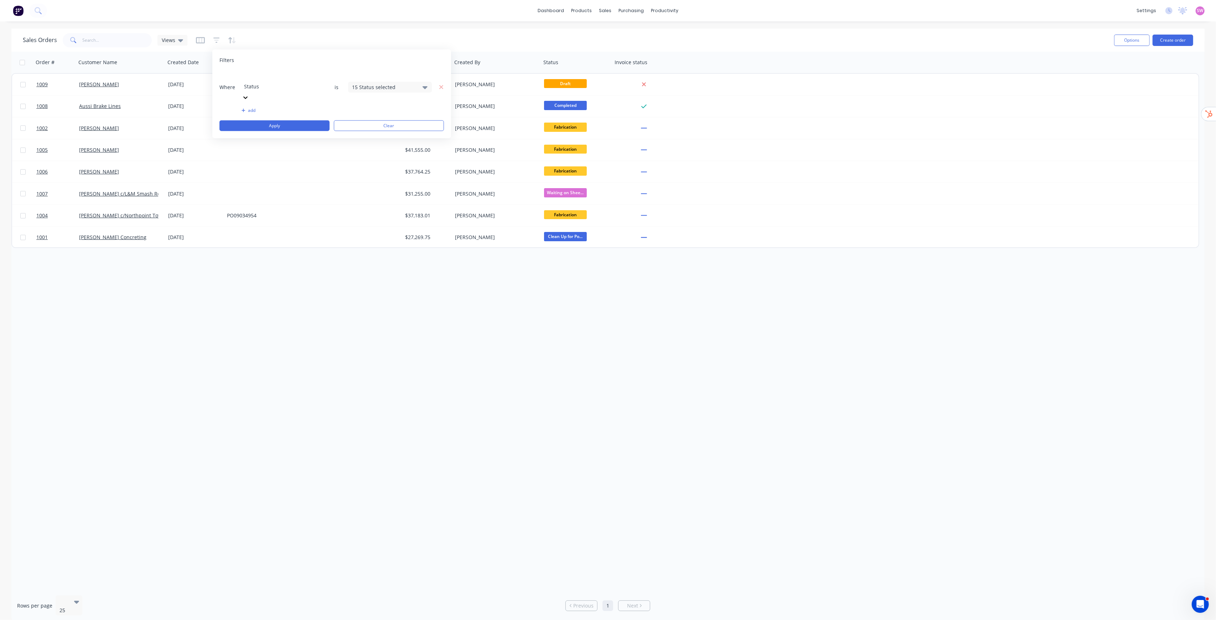
click at [418, 82] on div "15 Status selected" at bounding box center [390, 87] width 84 height 11
click at [368, 116] on button "All" at bounding box center [410, 116] width 125 height 14
click at [372, 117] on div "All" at bounding box center [413, 116] width 86 height 7
click at [361, 115] on div at bounding box center [360, 116] width 14 height 14
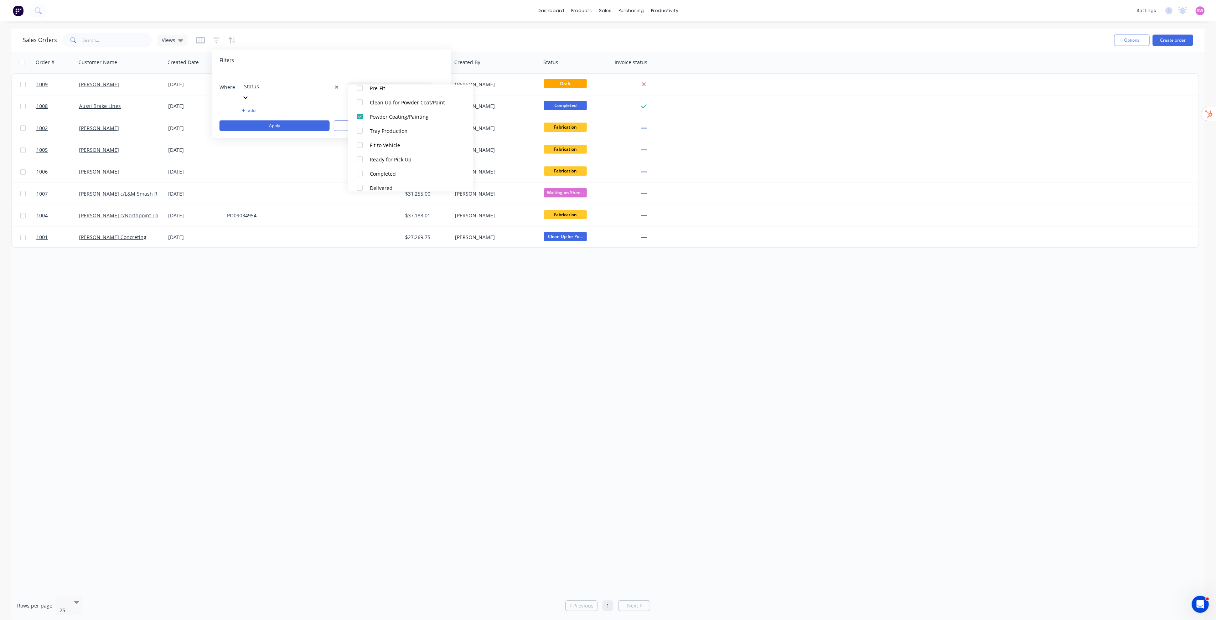
click at [377, 53] on div "Filters Where Status is 1 Status selected add Apply Clear" at bounding box center [331, 94] width 239 height 89
click at [296, 120] on button "Apply" at bounding box center [274, 125] width 110 height 11
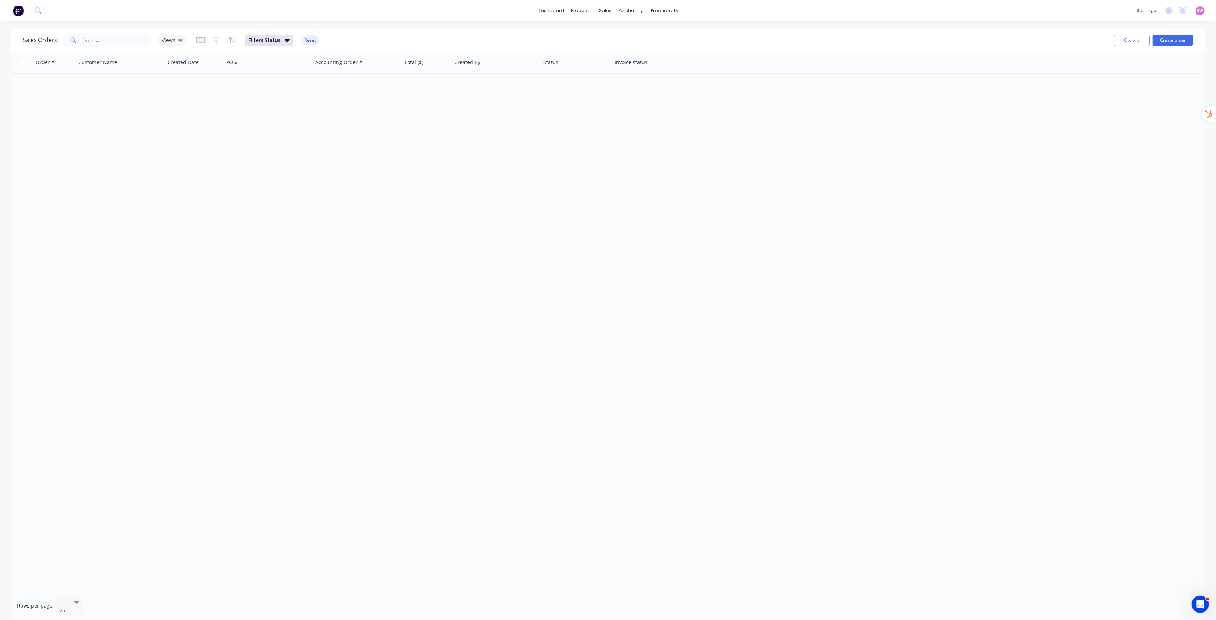
click at [314, 45] on div "Filters: Status Reset" at bounding box center [257, 40] width 123 height 11
click at [314, 42] on button "Reset" at bounding box center [310, 40] width 17 height 10
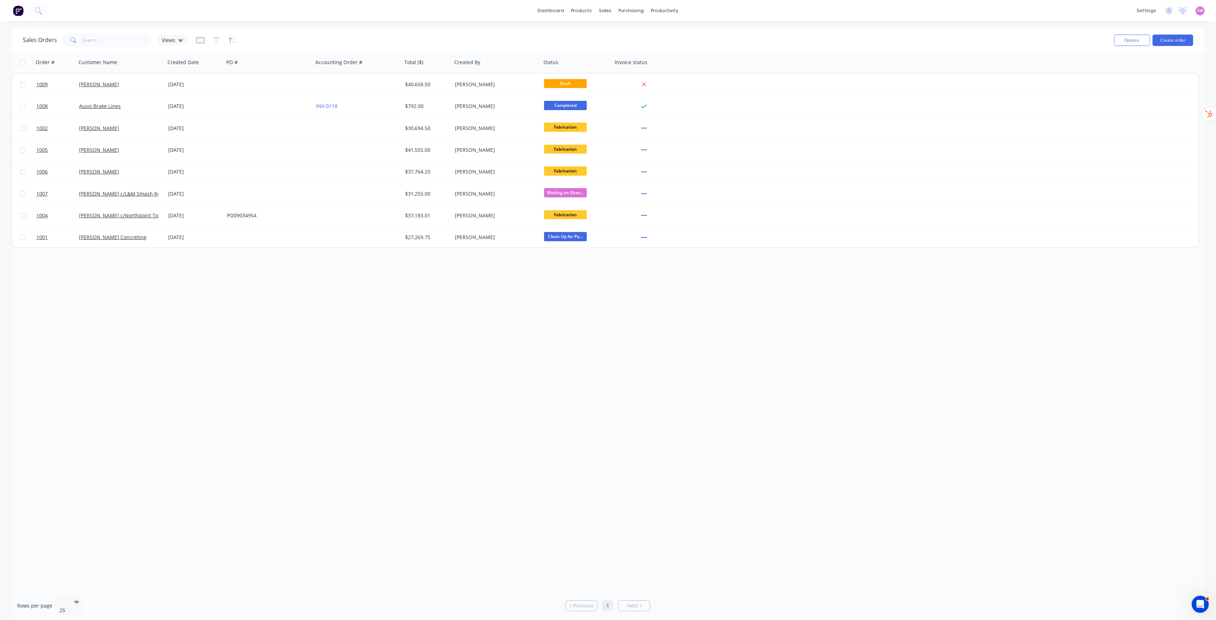
click at [833, 25] on div "dashboard products sales purchasing productivity dashboard products Product Cat…" at bounding box center [608, 310] width 1216 height 620
click at [554, 9] on link "dashboard" at bounding box center [550, 10] width 33 height 11
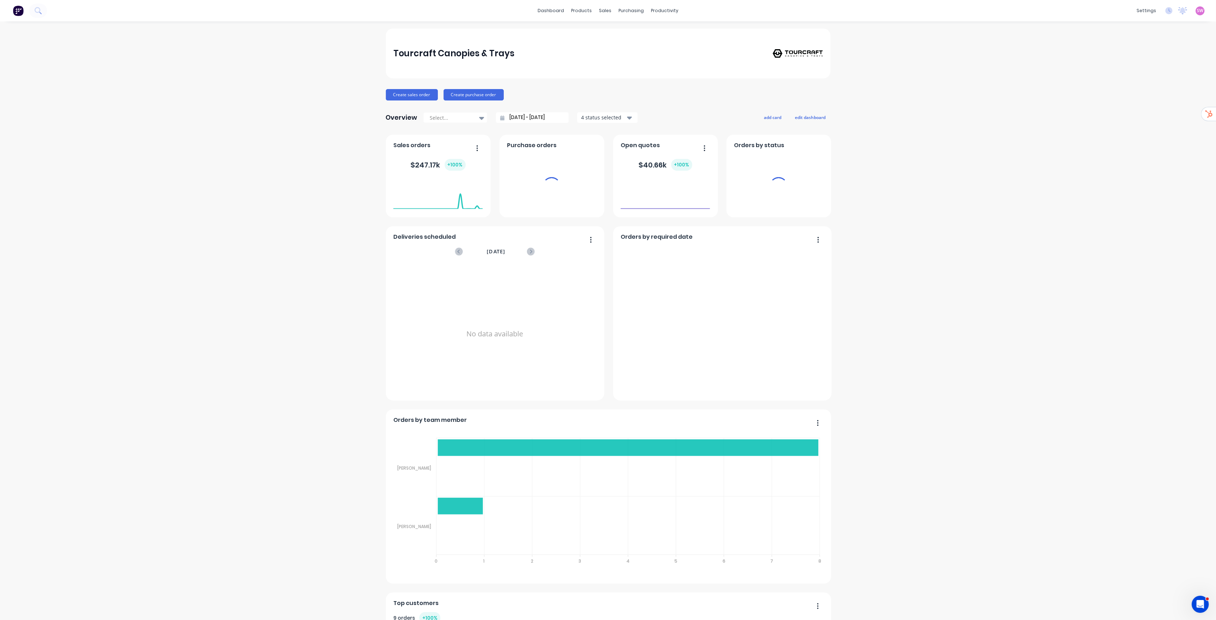
click at [1197, 10] on span "SW" at bounding box center [1200, 10] width 6 height 6
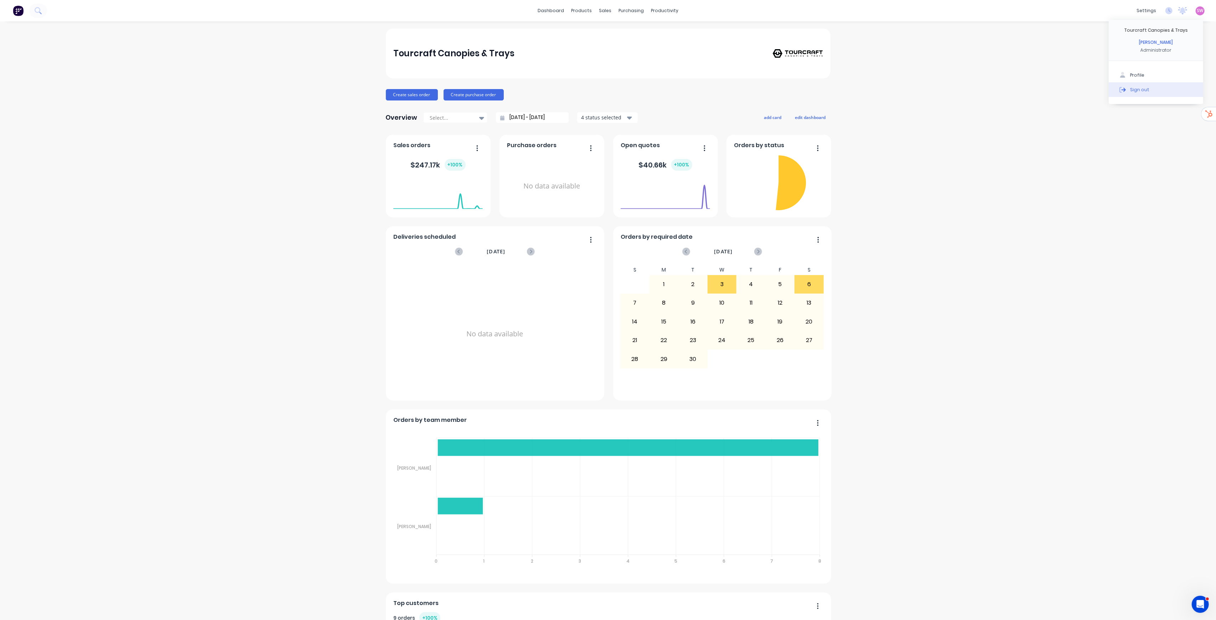
click at [1139, 92] on div "Sign out" at bounding box center [1139, 89] width 19 height 6
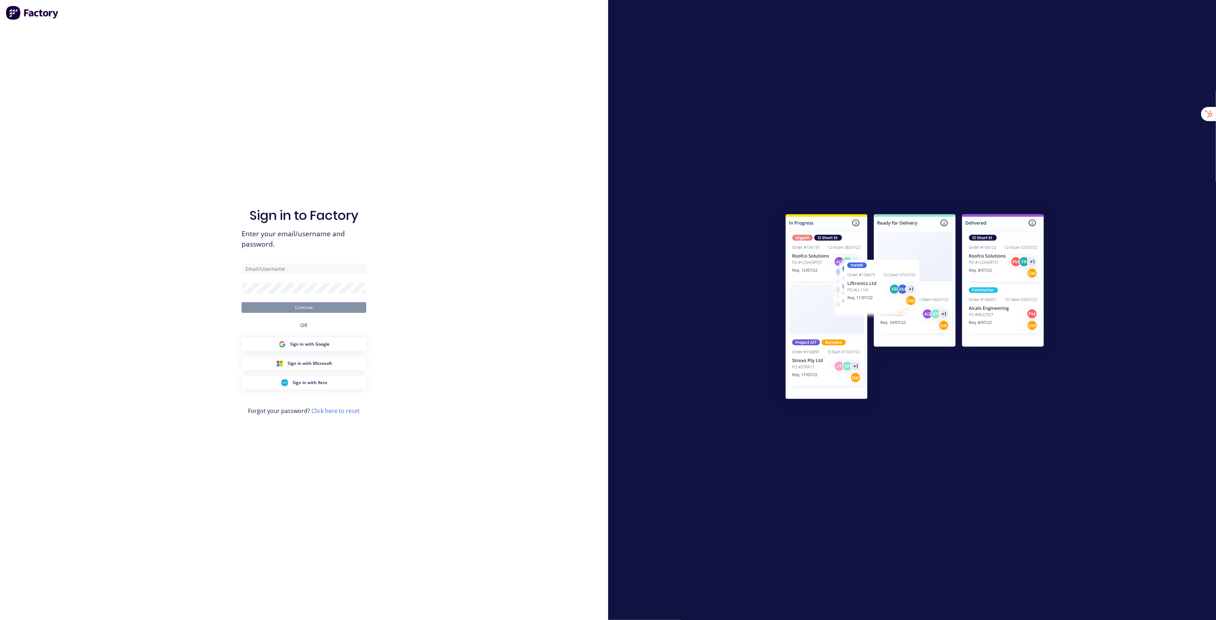
type input "[EMAIL_ADDRESS][DOMAIN_NAME]"
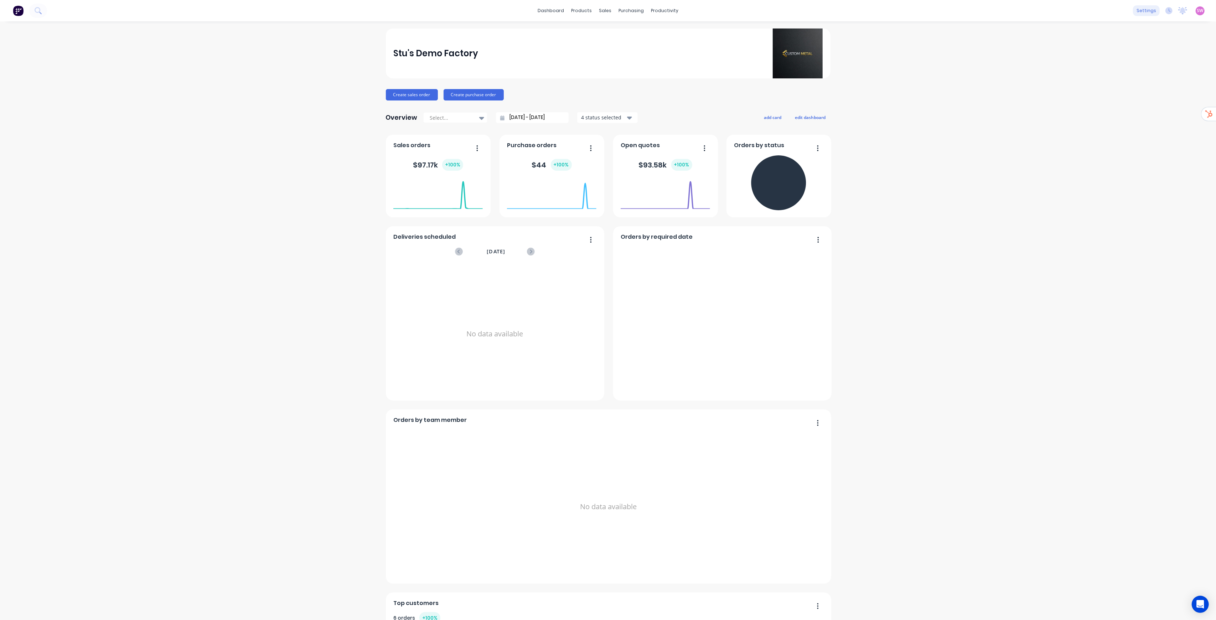
click at [1137, 9] on div "settings" at bounding box center [1146, 10] width 27 height 11
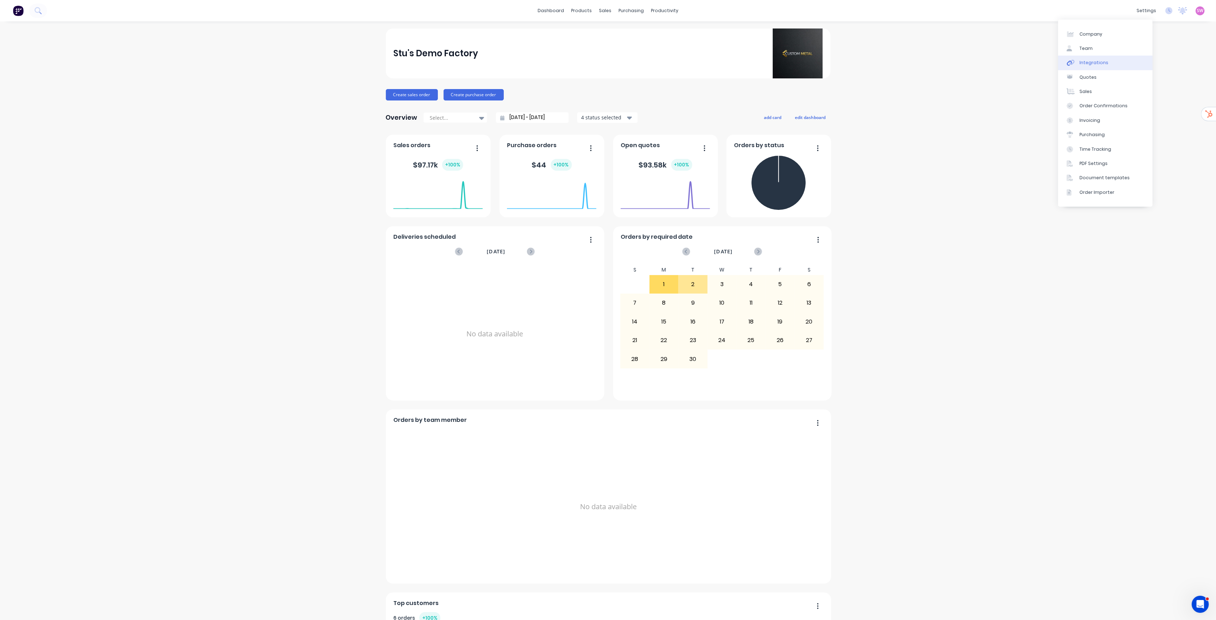
click at [1101, 61] on div "Integrations" at bounding box center [1094, 62] width 29 height 6
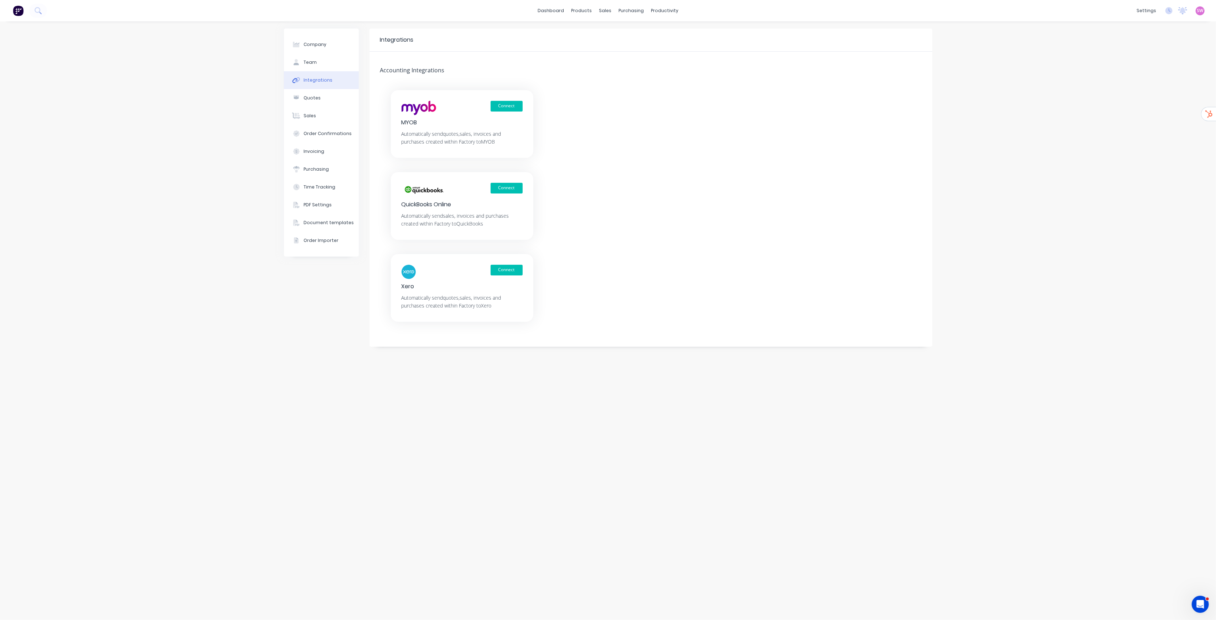
click at [504, 278] on div "Connect" at bounding box center [462, 272] width 121 height 14
click at [509, 269] on button "Connect" at bounding box center [507, 270] width 32 height 11
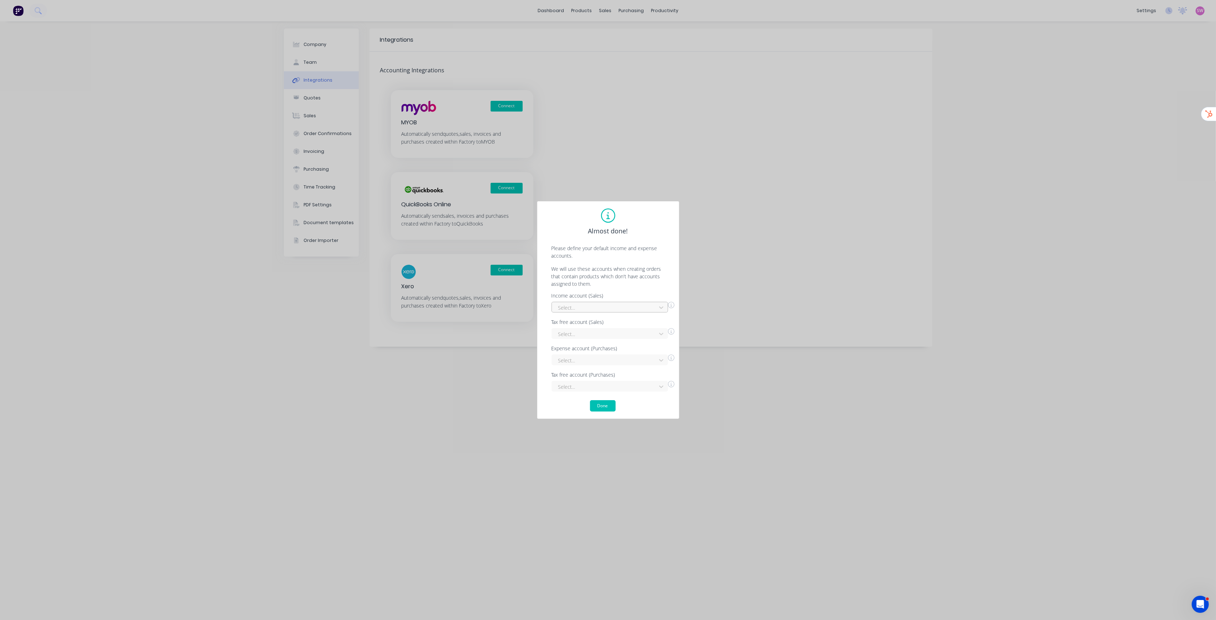
click at [626, 305] on div at bounding box center [605, 307] width 95 height 9
click at [579, 346] on div "Sales" at bounding box center [610, 349] width 117 height 13
click at [605, 353] on div "Select..." at bounding box center [613, 359] width 123 height 12
click at [605, 357] on div "Select..." at bounding box center [610, 360] width 117 height 11
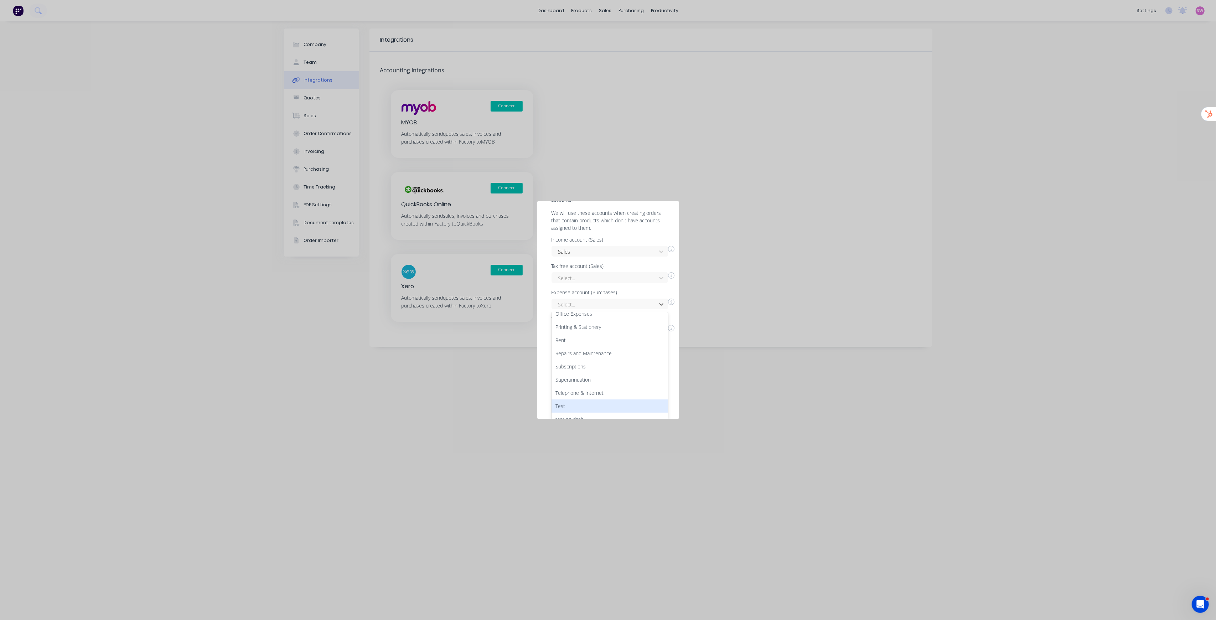
click at [582, 402] on div "Test" at bounding box center [610, 405] width 117 height 13
click at [623, 311] on div at bounding box center [605, 307] width 95 height 9
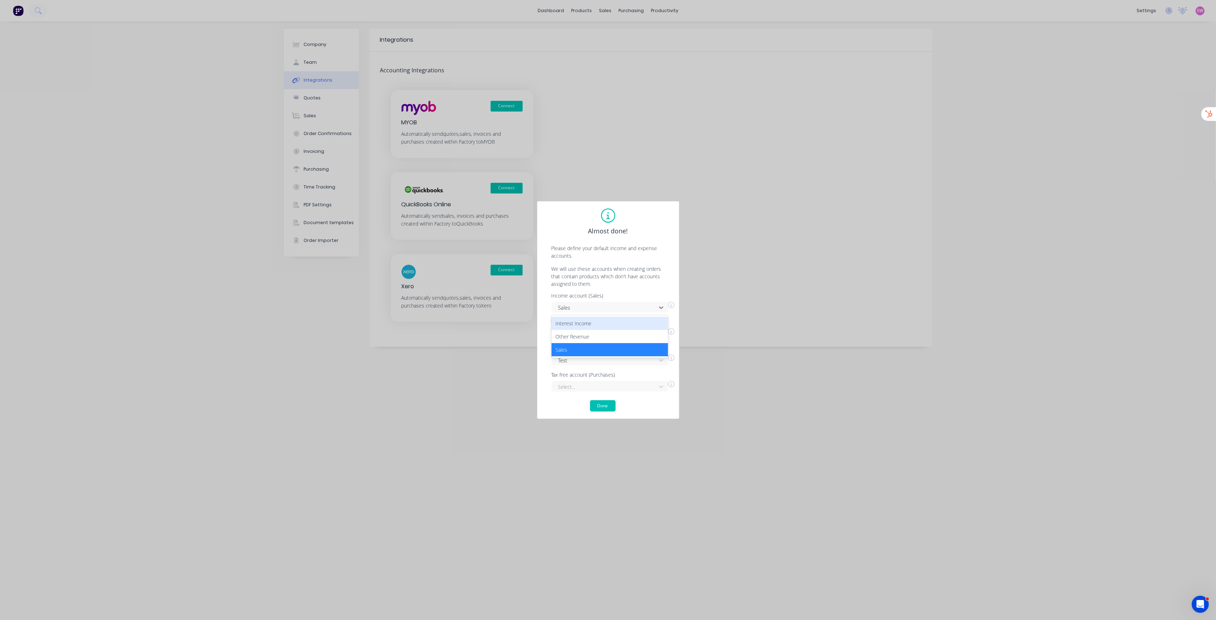
click at [726, 217] on div "Almost done! Please define your default income and expense accounts. We will us…" at bounding box center [608, 310] width 1216 height 620
click at [606, 403] on button "Done" at bounding box center [603, 405] width 26 height 11
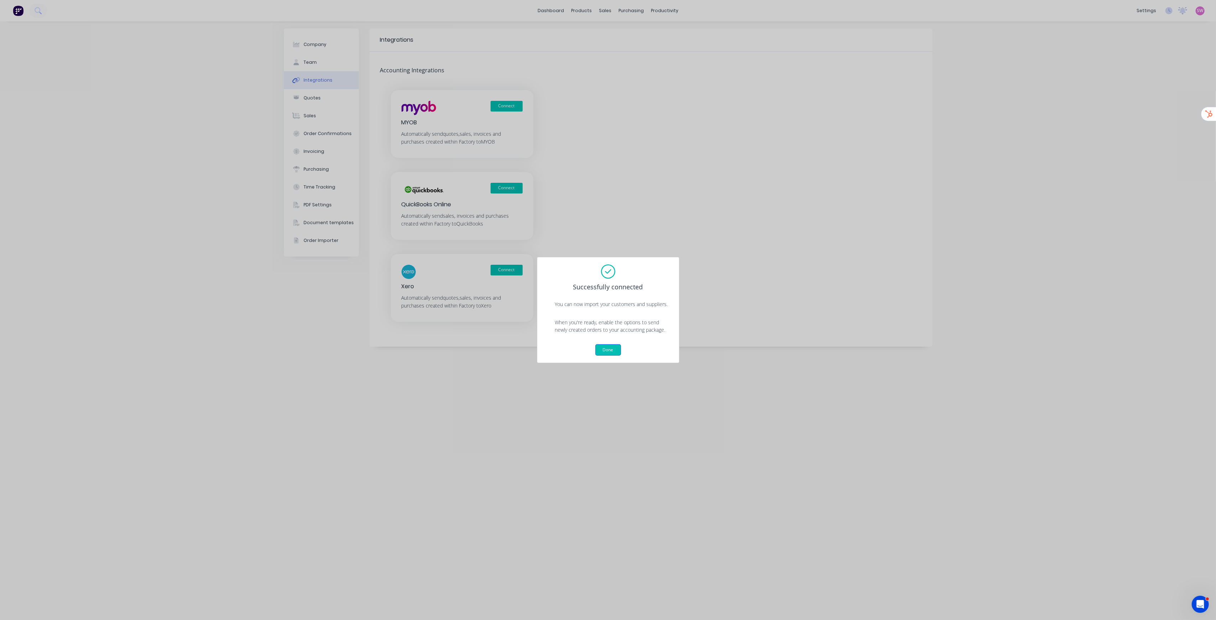
click at [606, 351] on button "Done" at bounding box center [608, 349] width 26 height 11
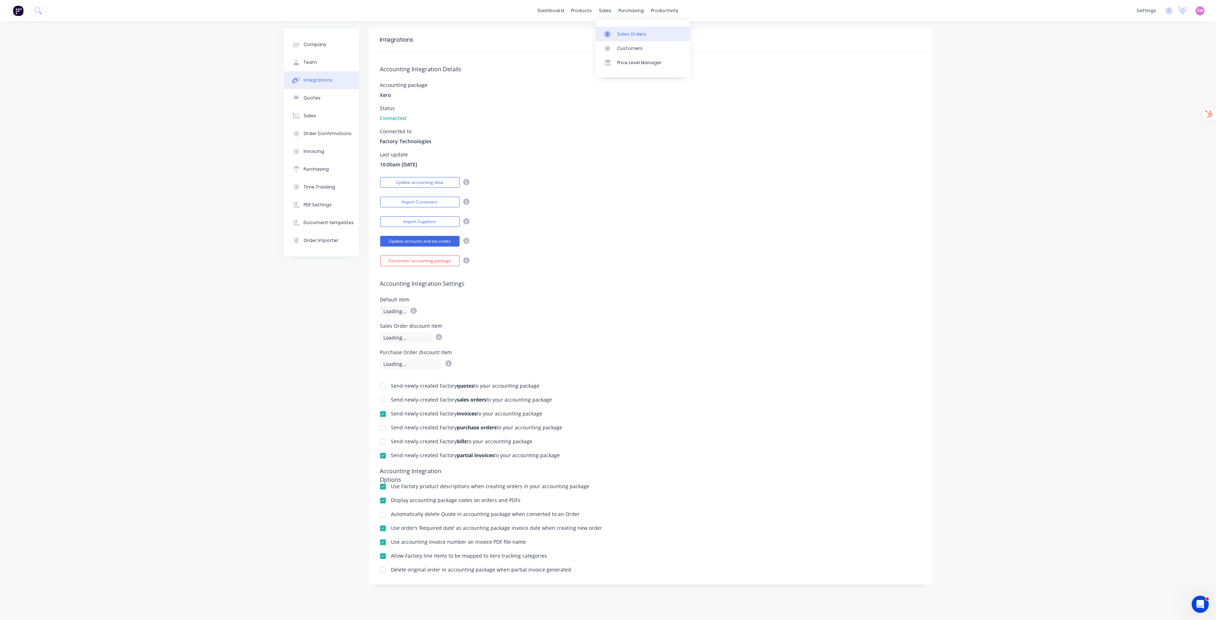
click at [611, 29] on link "Sales Orders" at bounding box center [643, 34] width 94 height 14
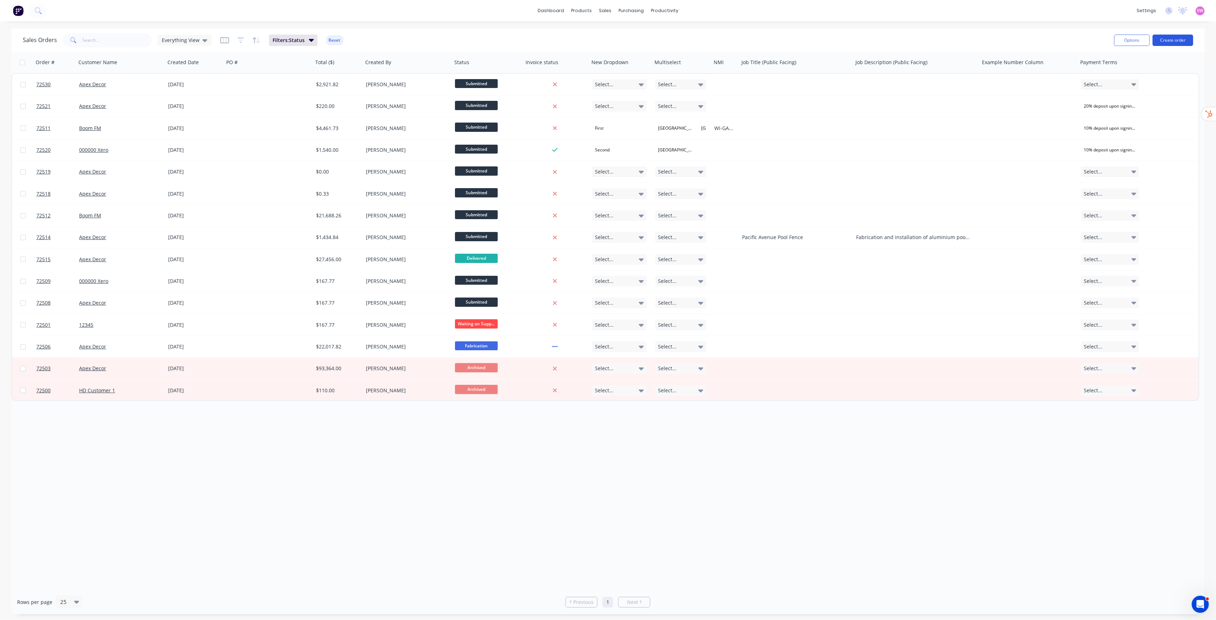
click at [1171, 37] on button "Create order" at bounding box center [1173, 40] width 41 height 11
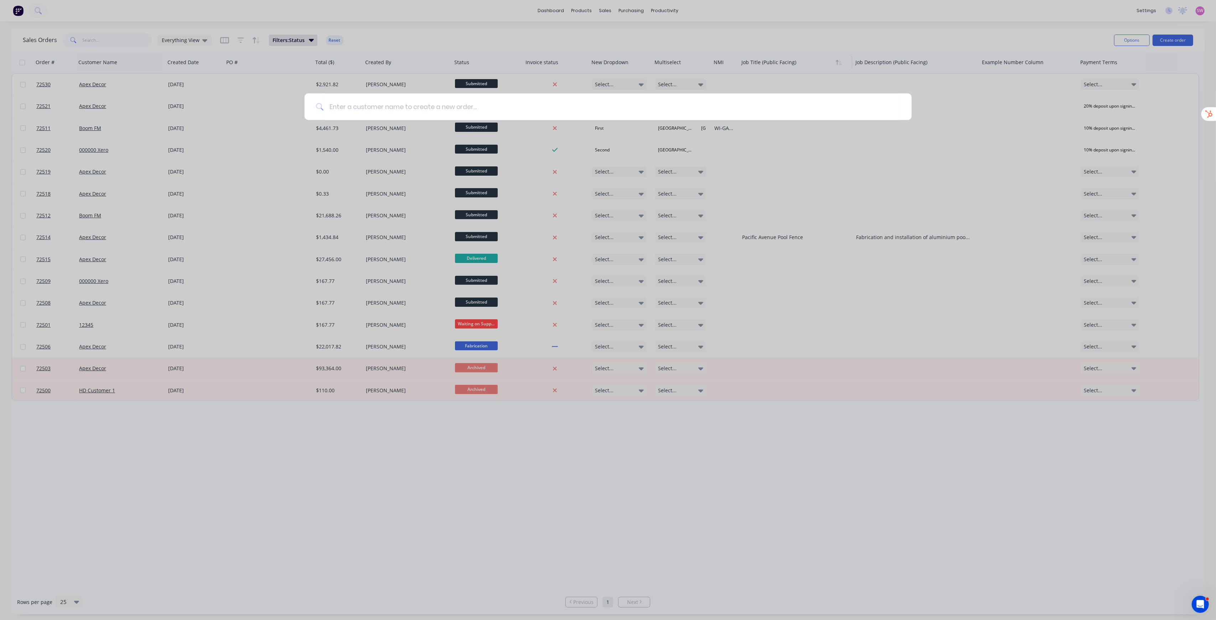
click at [831, 57] on div at bounding box center [608, 310] width 1216 height 620
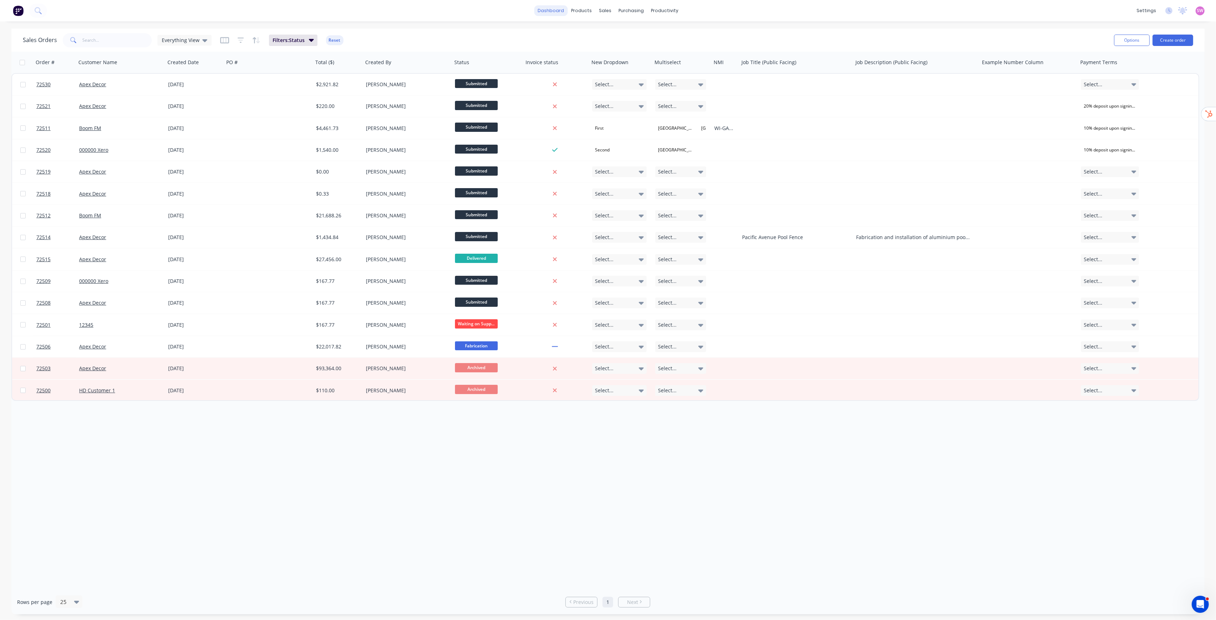
click at [559, 7] on link "dashboard" at bounding box center [550, 10] width 33 height 11
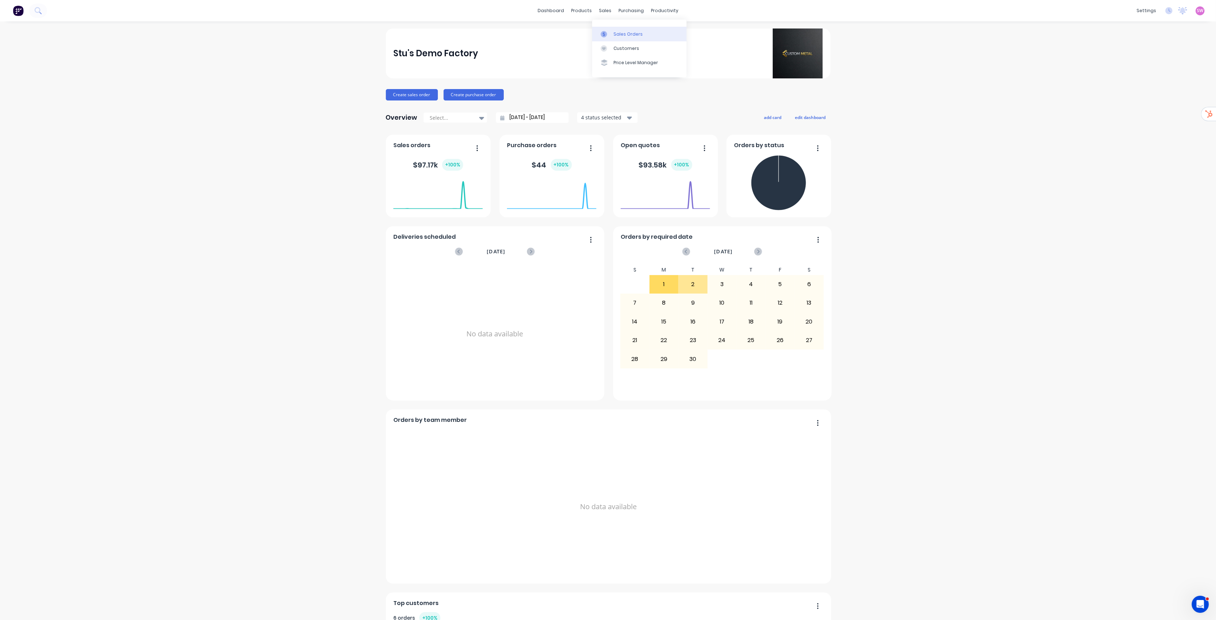
click at [615, 31] on div "Sales Orders" at bounding box center [628, 34] width 29 height 6
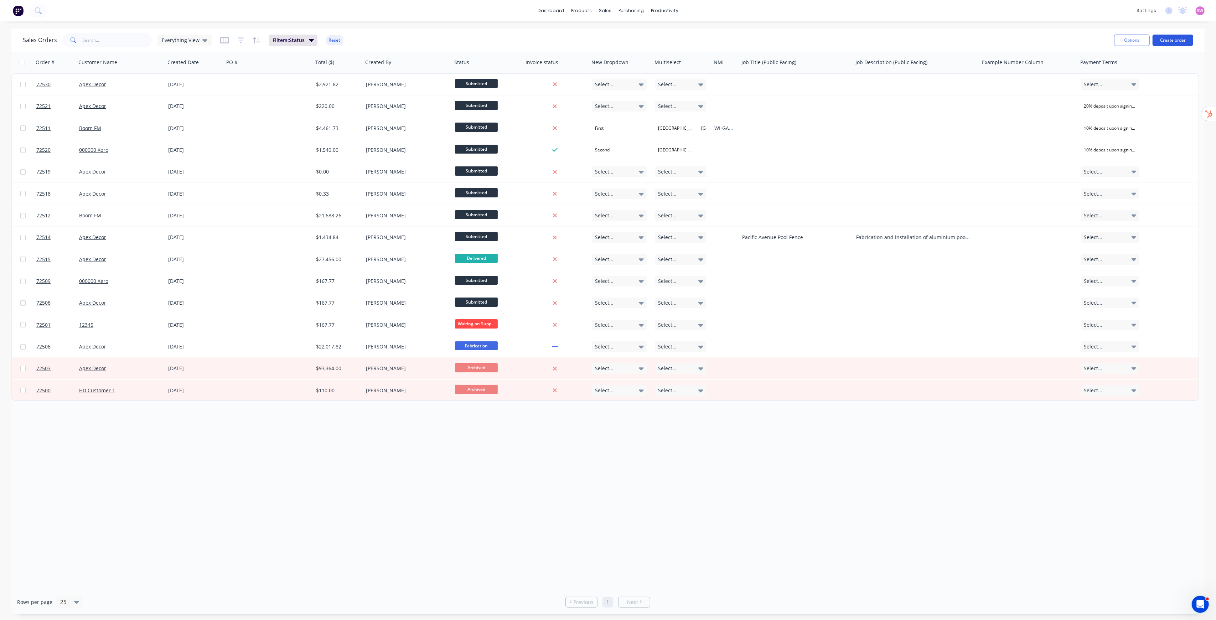
click at [1176, 45] on button "Create order" at bounding box center [1173, 40] width 41 height 11
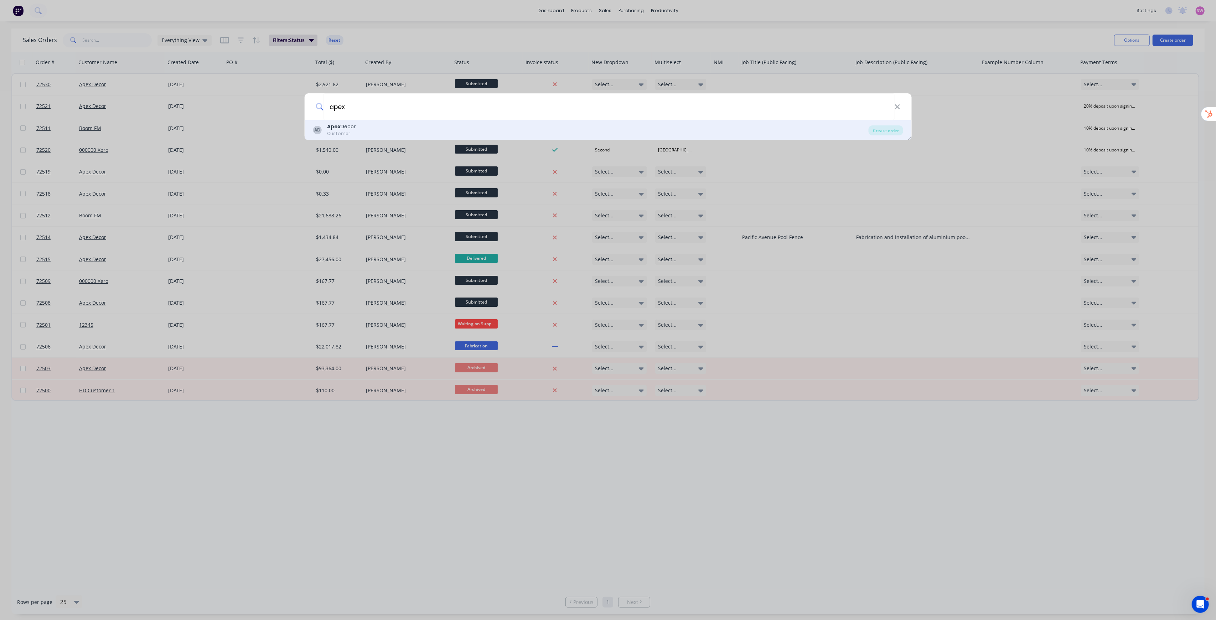
type input "apex"
click at [514, 130] on div "AD Apex Decor Customer" at bounding box center [591, 130] width 556 height 14
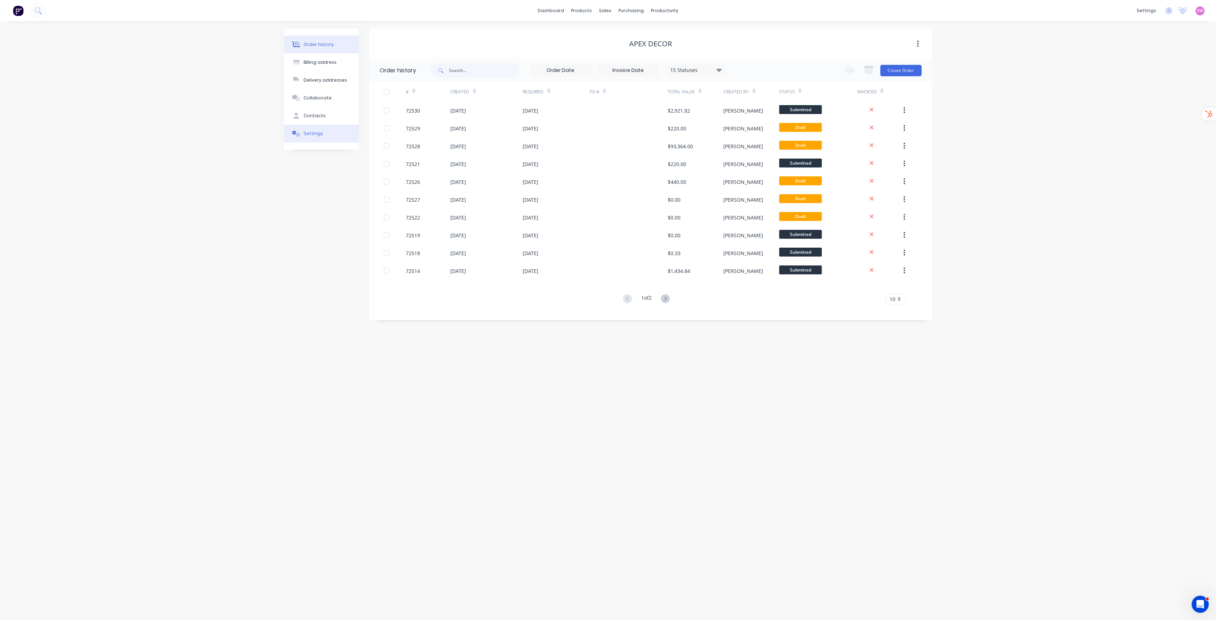
click at [332, 138] on button "Settings" at bounding box center [321, 134] width 75 height 18
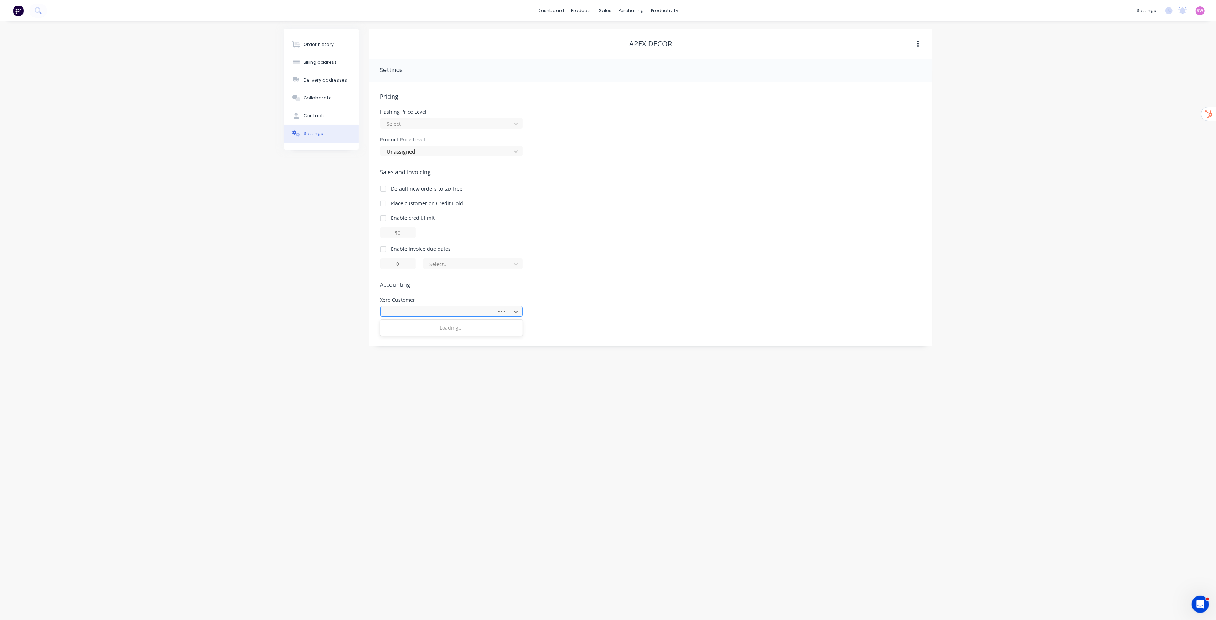
click at [415, 307] on div at bounding box center [439, 311] width 111 height 11
type input "apex"
click at [623, 291] on div "Pricing Flashing Price Level Select Product Price Level Unassigned Sales and In…" at bounding box center [651, 219] width 542 height 254
click at [1097, 61] on div "Integrations" at bounding box center [1101, 62] width 29 height 6
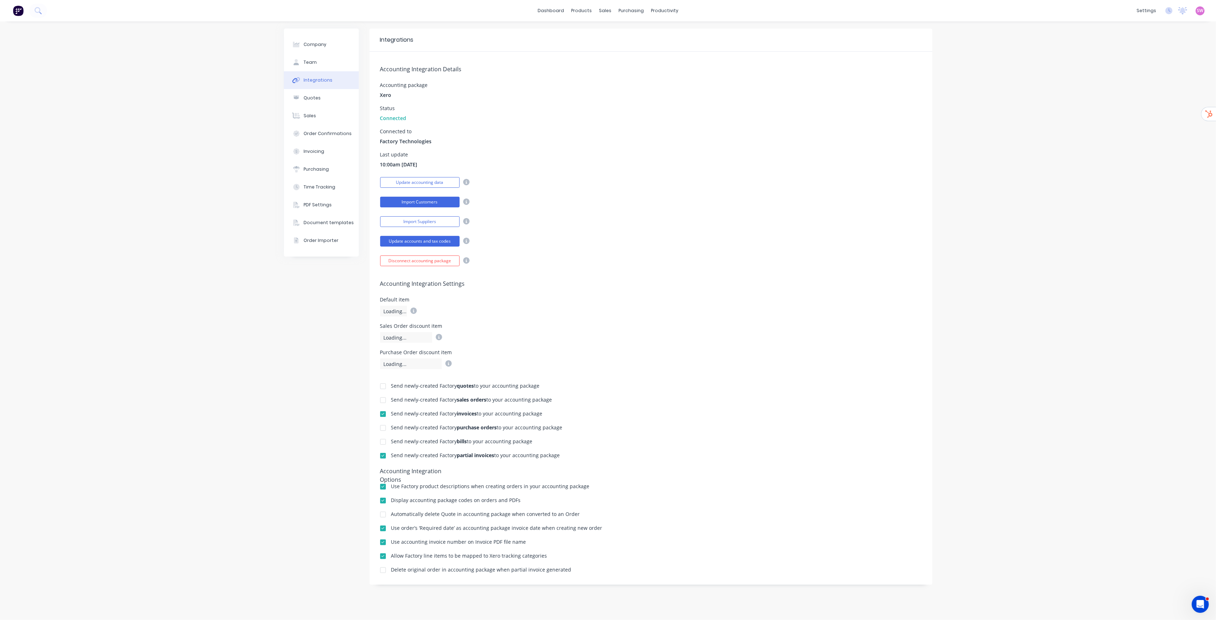
click at [436, 204] on button "Import Customers" at bounding box center [419, 202] width 79 height 11
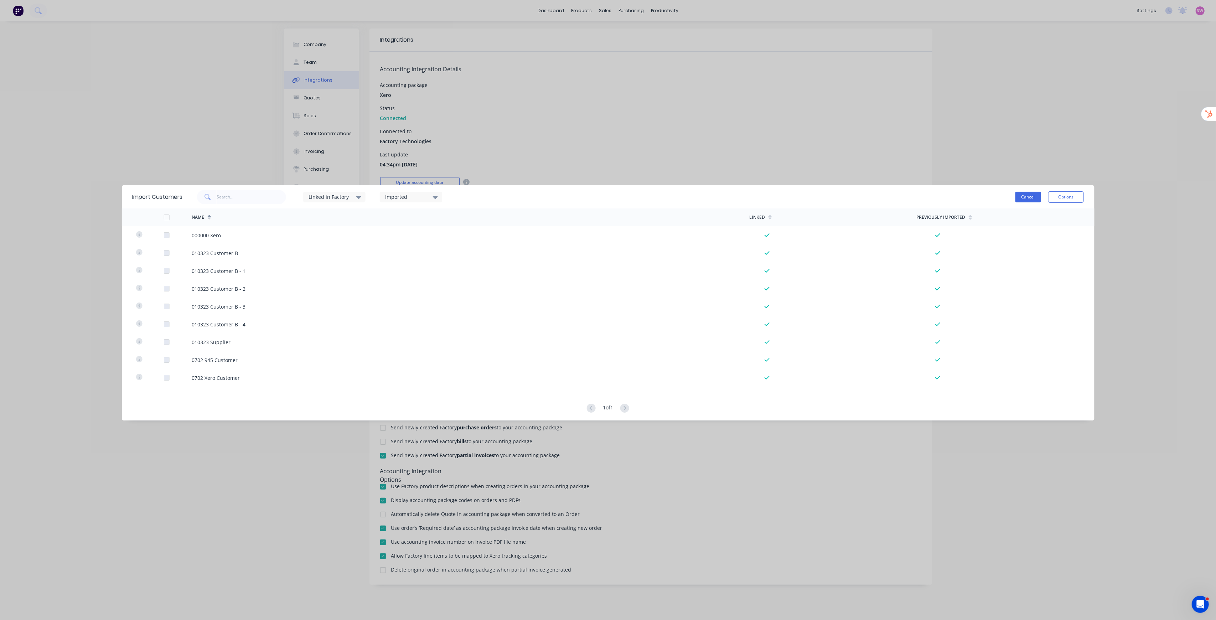
click at [1028, 196] on button "Cancel" at bounding box center [1028, 197] width 26 height 11
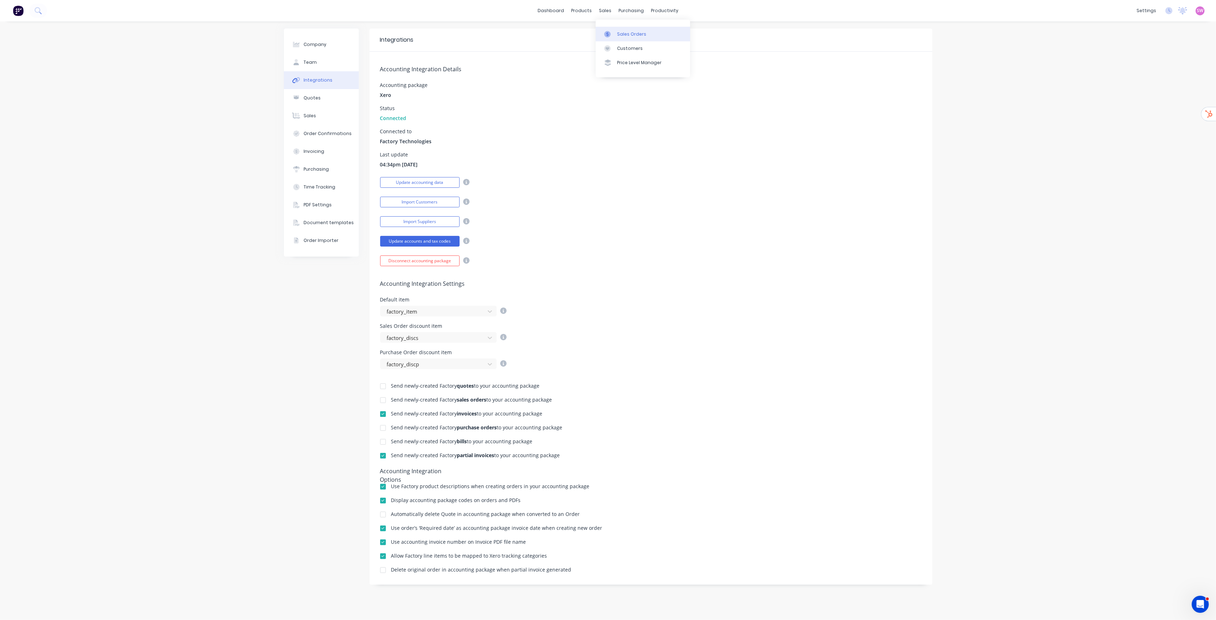
click at [625, 31] on div "Sales Orders" at bounding box center [631, 34] width 29 height 6
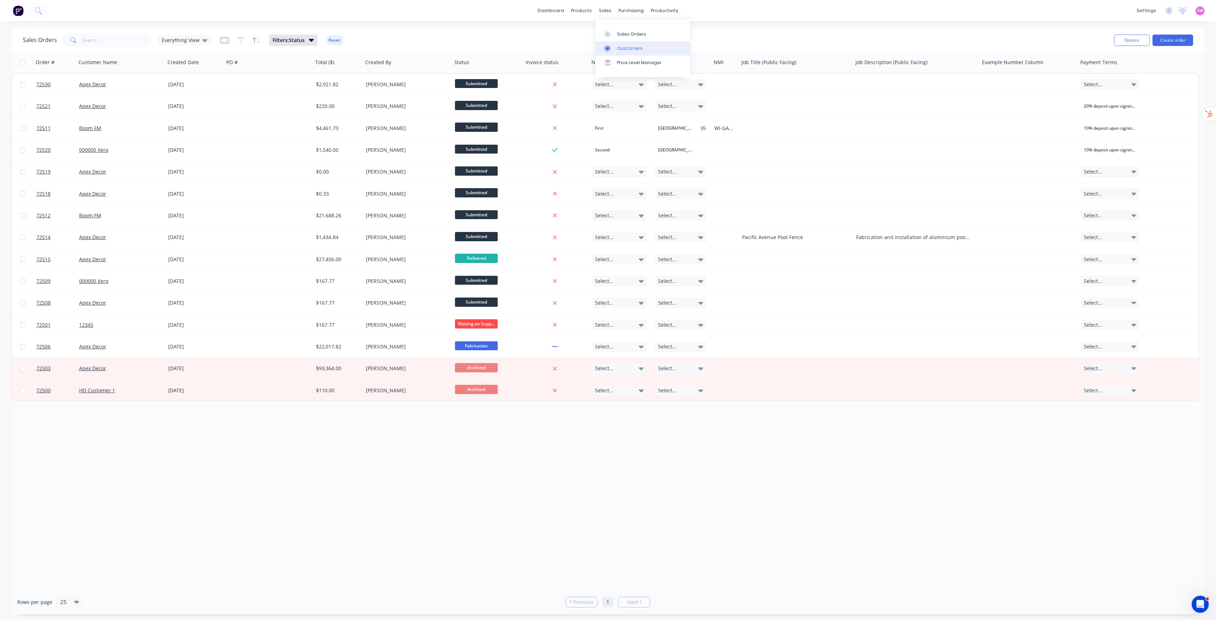
click at [627, 43] on link "Customers" at bounding box center [643, 48] width 94 height 14
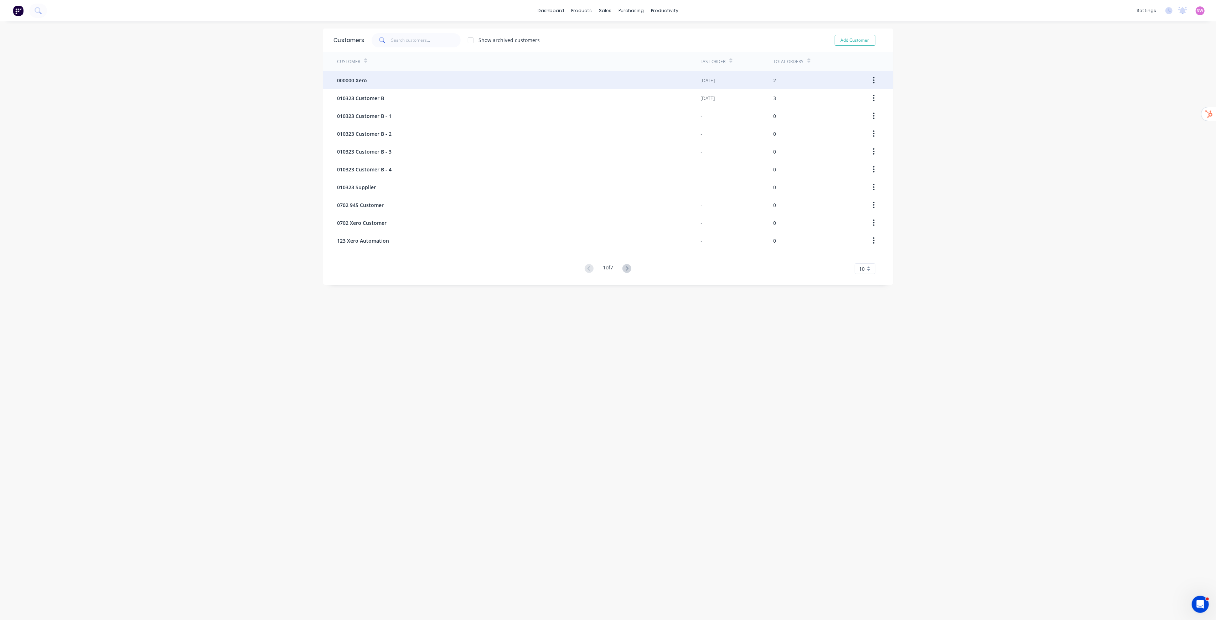
click at [393, 80] on div "000000 Xero" at bounding box center [518, 80] width 363 height 18
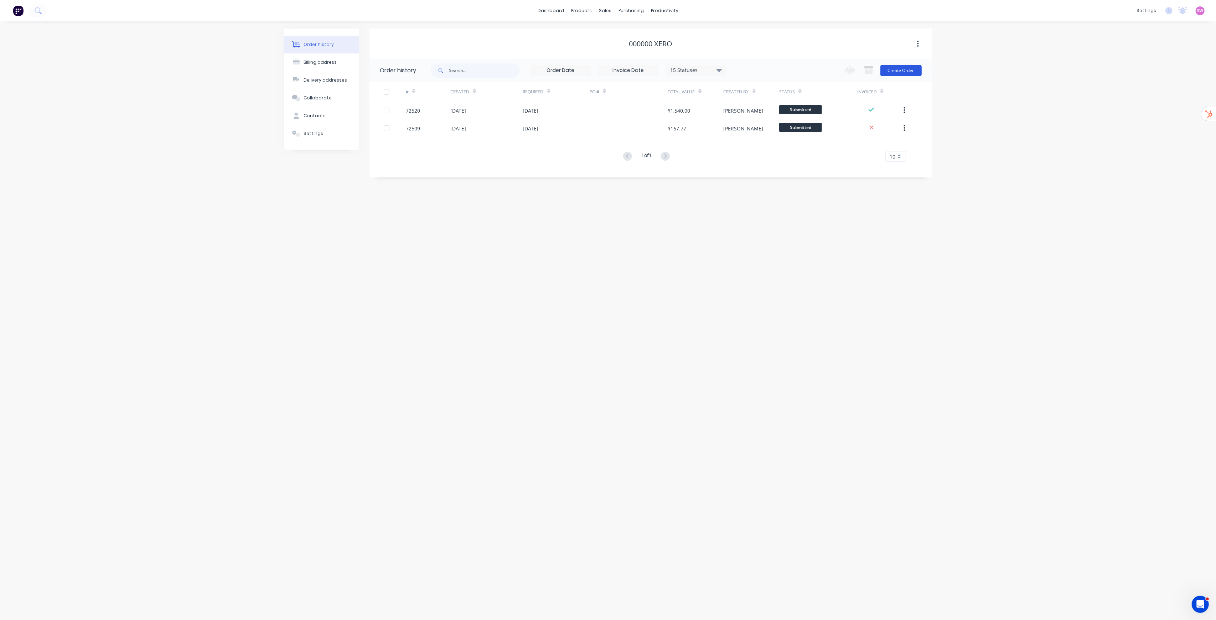
click at [911, 67] on button "Create Order" at bounding box center [900, 70] width 41 height 11
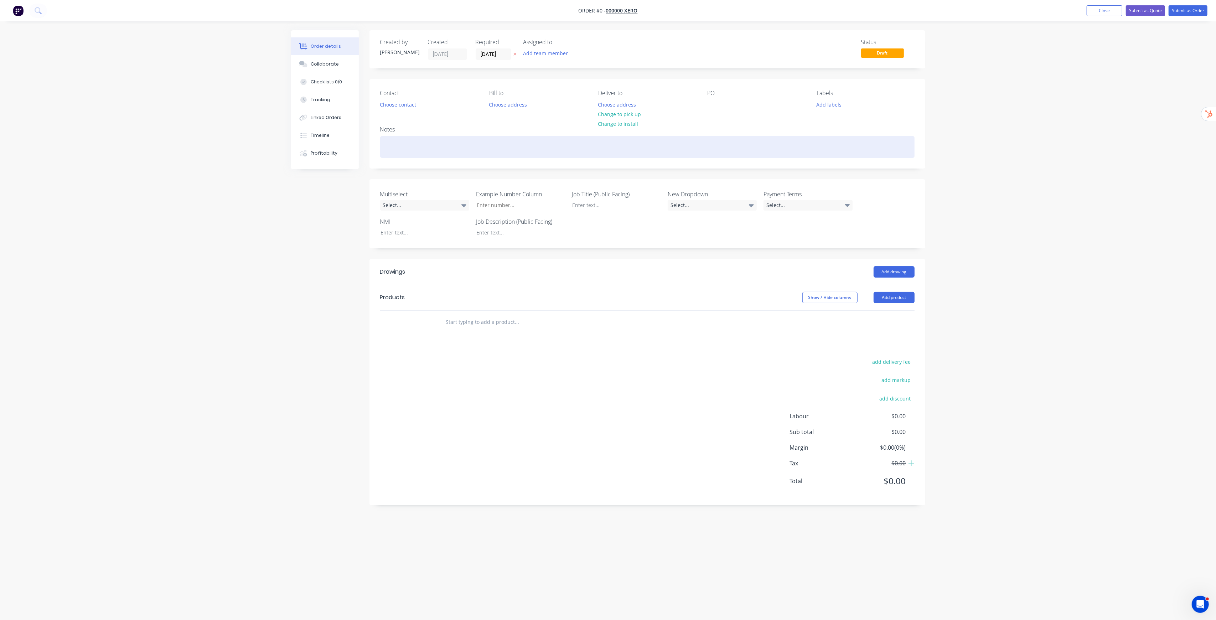
click at [451, 150] on div at bounding box center [647, 147] width 534 height 22
click at [1161, 206] on div "Order details Collaborate Checklists 0/0 Tracking Linked Orders Timeline Profit…" at bounding box center [608, 310] width 1216 height 620
click at [483, 328] on input "text" at bounding box center [517, 322] width 143 height 14
click at [863, 297] on div "Show / Hide columns" at bounding box center [837, 297] width 71 height 11
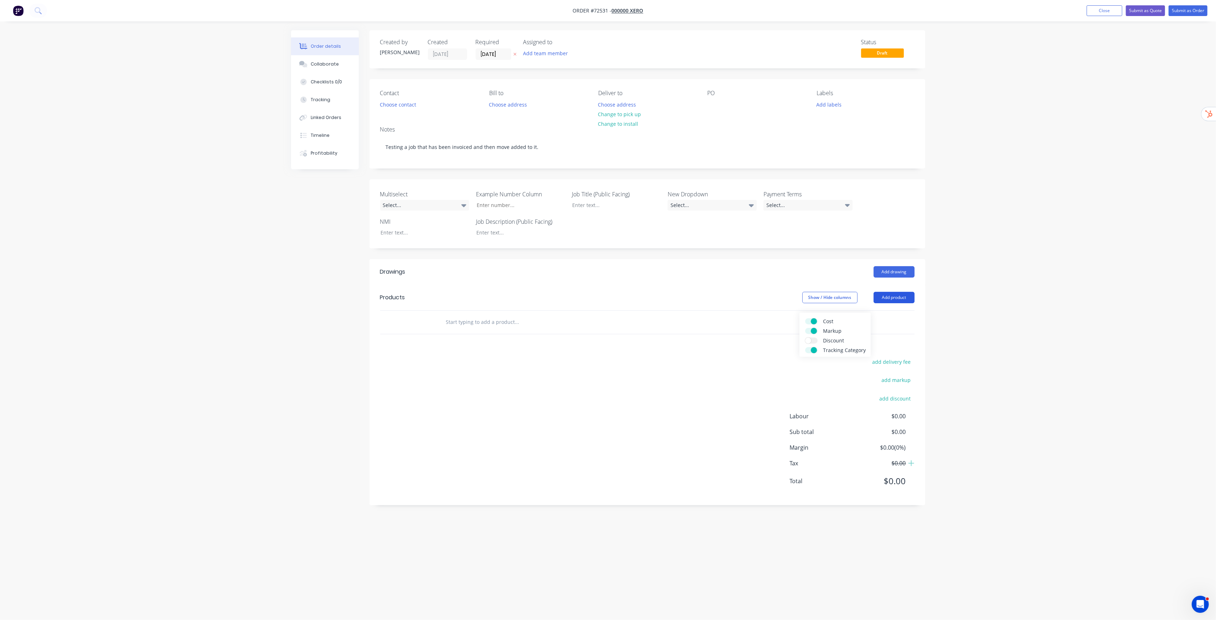
click at [901, 297] on button "Add product" at bounding box center [894, 297] width 41 height 11
click at [883, 322] on button "Product catalogue" at bounding box center [881, 316] width 68 height 14
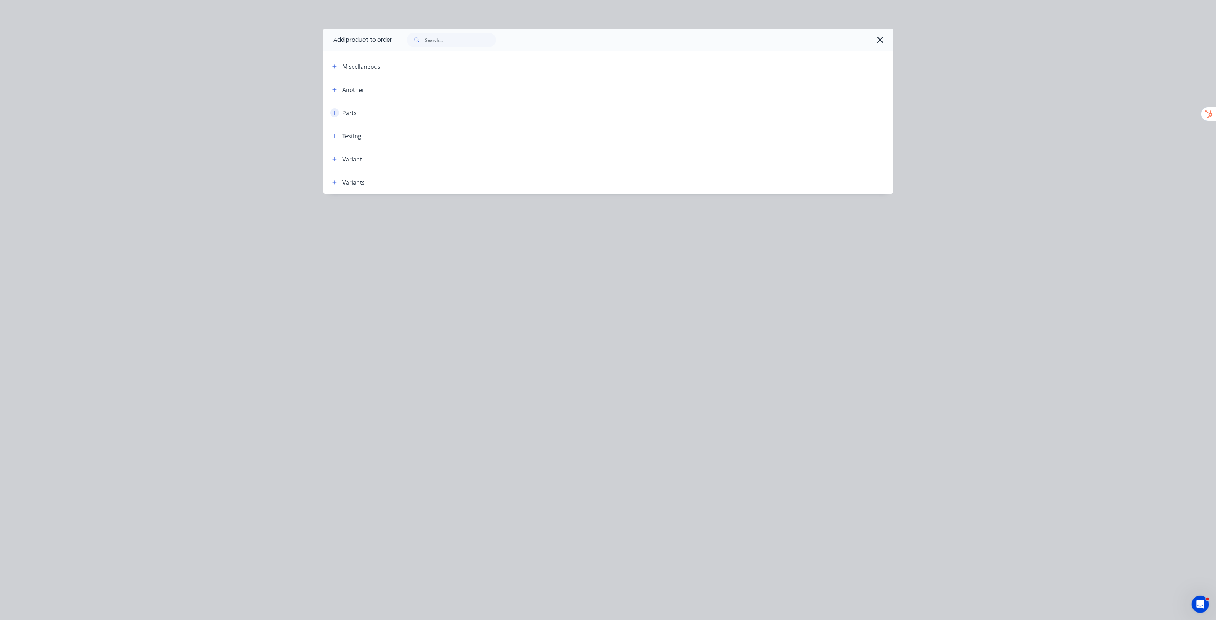
click at [336, 113] on icon "button" at bounding box center [334, 113] width 4 height 4
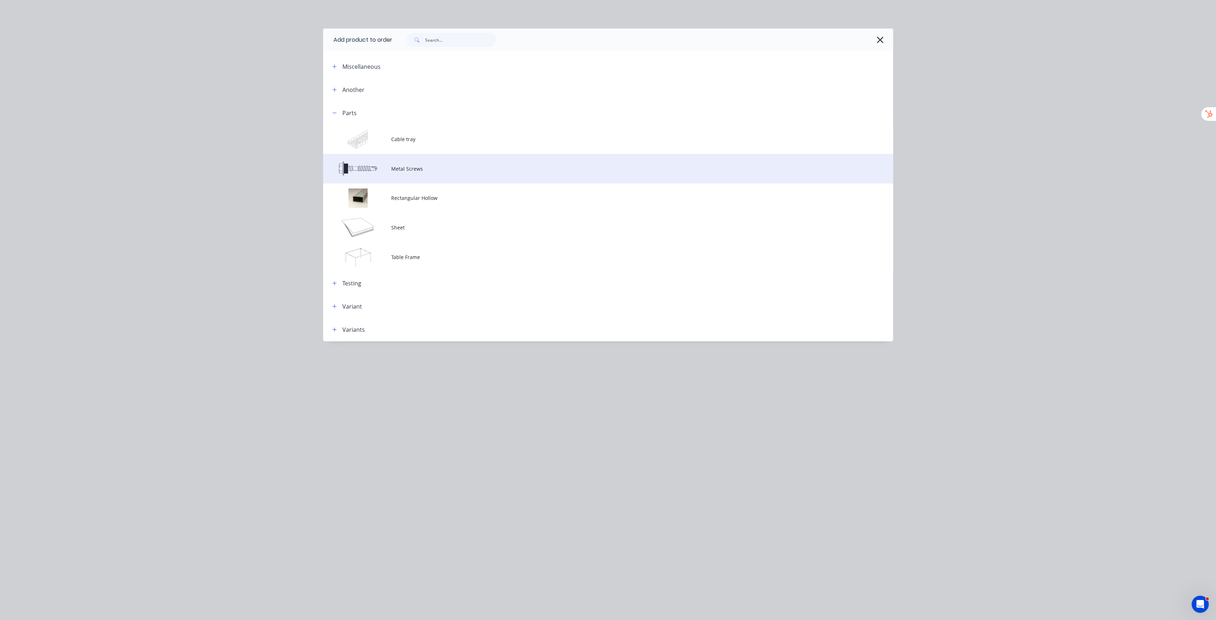
click at [392, 166] on span "Metal Screws" at bounding box center [592, 168] width 401 height 7
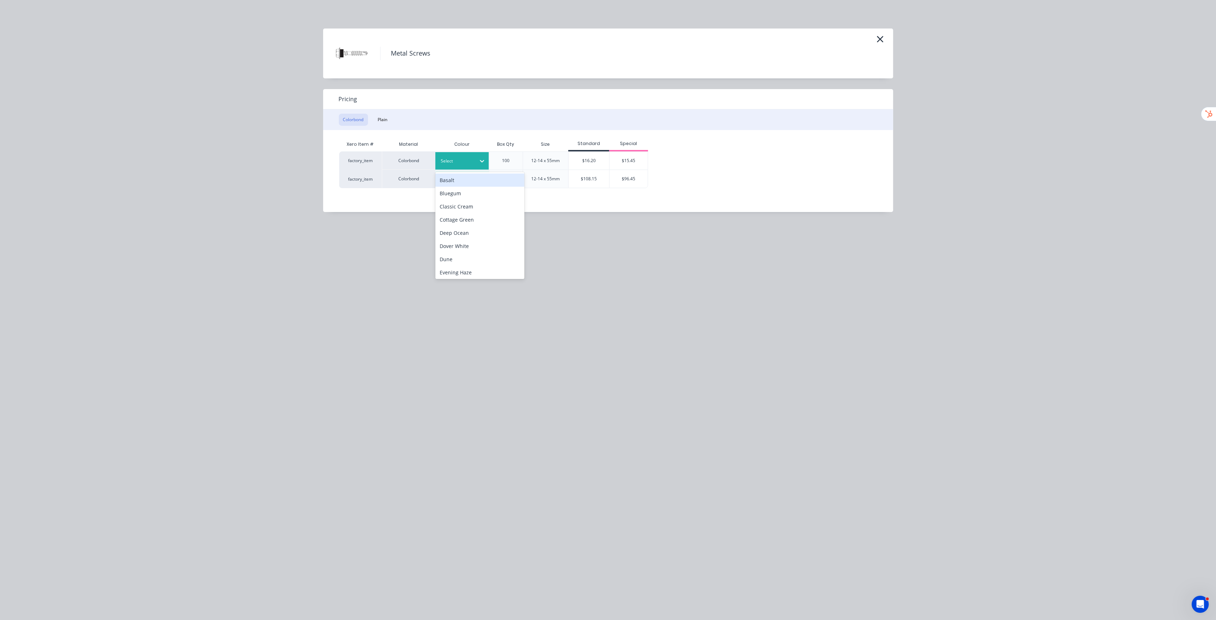
click at [468, 161] on div at bounding box center [457, 161] width 32 height 8
click at [467, 201] on div "Classic Cream" at bounding box center [479, 206] width 89 height 13
click at [635, 165] on div "$15.45" at bounding box center [629, 161] width 38 height 18
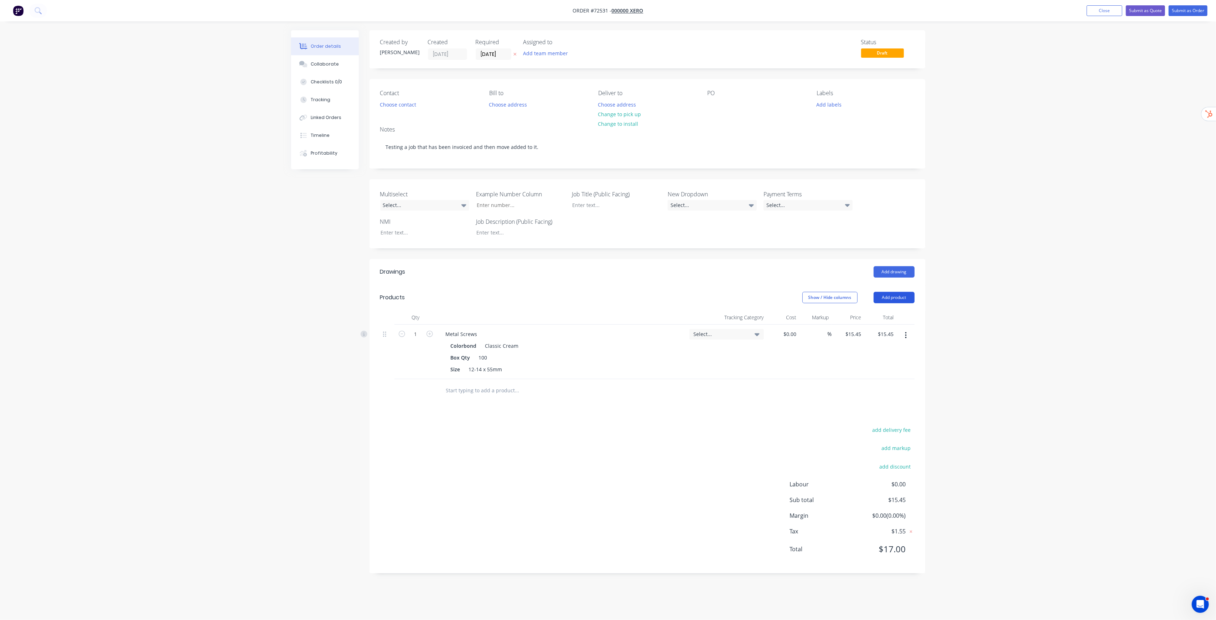
click at [905, 296] on button "Add product" at bounding box center [894, 297] width 41 height 11
click at [896, 315] on div "Product catalogue" at bounding box center [880, 315] width 55 height 10
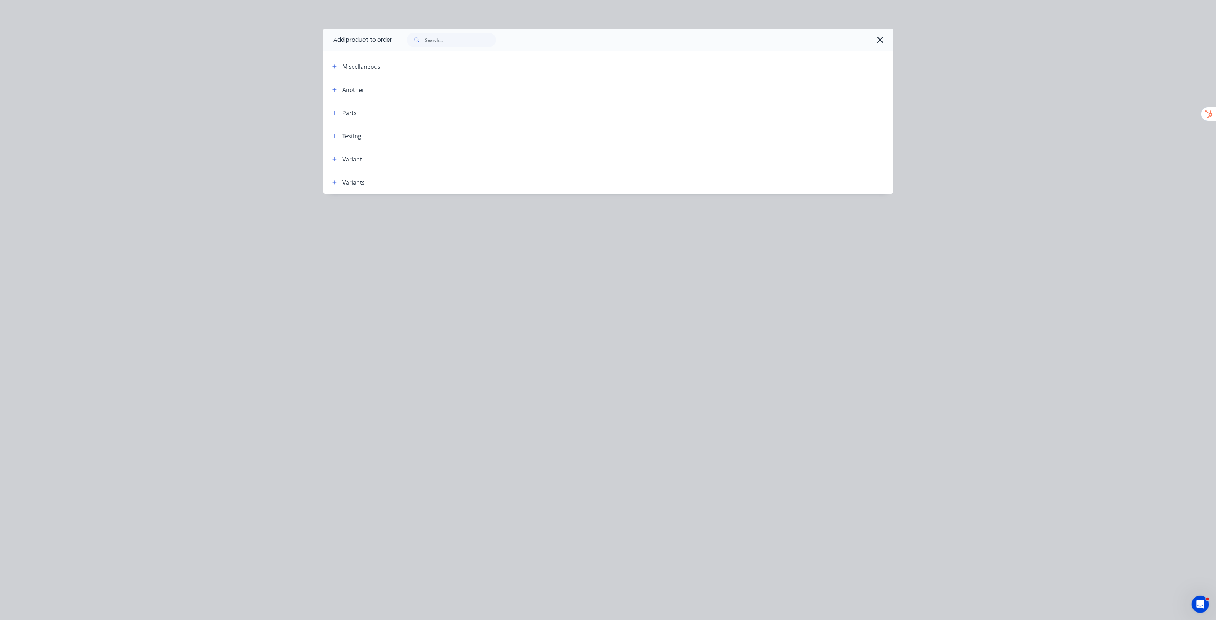
click at [340, 114] on div "Parts" at bounding box center [342, 112] width 30 height 9
click at [338, 114] on button "button" at bounding box center [334, 112] width 9 height 9
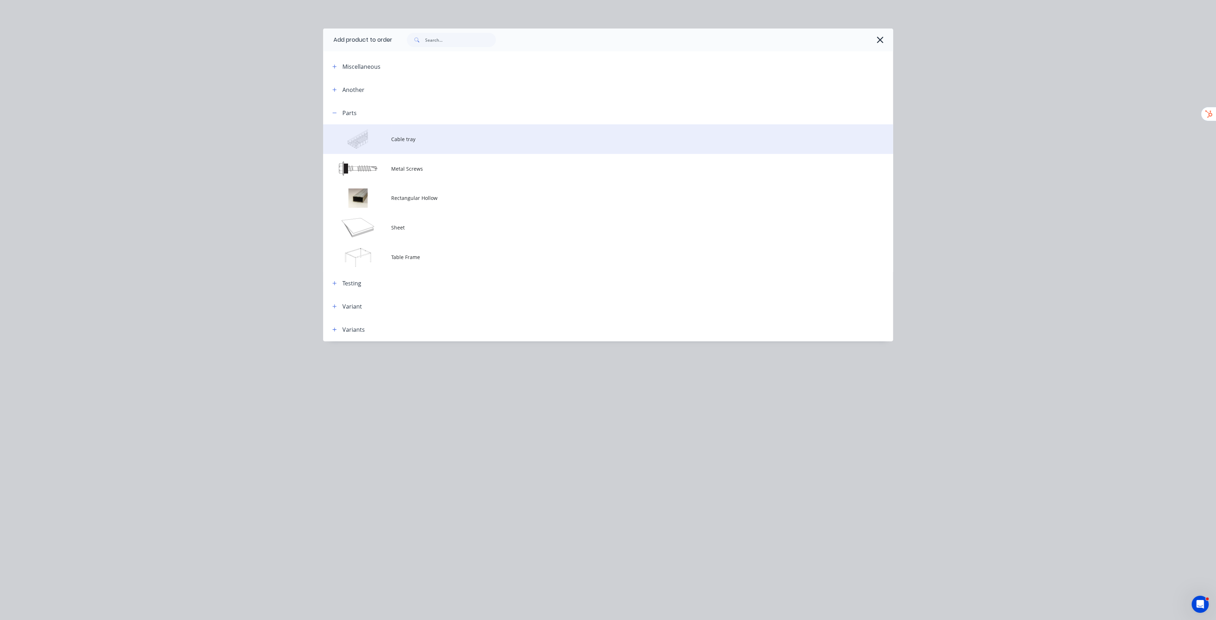
click at [401, 137] on span "Cable tray" at bounding box center [592, 138] width 401 height 7
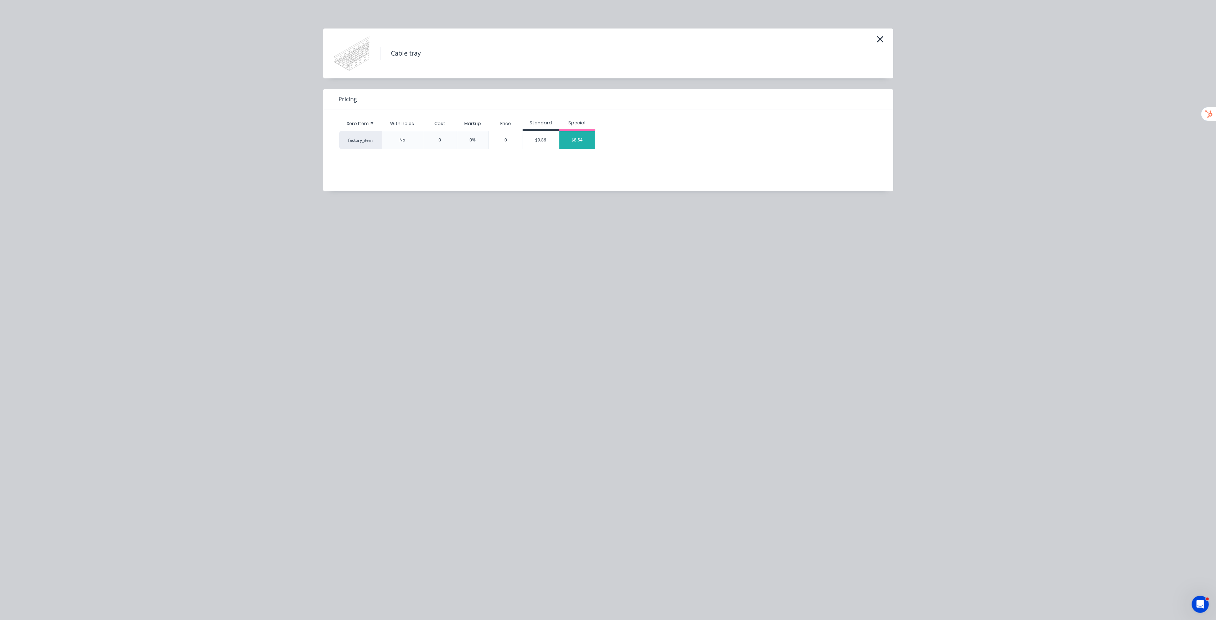
click at [583, 136] on div "$8.54" at bounding box center [577, 140] width 36 height 18
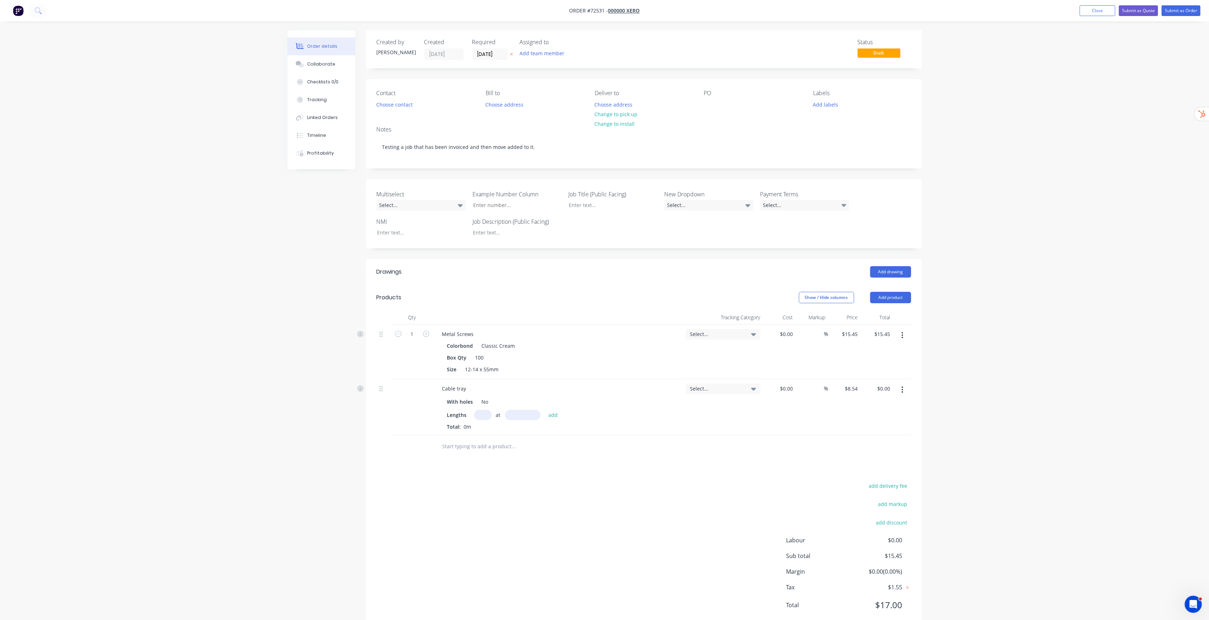
click at [1099, 181] on div "Order details Collaborate Checklists 0/0 Tracking Linked Orders Timeline Profit…" at bounding box center [604, 320] width 1209 height 640
click at [478, 414] on input "text" at bounding box center [483, 415] width 18 height 10
type input "2"
click at [523, 413] on input "text" at bounding box center [523, 415] width 36 height 10
type input "2000mm"
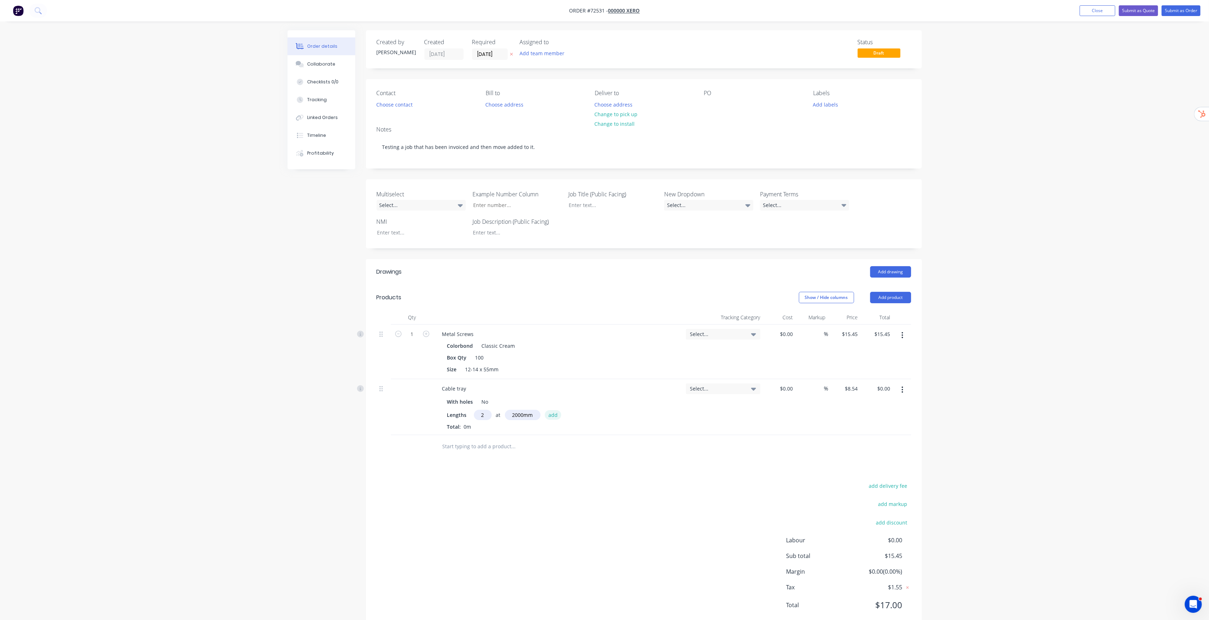
click at [556, 413] on button "add" at bounding box center [553, 415] width 17 height 10
type input "$34.16"
click at [1076, 353] on div "Order details Collaborate Checklists 0/0 Tracking Linked Orders Timeline Profit…" at bounding box center [604, 326] width 1209 height 652
click at [1187, 10] on button "Submit as Order" at bounding box center [1180, 10] width 39 height 11
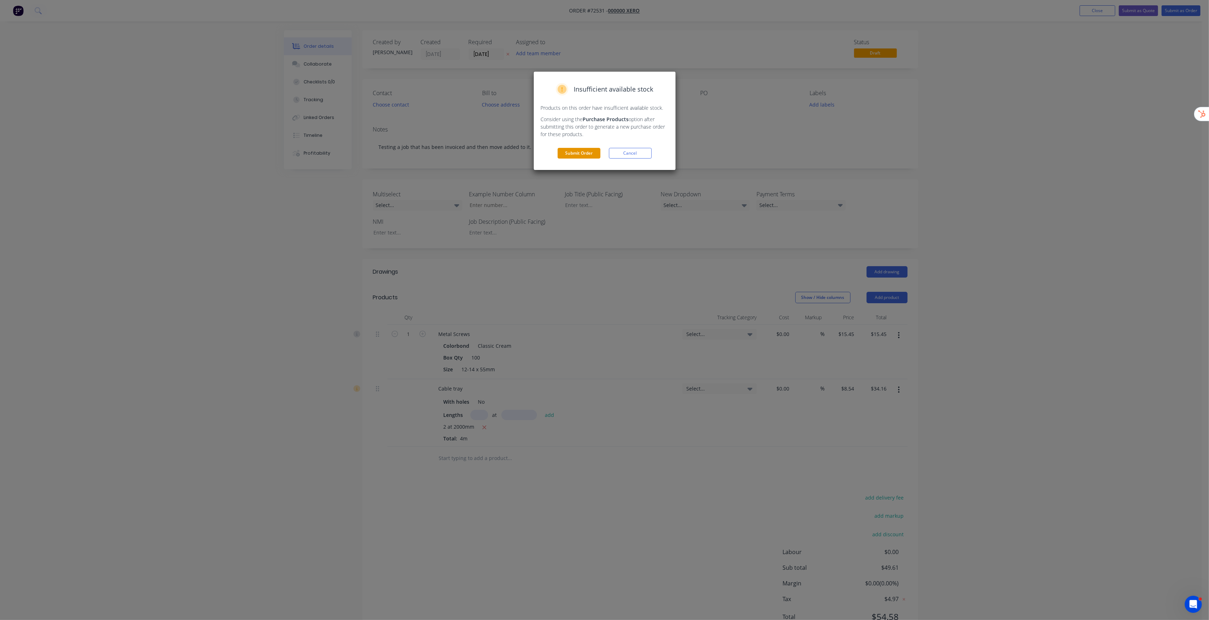
click at [580, 156] on button "Submit Order" at bounding box center [579, 153] width 43 height 11
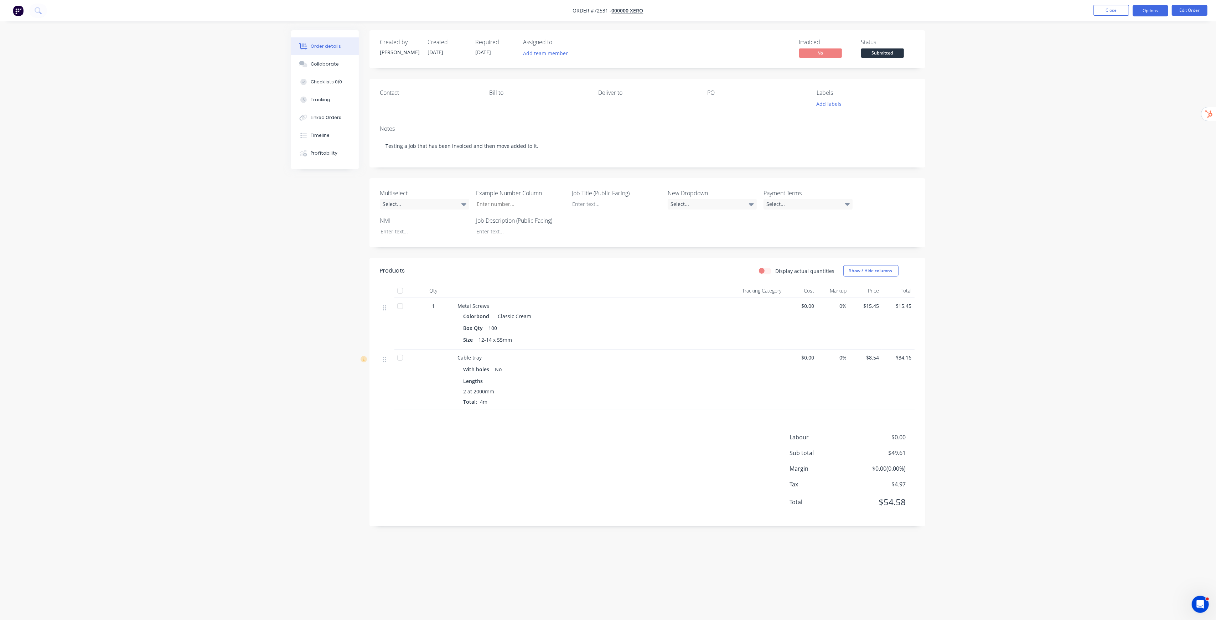
click at [1158, 10] on button "Options" at bounding box center [1151, 10] width 36 height 11
click at [1126, 43] on div "Invoice" at bounding box center [1129, 43] width 66 height 10
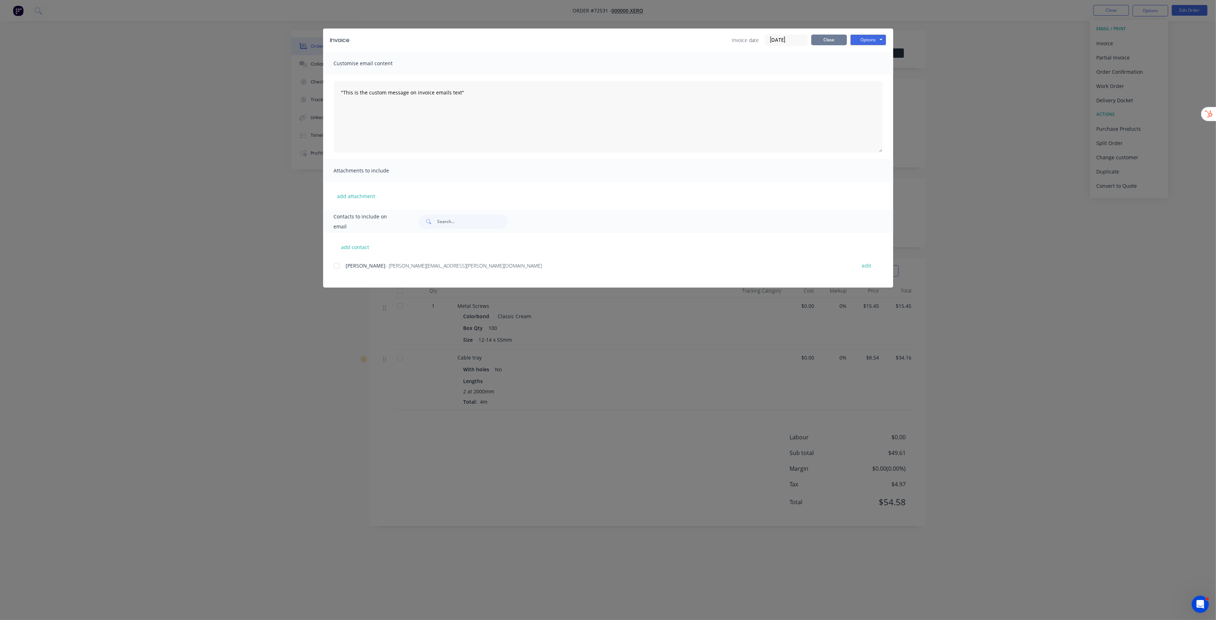
click at [837, 41] on button "Close" at bounding box center [829, 40] width 36 height 11
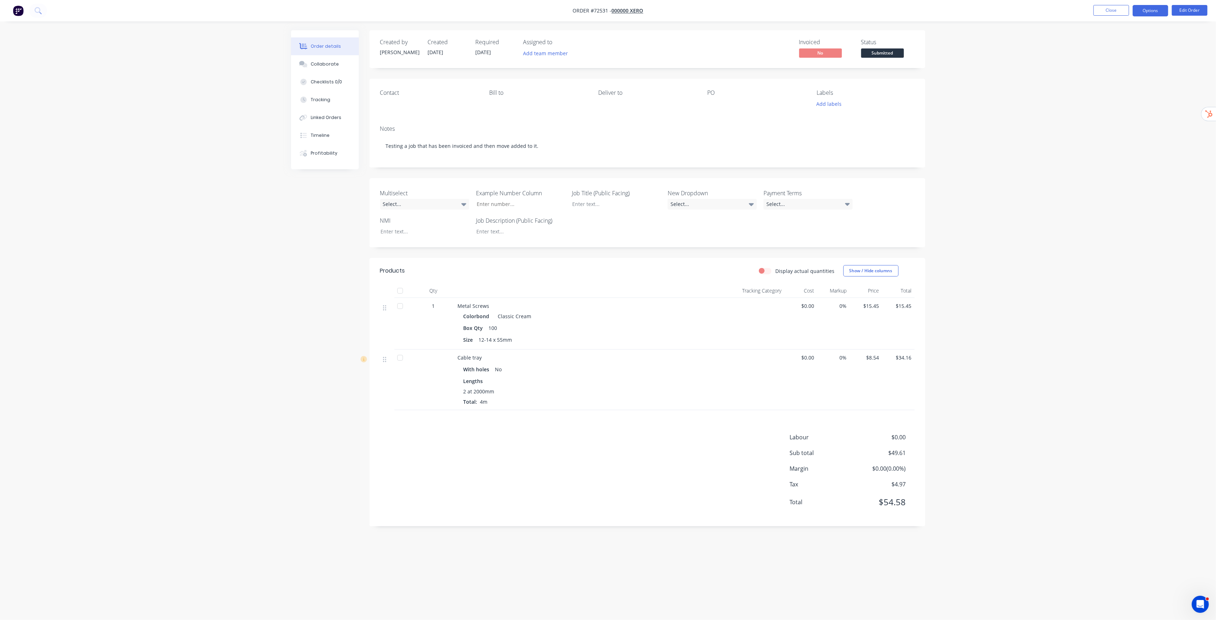
click at [1164, 13] on button "Options" at bounding box center [1151, 10] width 36 height 11
click at [1109, 44] on div "Invoice" at bounding box center [1129, 43] width 66 height 10
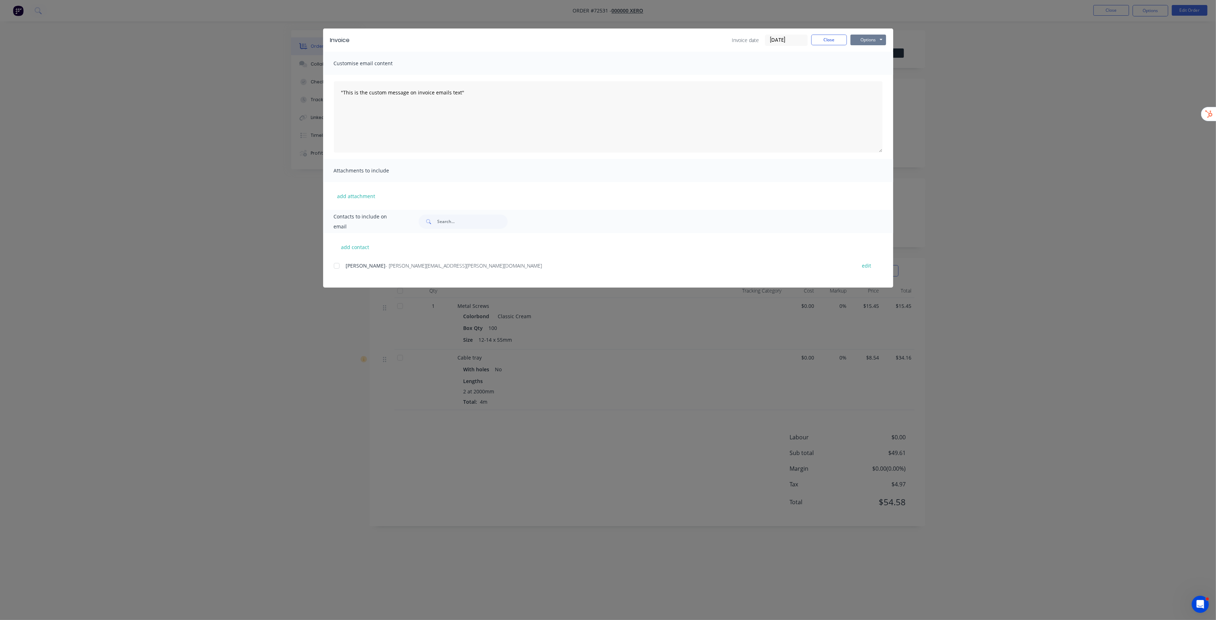
click at [878, 35] on button "Options" at bounding box center [868, 40] width 36 height 11
click at [361, 245] on button "add contact" at bounding box center [355, 247] width 43 height 11
select select "AU"
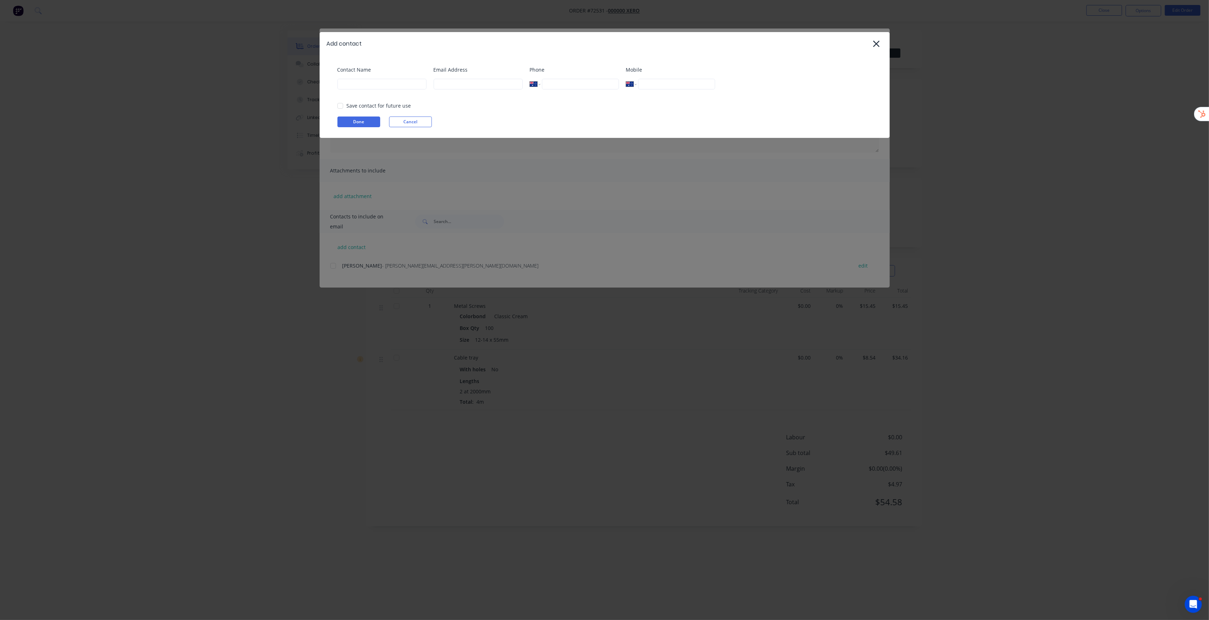
click at [383, 90] on div "Contact Name" at bounding box center [381, 80] width 89 height 29
drag, startPoint x: 394, startPoint y: 88, endPoint x: 389, endPoint y: 75, distance: 13.8
click at [394, 88] on input at bounding box center [381, 84] width 89 height 11
type input "[PERSON_NAME]"
click at [490, 91] on div "Email Address" at bounding box center [478, 80] width 89 height 29
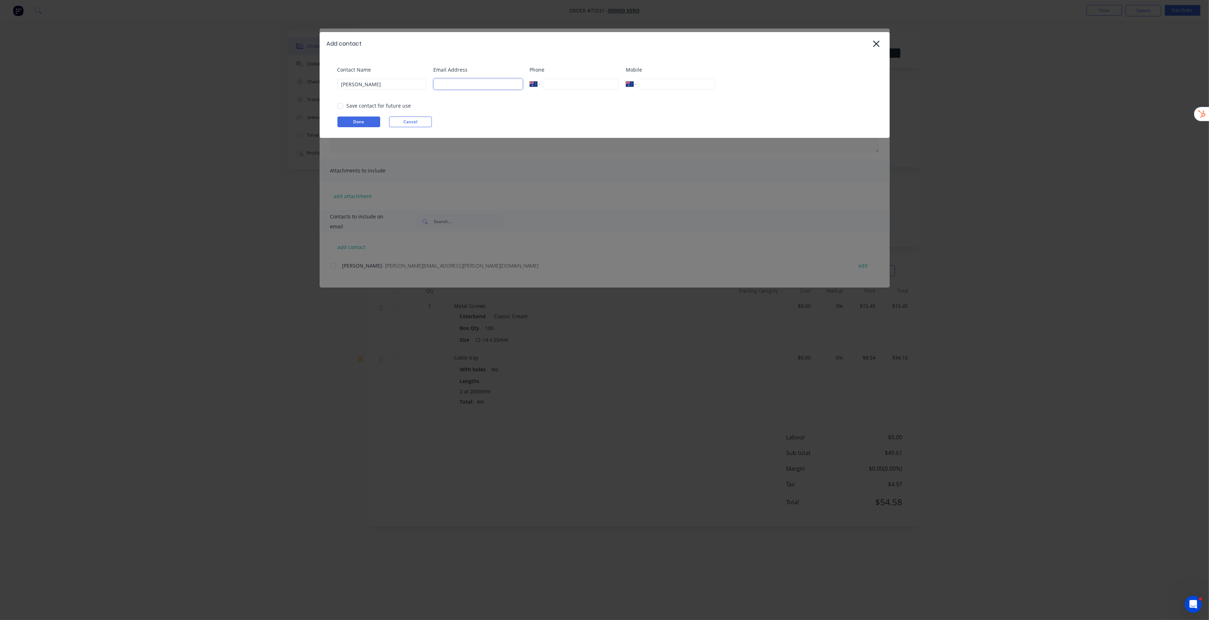
click at [491, 87] on input at bounding box center [478, 84] width 89 height 11
type input "[PERSON_NAME][EMAIL_ADDRESS][DOMAIN_NAME]"
click at [619, 95] on div "Phone International [GEOGRAPHIC_DATA] [GEOGRAPHIC_DATA] [GEOGRAPHIC_DATA] [GEOG…" at bounding box center [574, 80] width 89 height 29
click at [359, 119] on button "Done" at bounding box center [358, 122] width 43 height 11
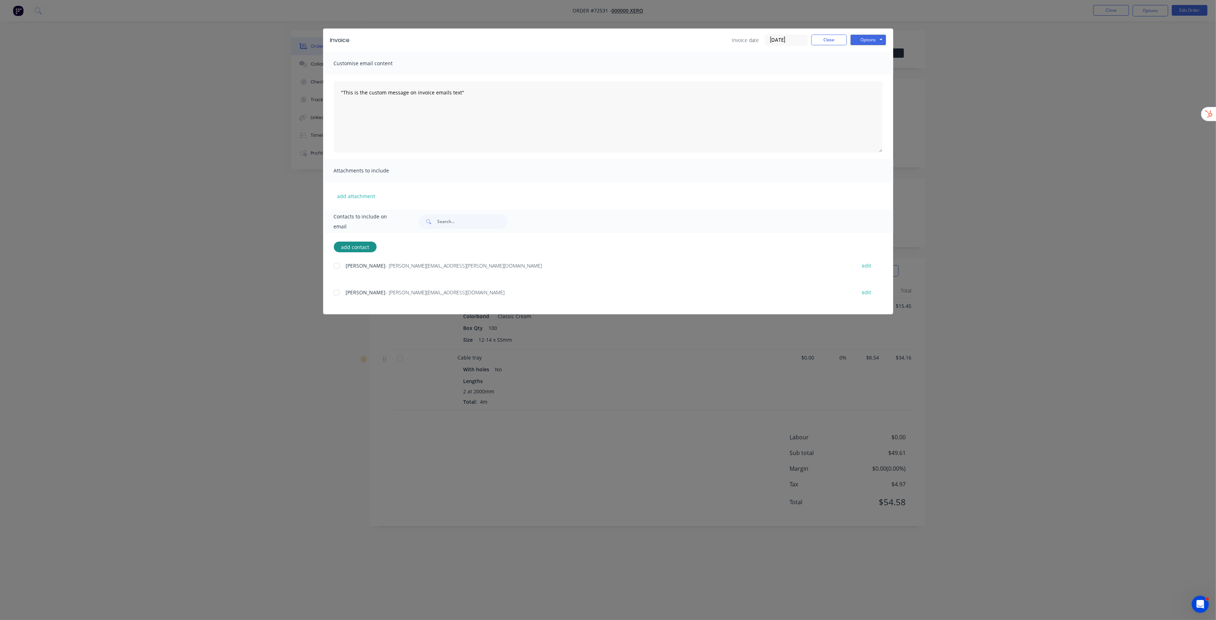
click at [335, 295] on div at bounding box center [337, 292] width 14 height 14
click at [875, 39] on button "Options" at bounding box center [868, 40] width 36 height 11
click at [881, 74] on button "Email" at bounding box center [873, 76] width 46 height 12
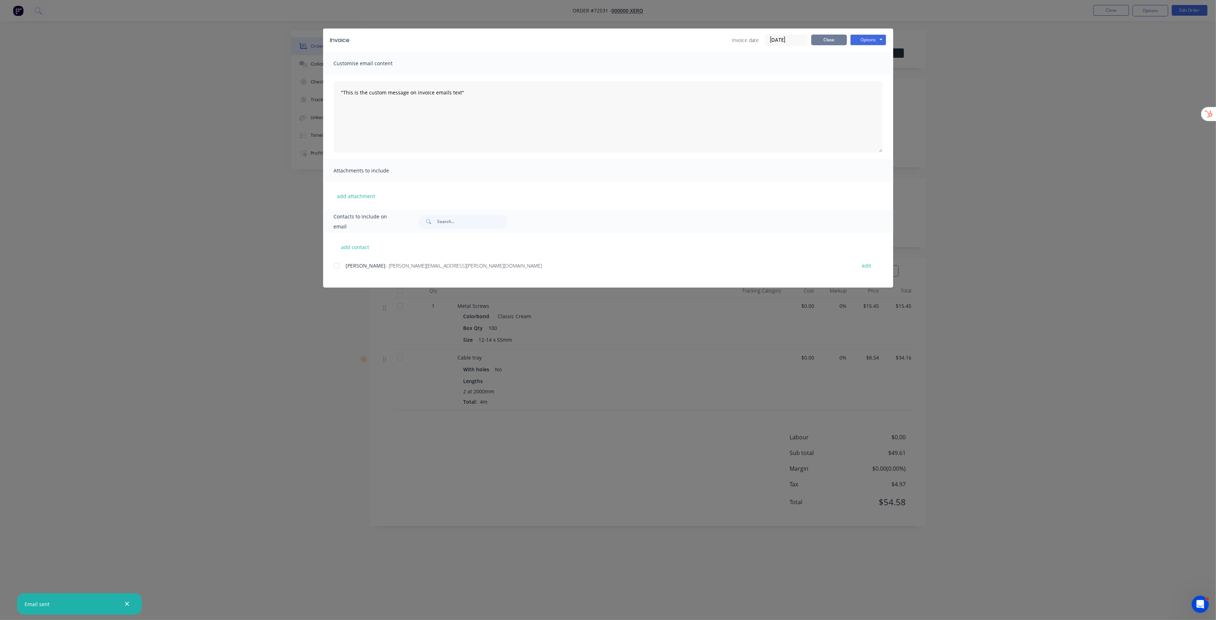
click at [822, 41] on button "Close" at bounding box center [829, 40] width 36 height 11
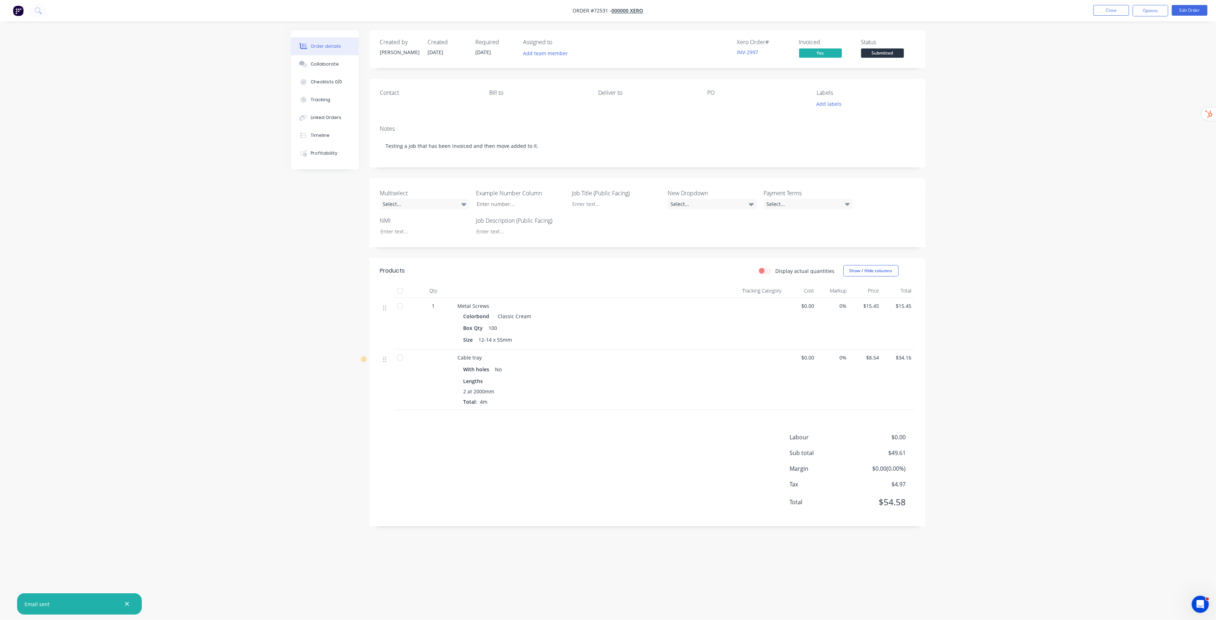
click at [1002, 149] on div "Order details Collaborate Checklists 0/0 Tracking Linked Orders Timeline Profit…" at bounding box center [608, 310] width 1216 height 620
click at [1190, 10] on button "Edit Order" at bounding box center [1190, 10] width 36 height 11
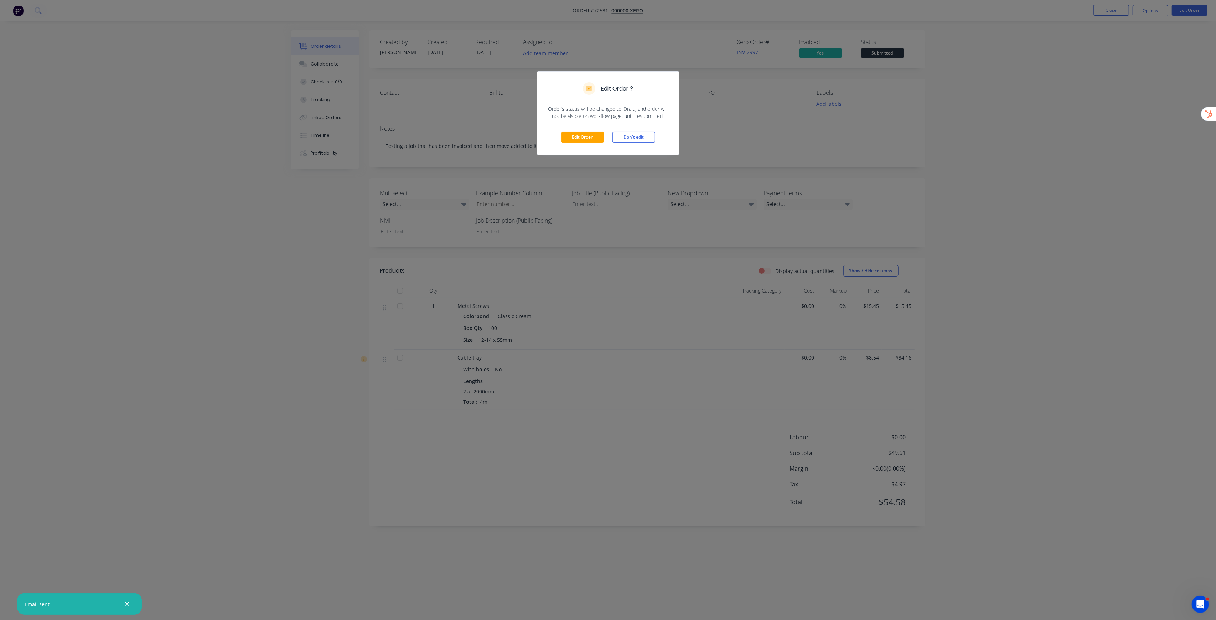
click at [1025, 119] on div "Edit Order ? Order’s status will be changed to ‘Draft’, and order will not be v…" at bounding box center [608, 310] width 1216 height 620
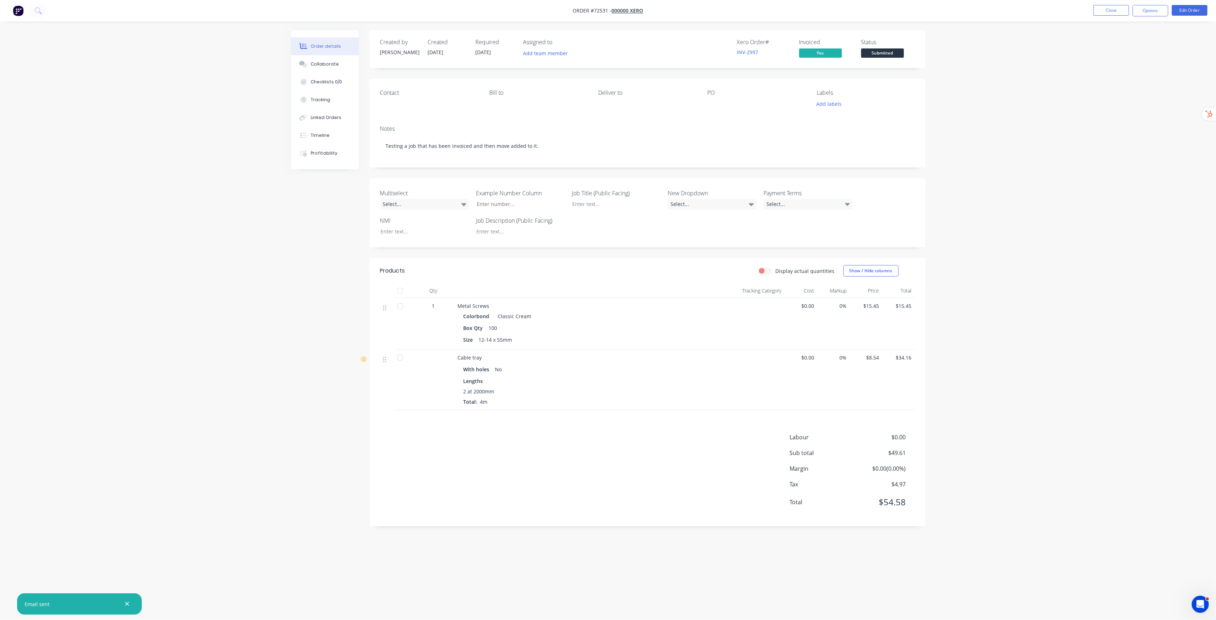
click at [994, 83] on div "Order details Collaborate Checklists 0/0 Tracking Linked Orders Timeline Profit…" at bounding box center [608, 310] width 1216 height 620
click at [1189, 13] on button "Edit Order" at bounding box center [1190, 10] width 36 height 11
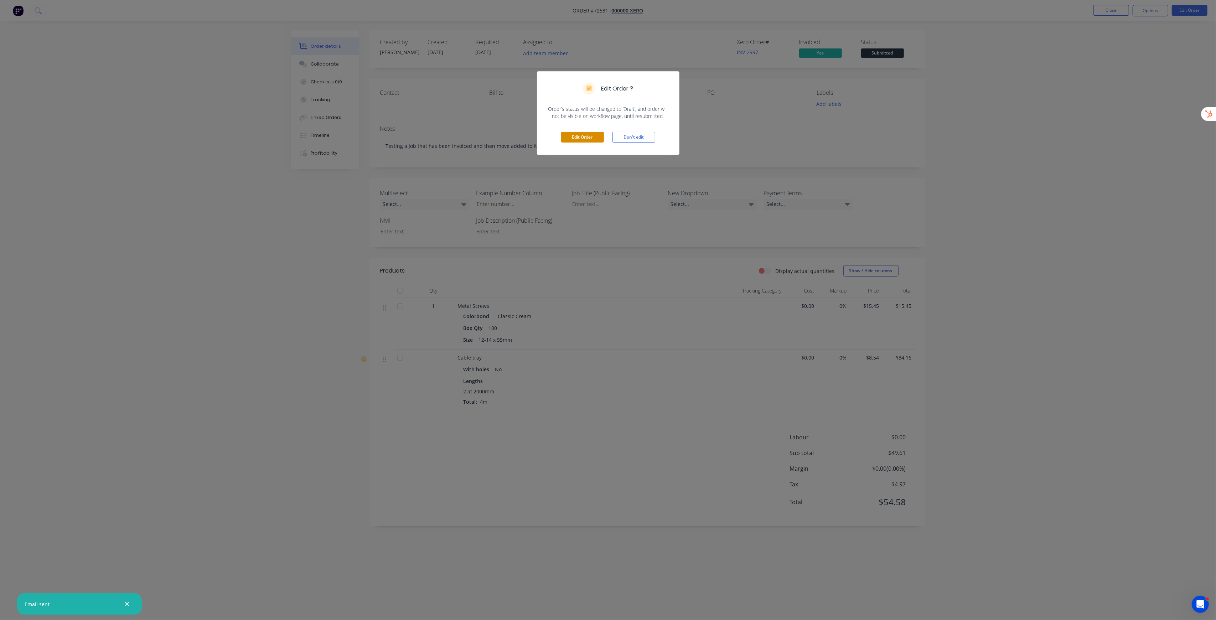
click at [596, 140] on button "Edit Order" at bounding box center [582, 137] width 43 height 11
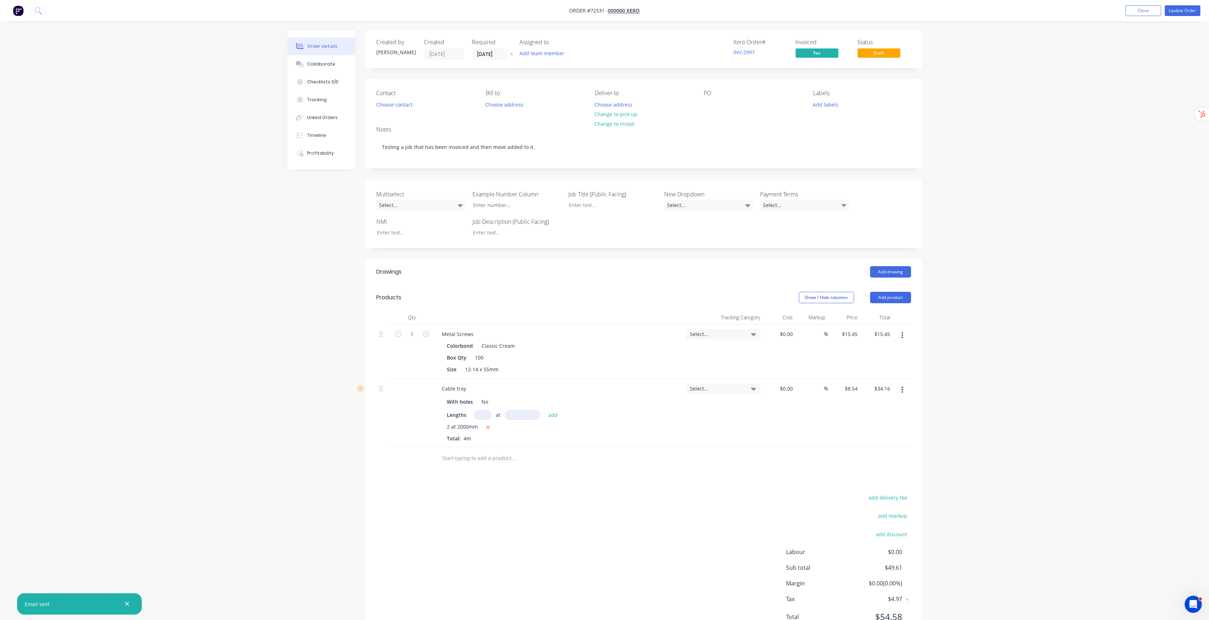
click at [493, 462] on input "text" at bounding box center [513, 458] width 143 height 14
type input "big mast"
click at [527, 476] on button "Add big mast to order" at bounding box center [552, 485] width 214 height 23
click at [781, 454] on div "$0.00" at bounding box center [779, 463] width 32 height 32
type input "$10,000.00"
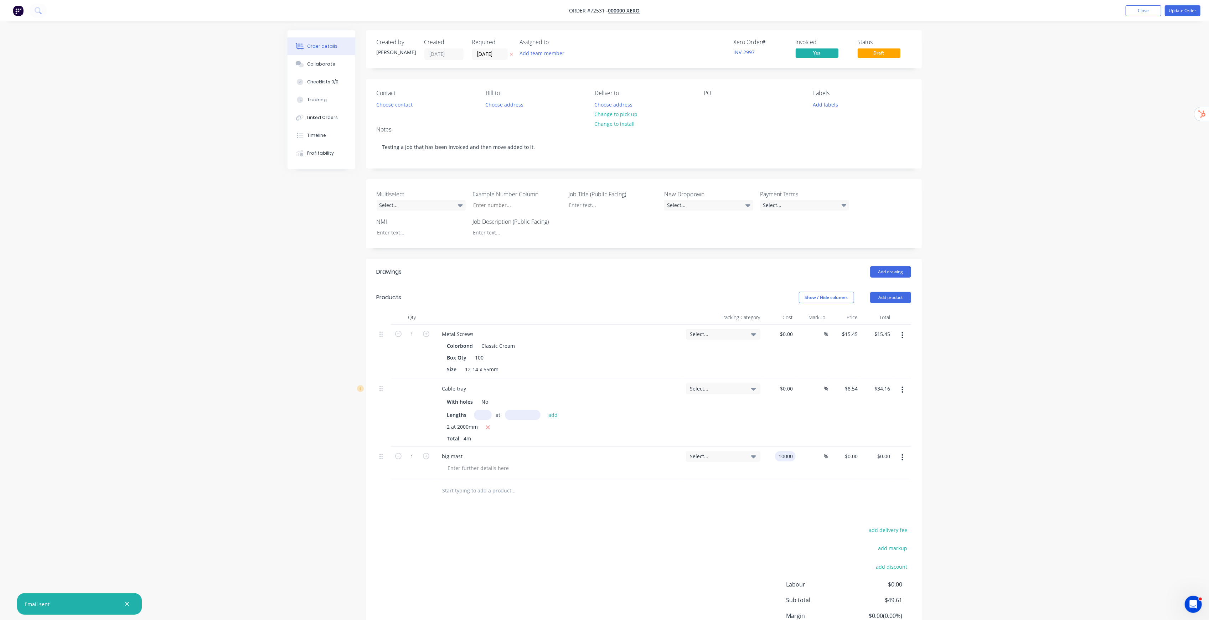
type input "$10,000.00"
click at [1063, 485] on div "Order details Collaborate Checklists 0/0 Tracking Linked Orders Timeline Profit…" at bounding box center [604, 342] width 1209 height 684
drag, startPoint x: 1105, startPoint y: 326, endPoint x: 1131, endPoint y: 159, distance: 169.5
click at [1104, 325] on div "Order details Collaborate Checklists 0/0 Tracking Linked Orders Timeline Profit…" at bounding box center [604, 342] width 1209 height 684
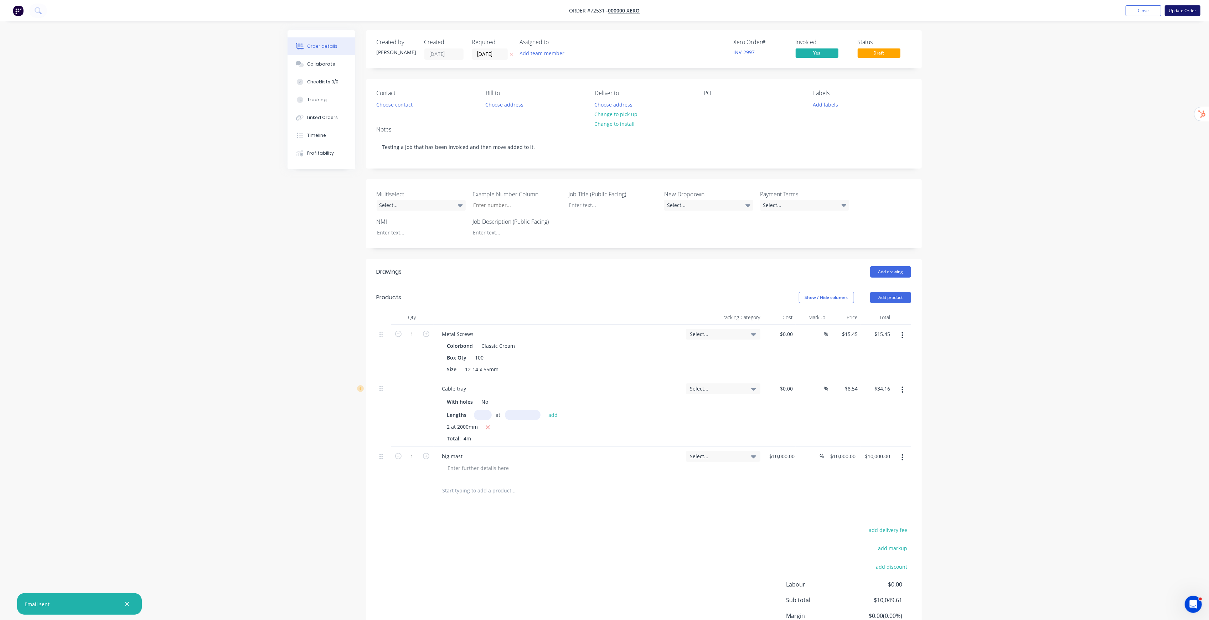
click at [1192, 12] on button "Update Order" at bounding box center [1183, 10] width 36 height 11
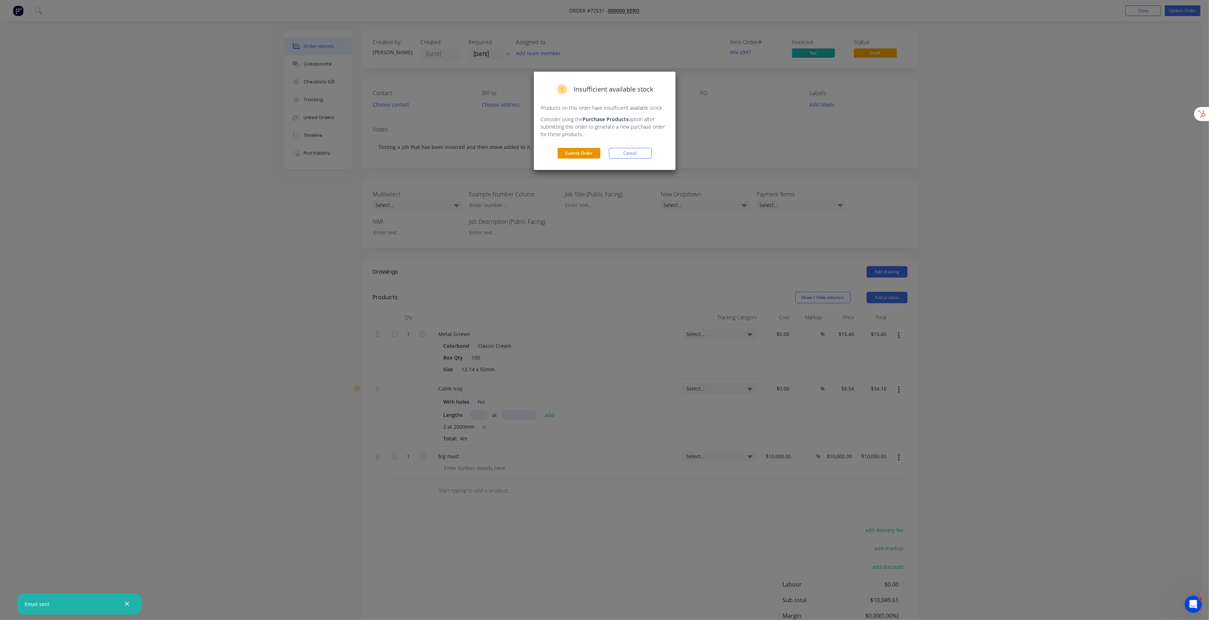
click at [574, 151] on button "Submit Order" at bounding box center [579, 153] width 43 height 11
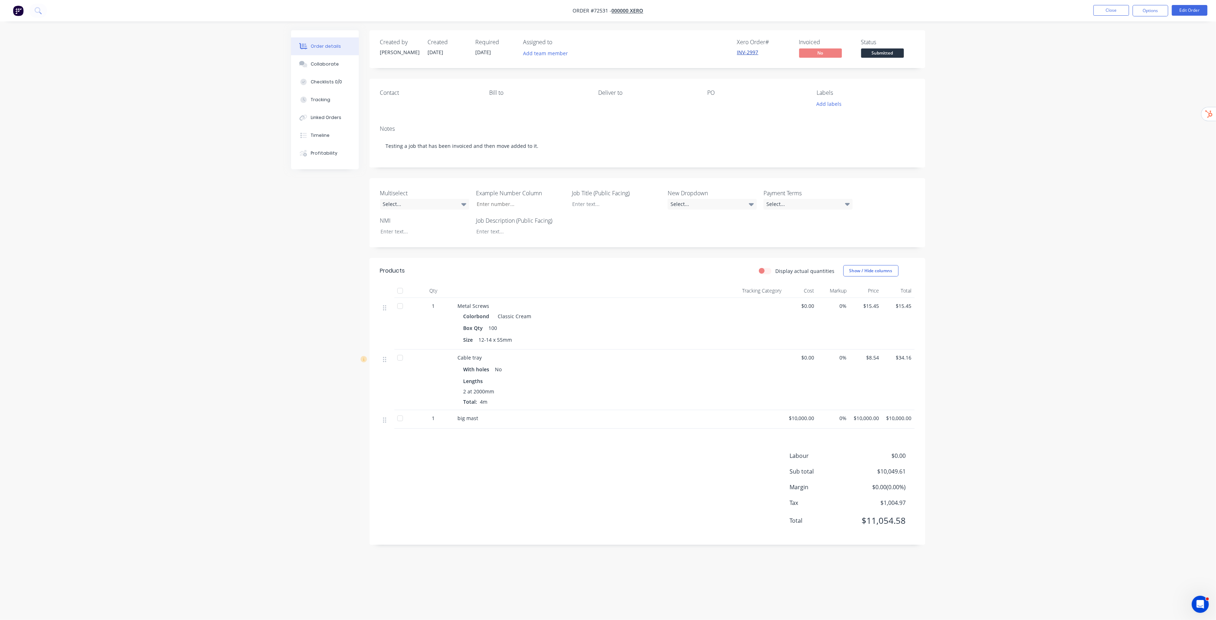
click at [750, 52] on link "INV-2997" at bounding box center [747, 52] width 21 height 7
click at [973, 191] on div "Order details Collaborate Checklists 0/0 Tracking Linked Orders Timeline Profit…" at bounding box center [608, 310] width 1216 height 620
click at [1191, 16] on button "Edit Order" at bounding box center [1190, 10] width 36 height 11
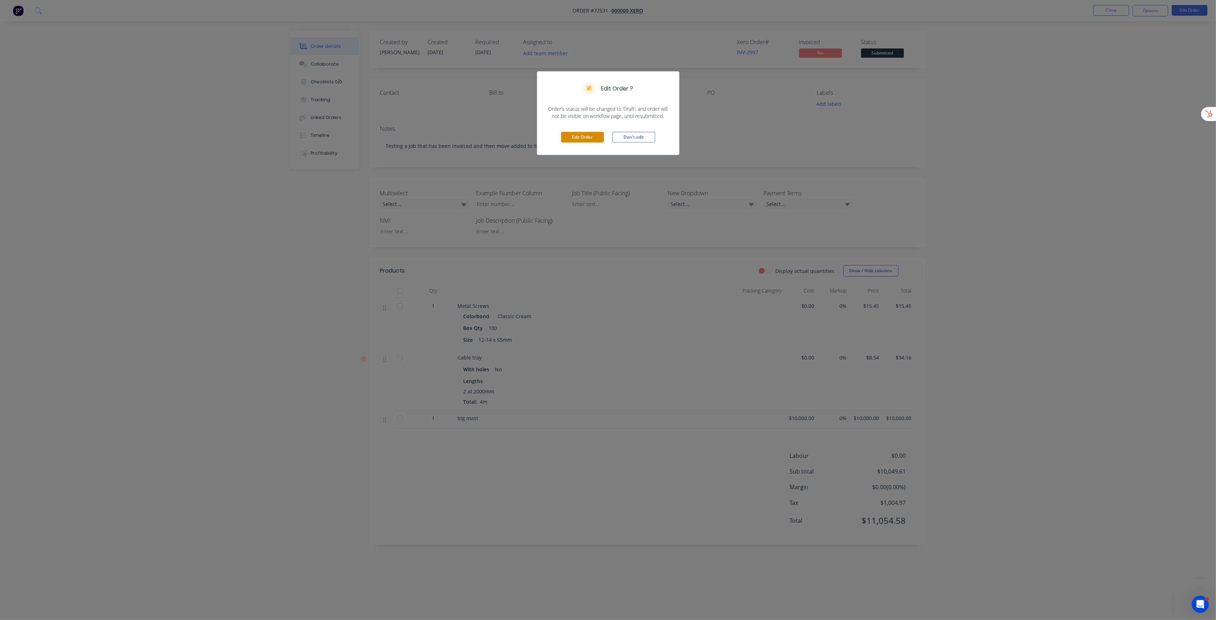
click at [589, 134] on button "Edit Order" at bounding box center [582, 137] width 43 height 11
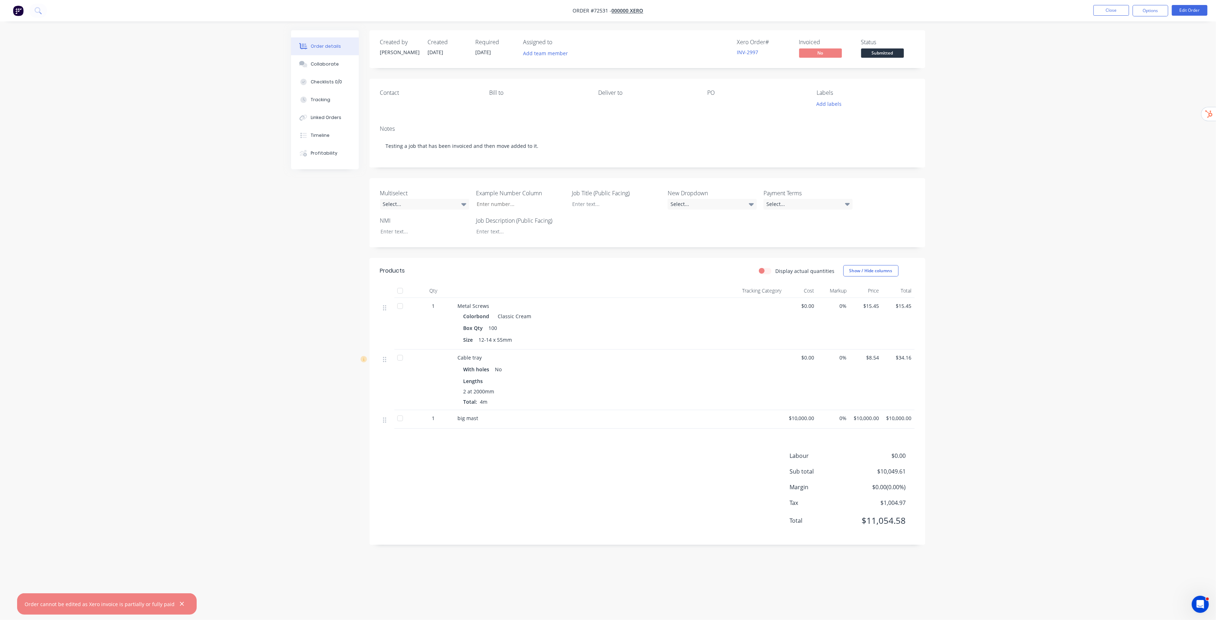
click at [340, 408] on div "Created by [PERSON_NAME] Created [DATE] Required [DATE] Assigned to Add team me…" at bounding box center [608, 296] width 634 height 532
click at [1114, 11] on button "Close" at bounding box center [1111, 10] width 36 height 11
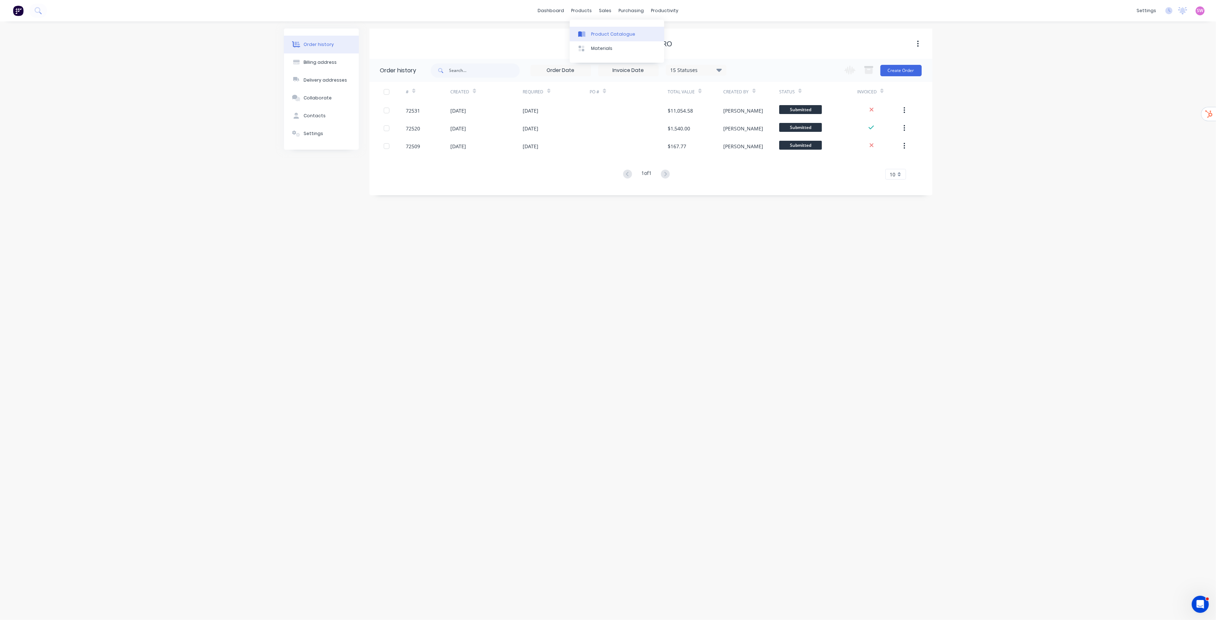
click at [603, 35] on div "Product Catalogue" at bounding box center [613, 34] width 44 height 6
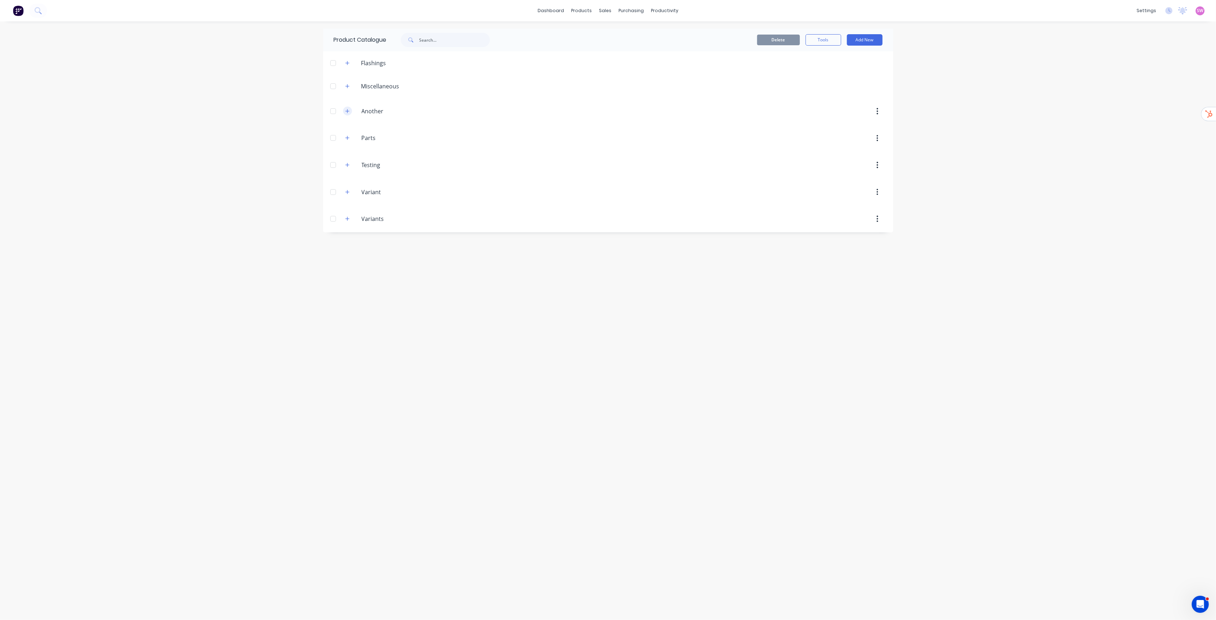
click at [348, 110] on icon "button" at bounding box center [347, 111] width 4 height 5
click at [345, 80] on header "Miscellaneous" at bounding box center [608, 85] width 570 height 23
click at [347, 84] on icon "button" at bounding box center [347, 86] width 4 height 5
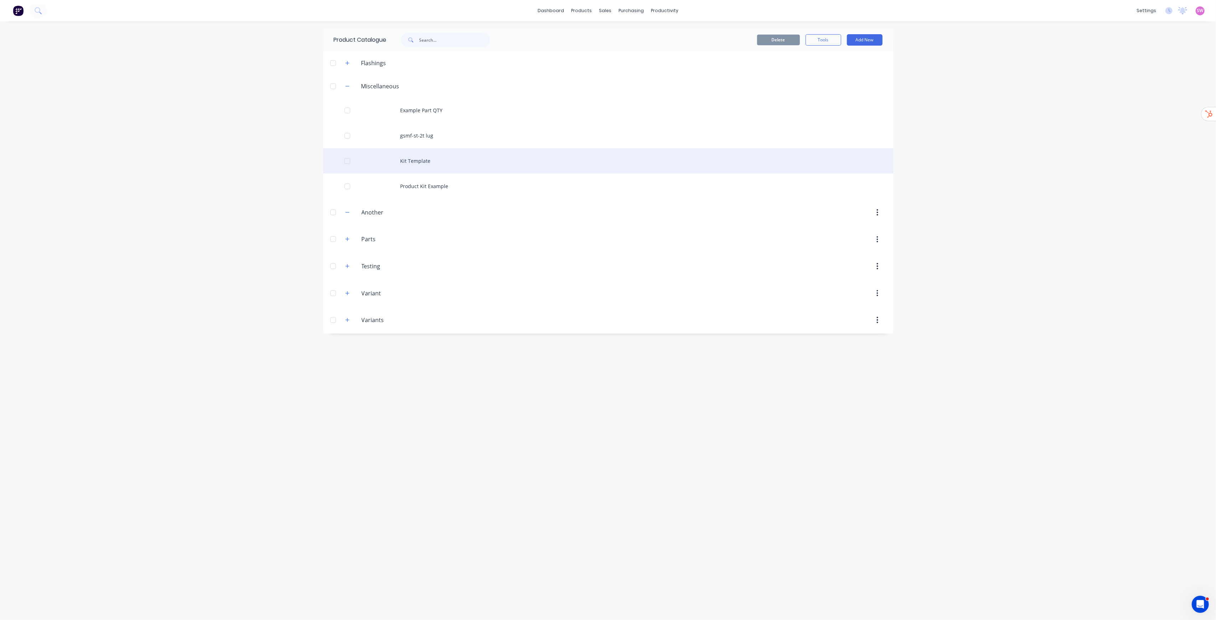
click at [420, 165] on div "Kit Template" at bounding box center [608, 160] width 570 height 25
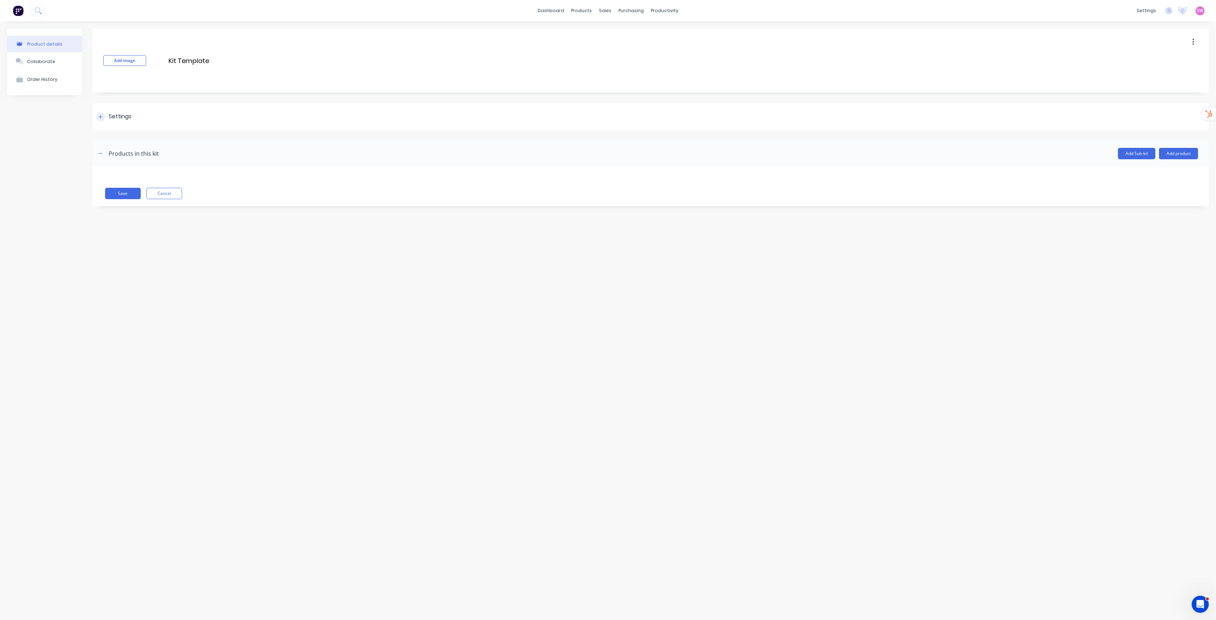
click at [106, 120] on div "Settings" at bounding box center [113, 116] width 35 height 9
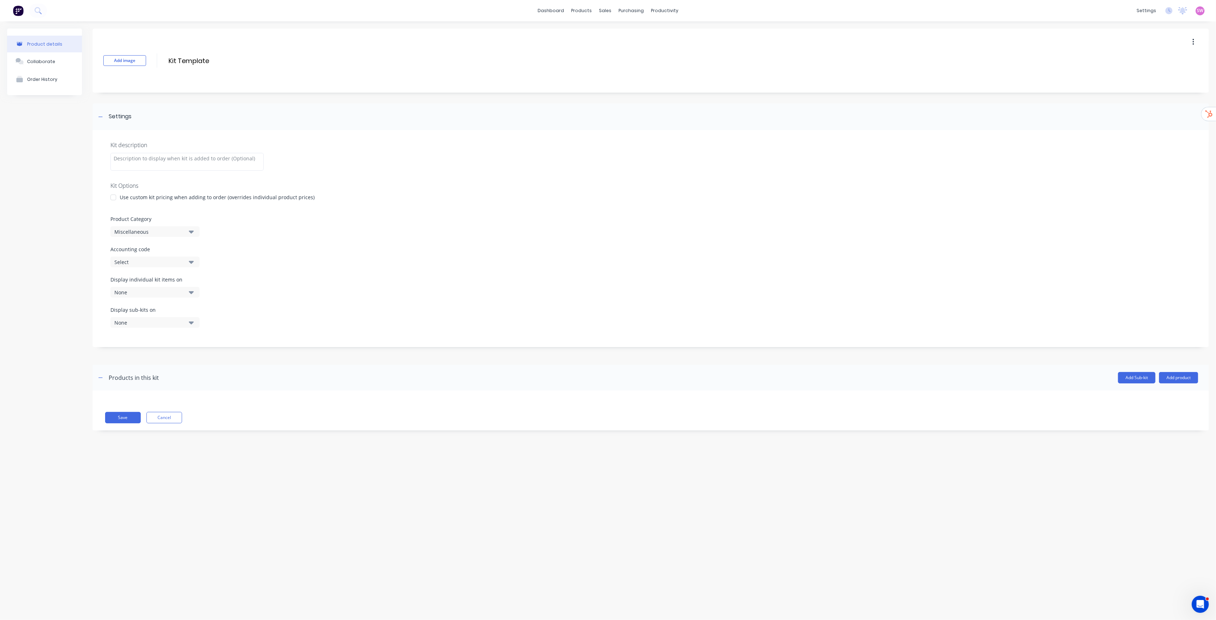
click at [198, 258] on button "Select" at bounding box center [154, 262] width 89 height 11
click at [335, 253] on label "Accounting code" at bounding box center [650, 248] width 1081 height 7
click at [270, 231] on div "Product Category Miscellaneous" at bounding box center [650, 226] width 1081 height 22
click at [136, 245] on label "Accounting code" at bounding box center [650, 248] width 1081 height 7
click at [193, 262] on icon "button" at bounding box center [191, 262] width 5 height 3
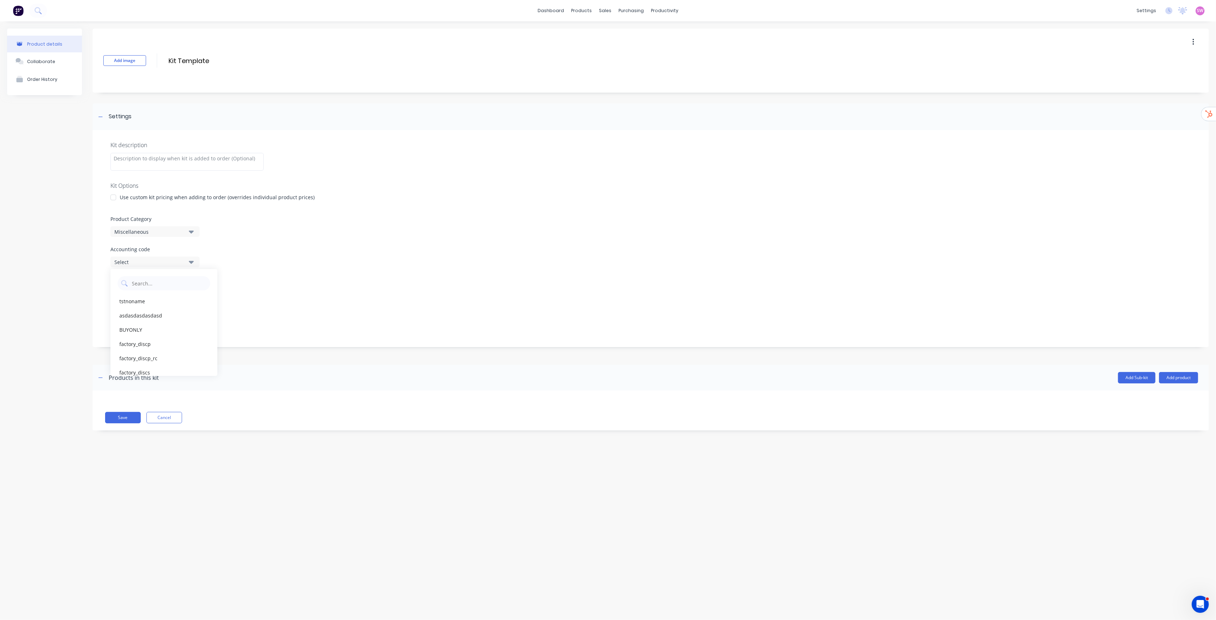
click at [191, 263] on icon "button" at bounding box center [191, 262] width 5 height 3
click at [280, 236] on div "Product Category Miscellaneous" at bounding box center [650, 226] width 1081 height 22
click at [157, 293] on div "None" at bounding box center [148, 292] width 69 height 7
click at [200, 396] on div "button" at bounding box center [205, 395] width 14 height 14
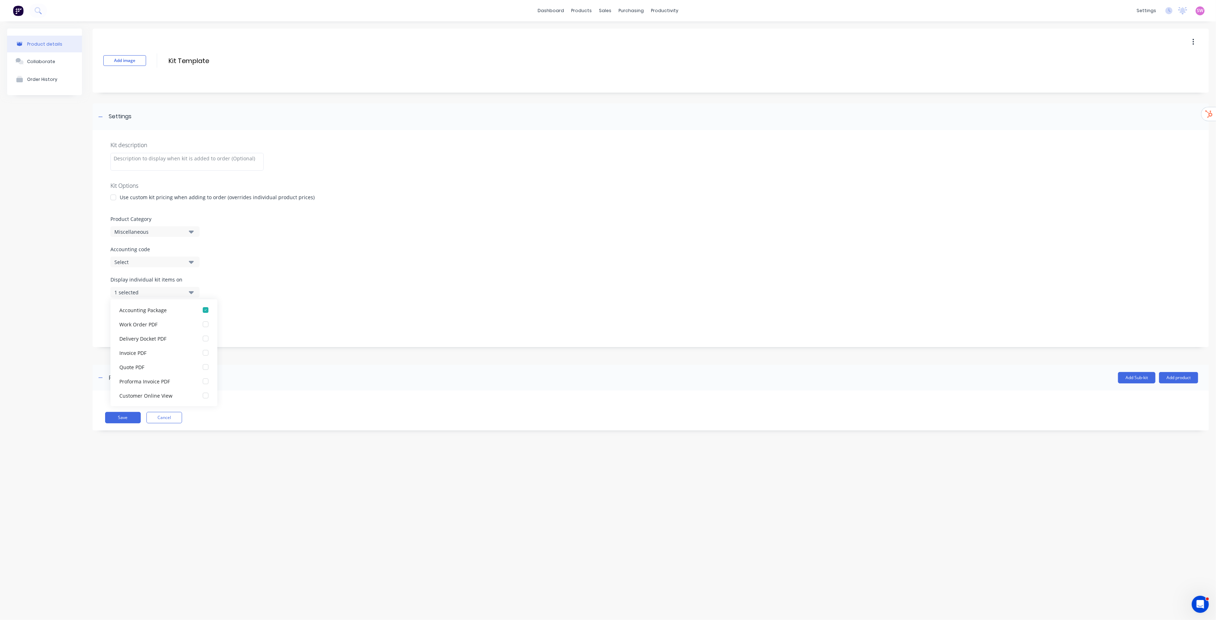
click at [269, 281] on div "Display individual kit items on 1 selected" at bounding box center [650, 291] width 1081 height 30
click at [234, 283] on div "Display individual kit items on 1 selected" at bounding box center [650, 291] width 1081 height 30
click at [185, 291] on button "1 selected" at bounding box center [154, 292] width 89 height 11
